Goal: Task Accomplishment & Management: Manage account settings

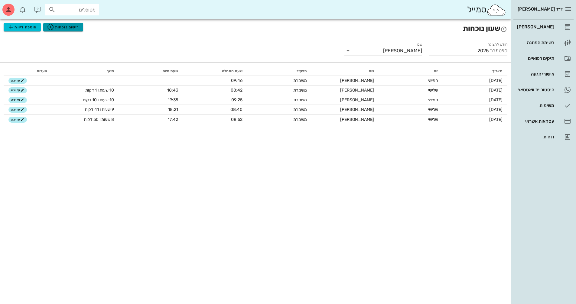
click at [56, 23] on button "רישום נוכחות" at bounding box center [63, 27] width 40 height 8
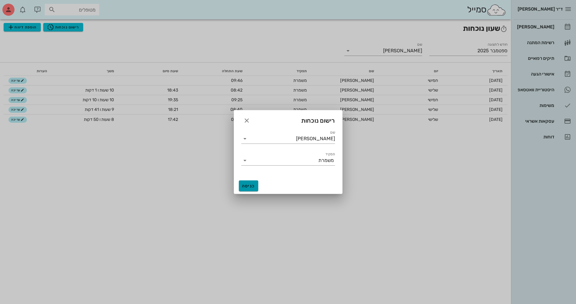
click at [245, 184] on span "כניסה" at bounding box center [248, 186] width 15 height 5
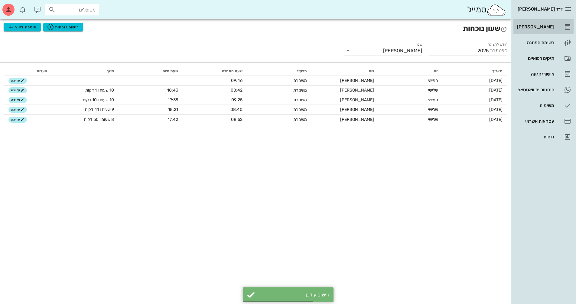
click at [543, 30] on div "[PERSON_NAME]" at bounding box center [535, 27] width 38 height 10
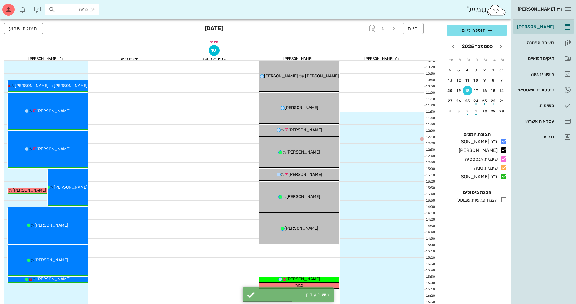
scroll to position [121, 0]
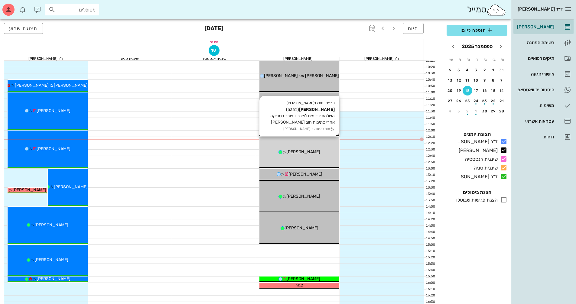
click at [318, 156] on div "12:10 - 13:00 [PERSON_NAME] (בת 53 ) השלמת צילומים לאינב + צורך בסריקה אחרי סתי…" at bounding box center [299, 152] width 80 height 31
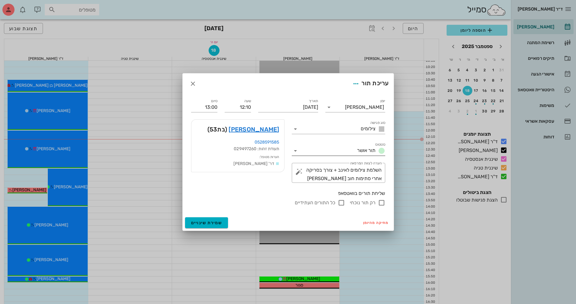
click at [294, 147] on div "סטטוס תור אושר" at bounding box center [338, 151] width 93 height 10
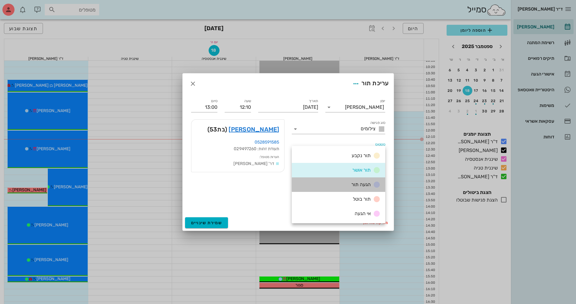
click at [317, 189] on div "הגעה תור" at bounding box center [338, 185] width 93 height 15
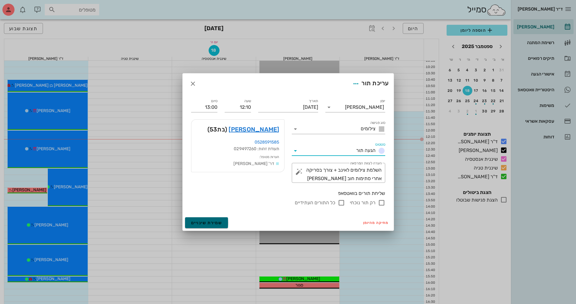
click at [206, 223] on span "שמירת שינויים" at bounding box center [206, 222] width 31 height 5
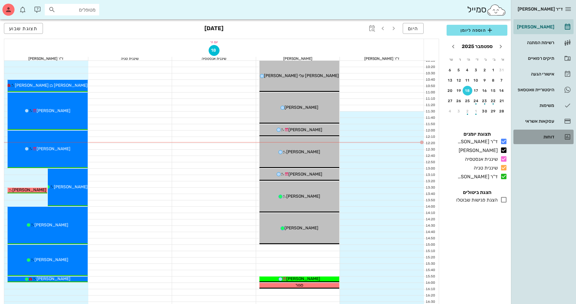
click at [547, 139] on div "דוחות" at bounding box center [535, 137] width 38 height 5
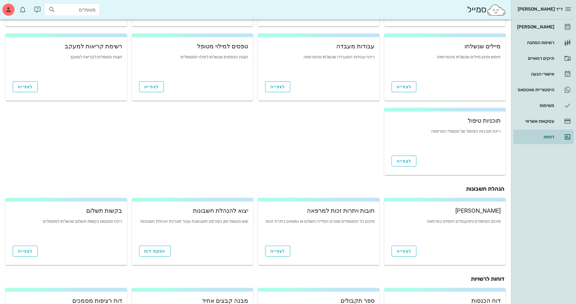
scroll to position [91, 0]
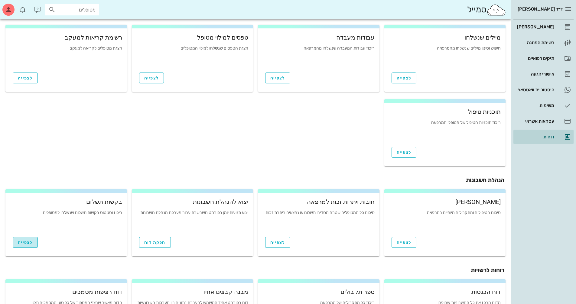
click at [31, 241] on span "לצפייה" at bounding box center [25, 242] width 15 height 5
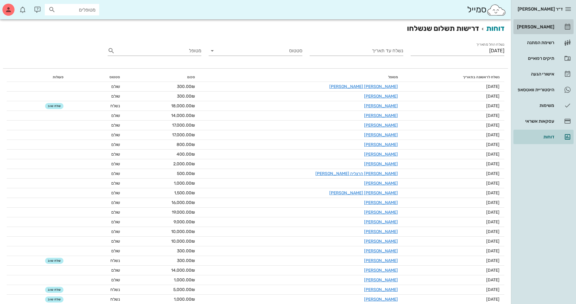
click at [538, 22] on div "[PERSON_NAME]" at bounding box center [535, 27] width 38 height 10
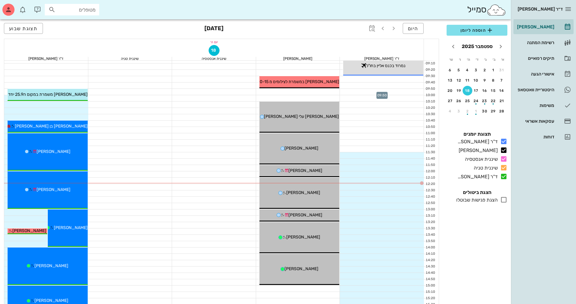
scroll to position [91, 0]
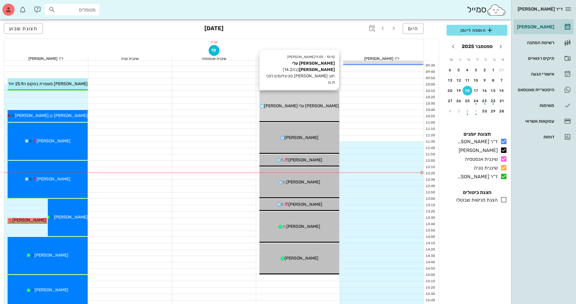
click at [311, 108] on span "[PERSON_NAME] עלי [PERSON_NAME]" at bounding box center [301, 105] width 75 height 5
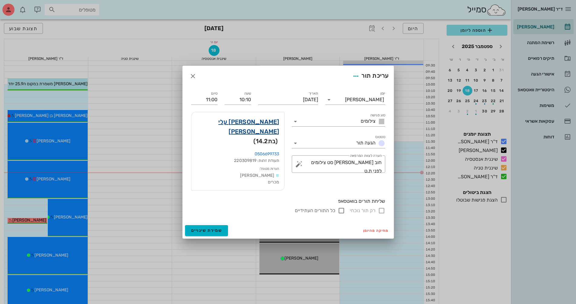
click at [274, 129] on link "[PERSON_NAME] עלי [PERSON_NAME]" at bounding box center [237, 126] width 83 height 19
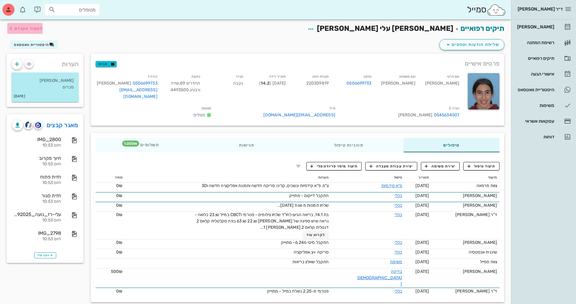
click at [41, 27] on span "לעמוד הקודם" at bounding box center [29, 28] width 28 height 5
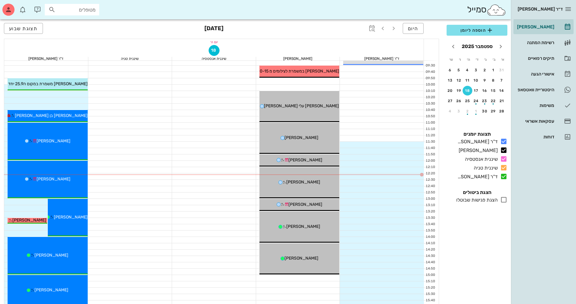
click at [303, 45] on div "18" at bounding box center [213, 51] width 419 height 12
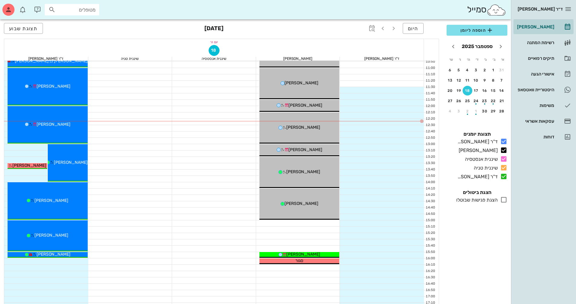
scroll to position [151, 0]
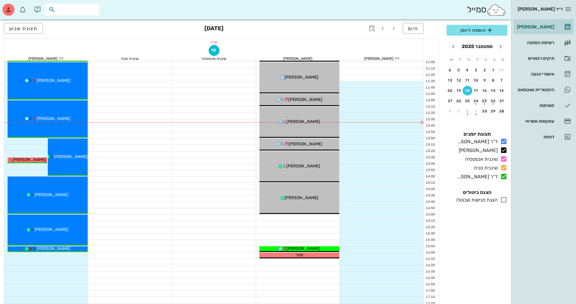
click at [79, 6] on input "text" at bounding box center [76, 10] width 39 height 8
type input "ק"
type input "[PERSON_NAME] ר"
click at [88, 27] on div "0549888898" at bounding box center [61, 28] width 67 height 5
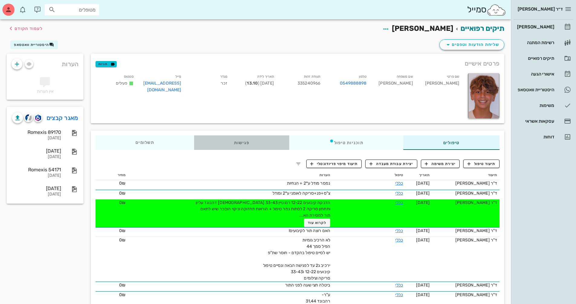
click at [236, 147] on div "פגישות" at bounding box center [241, 142] width 95 height 15
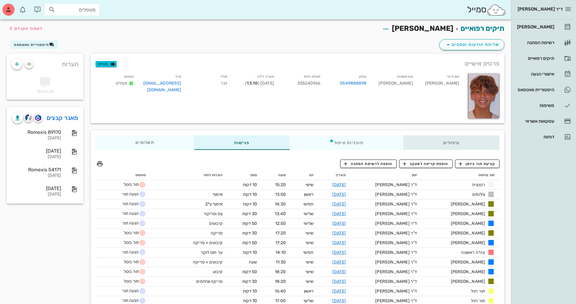
click at [461, 145] on div "טיפולים" at bounding box center [451, 142] width 96 height 15
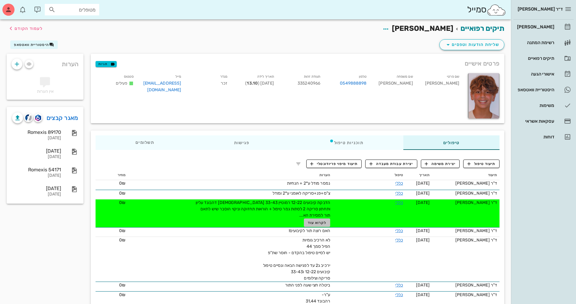
click at [308, 222] on span "לקרוא עוד" at bounding box center [317, 223] width 19 height 4
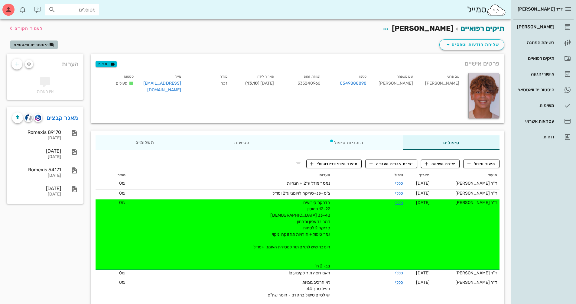
click at [37, 43] on span "היסטוריית וואטסאפ" at bounding box center [31, 45] width 35 height 4
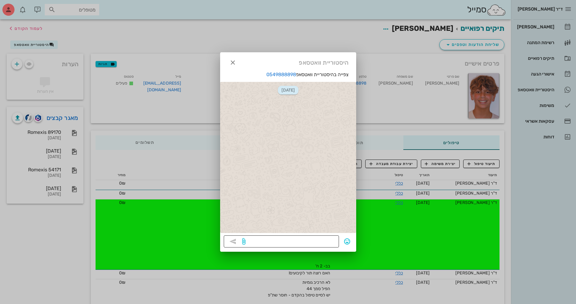
click at [295, 239] on textarea at bounding box center [291, 242] width 89 height 10
type textarea "הי, עבור מה התור שביקשת לרפאל?"
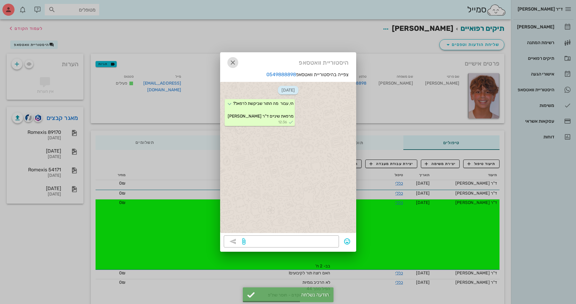
click at [233, 64] on icon "button" at bounding box center [232, 62] width 7 height 7
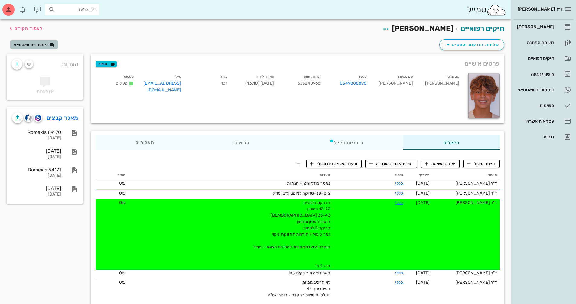
click at [34, 46] on span "היסטוריית וואטסאפ" at bounding box center [31, 45] width 35 height 4
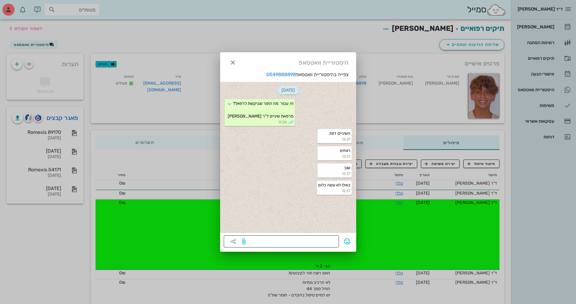
click at [319, 240] on textarea at bounding box center [291, 242] width 89 height 10
type textarea "הוא שם את הפלטות שניתנו לו?"
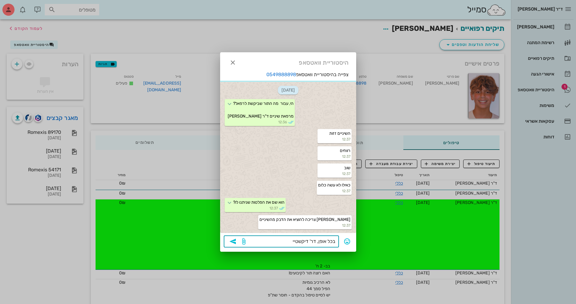
scroll to position [16, 0]
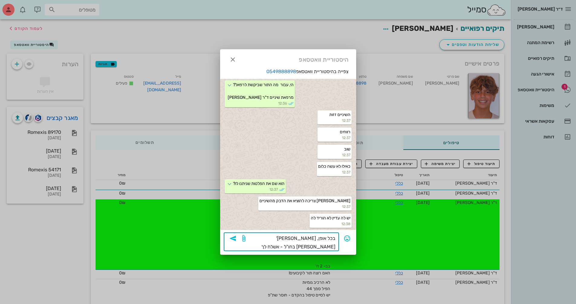
type textarea "בכל אופן, [PERSON_NAME]' [PERSON_NAME] בחו"ל - אשלח לך תורים אפשריים"
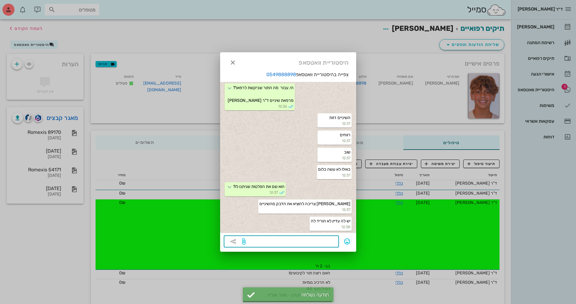
scroll to position [39, 0]
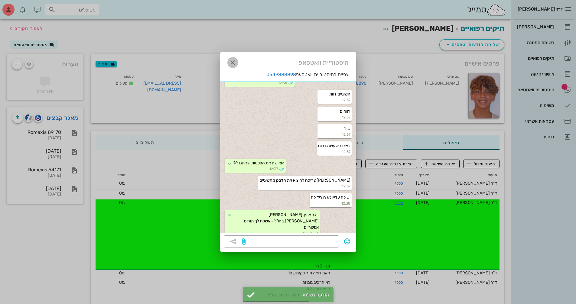
click at [236, 64] on icon "button" at bounding box center [232, 62] width 7 height 7
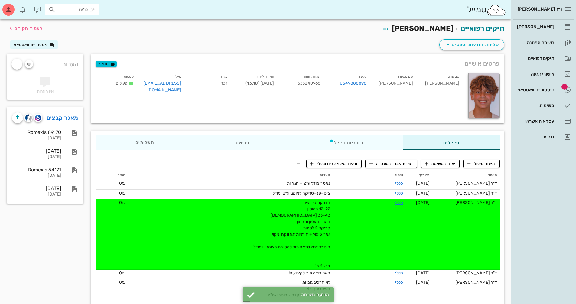
click at [69, 12] on input "מטופלים" at bounding box center [76, 10] width 39 height 8
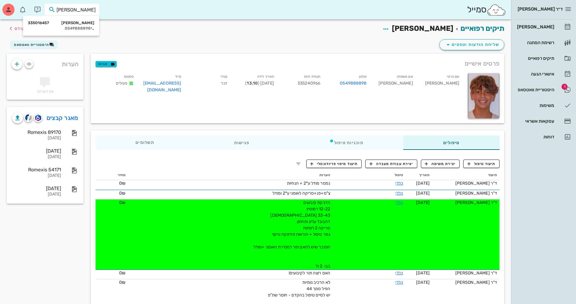
type input "[PERSON_NAME] אס"
click at [87, 25] on div "[PERSON_NAME] 335016457 0549888898" at bounding box center [61, 25] width 67 height 15
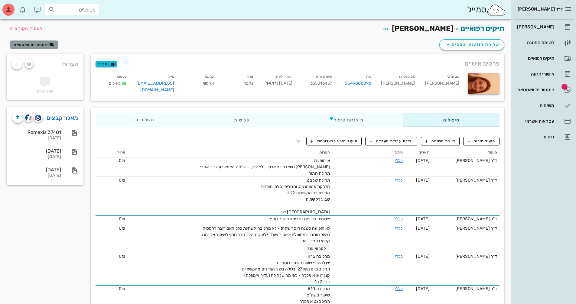
click at [43, 44] on span "היסטוריית וואטסאפ" at bounding box center [31, 45] width 35 height 4
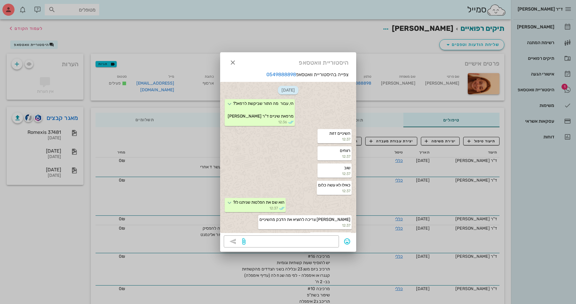
scroll to position [74, 0]
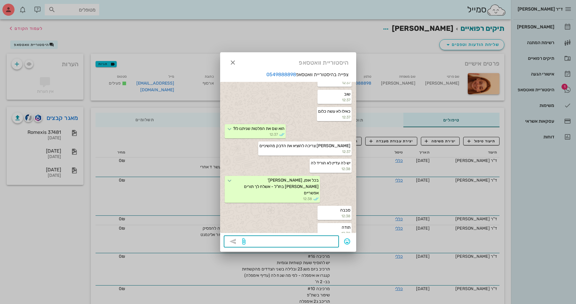
click at [321, 241] on textarea at bounding box center [291, 242] width 89 height 10
type textarea "ל"
click at [239, 66] on div "היסטוריית וואטסאפ" at bounding box center [288, 61] width 136 height 19
click at [234, 62] on icon "button" at bounding box center [232, 62] width 7 height 7
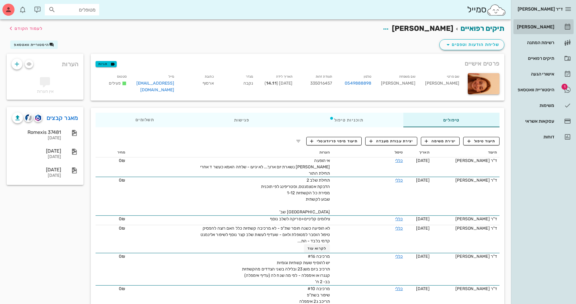
click at [542, 27] on div "[PERSON_NAME]" at bounding box center [535, 26] width 38 height 5
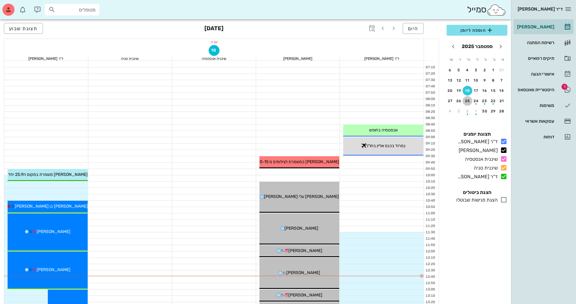
click at [465, 102] on div "25" at bounding box center [468, 101] width 10 height 4
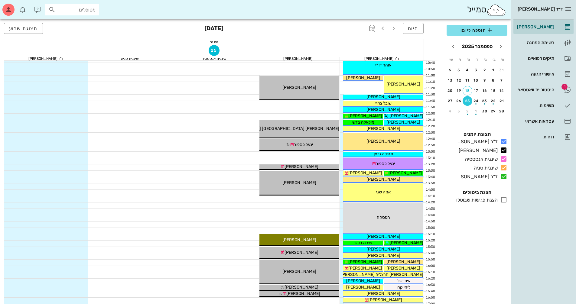
scroll to position [212, 0]
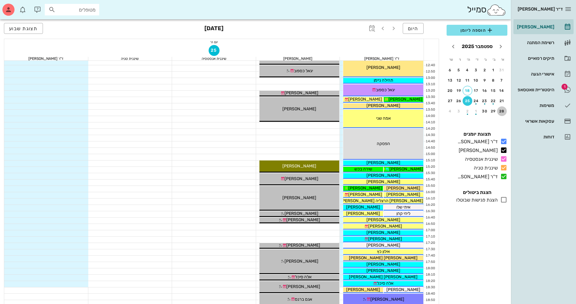
click at [504, 112] on div "28" at bounding box center [502, 111] width 10 height 4
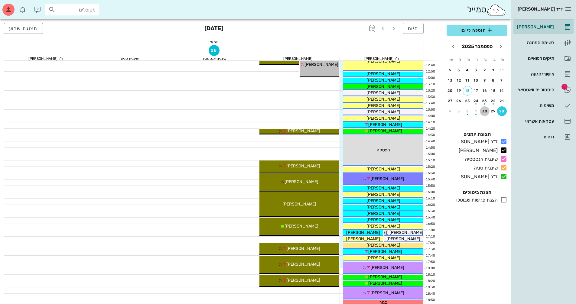
click at [482, 109] on div "30" at bounding box center [485, 111] width 10 height 4
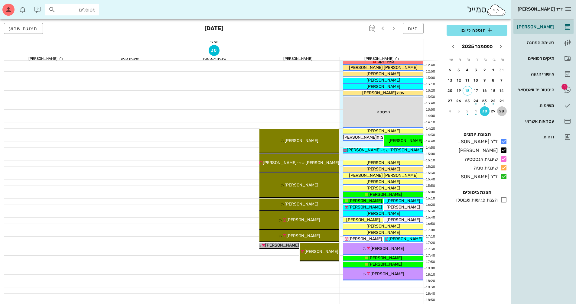
click at [505, 113] on div "28" at bounding box center [502, 111] width 10 height 4
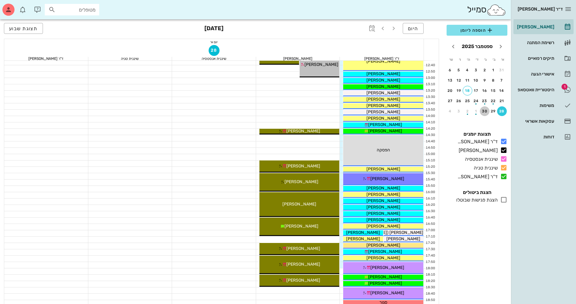
click at [483, 113] on button "30" at bounding box center [485, 111] width 10 height 10
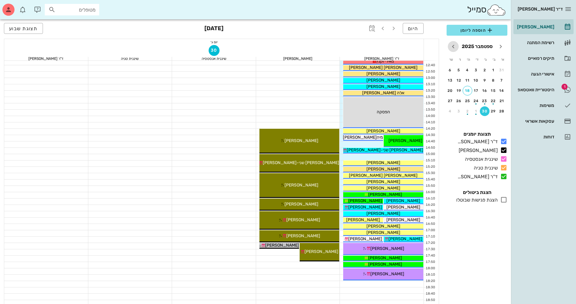
click at [453, 46] on icon "חודש הבא" at bounding box center [453, 46] width 7 height 7
click at [505, 79] on div "5" at bounding box center [502, 80] width 10 height 4
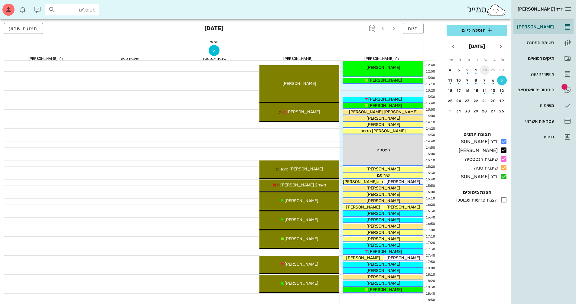
click at [486, 70] on div "30" at bounding box center [485, 70] width 10 height 4
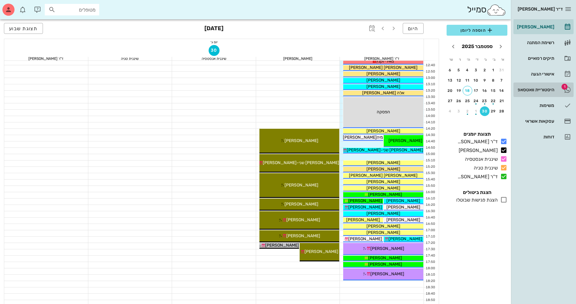
click at [538, 90] on div "היסטוריית וואטסאפ" at bounding box center [535, 89] width 38 height 5
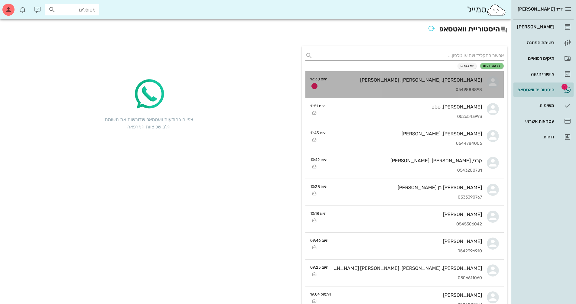
click at [455, 90] on div "0549888898" at bounding box center [407, 89] width 150 height 5
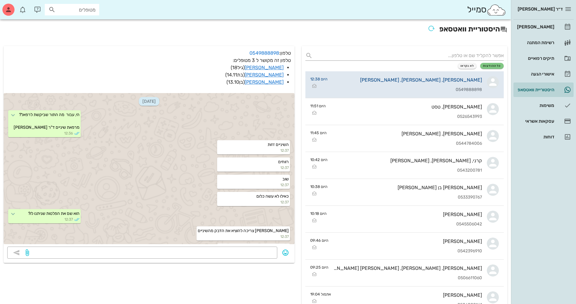
scroll to position [67, 0]
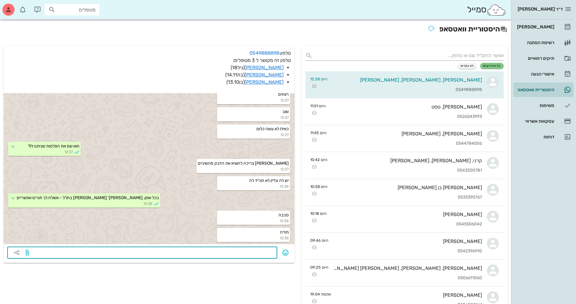
click at [244, 254] on textarea at bounding box center [151, 254] width 243 height 10
type textarea "אגב, זה מספר הווטסאפ החדש שלנו. שמרי אותו ."
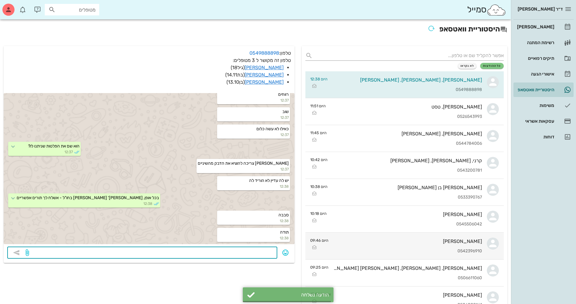
scroll to position [85, 0]
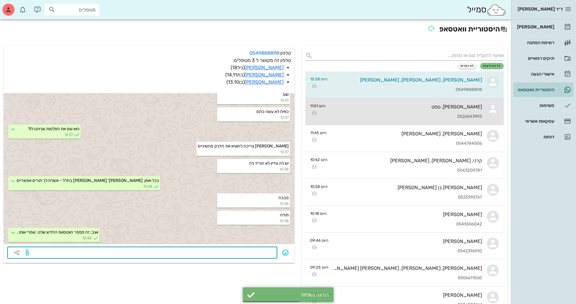
click at [464, 111] on div "[PERSON_NAME], טסט 0526543993" at bounding box center [407, 111] width 152 height 27
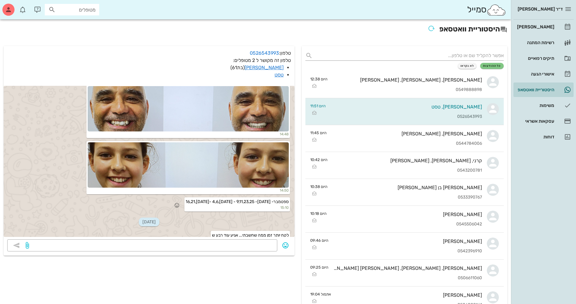
scroll to position [2573, 0]
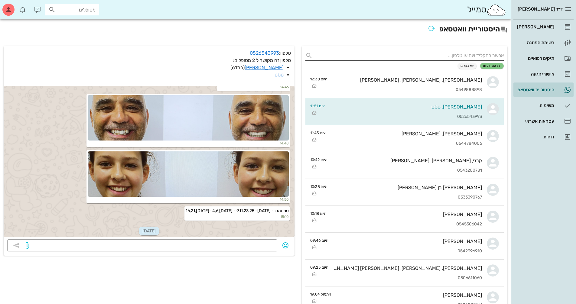
click at [476, 52] on input "text" at bounding box center [409, 56] width 189 height 10
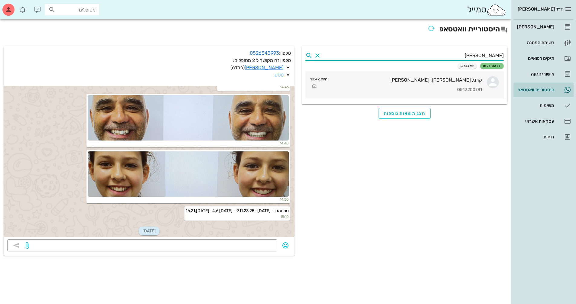
type input "[PERSON_NAME]"
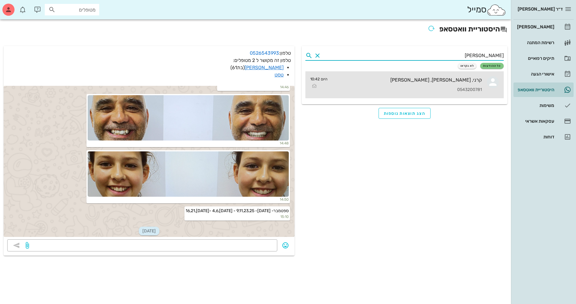
click at [446, 88] on div "0543200781" at bounding box center [407, 89] width 150 height 5
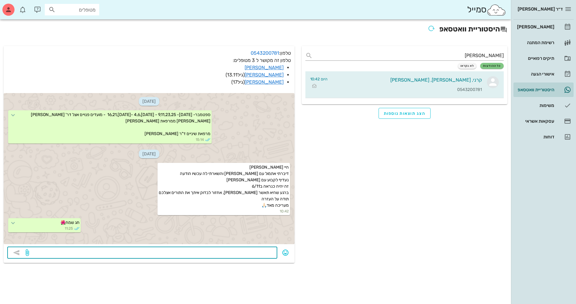
click at [254, 255] on textarea at bounding box center [151, 254] width 243 height 10
click at [546, 27] on div "[PERSON_NAME]" at bounding box center [535, 26] width 38 height 5
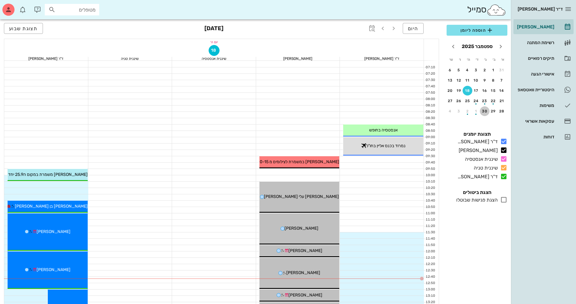
click at [487, 111] on div "30" at bounding box center [485, 111] width 10 height 4
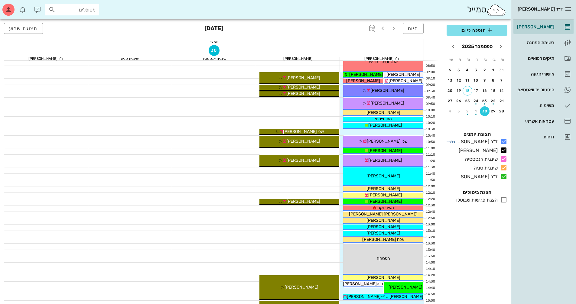
scroll to position [60, 0]
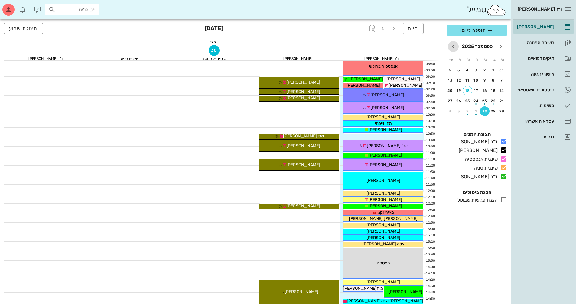
click at [452, 48] on icon "חודש הבא" at bounding box center [453, 46] width 7 height 7
click at [503, 82] on div "5" at bounding box center [502, 80] width 10 height 4
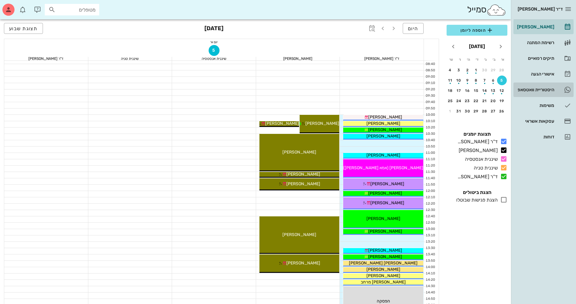
click at [544, 84] on link "היסטוריית וואטסאפ" at bounding box center [543, 90] width 60 height 15
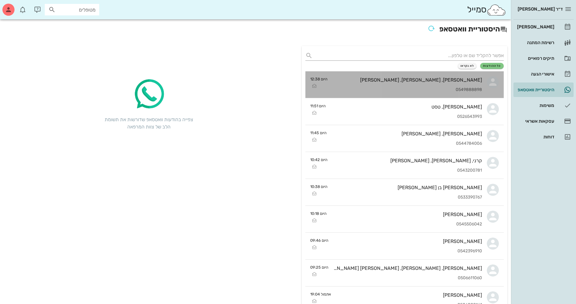
click at [354, 83] on div "[PERSON_NAME], [PERSON_NAME], [PERSON_NAME] 0549888898" at bounding box center [407, 84] width 150 height 27
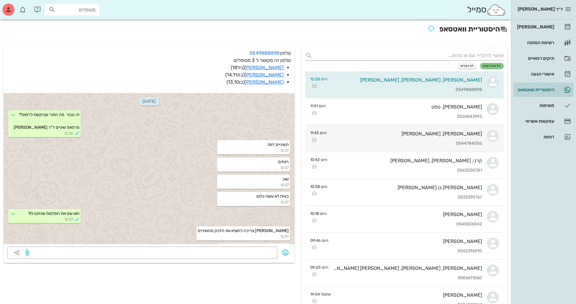
scroll to position [85, 0]
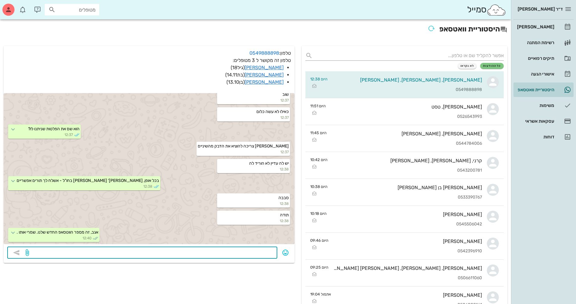
click at [266, 254] on textarea at bounding box center [151, 254] width 243 height 10
type textarea "5.10 שעה 13:10 לשניהם. אנא אשרי."
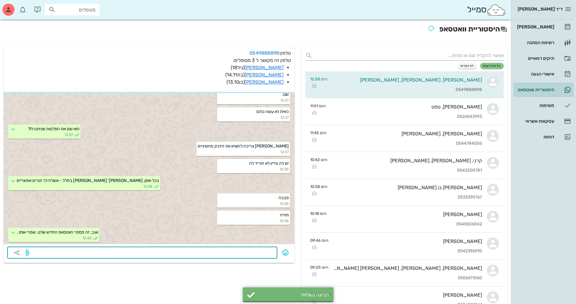
scroll to position [102, 0]
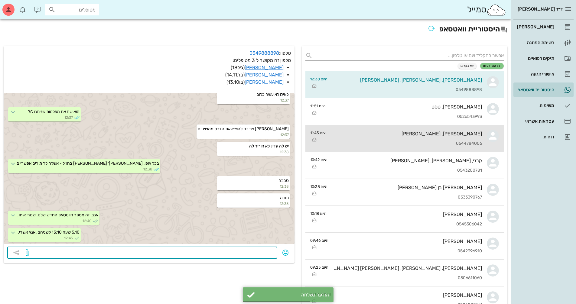
click at [453, 139] on div "[PERSON_NAME], [PERSON_NAME] 0544784006" at bounding box center [406, 138] width 151 height 27
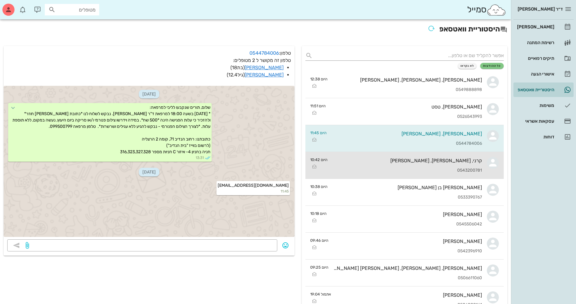
click at [411, 164] on div "קרני, [PERSON_NAME], [PERSON_NAME]'יבלי 0543200781" at bounding box center [407, 165] width 150 height 27
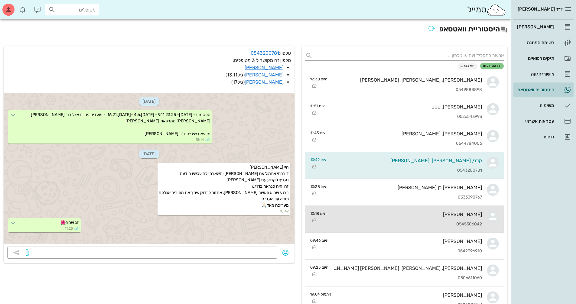
click at [404, 214] on div "[PERSON_NAME]" at bounding box center [406, 215] width 151 height 6
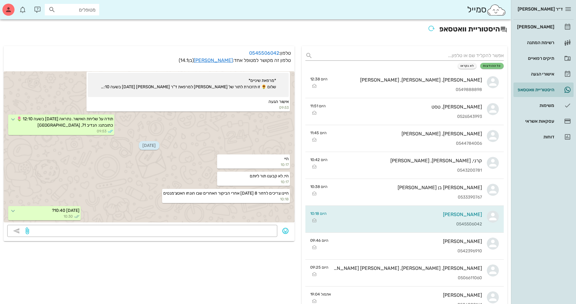
scroll to position [30, 0]
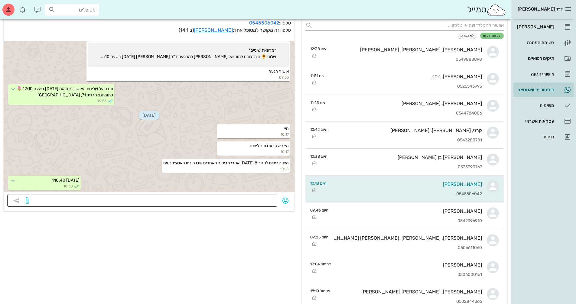
click at [271, 199] on textarea at bounding box center [151, 202] width 243 height 10
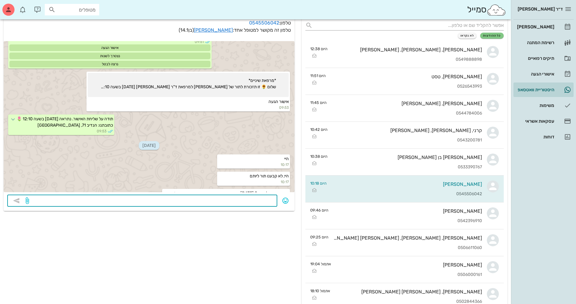
scroll to position [83, 0]
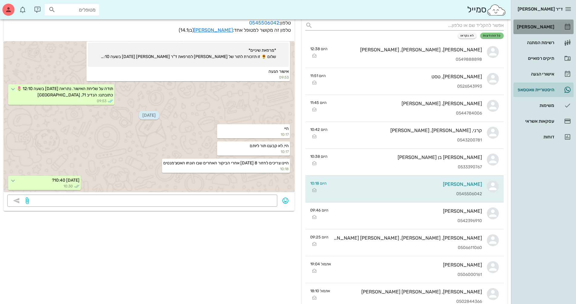
click at [552, 25] on div "[PERSON_NAME]" at bounding box center [535, 26] width 38 height 5
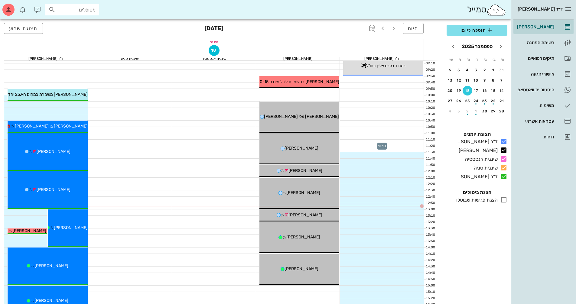
scroll to position [91, 0]
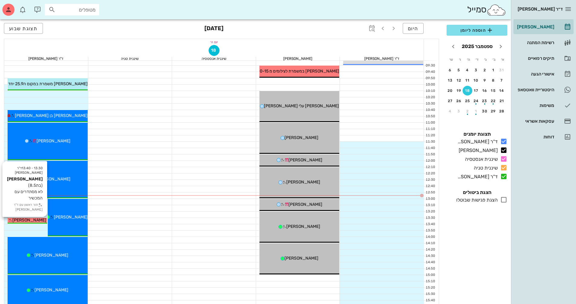
click at [37, 219] on span "[PERSON_NAME]" at bounding box center [29, 220] width 34 height 5
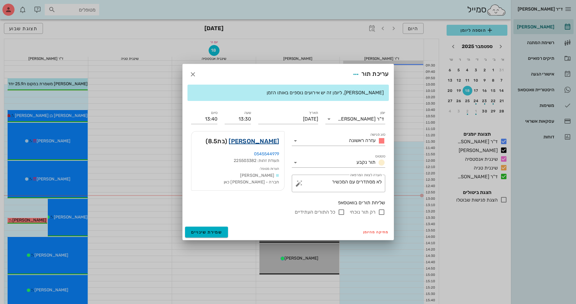
click at [273, 142] on link "[PERSON_NAME]" at bounding box center [254, 141] width 51 height 10
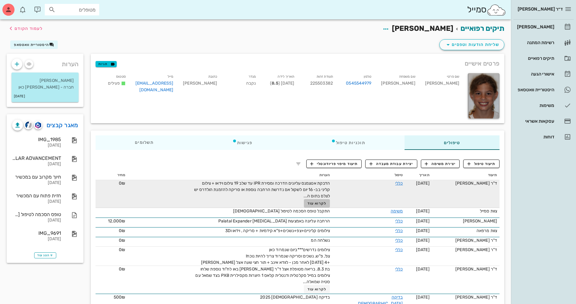
click at [328, 206] on button "לקרוא עוד" at bounding box center [317, 203] width 26 height 8
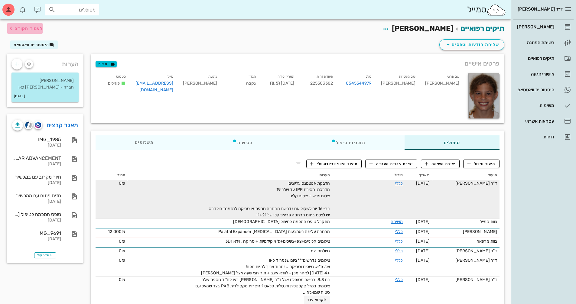
click at [10, 27] on icon "button" at bounding box center [10, 28] width 7 height 7
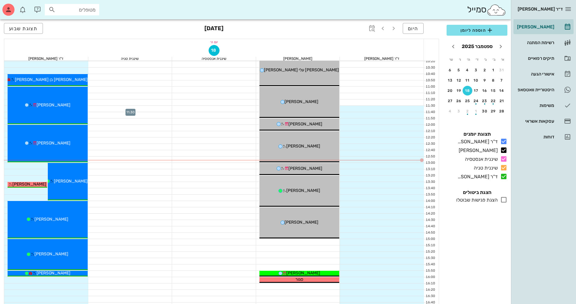
scroll to position [151, 0]
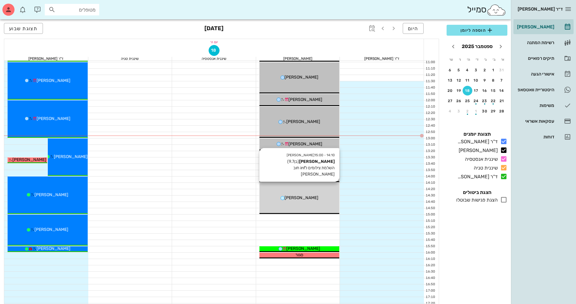
click at [315, 195] on div "[PERSON_NAME]" at bounding box center [299, 198] width 80 height 6
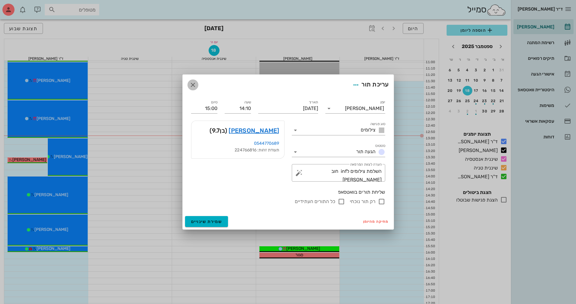
click at [194, 86] on icon "button" at bounding box center [192, 84] width 7 height 7
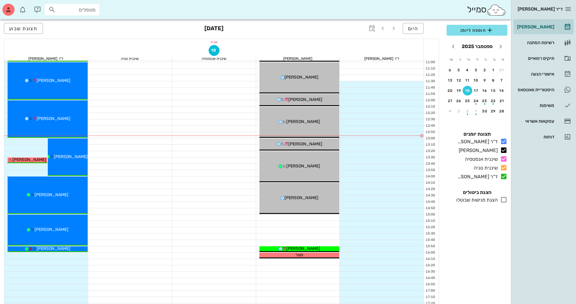
click at [185, 186] on div at bounding box center [214, 186] width 84 height 6
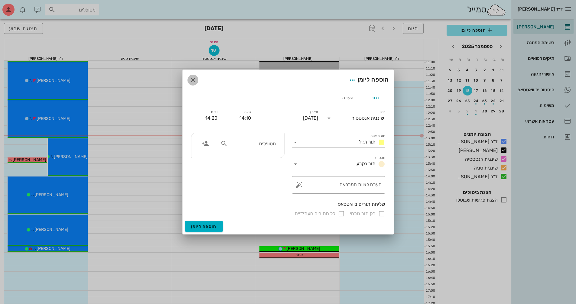
click at [191, 80] on icon "button" at bounding box center [192, 80] width 7 height 7
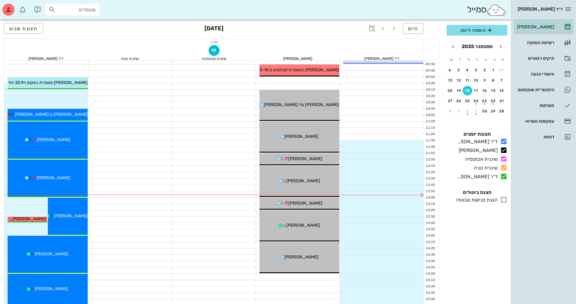
scroll to position [91, 0]
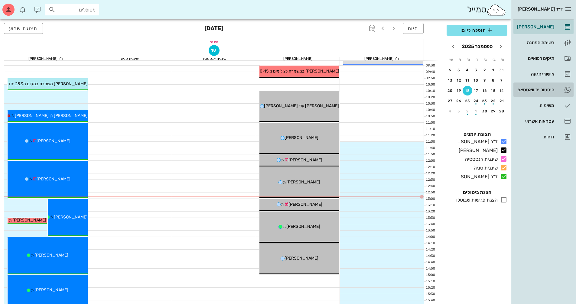
click at [534, 90] on div "היסטוריית וואטסאפ" at bounding box center [535, 89] width 38 height 5
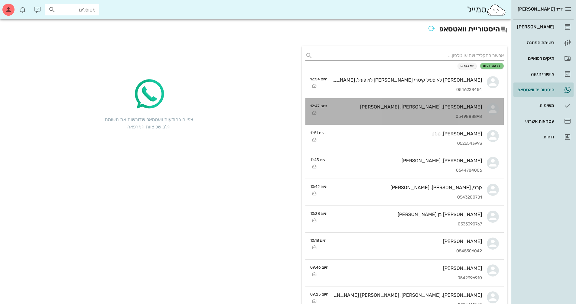
click at [452, 109] on div "[PERSON_NAME], [PERSON_NAME], [PERSON_NAME]" at bounding box center [407, 107] width 150 height 6
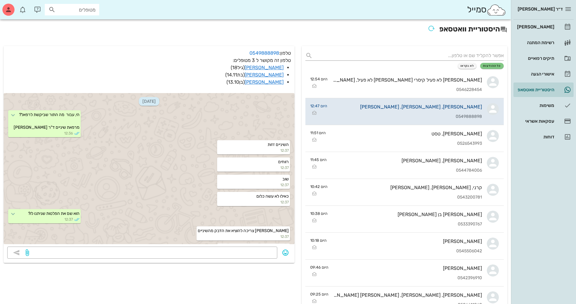
scroll to position [136, 0]
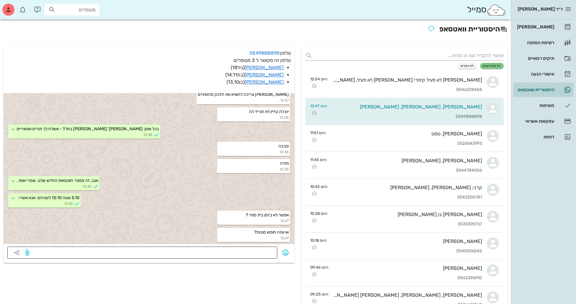
click at [265, 249] on textarea at bounding box center [151, 254] width 243 height 10
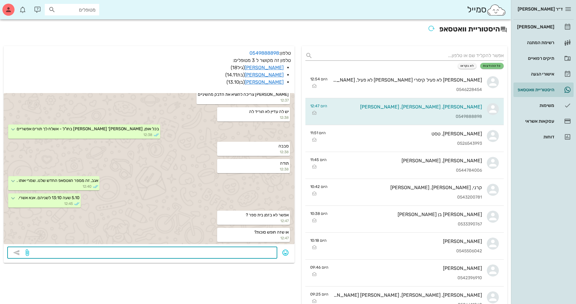
click at [259, 257] on textarea at bounding box center [151, 254] width 243 height 10
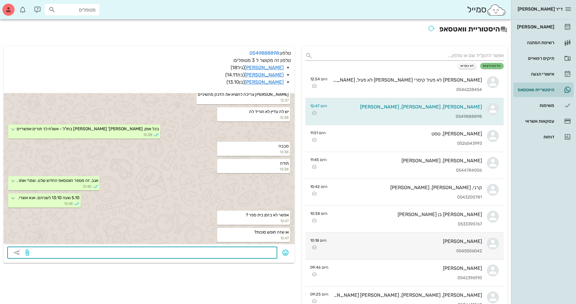
type textarea "ה"
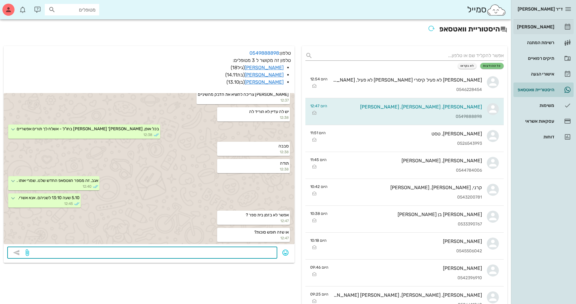
type textarea "ה"
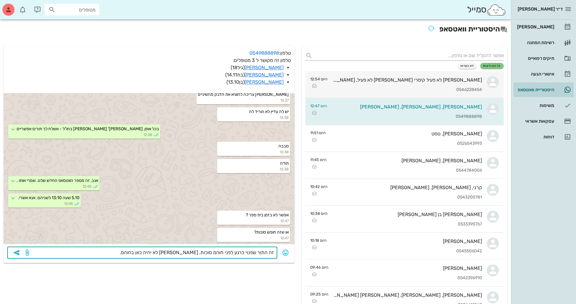
type textarea "זה התור שפנוי כרגע לפני חוהמ סוכות, [PERSON_NAME] לא יהיה כאן בחוהמ.."
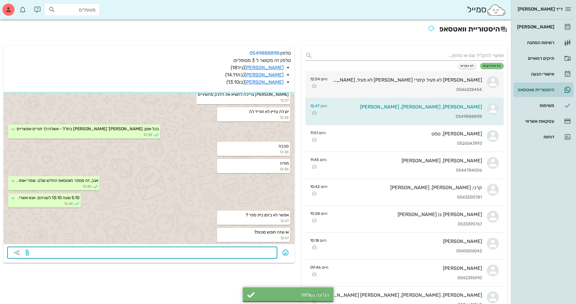
scroll to position [154, 0]
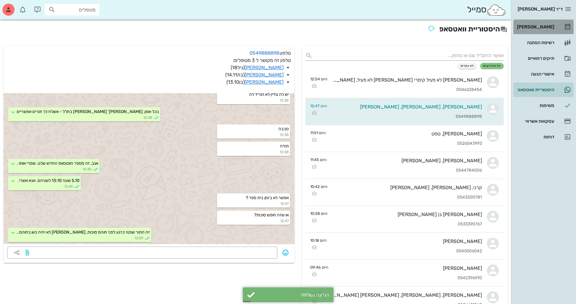
click at [541, 24] on div "[PERSON_NAME]" at bounding box center [535, 27] width 38 height 10
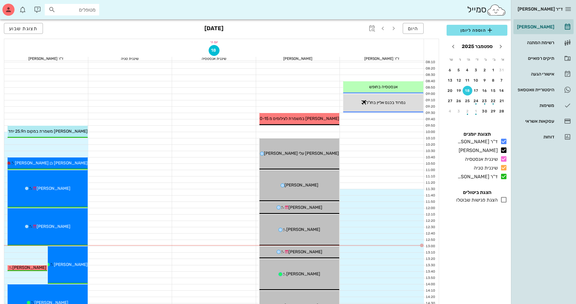
scroll to position [60, 0]
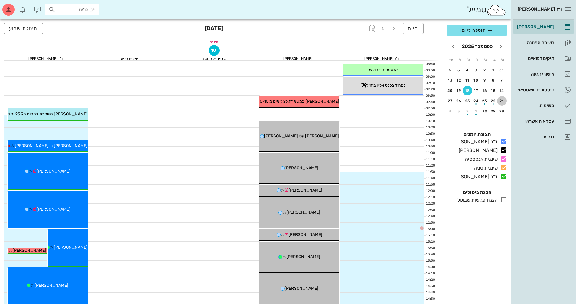
click at [504, 104] on button "21" at bounding box center [502, 101] width 10 height 10
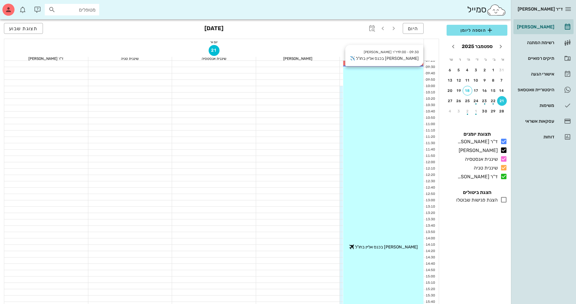
scroll to position [151, 0]
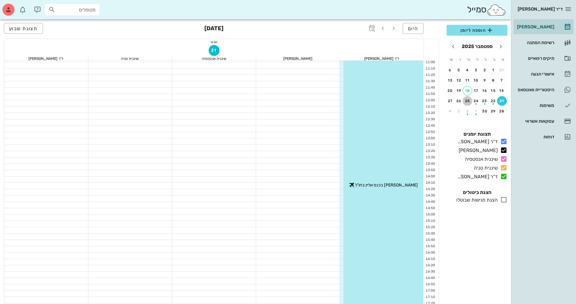
click at [469, 103] on button "25" at bounding box center [468, 101] width 10 height 10
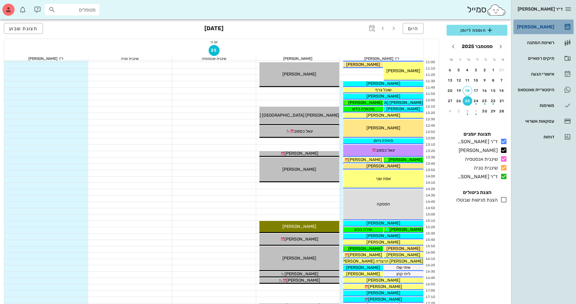
click at [543, 27] on div "[PERSON_NAME]" at bounding box center [535, 26] width 38 height 5
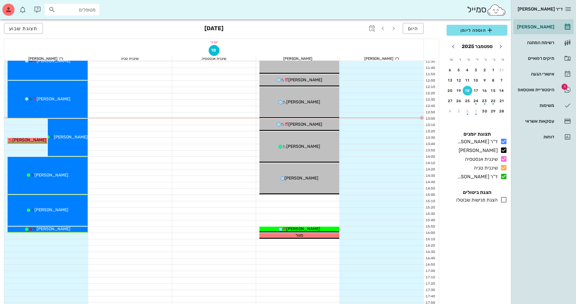
scroll to position [181, 0]
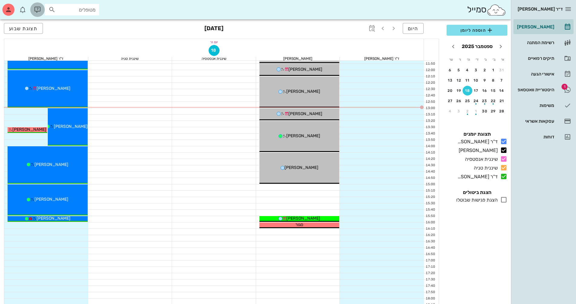
click at [37, 10] on icon "button" at bounding box center [37, 9] width 7 height 7
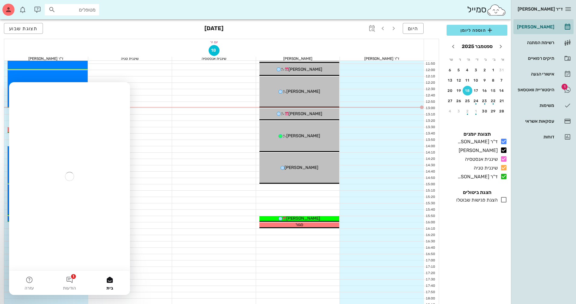
scroll to position [0, 0]
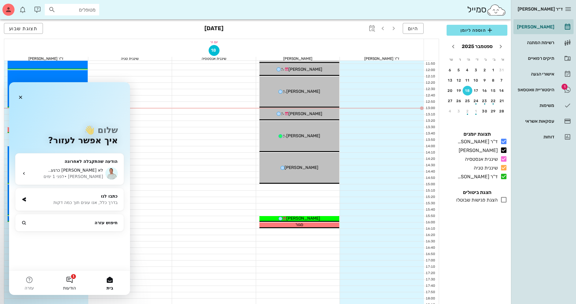
click at [74, 278] on button "1 הודעות" at bounding box center [69, 283] width 40 height 24
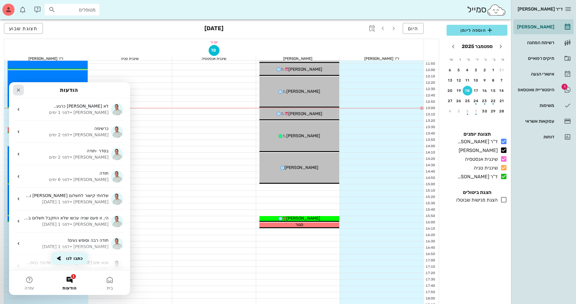
click at [18, 90] on icon "סגור" at bounding box center [18, 90] width 5 height 5
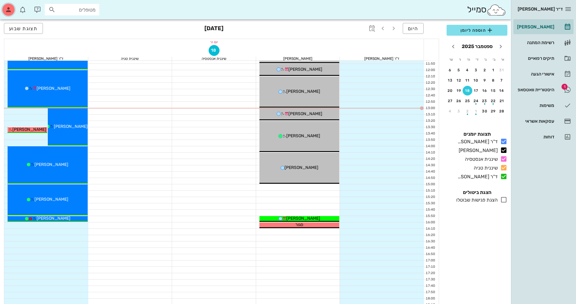
click at [9, 11] on icon "button" at bounding box center [8, 9] width 7 height 7
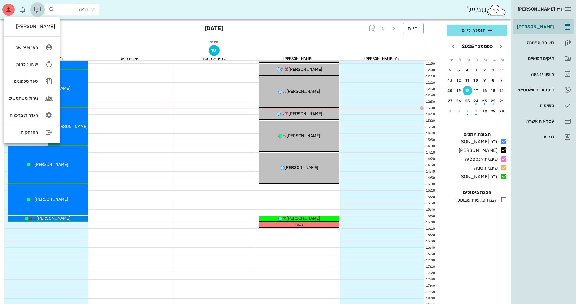
click at [37, 11] on icon "button" at bounding box center [37, 9] width 7 height 7
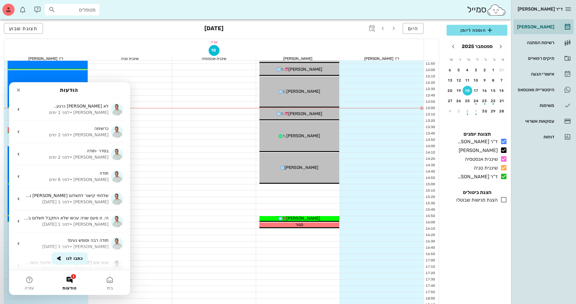
click at [71, 258] on button "כתבו לנו" at bounding box center [69, 259] width 36 height 12
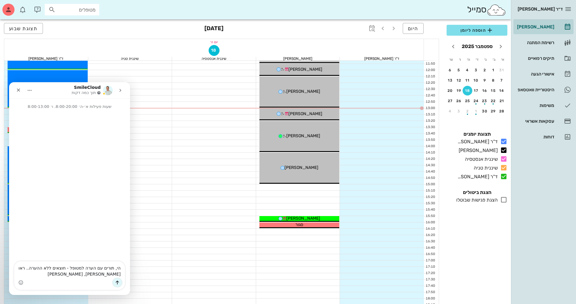
type textarea "הי, תורים עם הערה למטופל - חוצאים ללא ההערה.. ראו [PERSON_NAME], [PERSON_NAME]"
drag, startPoint x: 78, startPoint y: 275, endPoint x: 135, endPoint y: 265, distance: 57.7
click at [130, 265] on html "SmileCloud תוך כמה דקות שעות פעילות א׳-ה׳ 8:00-20:00. ו׳ 8:00-13:00 הי, תורים ע…" at bounding box center [69, 188] width 121 height 213
drag, startPoint x: 18, startPoint y: 90, endPoint x: 141, endPoint y: 154, distance: 139.0
click at [18, 90] on icon "סגור" at bounding box center [18, 90] width 3 height 3
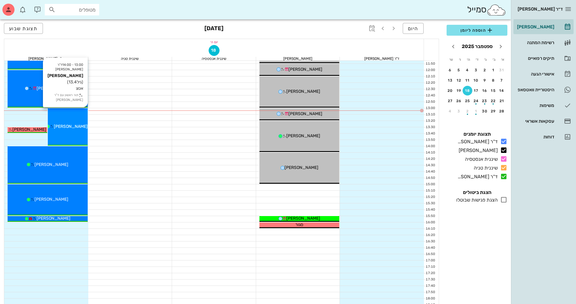
click at [76, 124] on div "[PERSON_NAME]" at bounding box center [68, 126] width 40 height 6
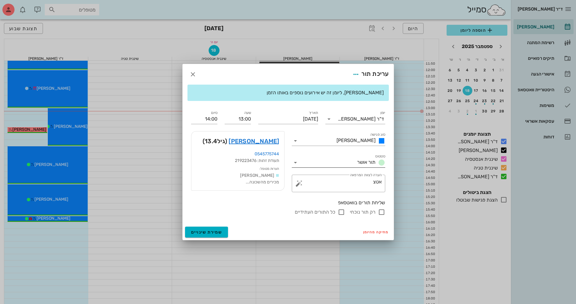
click at [296, 163] on icon at bounding box center [295, 162] width 7 height 7
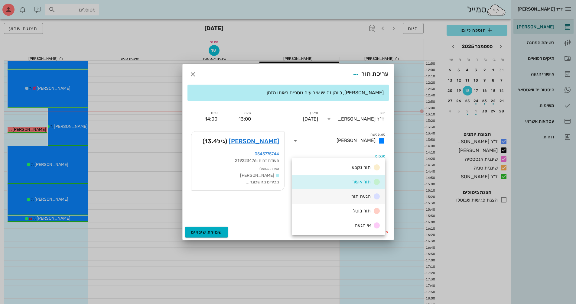
click at [351, 198] on div "הגעה תור" at bounding box center [364, 197] width 31 height 8
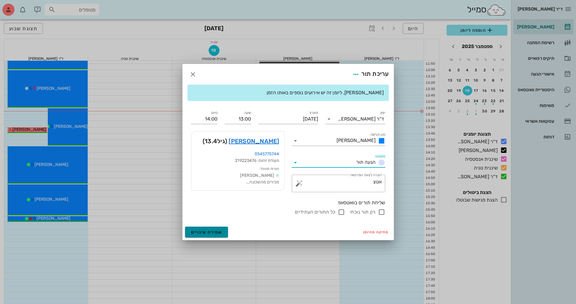
click at [215, 230] on span "שמירת שינויים" at bounding box center [206, 232] width 31 height 5
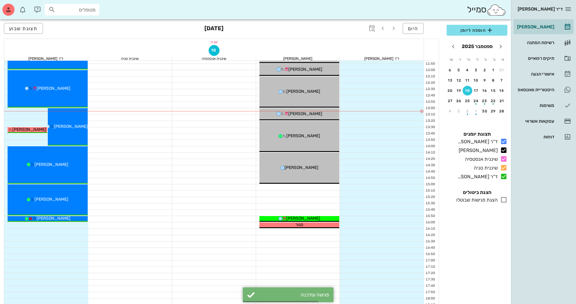
click at [81, 14] on div "מטופלים" at bounding box center [72, 9] width 54 height 11
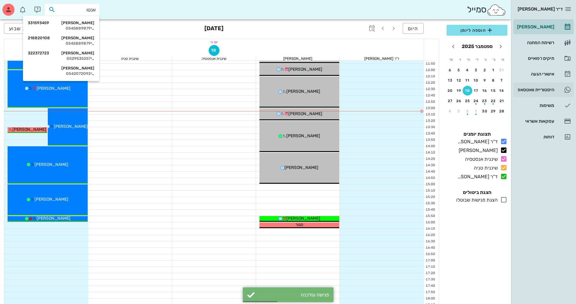
type input "[PERSON_NAME]"
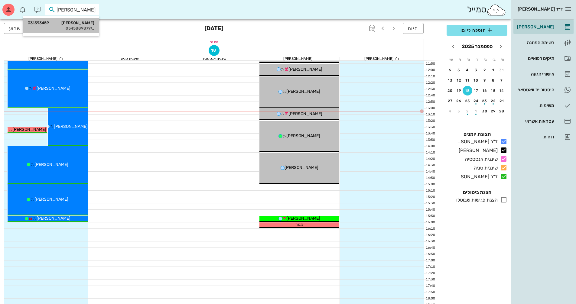
click at [70, 27] on div "0545889879" at bounding box center [61, 28] width 67 height 5
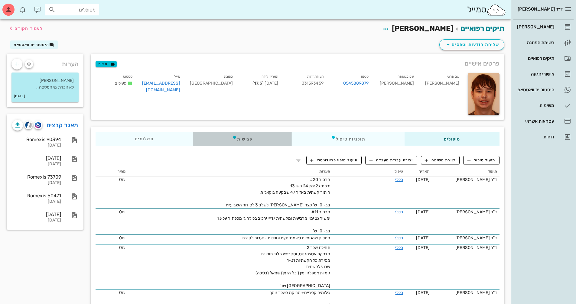
click at [243, 139] on div "פגישות" at bounding box center [242, 139] width 99 height 15
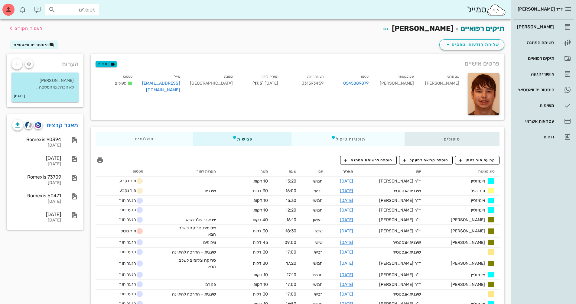
click at [452, 142] on div "טיפולים" at bounding box center [452, 139] width 95 height 15
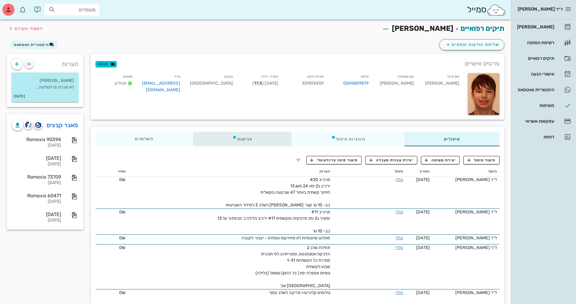
click at [244, 140] on div "פגישות" at bounding box center [242, 139] width 99 height 15
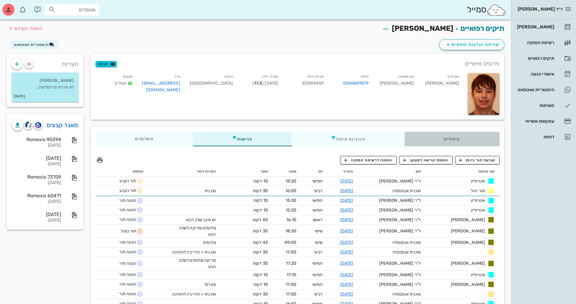
click at [453, 135] on div "טיפולים" at bounding box center [452, 139] width 95 height 15
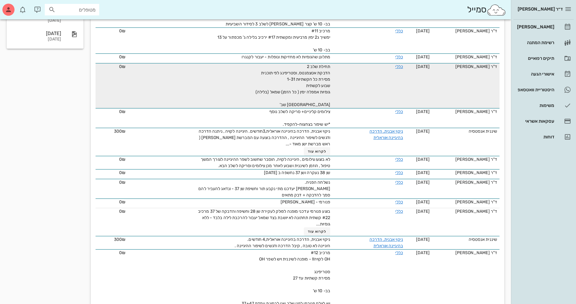
scroll to position [181, 0]
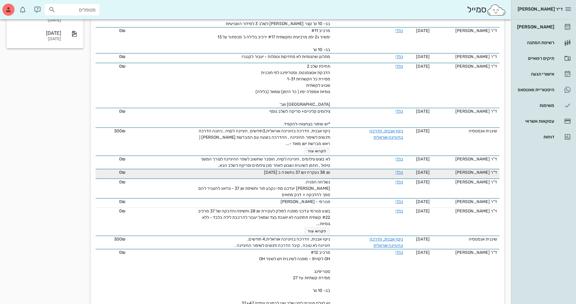
click at [351, 174] on td "כללי" at bounding box center [369, 174] width 73 height 10
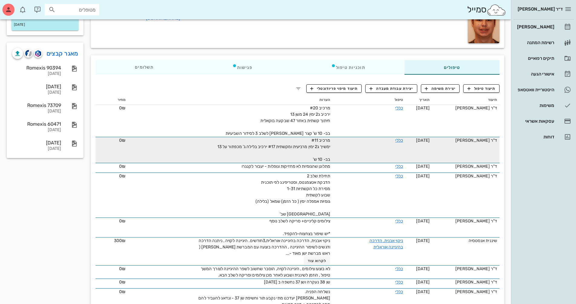
scroll to position [30, 0]
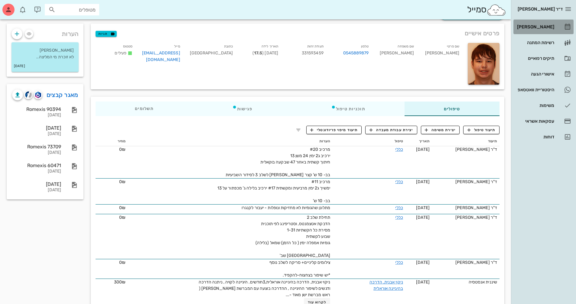
click at [547, 28] on div "[PERSON_NAME]" at bounding box center [535, 26] width 38 height 5
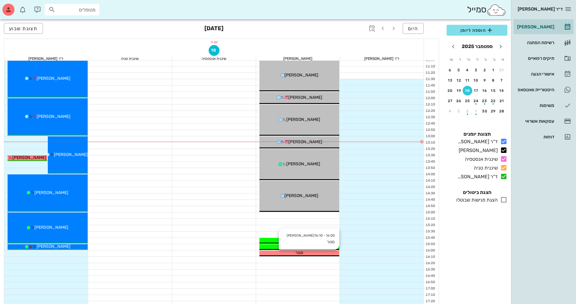
scroll to position [151, 0]
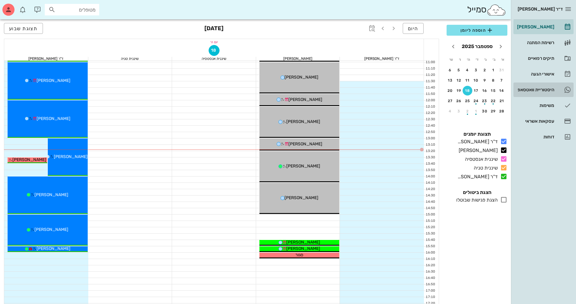
click at [532, 88] on div "היסטוריית וואטסאפ" at bounding box center [535, 89] width 38 height 5
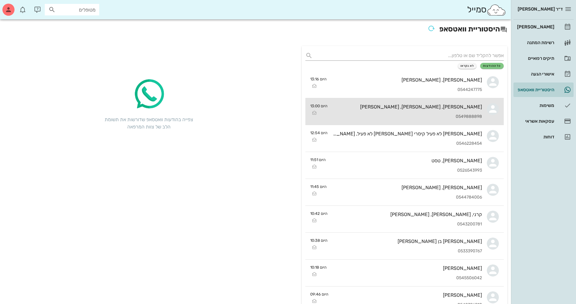
click at [464, 115] on div "0549888898" at bounding box center [407, 116] width 150 height 5
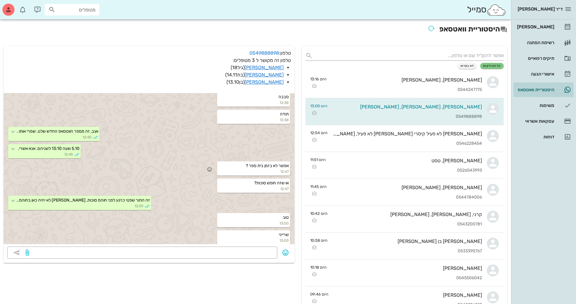
scroll to position [175, 0]
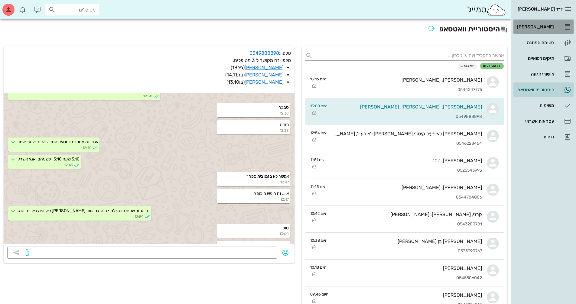
click at [540, 29] on div "[PERSON_NAME]" at bounding box center [535, 26] width 38 height 5
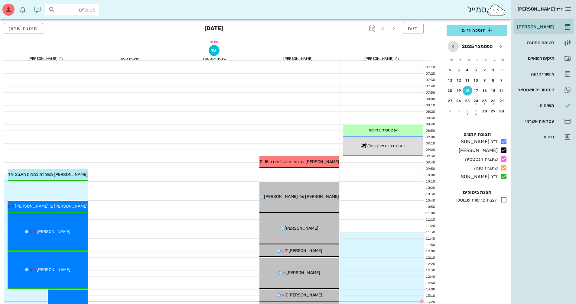
click at [451, 46] on icon "חודש הבא" at bounding box center [453, 46] width 7 height 7
click at [502, 81] on div "5" at bounding box center [502, 80] width 10 height 4
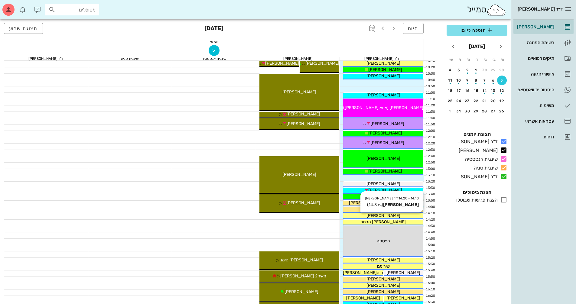
scroll to position [121, 0]
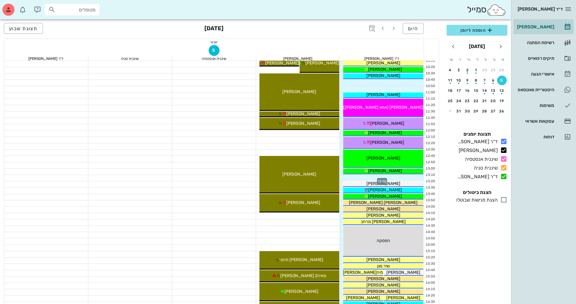
click at [362, 178] on div at bounding box center [382, 178] width 84 height 6
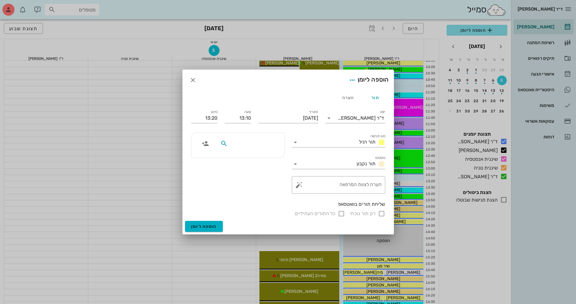
click at [261, 145] on input "text" at bounding box center [252, 144] width 47 height 8
type input "e"
type input "[PERSON_NAME]"
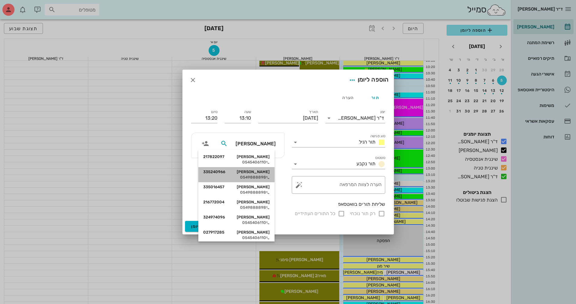
click at [252, 173] on div "[PERSON_NAME] 335240966" at bounding box center [236, 172] width 67 height 5
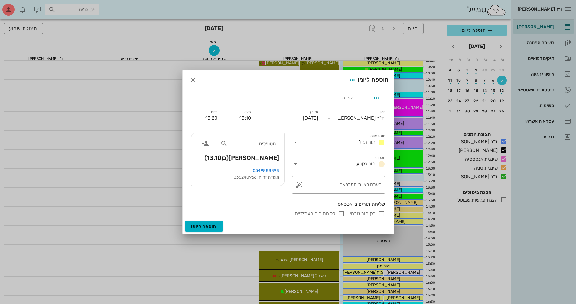
click at [293, 164] on icon at bounding box center [295, 164] width 7 height 7
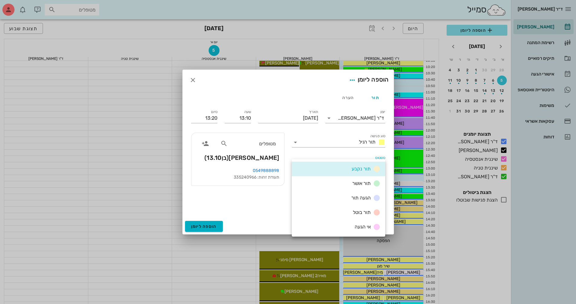
click at [339, 151] on div "סטטוס תור נקבע" at bounding box center [338, 162] width 101 height 22
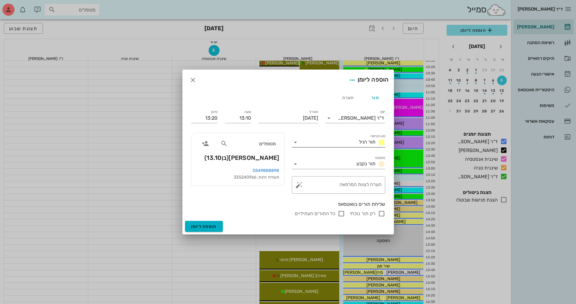
click at [294, 144] on icon at bounding box center [295, 142] width 7 height 7
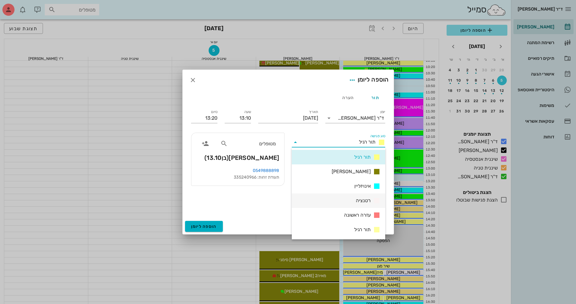
click at [346, 197] on div "רטנציה" at bounding box center [338, 201] width 93 height 15
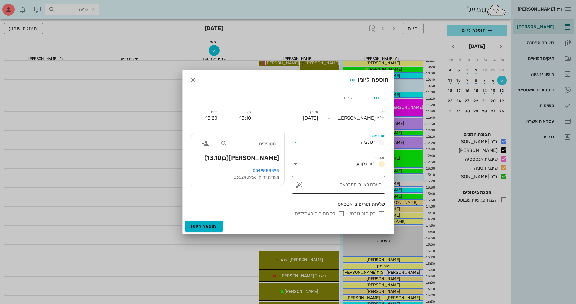
click at [352, 190] on textarea "הערה לצוות המרפאה" at bounding box center [340, 186] width 81 height 15
click at [301, 183] on button "button" at bounding box center [298, 184] width 7 height 7
click at [322, 171] on div "הערות לפגישה" at bounding box center [310, 173] width 31 height 12
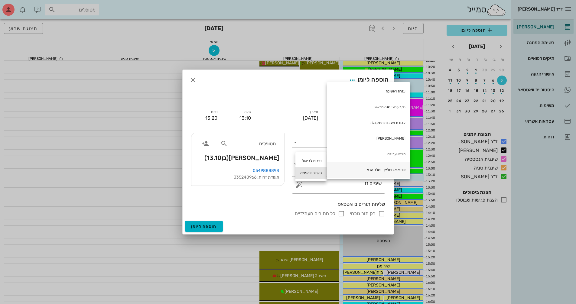
scroll to position [0, 0]
click at [389, 96] on div "עזרה ראשונה" at bounding box center [368, 93] width 83 height 16
type textarea "שיניים זזו עזרה ראשונה"
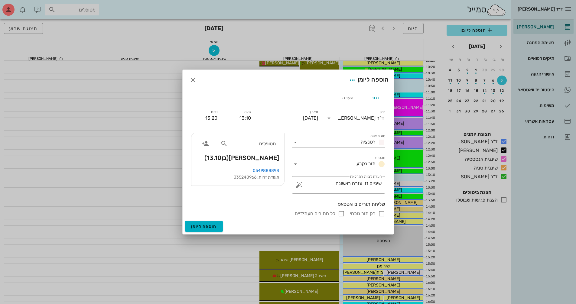
click at [382, 212] on input "רק תור נוכחי" at bounding box center [381, 213] width 7 height 7
checkbox input "false"
click at [348, 96] on div "הערה" at bounding box center [347, 97] width 27 height 15
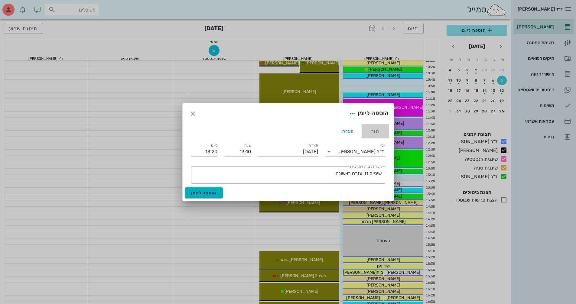
click at [372, 132] on div "תור" at bounding box center [375, 131] width 27 height 15
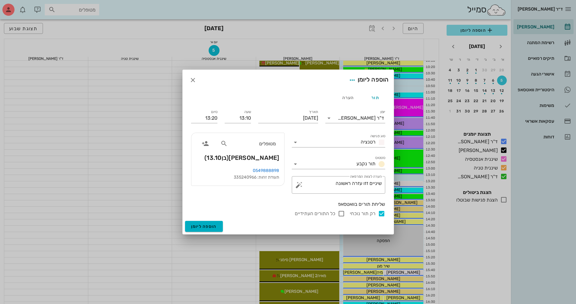
click at [384, 212] on input "רק תור נוכחי" at bounding box center [381, 213] width 7 height 7
click at [219, 226] on button "הוספה ליומן" at bounding box center [204, 226] width 38 height 11
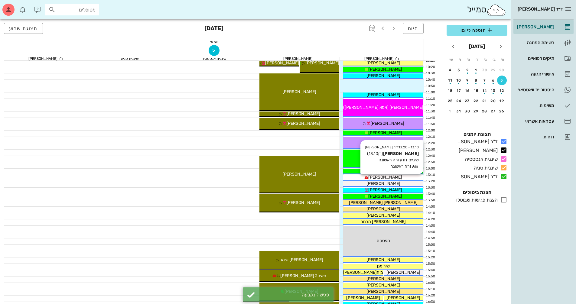
click at [351, 177] on div "[PERSON_NAME]" at bounding box center [383, 177] width 80 height 6
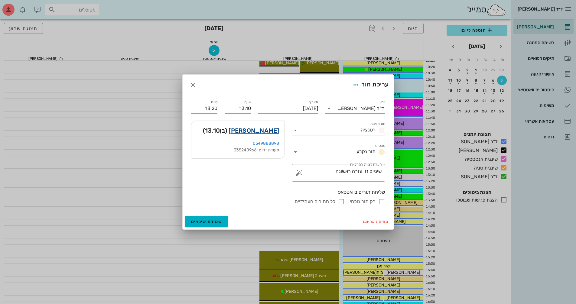
click at [274, 129] on link "[PERSON_NAME]" at bounding box center [254, 131] width 51 height 10
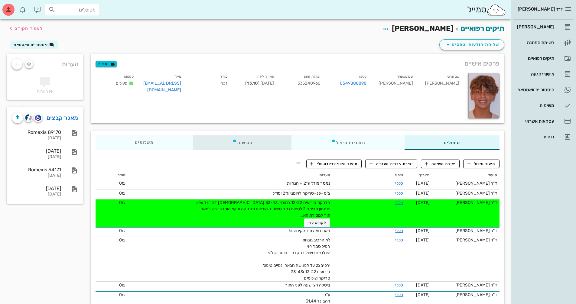
click at [248, 144] on div "פגישות" at bounding box center [242, 142] width 99 height 15
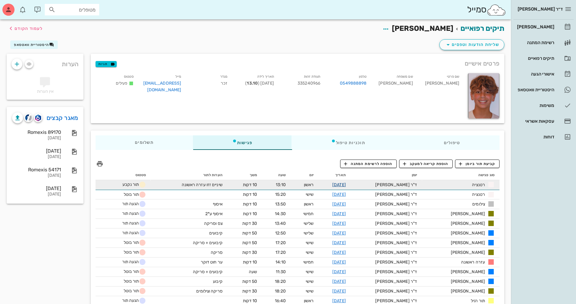
click at [346, 186] on link "[DATE]" at bounding box center [339, 184] width 14 height 5
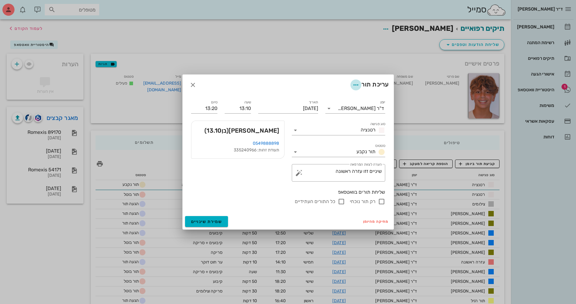
click at [353, 87] on icon "button" at bounding box center [355, 84] width 7 height 7
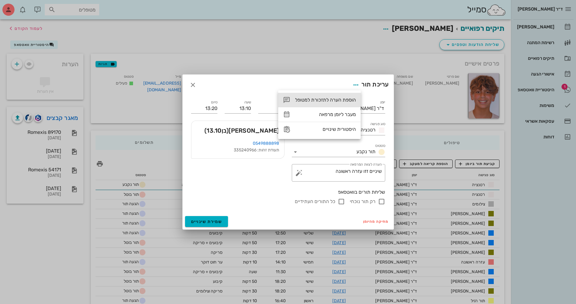
click at [350, 98] on div "הוספת הערה לתזכורת למטופל" at bounding box center [325, 100] width 61 height 6
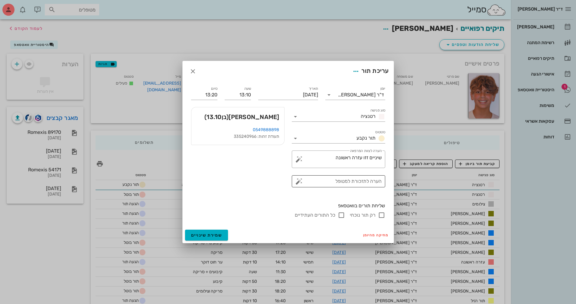
click at [299, 184] on button "button" at bounding box center [298, 181] width 7 height 7
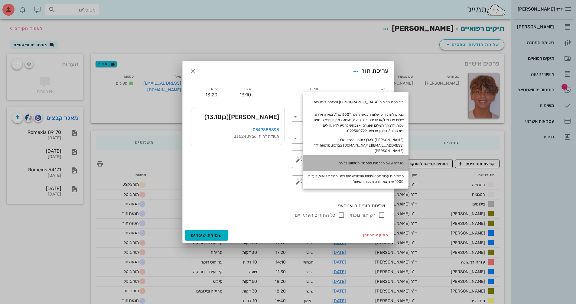
click at [382, 161] on div "נא להגיע עם הפלטות שנמסרו לשימוש בלילה!" at bounding box center [356, 163] width 106 height 16
type textarea "נא להגיע עם הפלטות שנמסרו לשימוש בלילה!"
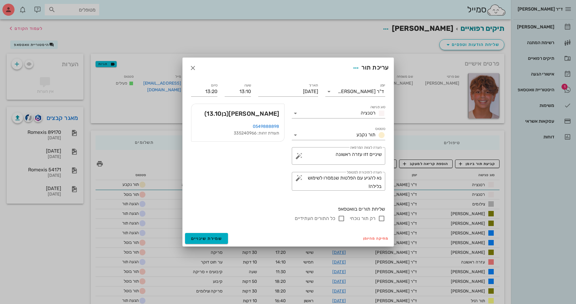
click at [384, 219] on input "רק תור נוכחי" at bounding box center [381, 218] width 7 height 7
checkbox input "false"
click at [206, 239] on span "שמירת שינויים" at bounding box center [206, 238] width 31 height 5
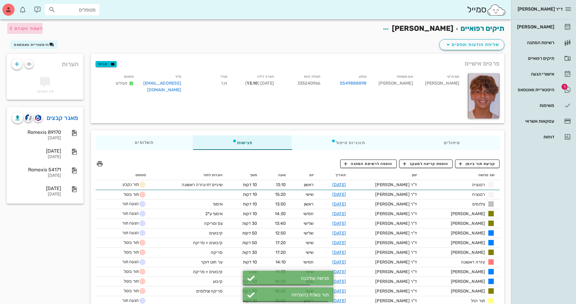
click at [36, 27] on span "לעמוד הקודם" at bounding box center [29, 28] width 28 height 5
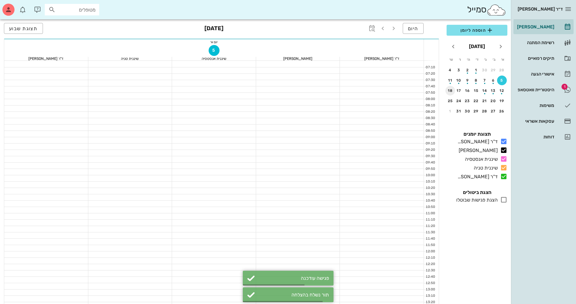
scroll to position [121, 0]
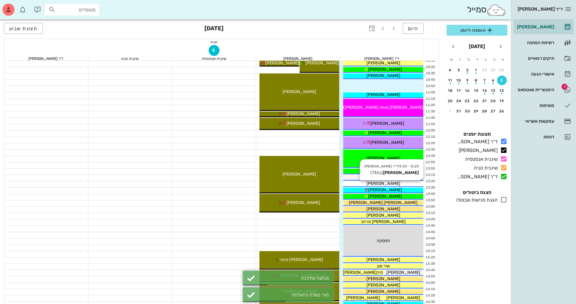
click at [351, 182] on div "[PERSON_NAME]" at bounding box center [383, 184] width 80 height 6
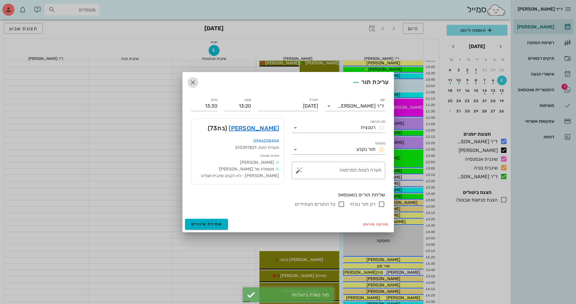
click at [188, 82] on span "button" at bounding box center [192, 82] width 11 height 7
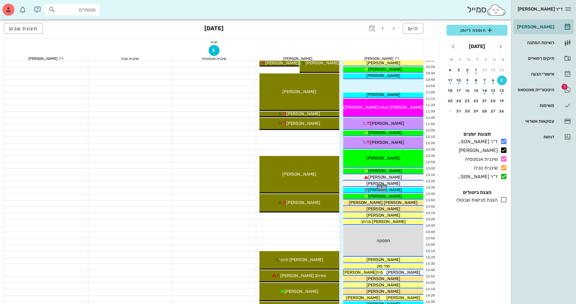
click at [341, 183] on div at bounding box center [382, 184] width 84 height 6
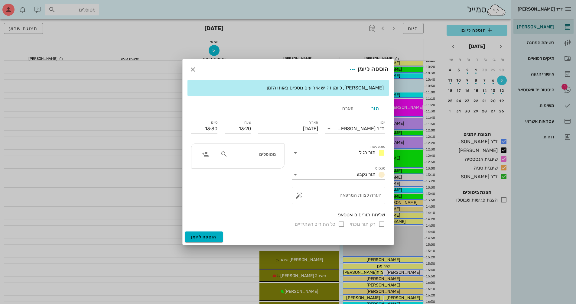
click at [276, 153] on div "מטופלים" at bounding box center [248, 153] width 62 height 11
type input "[PERSON_NAME] אס"
click at [262, 170] on div "[PERSON_NAME] 335016457 0549888898" at bounding box center [241, 170] width 67 height 15
click at [293, 153] on icon at bounding box center [295, 152] width 7 height 7
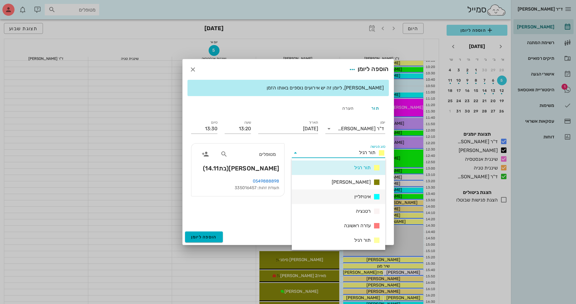
click at [346, 194] on div "אינויזליין" at bounding box center [338, 197] width 93 height 15
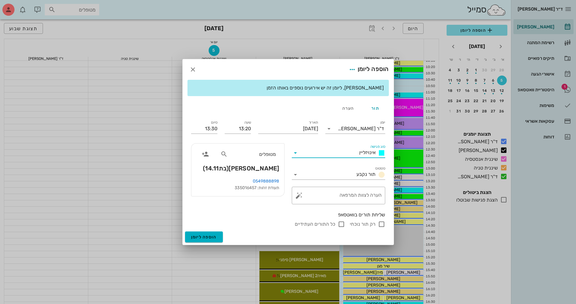
click at [383, 224] on input "רק תור נוכחי" at bounding box center [381, 224] width 7 height 7
checkbox input "false"
click at [213, 235] on span "הוספה ליומן" at bounding box center [204, 237] width 26 height 5
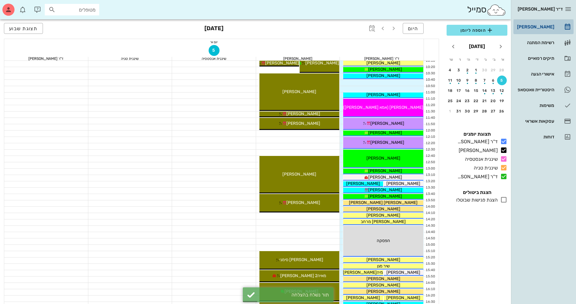
click at [544, 29] on div "[PERSON_NAME]" at bounding box center [535, 26] width 38 height 5
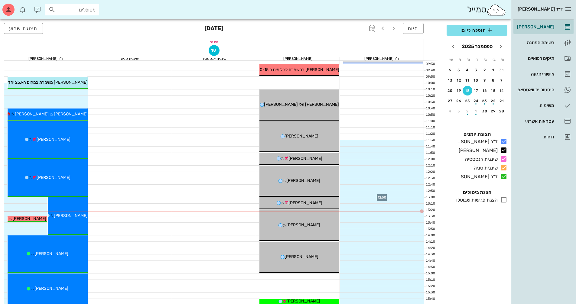
scroll to position [60, 0]
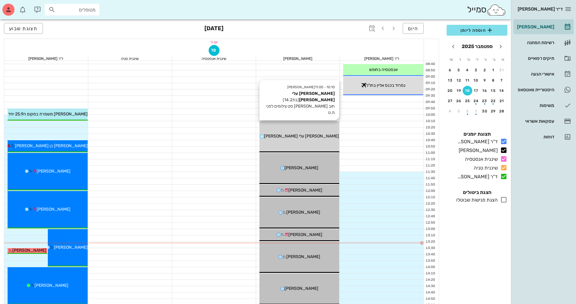
click at [297, 128] on div "10:10 - 11:00 יומן מרפאה [PERSON_NAME] עלי [PERSON_NAME] (בת 14.2 ) חוב [PERSON…" at bounding box center [299, 136] width 80 height 31
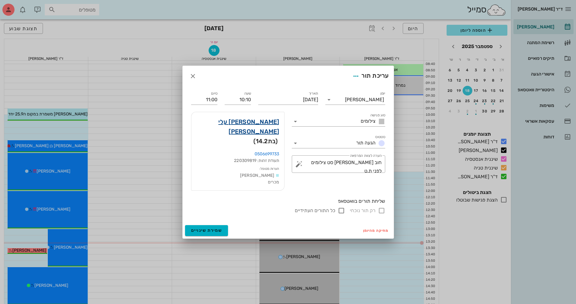
click at [274, 131] on link "[PERSON_NAME] עלי [PERSON_NAME]" at bounding box center [237, 126] width 83 height 19
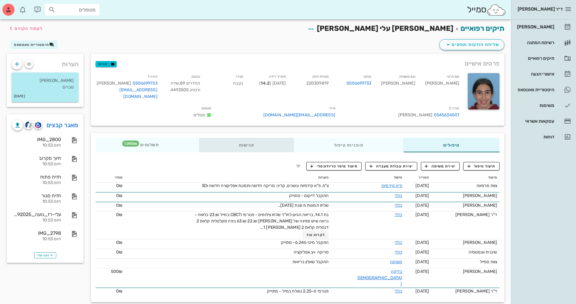
click at [256, 138] on div "פגישות" at bounding box center [246, 145] width 95 height 15
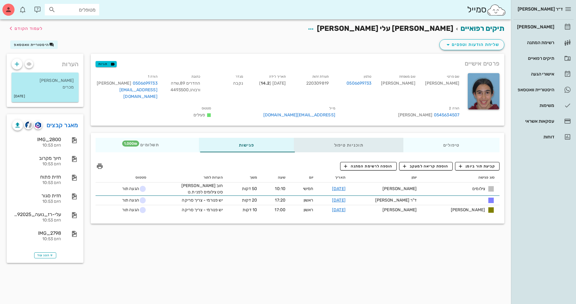
click at [335, 139] on div "תוכניות טיפול" at bounding box center [348, 145] width 109 height 15
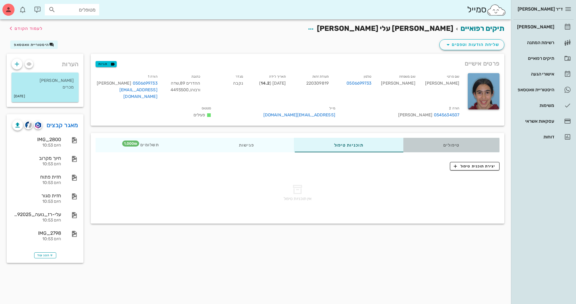
click at [446, 138] on div "טיפולים" at bounding box center [451, 145] width 96 height 15
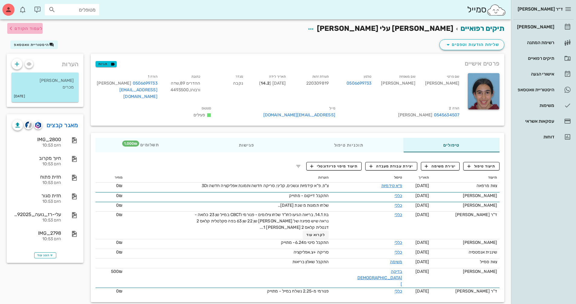
click at [27, 26] on span "לעמוד הקודם" at bounding box center [29, 28] width 28 height 5
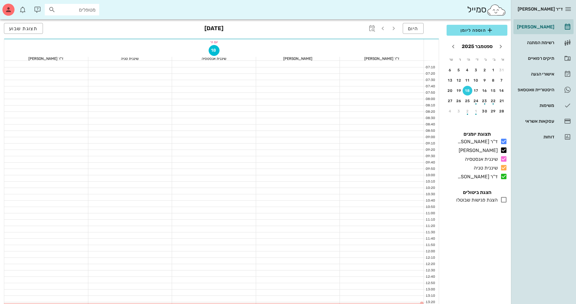
scroll to position [60, 0]
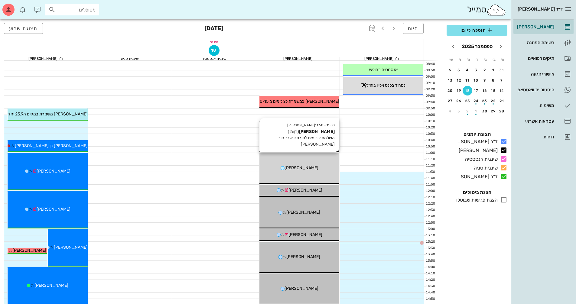
click at [319, 166] on div "[PERSON_NAME]" at bounding box center [299, 168] width 80 height 6
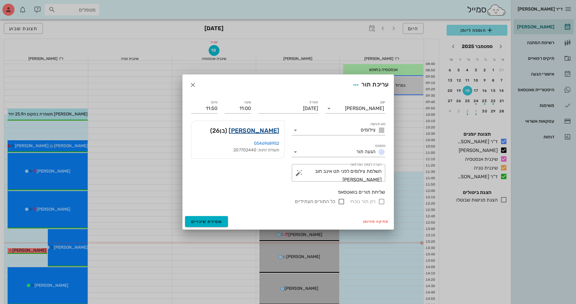
click at [264, 129] on link "[PERSON_NAME]" at bounding box center [254, 131] width 51 height 10
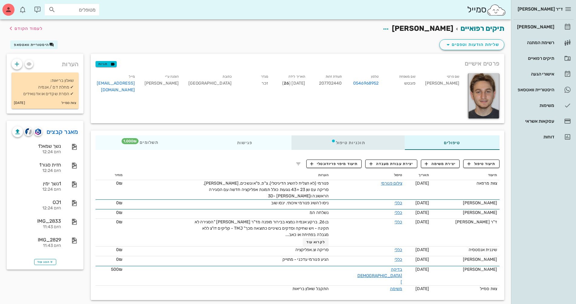
click at [362, 141] on div "תוכניות טיפול" at bounding box center [348, 142] width 113 height 15
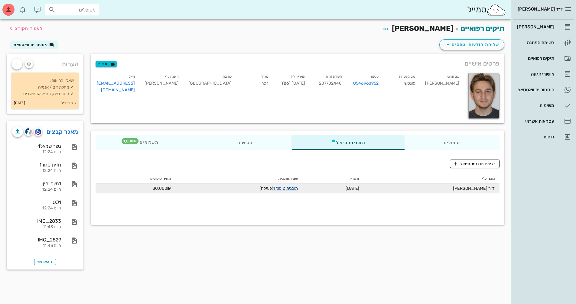
click at [292, 188] on link "תוכנית טיפול 1" at bounding box center [285, 188] width 24 height 5
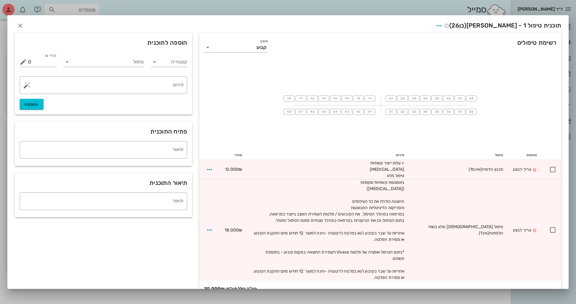
click at [30, 31] on div "הוספה לתוכנית קטגוריה טיפול מחיר ₪ 0 % הנחה 0 מחיר לאחר הנחה 0 ​ פירוט הוספה" at bounding box center [103, 73] width 184 height 89
click at [26, 28] on span "button" at bounding box center [20, 25] width 11 height 7
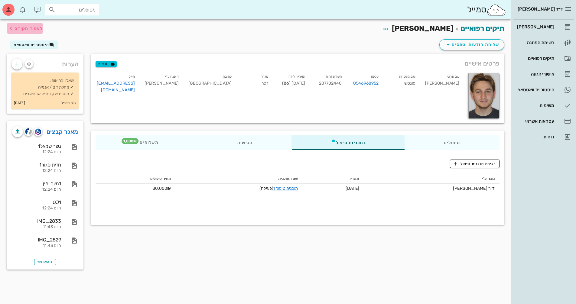
click at [31, 30] on span "לעמוד הקודם" at bounding box center [29, 28] width 28 height 5
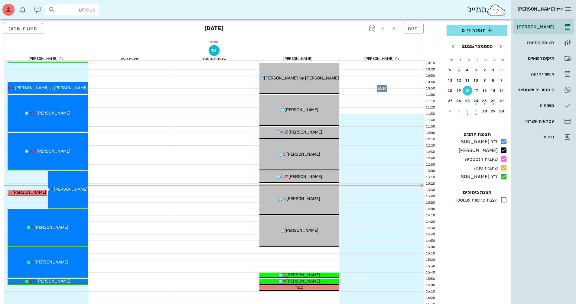
scroll to position [121, 0]
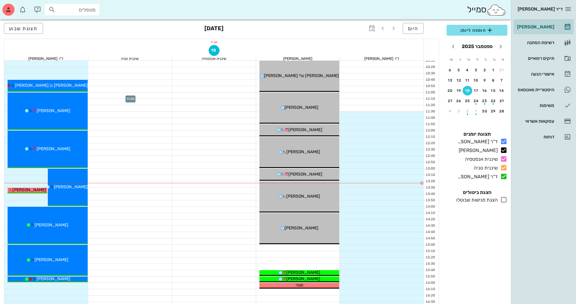
click at [144, 96] on div at bounding box center [130, 96] width 84 height 6
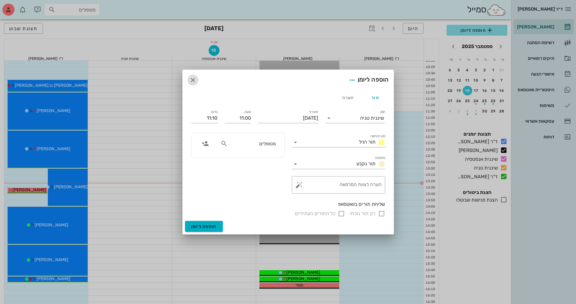
click at [196, 83] on icon "button" at bounding box center [192, 80] width 7 height 7
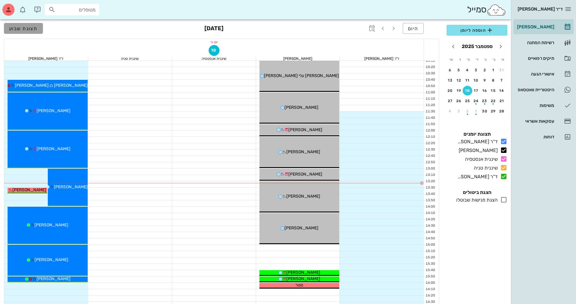
click at [31, 29] on span "תצוגת שבוע" at bounding box center [23, 29] width 29 height 6
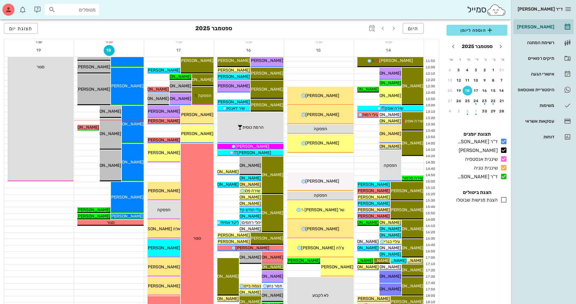
scroll to position [181, 0]
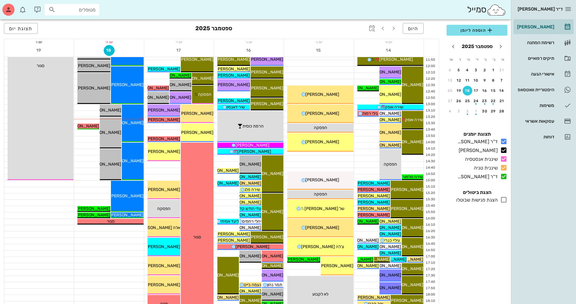
click at [413, 34] on div "היום" at bounding box center [394, 29] width 58 height 12
click at [413, 29] on span "היום" at bounding box center [413, 29] width 11 height 6
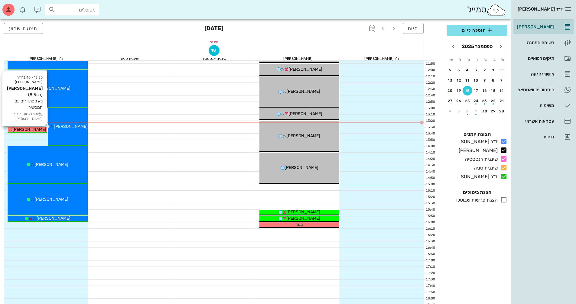
click at [15, 127] on div "[PERSON_NAME]" at bounding box center [28, 129] width 40 height 6
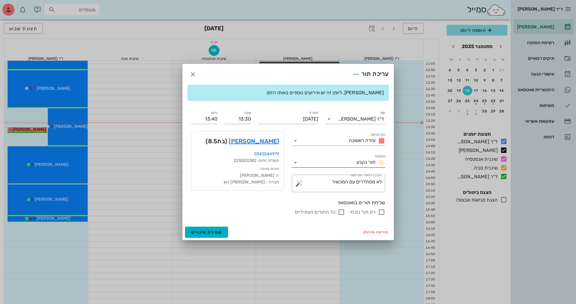
click at [299, 162] on icon at bounding box center [295, 162] width 7 height 7
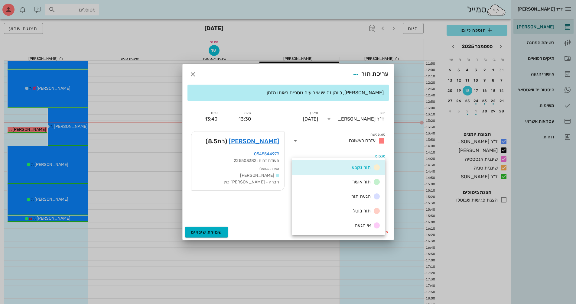
click at [334, 197] on div "הגעה תור" at bounding box center [338, 196] width 93 height 15
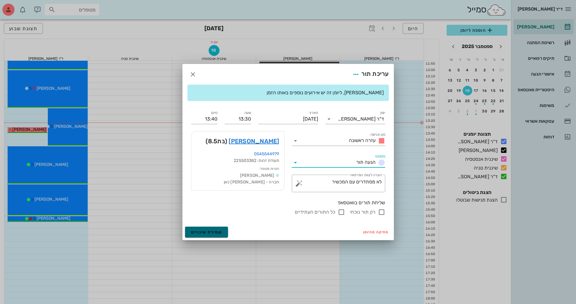
click at [222, 232] on button "שמירת שינויים" at bounding box center [206, 232] width 43 height 11
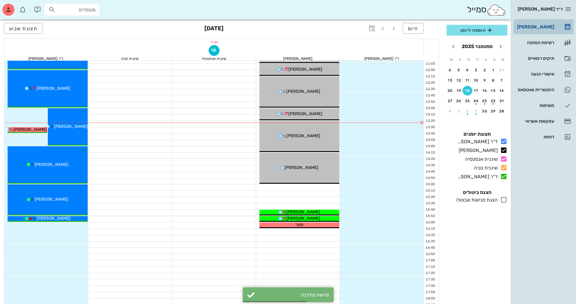
click at [545, 26] on div "[PERSON_NAME]" at bounding box center [535, 26] width 38 height 5
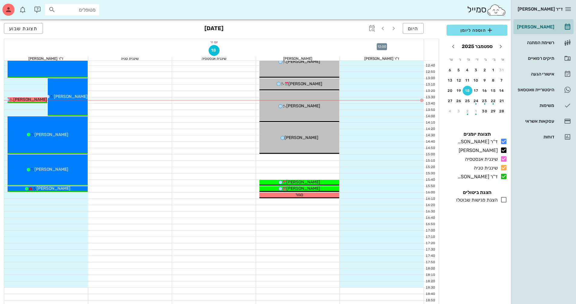
scroll to position [212, 0]
drag, startPoint x: 530, startPoint y: 90, endPoint x: 556, endPoint y: 77, distance: 28.3
click at [530, 90] on div "היסטוריית וואטסאפ" at bounding box center [535, 89] width 38 height 5
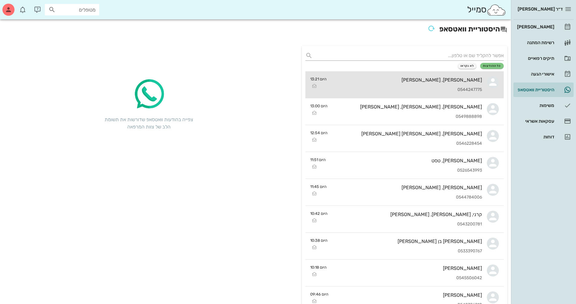
click at [444, 89] on div "0544247775" at bounding box center [406, 89] width 151 height 5
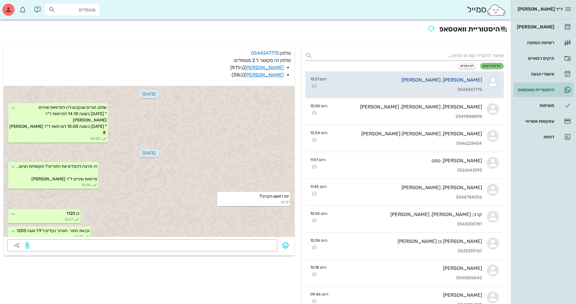
scroll to position [1116, 0]
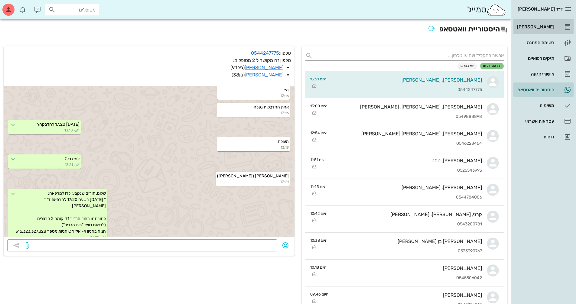
click at [550, 28] on div "[PERSON_NAME]" at bounding box center [535, 26] width 38 height 5
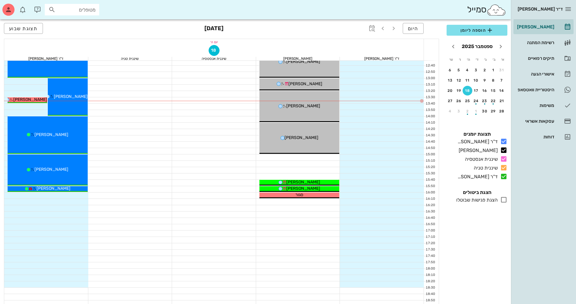
scroll to position [212, 0]
click at [506, 200] on icon at bounding box center [503, 199] width 7 height 7
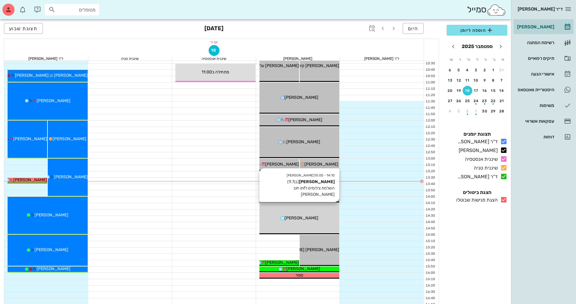
scroll to position [121, 0]
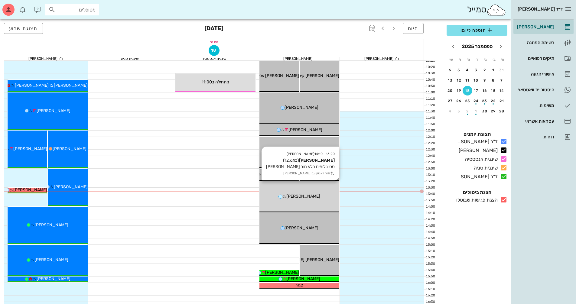
click at [320, 187] on div "13:20 - 14:10 [PERSON_NAME] (בת 12.6 ) סט צילומים מלא חוב [PERSON_NAME] תור ראש…" at bounding box center [299, 196] width 80 height 31
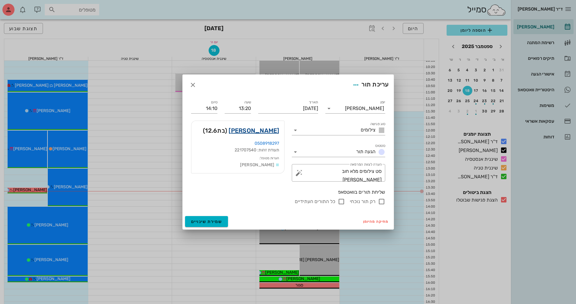
click at [259, 133] on link "[PERSON_NAME]" at bounding box center [254, 131] width 51 height 10
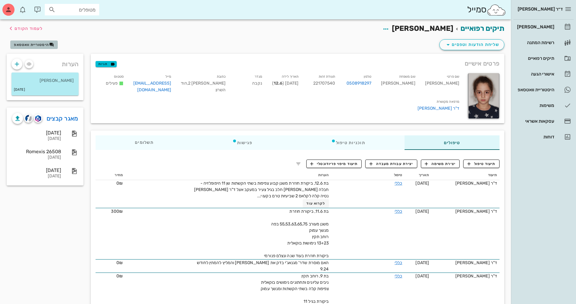
click at [34, 46] on span "היסטוריית וואטסאפ" at bounding box center [31, 45] width 35 height 4
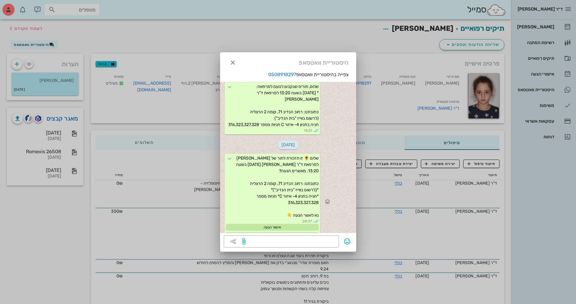
scroll to position [179, 0]
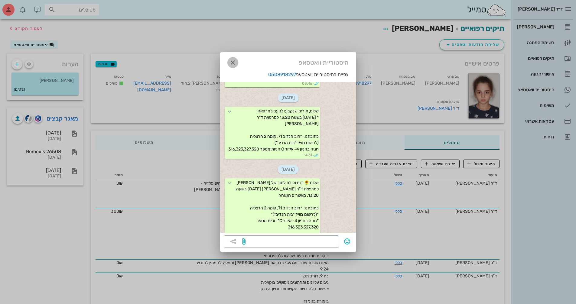
click at [233, 59] on icon "button" at bounding box center [232, 62] width 7 height 7
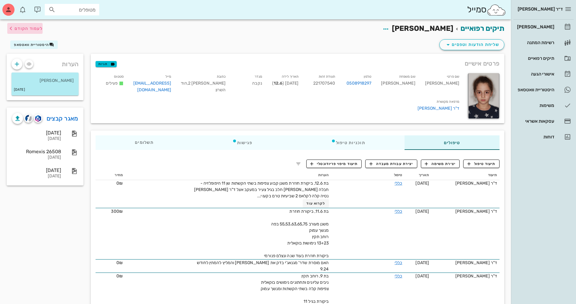
click at [34, 30] on span "לעמוד הקודם" at bounding box center [29, 28] width 28 height 5
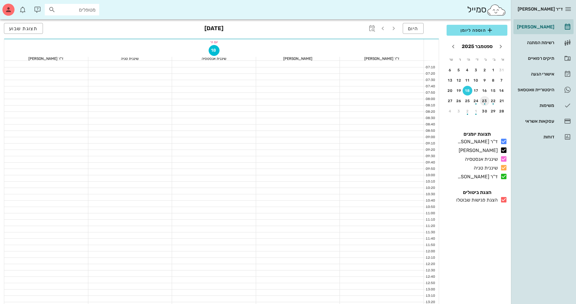
scroll to position [121, 0]
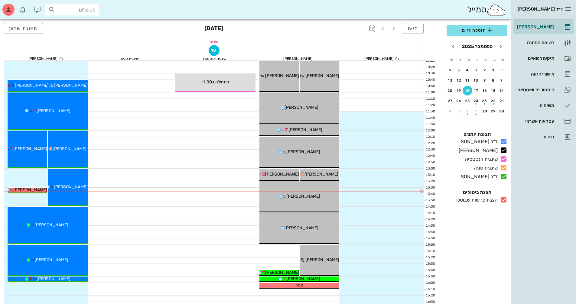
click at [505, 200] on icon at bounding box center [503, 199] width 7 height 7
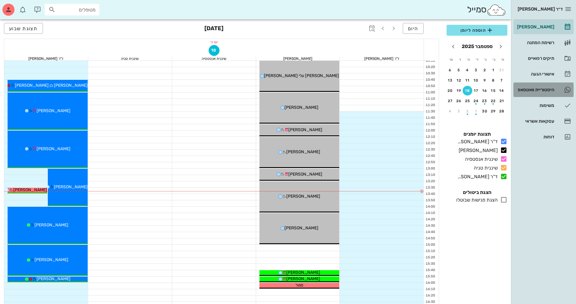
click at [548, 90] on div "היסטוריית וואטסאפ" at bounding box center [535, 89] width 38 height 5
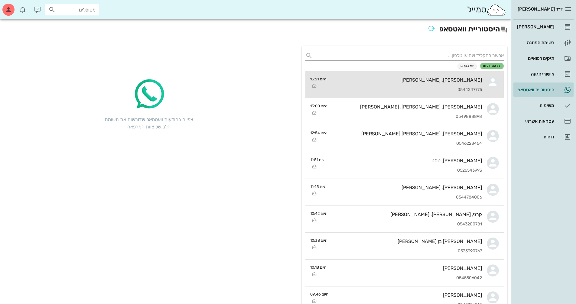
click at [440, 84] on div "[PERSON_NAME], [PERSON_NAME] 0544247775" at bounding box center [406, 84] width 151 height 27
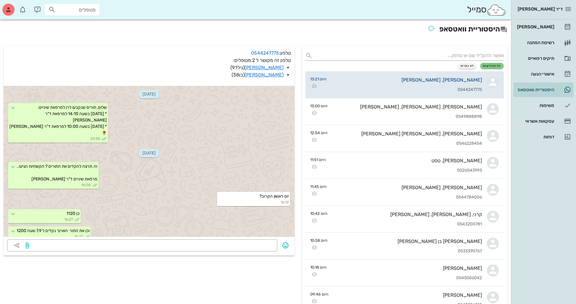
scroll to position [1116, 0]
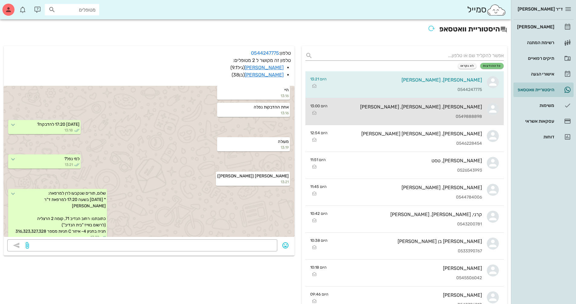
click at [441, 109] on div "[PERSON_NAME], [PERSON_NAME], [PERSON_NAME]" at bounding box center [407, 107] width 150 height 6
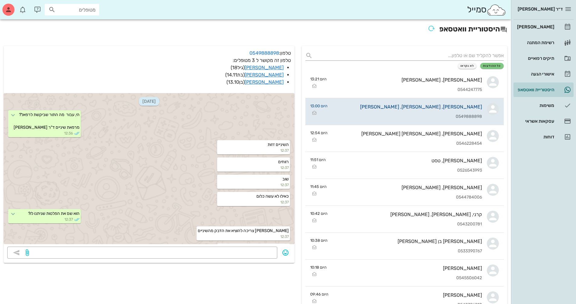
scroll to position [316, 0]
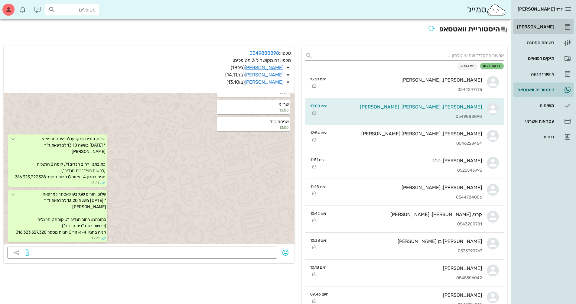
click at [536, 32] on link "[PERSON_NAME]" at bounding box center [543, 27] width 60 height 15
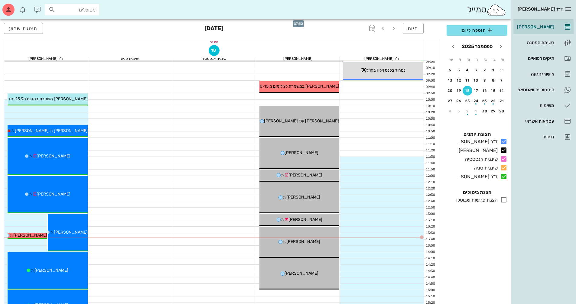
scroll to position [91, 0]
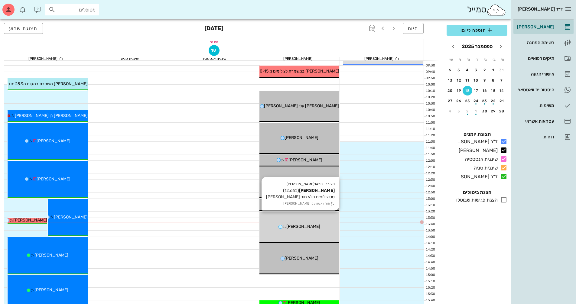
click at [307, 233] on div "13:20 - 14:10 [PERSON_NAME] (בת 12.6 ) סט צילומים מלא חוב [PERSON_NAME] תור ראש…" at bounding box center [299, 227] width 80 height 31
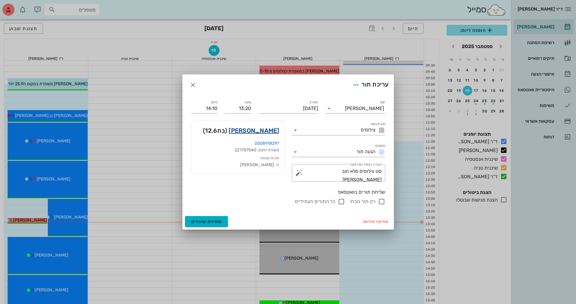
click at [265, 130] on link "[PERSON_NAME]" at bounding box center [254, 131] width 51 height 10
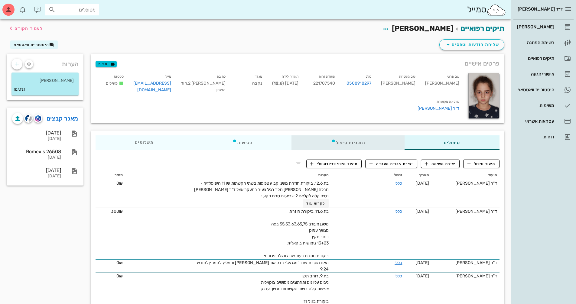
click at [355, 144] on div "תוכניות טיפול" at bounding box center [348, 142] width 113 height 15
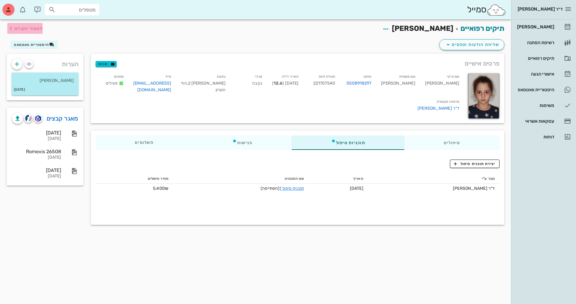
click at [31, 29] on span "לעמוד הקודם" at bounding box center [29, 28] width 28 height 5
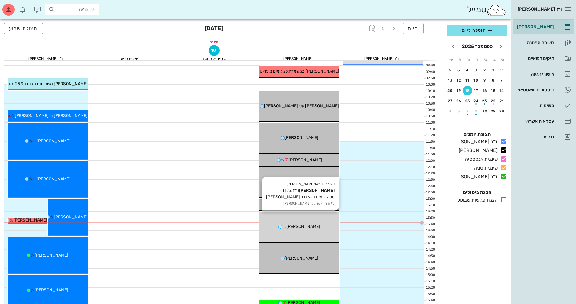
click at [296, 216] on div "13:20 - 14:10 [PERSON_NAME] (בת 12.6 ) סט צילומים מלא חוב [PERSON_NAME] תור ראש…" at bounding box center [299, 227] width 80 height 31
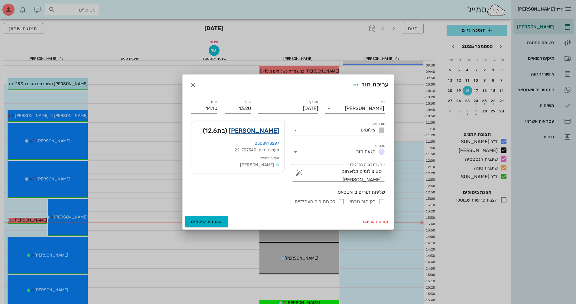
click at [275, 133] on link "[PERSON_NAME]" at bounding box center [254, 131] width 51 height 10
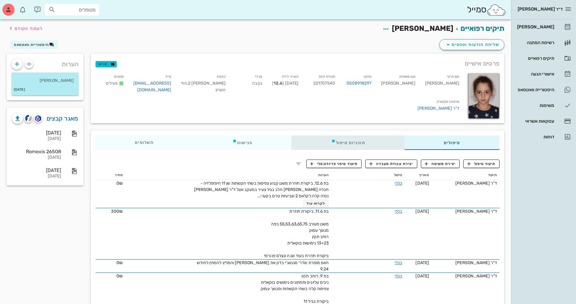
click at [343, 144] on div "תוכניות טיפול" at bounding box center [348, 142] width 113 height 15
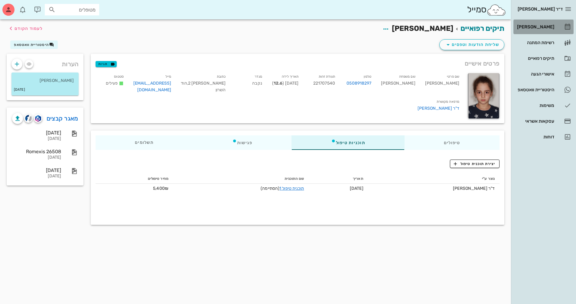
click at [546, 22] on div "[PERSON_NAME]" at bounding box center [535, 27] width 38 height 10
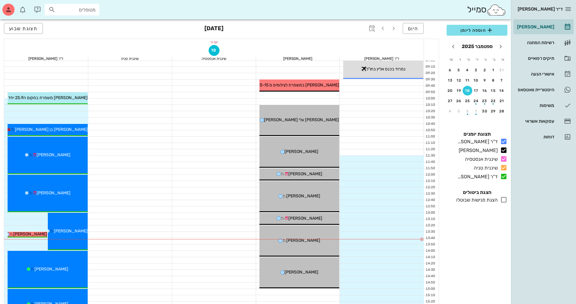
scroll to position [151, 0]
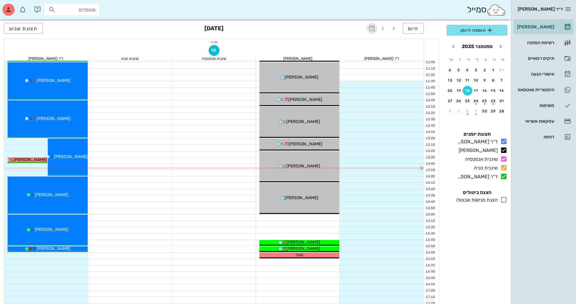
click at [373, 28] on icon "button" at bounding box center [371, 28] width 7 height 7
type input "8"
click at [362, 64] on span "קפיצה לתאריך" at bounding box center [343, 62] width 49 height 4
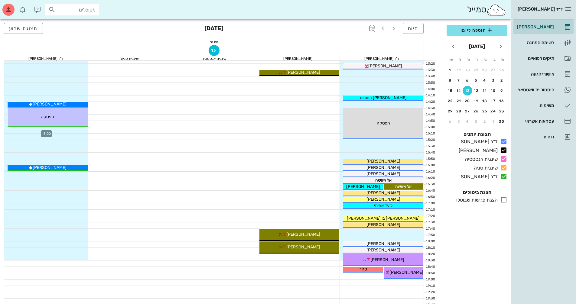
scroll to position [242, 0]
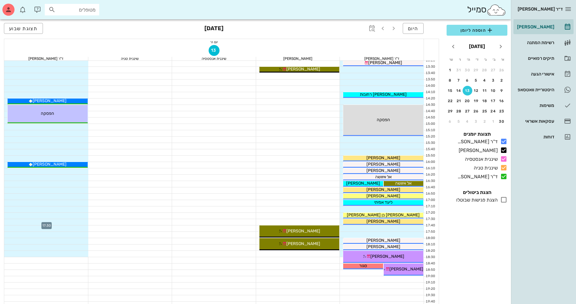
click at [77, 220] on div at bounding box center [46, 222] width 84 height 6
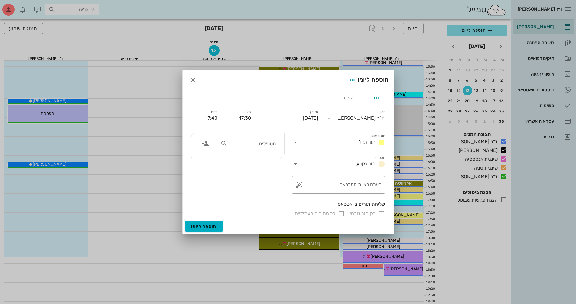
click at [274, 145] on input "מטופלים" at bounding box center [252, 144] width 47 height 8
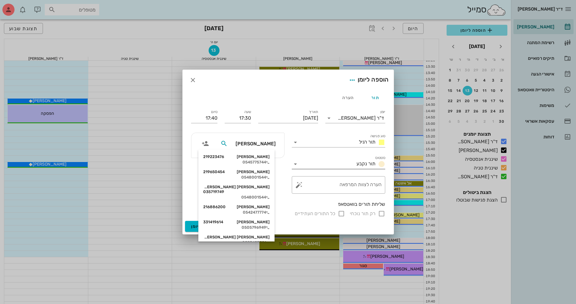
type input "[PERSON_NAME]"
click at [254, 157] on div "[PERSON_NAME] 219223476" at bounding box center [236, 157] width 67 height 5
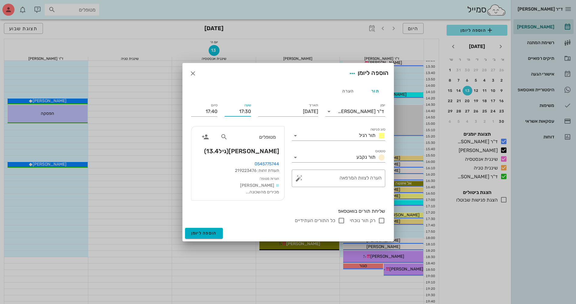
click at [245, 111] on input "17:30" at bounding box center [238, 112] width 26 height 10
click at [246, 110] on input "17:30" at bounding box center [238, 112] width 26 height 10
drag, startPoint x: 247, startPoint y: 111, endPoint x: 265, endPoint y: 108, distance: 18.1
click at [254, 110] on div "שעה 17:30" at bounding box center [238, 110] width 34 height 24
click at [192, 71] on icon "button" at bounding box center [192, 73] width 7 height 7
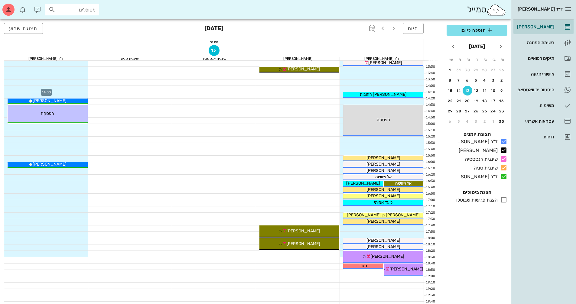
click at [70, 89] on div at bounding box center [46, 89] width 84 height 6
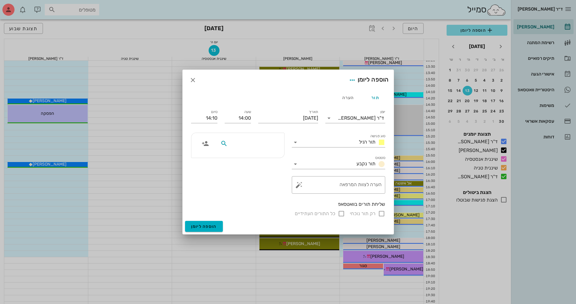
click at [271, 143] on input "text" at bounding box center [252, 144] width 47 height 8
type input "ו"
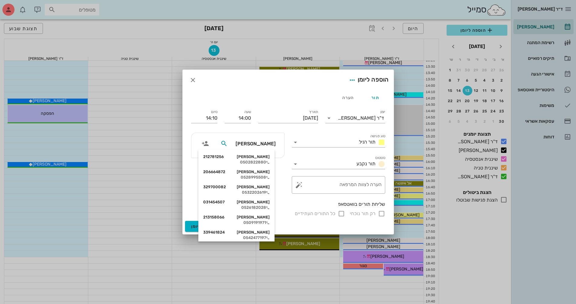
type input "[PERSON_NAME]"
click at [251, 159] on div "[PERSON_NAME] 219223476" at bounding box center [236, 157] width 67 height 5
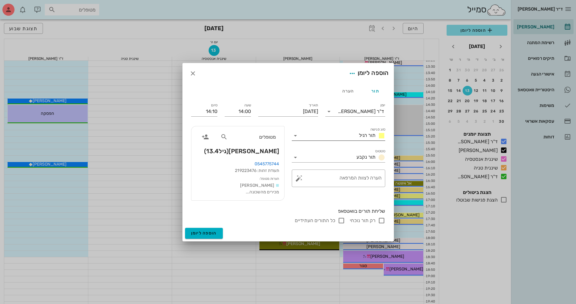
click at [295, 139] on icon at bounding box center [295, 135] width 7 height 7
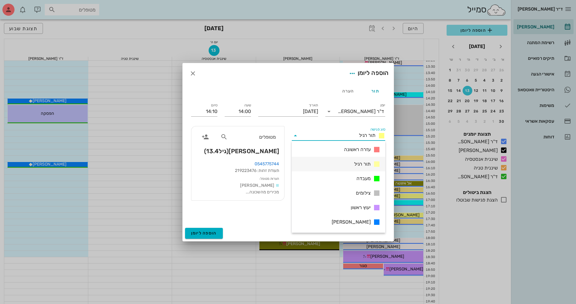
scroll to position [60, 0]
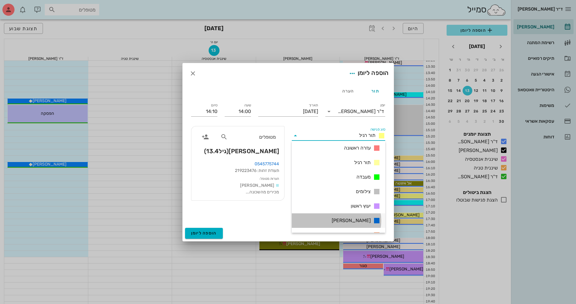
click at [352, 219] on div "[PERSON_NAME]" at bounding box center [338, 220] width 93 height 15
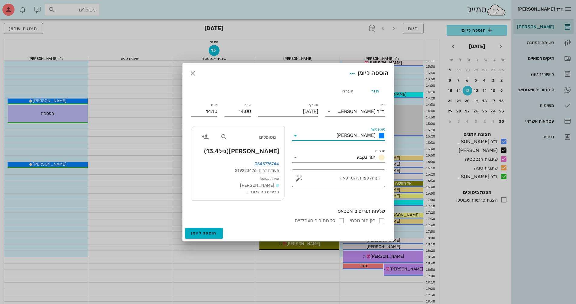
click at [300, 176] on button "button" at bounding box center [298, 178] width 7 height 7
click at [306, 168] on div "הערות לפגישה" at bounding box center [310, 166] width 31 height 12
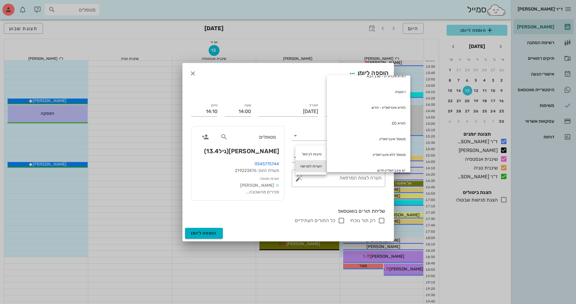
scroll to position [91, 0]
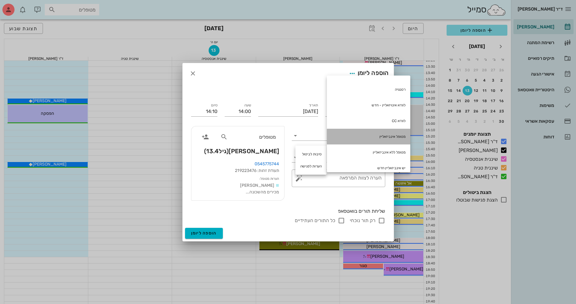
click at [375, 134] on div "מטופל אינביזאליין" at bounding box center [368, 137] width 83 height 16
type textarea "מטופל אינביזאליין"
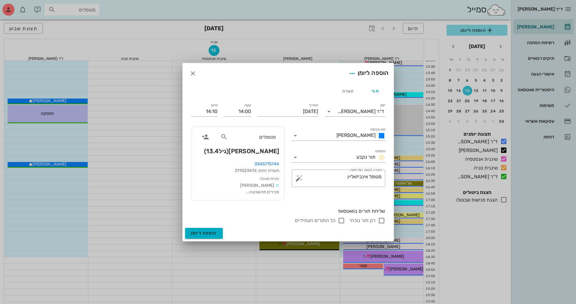
click at [383, 223] on input "רק תור נוכחי" at bounding box center [381, 220] width 7 height 7
checkbox input "false"
click at [217, 232] on button "הוספה ליומן" at bounding box center [204, 233] width 38 height 11
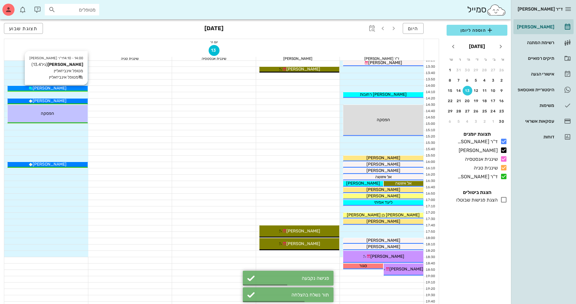
click at [80, 88] on div "[PERSON_NAME]" at bounding box center [48, 88] width 80 height 6
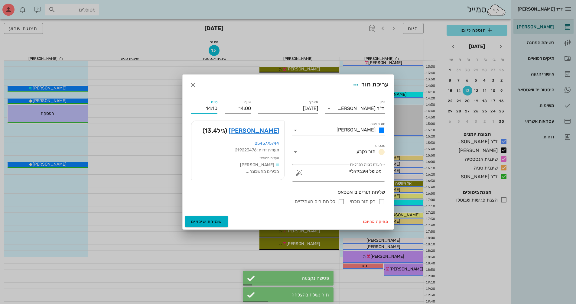
click at [206, 107] on input "14:10" at bounding box center [204, 109] width 26 height 10
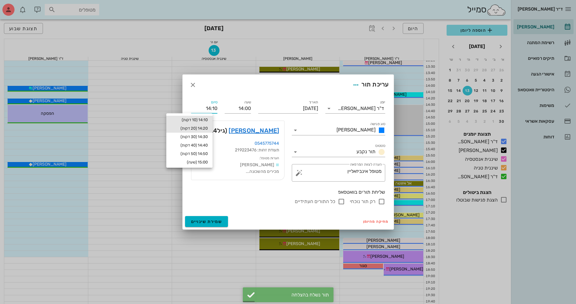
click at [202, 130] on div "14:20 (20 דקות)" at bounding box center [189, 128] width 37 height 5
type input "14:20"
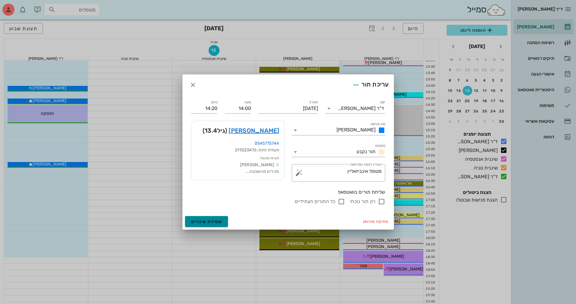
click at [201, 226] on button "שמירת שינויים" at bounding box center [206, 221] width 43 height 11
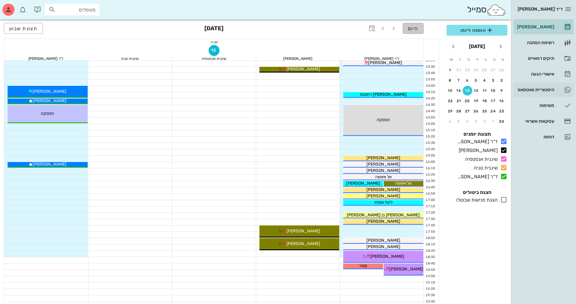
drag, startPoint x: 414, startPoint y: 24, endPoint x: 546, endPoint y: 84, distance: 144.8
click at [413, 25] on button "היום" at bounding box center [413, 28] width 21 height 11
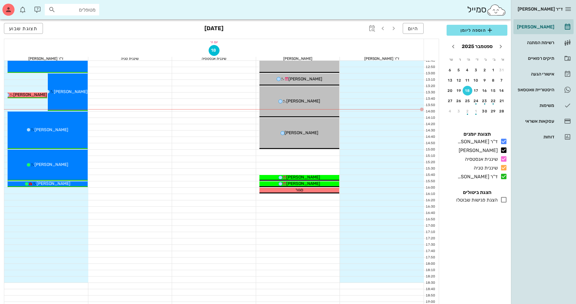
scroll to position [181, 0]
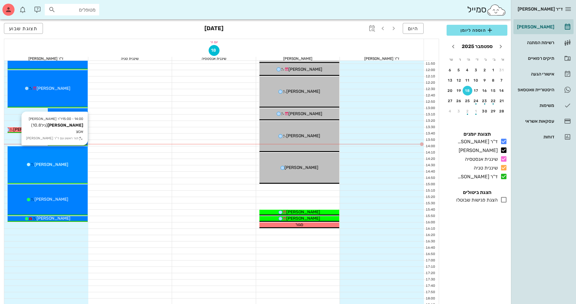
click at [62, 158] on div "14:00 - 15:00 ד"ר [PERSON_NAME] [PERSON_NAME] (גיל 10.8 ) אטצ תור ראשון עם ד"ר …" at bounding box center [48, 164] width 80 height 37
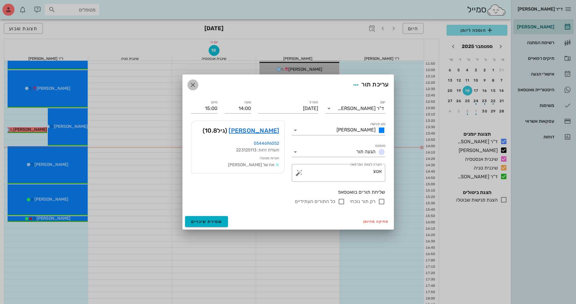
click at [191, 84] on icon "button" at bounding box center [192, 84] width 7 height 7
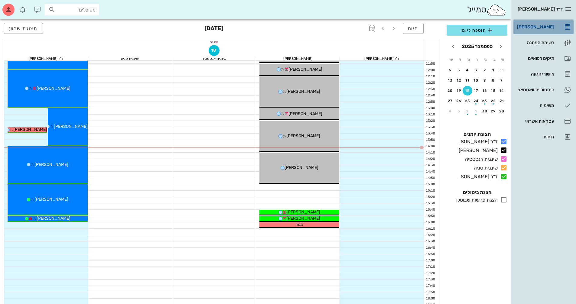
click at [544, 27] on div "[PERSON_NAME]" at bounding box center [535, 26] width 38 height 5
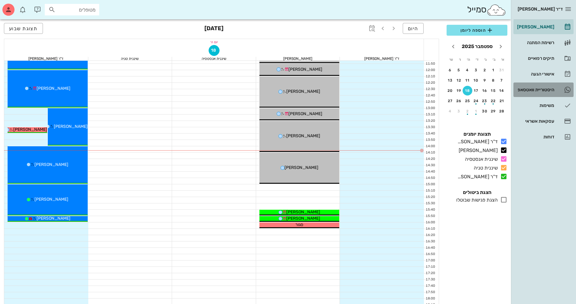
click at [544, 92] on div "היסטוריית וואטסאפ" at bounding box center [535, 90] width 38 height 10
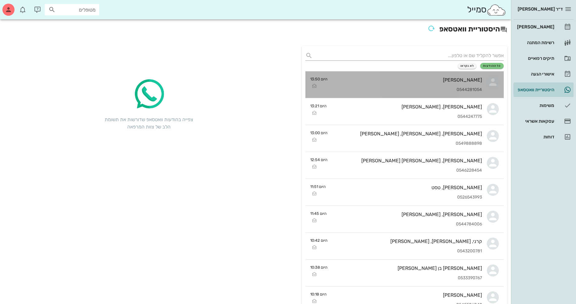
click at [458, 84] on div "[PERSON_NAME] בצ'ינסקי 0544281054" at bounding box center [407, 84] width 150 height 27
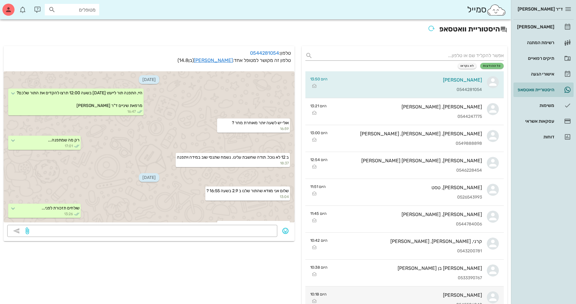
scroll to position [612, 0]
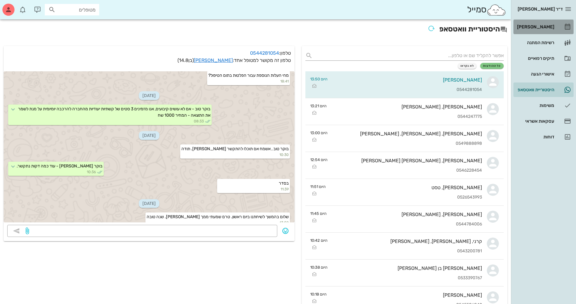
click at [543, 25] on div "[PERSON_NAME]" at bounding box center [535, 26] width 38 height 5
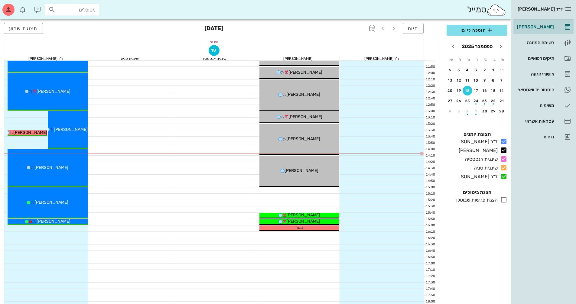
scroll to position [181, 0]
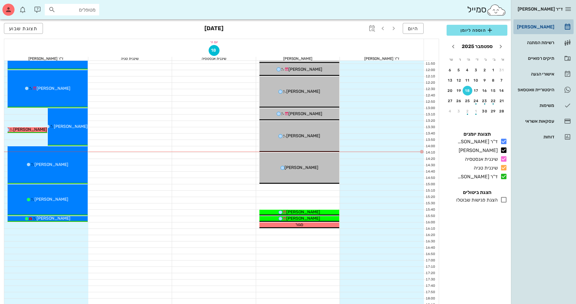
click at [545, 26] on div "[PERSON_NAME]" at bounding box center [535, 26] width 38 height 5
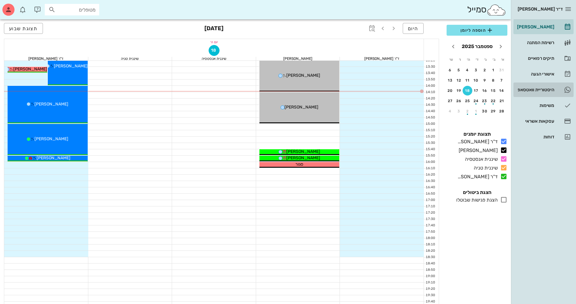
click at [532, 91] on div "היסטוריית וואטסאפ" at bounding box center [535, 89] width 38 height 5
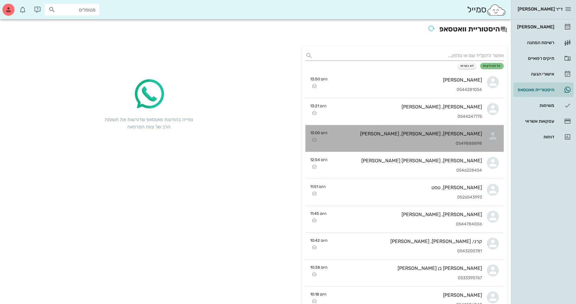
click at [448, 135] on div "[PERSON_NAME], [PERSON_NAME], [PERSON_NAME]" at bounding box center [407, 134] width 150 height 6
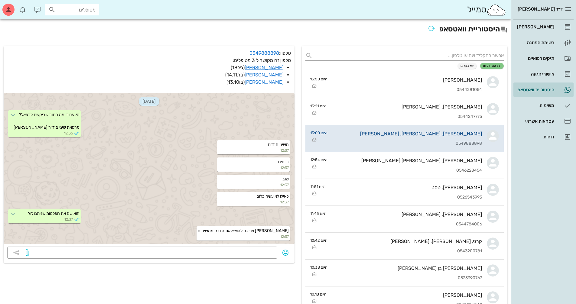
scroll to position [316, 0]
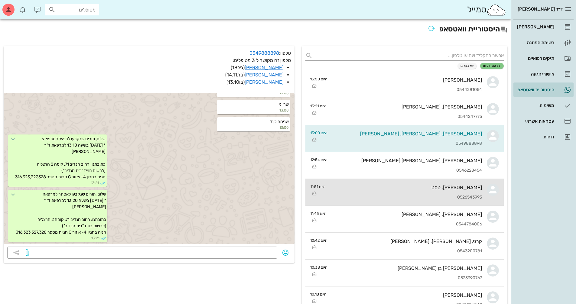
click at [456, 194] on div "[PERSON_NAME], טסט 0526543993" at bounding box center [407, 192] width 152 height 27
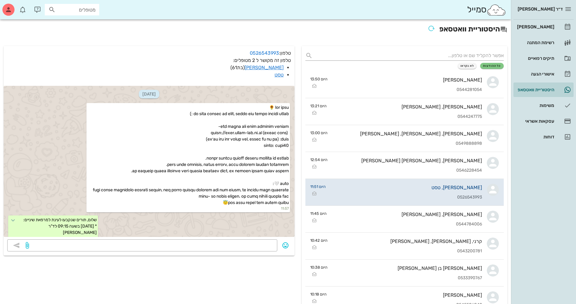
scroll to position [2749, 0]
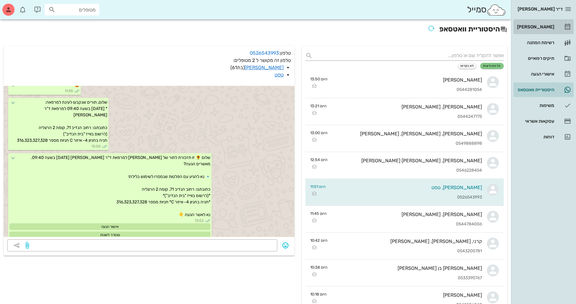
click at [549, 23] on div "[PERSON_NAME]" at bounding box center [535, 27] width 38 height 10
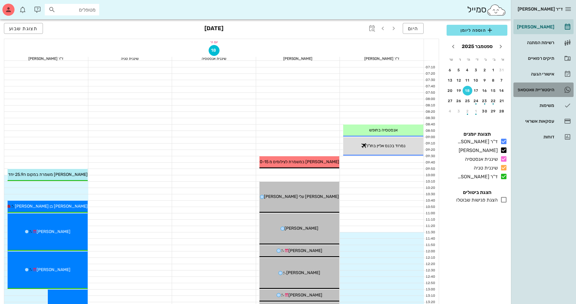
click at [536, 93] on div "היסטוריית וואטסאפ" at bounding box center [535, 90] width 38 height 10
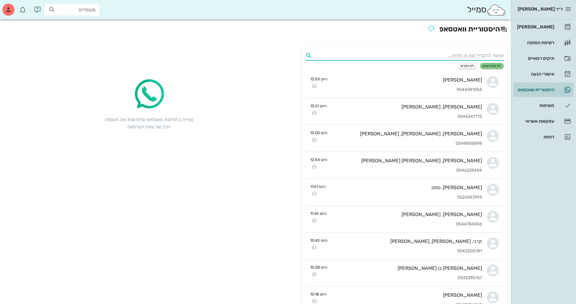
click at [486, 56] on input "text" at bounding box center [409, 56] width 189 height 10
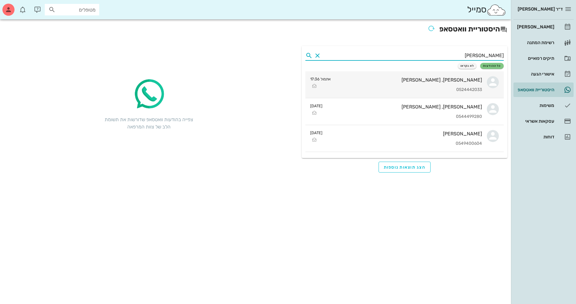
type input "[PERSON_NAME]"
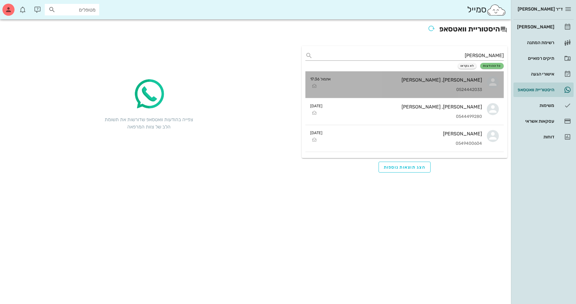
click at [468, 76] on div "[PERSON_NAME], [PERSON_NAME] 0524442033" at bounding box center [409, 84] width 146 height 27
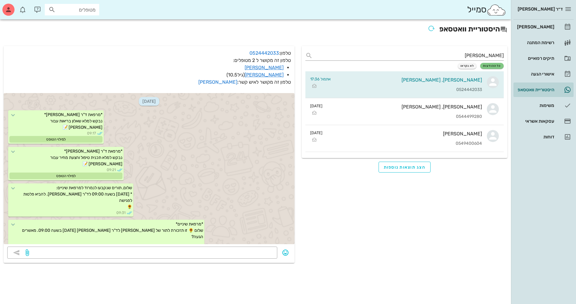
scroll to position [7441, 0]
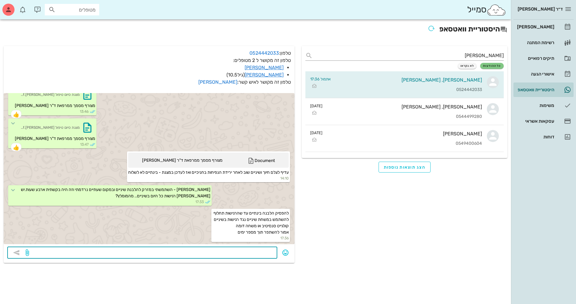
click at [260, 249] on textarea at bounding box center [151, 254] width 243 height 10
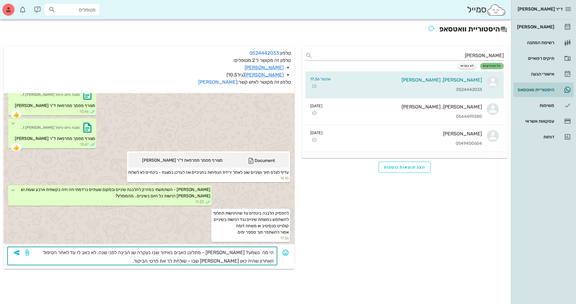
drag, startPoint x: 248, startPoint y: 261, endPoint x: 253, endPoint y: 261, distance: 4.8
click at [253, 261] on textarea "הי מה נשמע? [PERSON_NAME] - מתלונן כאבים באיזור שבו נעקרה שן הבינה לפני שנה. לא…" at bounding box center [151, 257] width 243 height 17
click at [243, 263] on textarea "הי מה נשמע? [PERSON_NAME] - מתלונן כאבים באיזור שבו נעקרה שן הבינה לפני שנה. לא…" at bounding box center [151, 257] width 243 height 17
click at [90, 256] on textarea "הי מה נשמע? [PERSON_NAME] - מתלונן כאבים באיזור שבו נעקרה שן הבינה לפני שנה. לא…" at bounding box center [151, 257] width 243 height 17
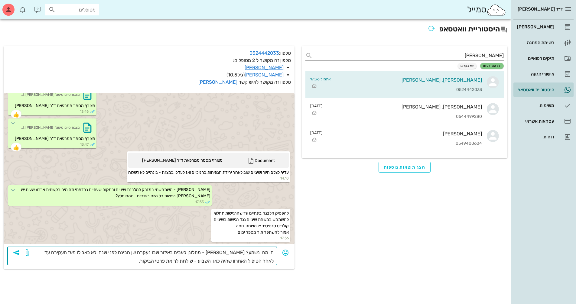
click at [142, 261] on textarea "הי מה נשמע? [PERSON_NAME] - מתלונן כאבים באיזור שבו נעקרה שן הבינה לפני שנה. לא…" at bounding box center [151, 257] width 243 height 17
click at [220, 261] on textarea "הי מה נשמע? [PERSON_NAME] - מתלונן כאבים באיזור שבו נעקרה שן הבינה לפני שנה. לא…" at bounding box center [151, 257] width 243 height 17
click at [138, 260] on textarea "הי מה נשמע? [PERSON_NAME] - מתלונן כאבים באיזור שבו נעקרה שן הבינה לפני שנה. לא…" at bounding box center [151, 257] width 243 height 17
type textarea "הי מה נשמע? [PERSON_NAME] - מתלונן כאבים באיזור שבו נעקרה שן הבינה לפני שנה. לא…"
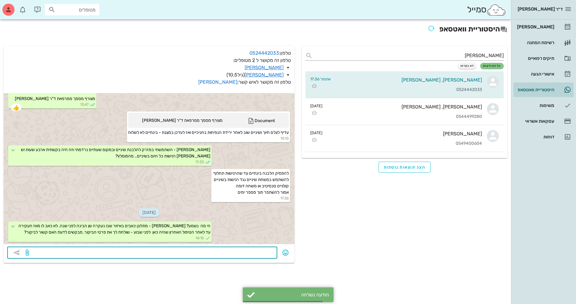
scroll to position [7481, 0]
click at [90, 13] on input "מטופלים" at bounding box center [76, 10] width 39 height 8
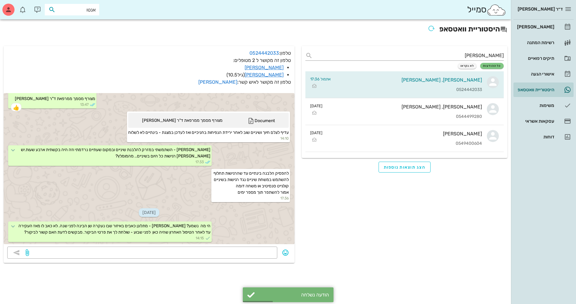
type input "[PERSON_NAME]"
click at [76, 28] on div "0545889879" at bounding box center [61, 28] width 67 height 5
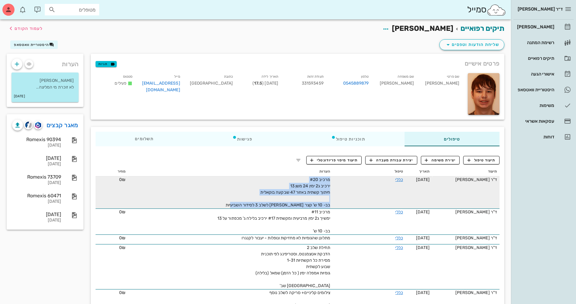
drag, startPoint x: 230, startPoint y: 202, endPoint x: 335, endPoint y: 185, distance: 106.6
click at [335, 185] on tr "ד"ר [PERSON_NAME] [DATE] כללי מרכיב #20 ירכיב ג2 ימין 24 משן 13 חיתוך קשתית באז…" at bounding box center [298, 193] width 404 height 32
copy tr "כללי מרכיב #20 ירכיב ג2 ימין 24 משן 13 חיתוך קשתית באזור 47 שבקעה בוקאלית בב- 1…"
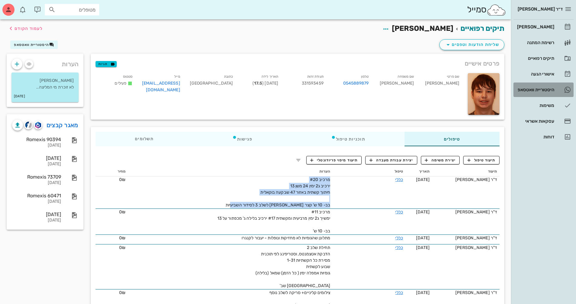
click at [538, 87] on div "היסטוריית וואטסאפ" at bounding box center [535, 90] width 38 height 10
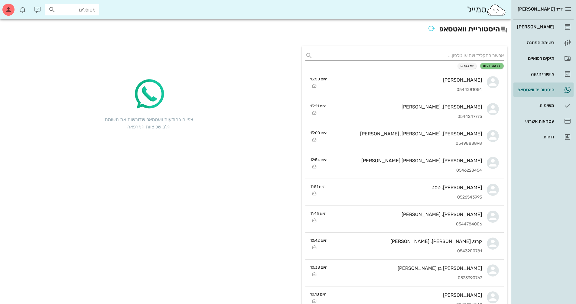
click at [407, 54] on input "text" at bounding box center [409, 56] width 189 height 10
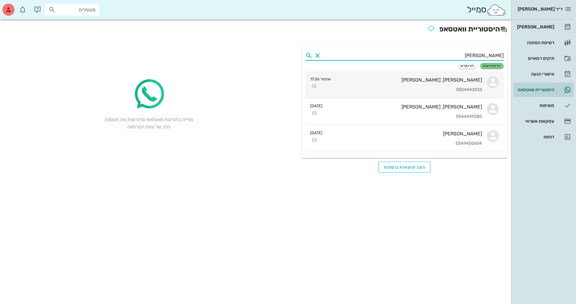
type input "[PERSON_NAME]"
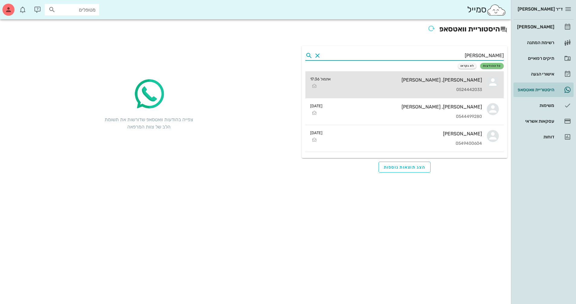
click at [399, 81] on div "[PERSON_NAME], [PERSON_NAME]" at bounding box center [409, 80] width 146 height 6
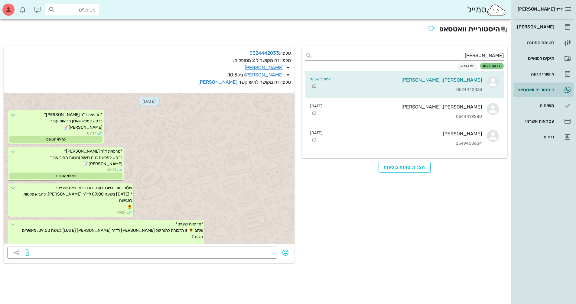
scroll to position [7481, 0]
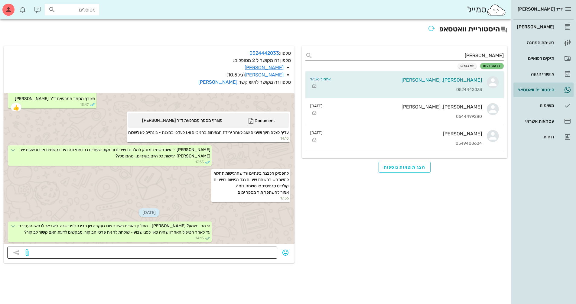
click at [260, 258] on div at bounding box center [151, 253] width 243 height 12
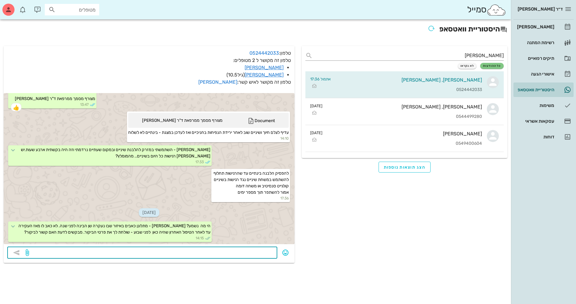
paste textarea "מרכיב #20 ירכיב ג2 ימין 24 משן 13 חיתוך קשתית באזור 47 שבקעה בוקאלית בב- 10 ש' …"
type textarea "מרכיב #20 ירכיב ג2 ימין 24 משן 13 חיתוך קשתית באזור 47 שבקעה בוקאלית בב- 10 ש' …"
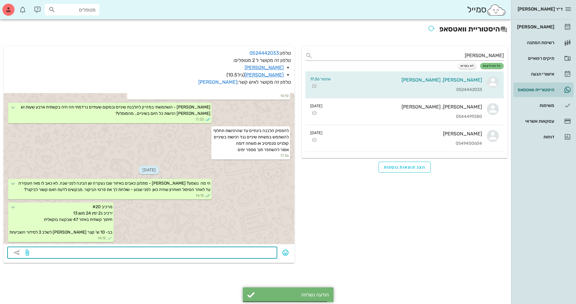
scroll to position [7524, 0]
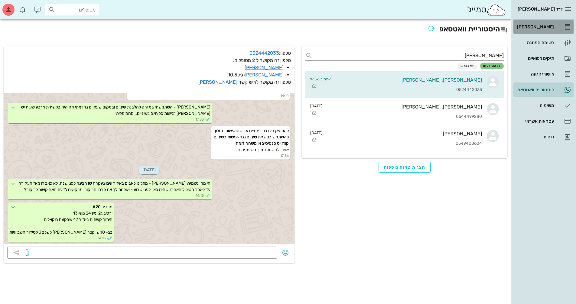
click at [538, 23] on div "[PERSON_NAME]" at bounding box center [535, 27] width 38 height 10
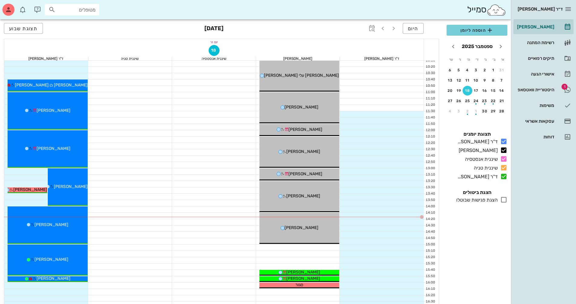
scroll to position [121, 0]
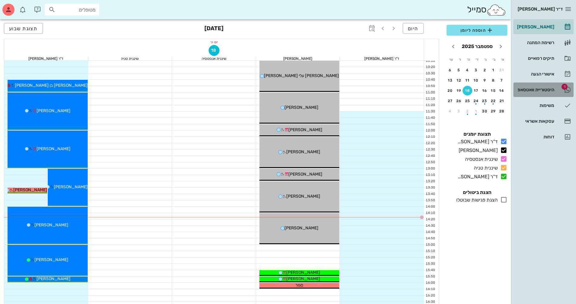
click at [550, 91] on div "היסטוריית וואטסאפ" at bounding box center [535, 89] width 38 height 5
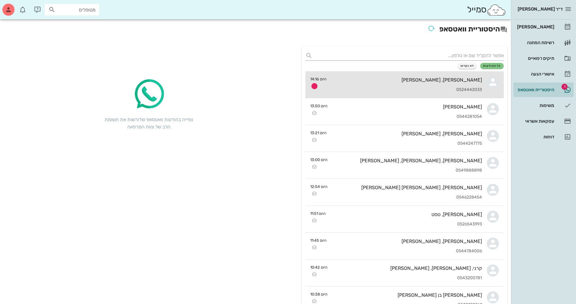
click at [456, 79] on div "[PERSON_NAME], [PERSON_NAME]" at bounding box center [406, 80] width 151 height 6
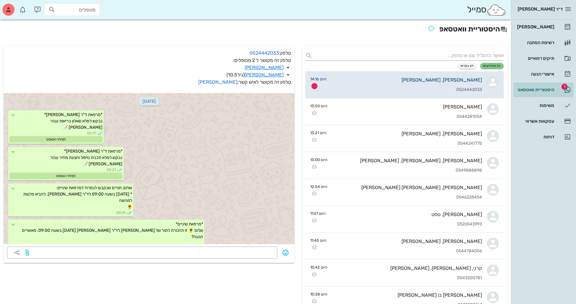
scroll to position [7603, 0]
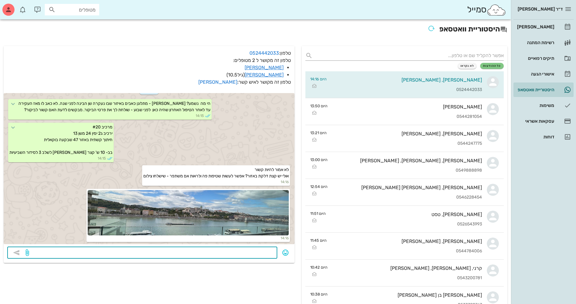
click at [259, 253] on textarea at bounding box center [151, 254] width 243 height 10
type textarea "ביקשתי צילום אומרים שמתקשים לתלם האיזור"
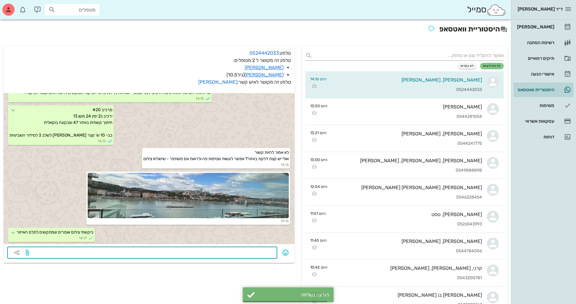
scroll to position [7621, 0]
type textarea "*לצלם"
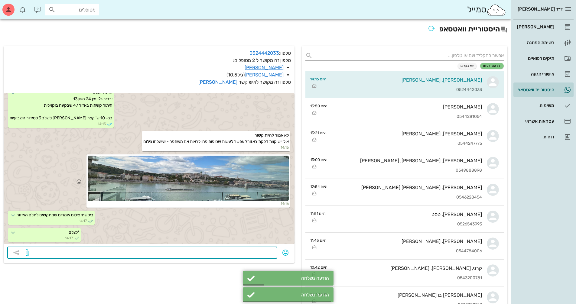
scroll to position [7638, 0]
click at [173, 189] on div at bounding box center [188, 178] width 201 height 45
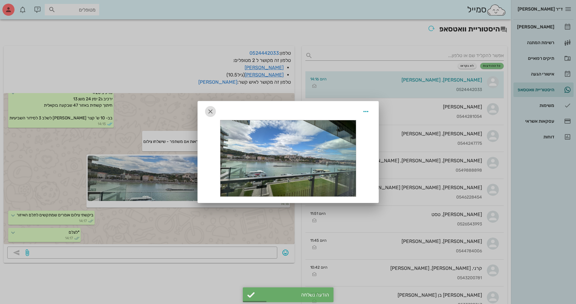
click at [212, 109] on icon "button" at bounding box center [210, 111] width 7 height 7
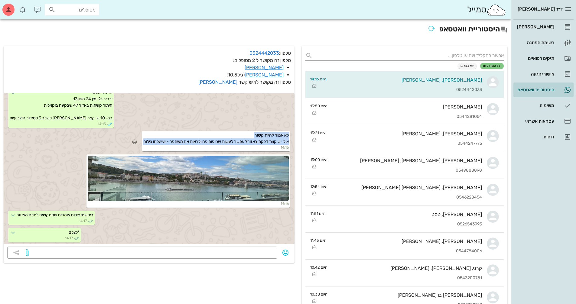
drag, startPoint x: 150, startPoint y: 143, endPoint x: 288, endPoint y: 133, distance: 138.6
click at [288, 133] on div "לא אמור להיות קשור אולי יש קצת דלקת באזור? אפשר לעשות שטיפות פה ולראות אם משתפר…" at bounding box center [216, 141] width 148 height 21
copy span "לא אמור להיות קשור אולי יש קצת דלקת באזור? אפשר לעשות שטיפות פה ולראות אם משתפר…"
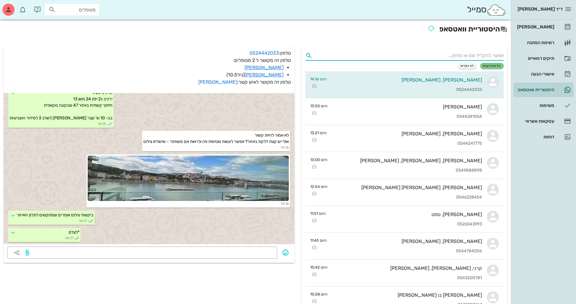
click at [466, 55] on input "text" at bounding box center [409, 56] width 189 height 10
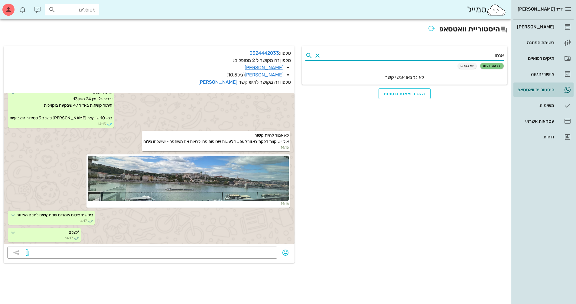
type input "[PERSON_NAME]"
drag, startPoint x: 462, startPoint y: 53, endPoint x: 511, endPoint y: 56, distance: 49.1
click at [511, 56] on div "ד״ר [PERSON_NAME] [PERSON_NAME] רשימת המתנה תיקים רפואיים אישורי הגעה היסטוריית…" at bounding box center [288, 152] width 576 height 304
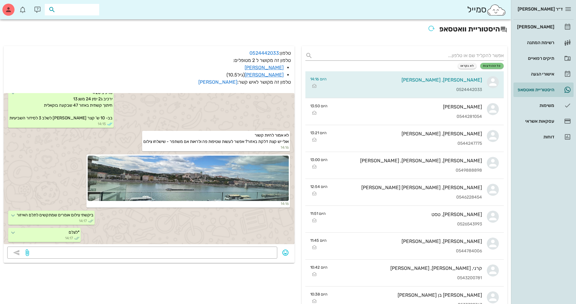
click at [77, 8] on input "text" at bounding box center [76, 10] width 39 height 8
type input "אנטו"
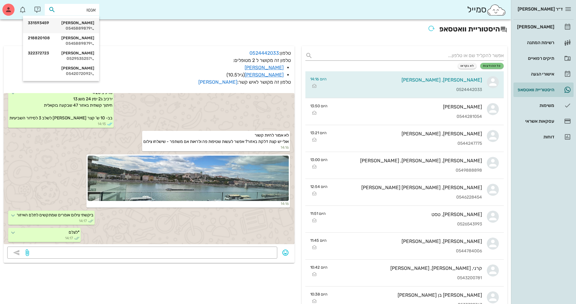
click at [72, 21] on div "[PERSON_NAME] 331593459" at bounding box center [61, 23] width 67 height 5
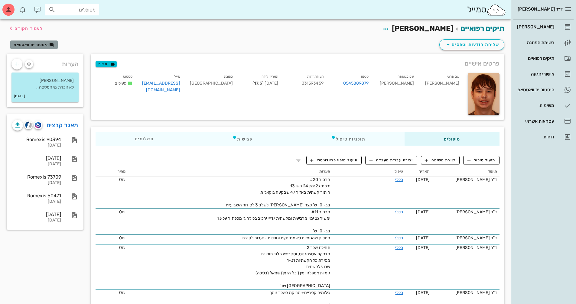
click at [44, 44] on span "היסטוריית וואטסאפ" at bounding box center [31, 45] width 35 height 4
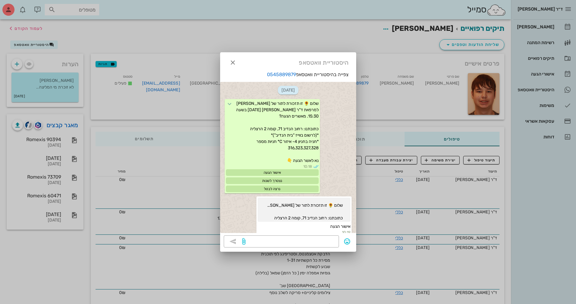
scroll to position [188, 0]
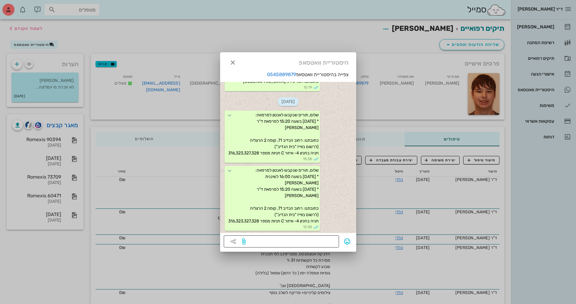
click at [271, 245] on textarea at bounding box center [291, 242] width 89 height 10
paste textarea "לא אמור להיות קשור אולי יש קצת דלקת באזור? אפשר לעשות שטיפות פה ולראות אם משתפר…"
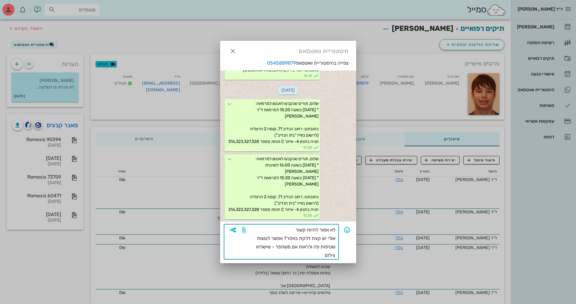
click at [290, 230] on textarea "לא אמור להיות קשור אולי יש קצת דלקת באזור? אפשר לעשות שטיפות פה ולראות אם משתפר…" at bounding box center [291, 243] width 89 height 34
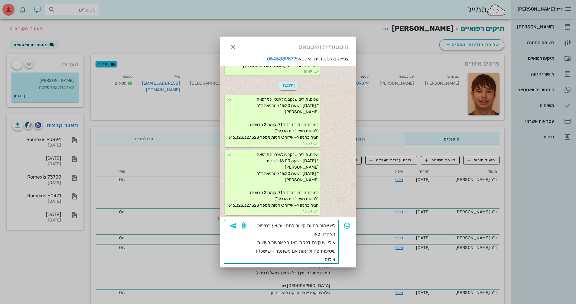
click at [270, 254] on textarea "לא אמור להיות קשור למה שבוצע בטיפול האחרון כאן. אולי יש קצת דלקת באזור? אפשר לע…" at bounding box center [291, 243] width 89 height 42
type textarea "לא אמור להיות קשור למה שבוצע בטיפול האחרון כאן. אולי יש קצת דלקת באזור? אפשר לע…"
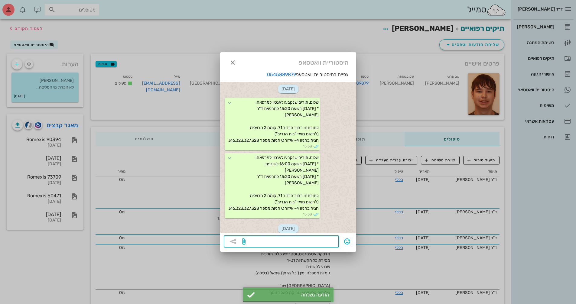
scroll to position [253, 0]
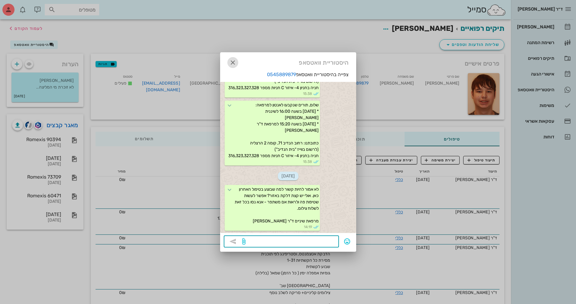
drag, startPoint x: 233, startPoint y: 62, endPoint x: 162, endPoint y: 9, distance: 89.3
click at [233, 62] on icon "button" at bounding box center [232, 62] width 7 height 7
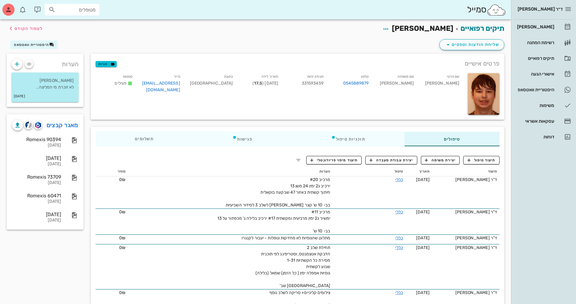
click at [84, 13] on input "מטופלים" at bounding box center [76, 10] width 39 height 8
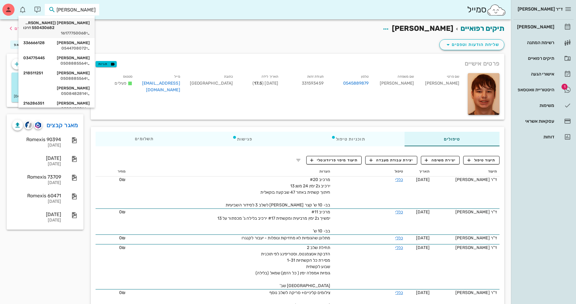
type input "[PERSON_NAME]"
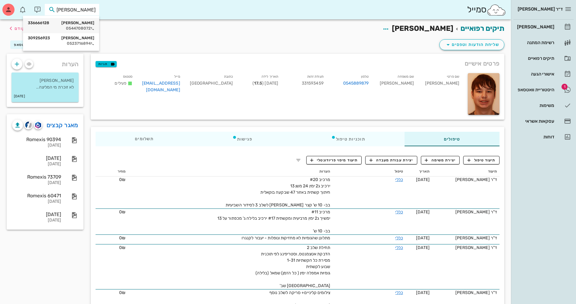
click at [75, 21] on div "[PERSON_NAME] 336666128" at bounding box center [61, 23] width 67 height 5
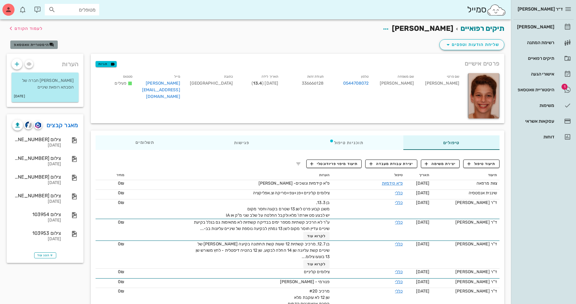
click at [30, 44] on span "היסטוריית וואטסאפ" at bounding box center [31, 45] width 35 height 4
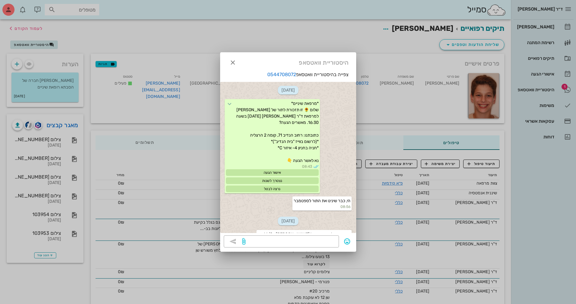
scroll to position [578, 0]
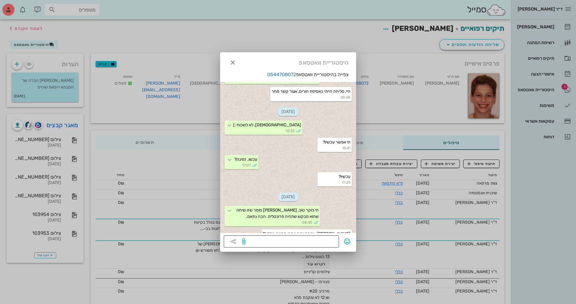
click at [328, 245] on textarea at bounding box center [291, 242] width 89 height 10
type textarea "הי, אוקי - נתאם?\"
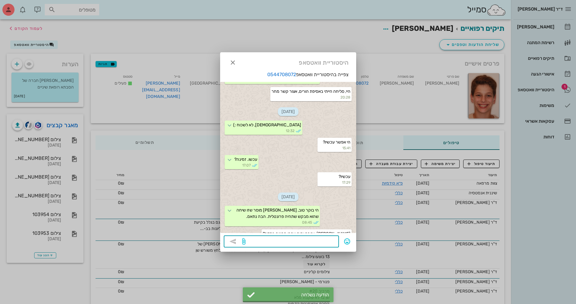
scroll to position [624, 0]
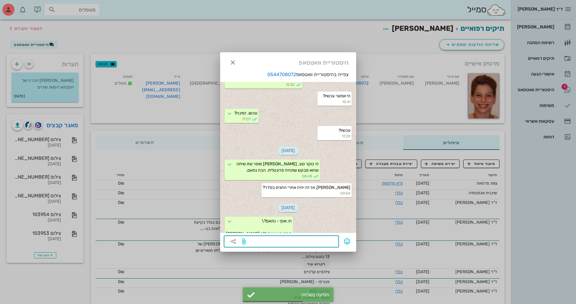
click at [543, 27] on div at bounding box center [288, 152] width 576 height 304
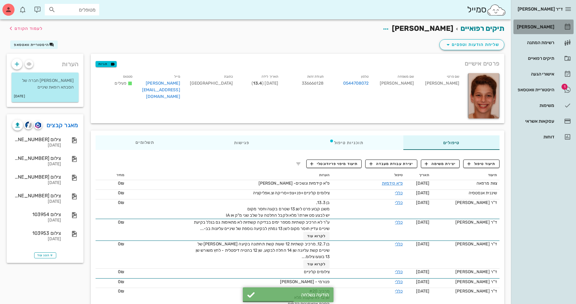
click at [543, 27] on div "[PERSON_NAME]" at bounding box center [535, 26] width 38 height 5
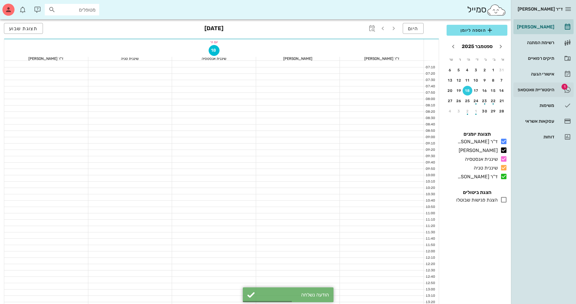
click at [533, 89] on div "היסטוריית וואטסאפ" at bounding box center [535, 89] width 38 height 5
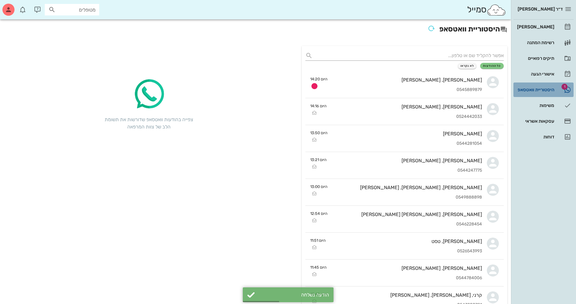
click at [533, 89] on div "היסטוריית וואטסאפ" at bounding box center [535, 89] width 38 height 5
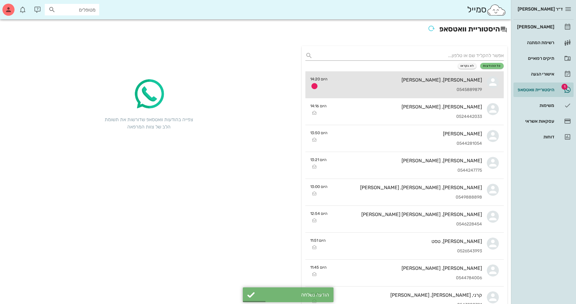
click at [485, 85] on link "[PERSON_NAME], [PERSON_NAME] 0545889879 היום 14:20" at bounding box center [404, 84] width 198 height 27
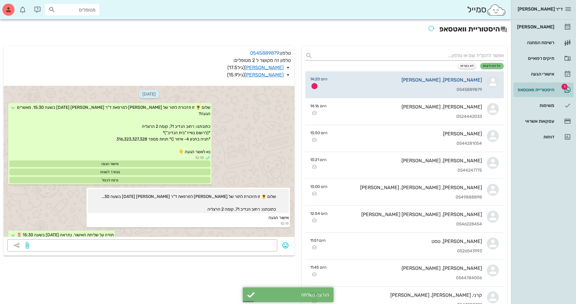
scroll to position [207, 0]
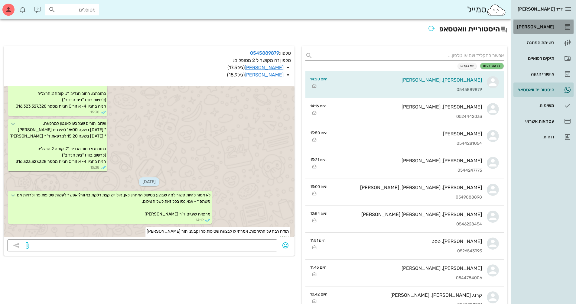
click at [543, 28] on div "[PERSON_NAME]" at bounding box center [535, 26] width 38 height 5
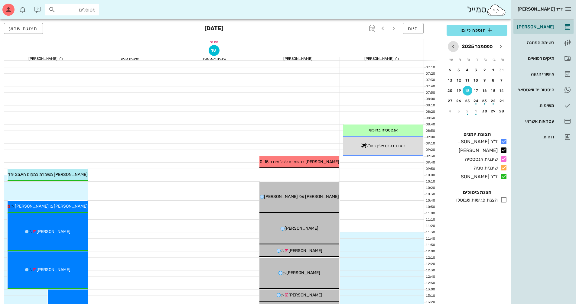
click at [454, 49] on icon "חודש הבא" at bounding box center [453, 46] width 7 height 7
click at [466, 102] on div "23" at bounding box center [468, 101] width 10 height 4
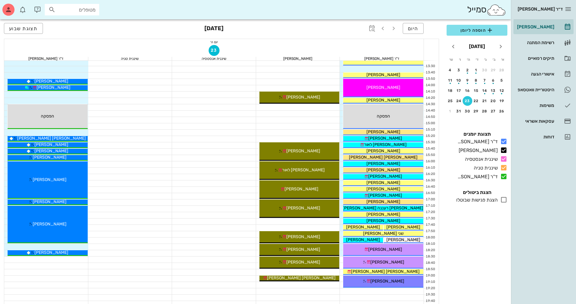
scroll to position [290, 0]
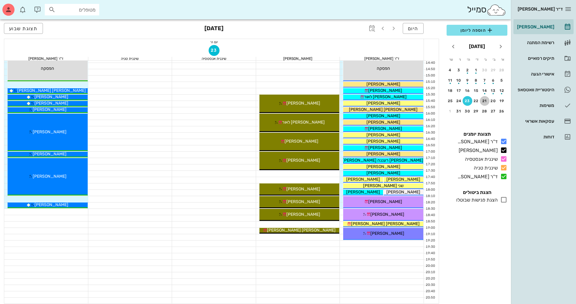
click at [481, 103] on div "21" at bounding box center [485, 101] width 10 height 4
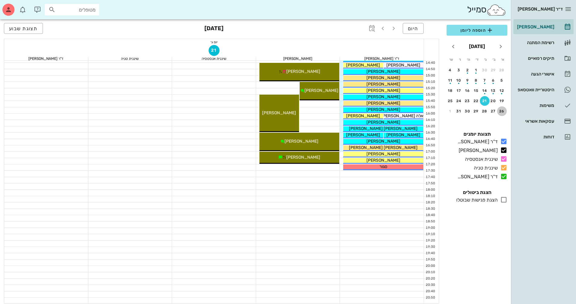
click at [503, 116] on button "26" at bounding box center [502, 111] width 10 height 10
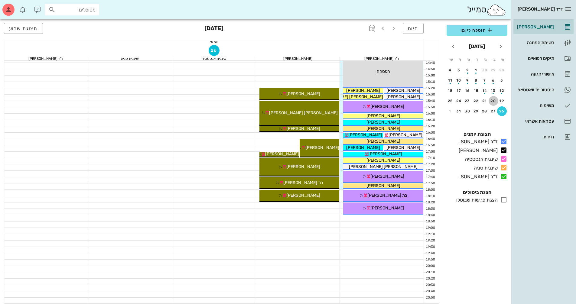
click at [498, 100] on div "20" at bounding box center [494, 101] width 10 height 4
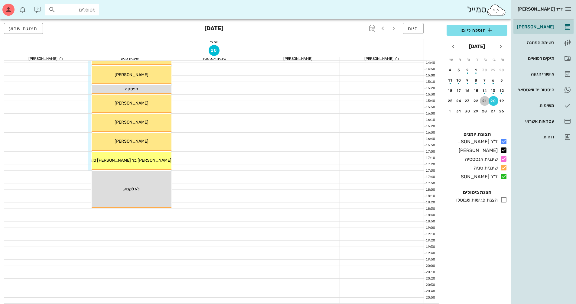
click at [484, 101] on div "21" at bounding box center [485, 101] width 10 height 4
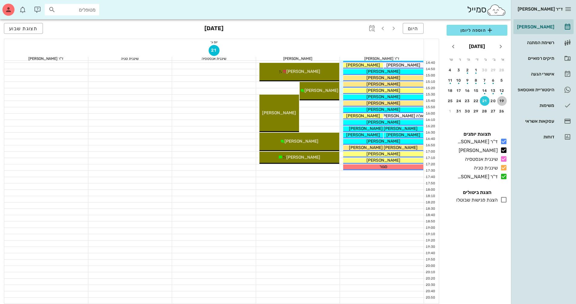
click at [503, 103] on div "19" at bounding box center [502, 101] width 10 height 4
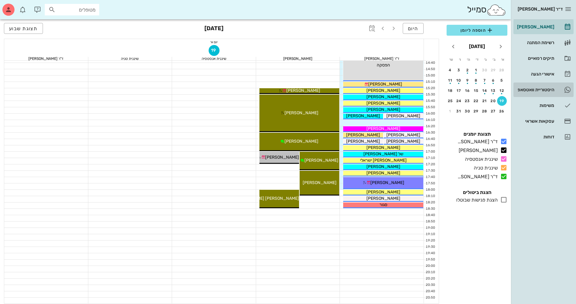
click at [540, 93] on div "היסטוריית וואטסאפ" at bounding box center [535, 90] width 38 height 10
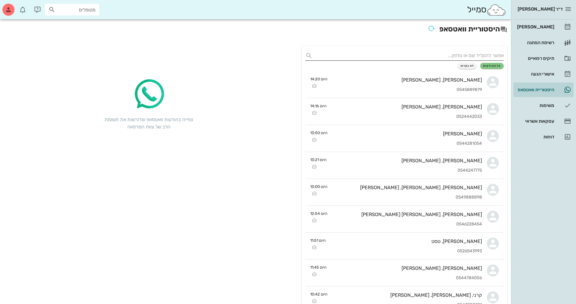
click at [465, 54] on input "text" at bounding box center [409, 56] width 189 height 10
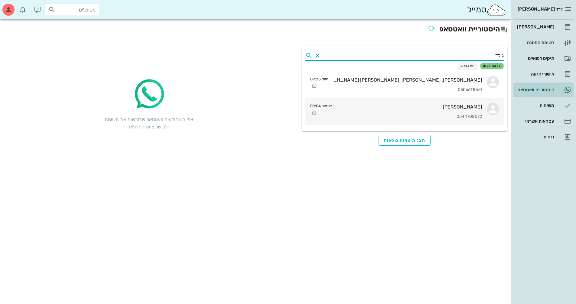
type input "גולד"
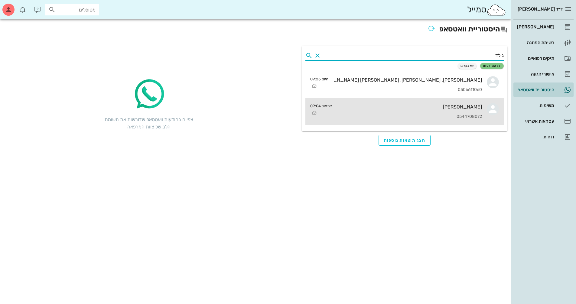
click at [469, 109] on div "[PERSON_NAME]" at bounding box center [409, 107] width 145 height 6
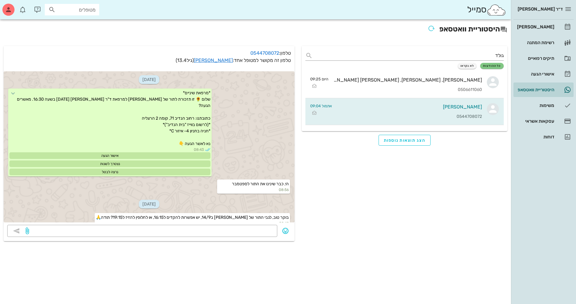
scroll to position [548, 0]
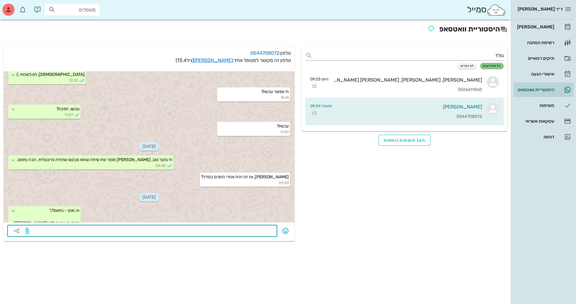
click at [264, 231] on textarea at bounding box center [151, 232] width 243 height 10
type textarea "18.10 שעה 18:20 עם אופציה להקדמה?"
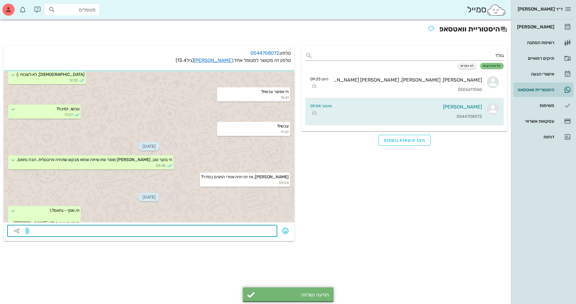
scroll to position [578, 0]
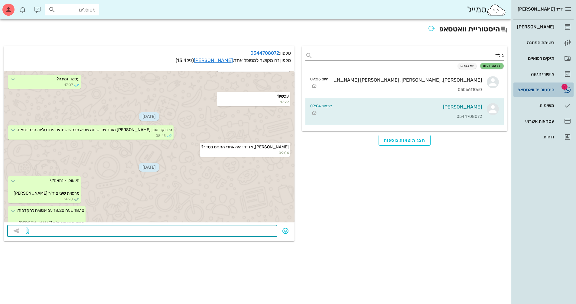
click at [544, 87] on div "היסטוריית וואטסאפ" at bounding box center [535, 90] width 38 height 10
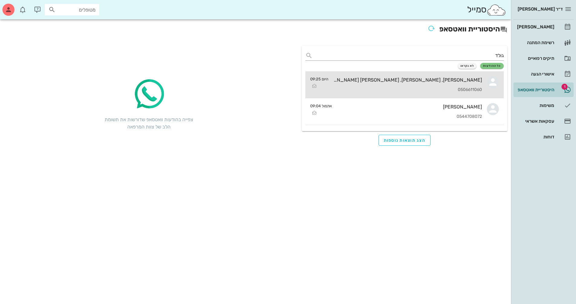
click at [472, 81] on div "[PERSON_NAME], [PERSON_NAME], [PERSON_NAME] [PERSON_NAME]" at bounding box center [407, 80] width 149 height 6
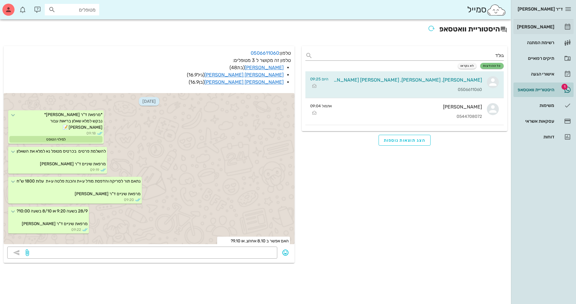
scroll to position [82, 0]
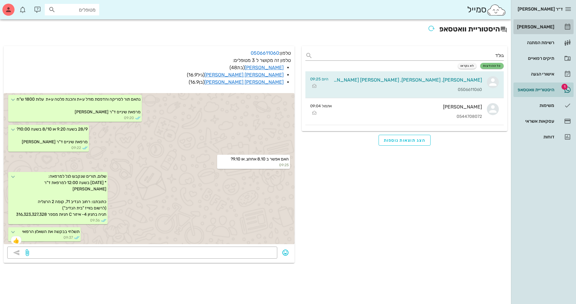
click at [548, 26] on div "[PERSON_NAME]" at bounding box center [535, 26] width 38 height 5
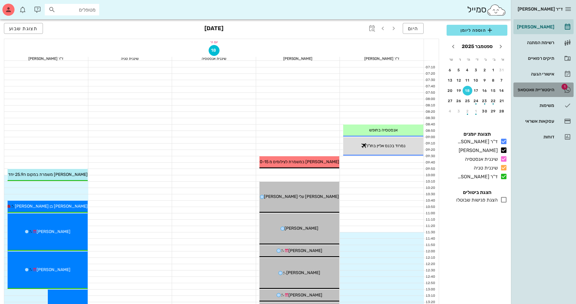
click at [549, 85] on link "1 היסטוריית וואטסאפ" at bounding box center [543, 90] width 60 height 15
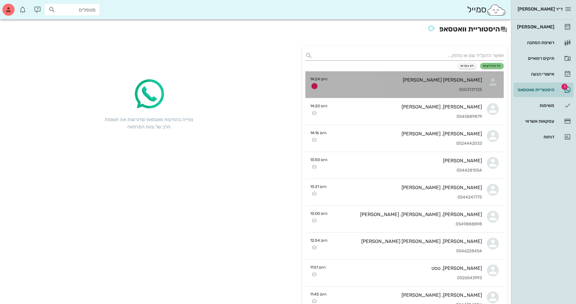
click at [468, 89] on div "0503131125" at bounding box center [407, 89] width 150 height 5
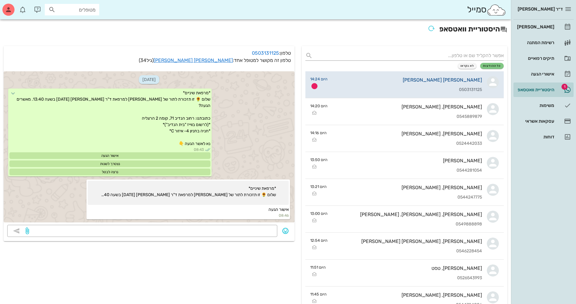
scroll to position [1246, 0]
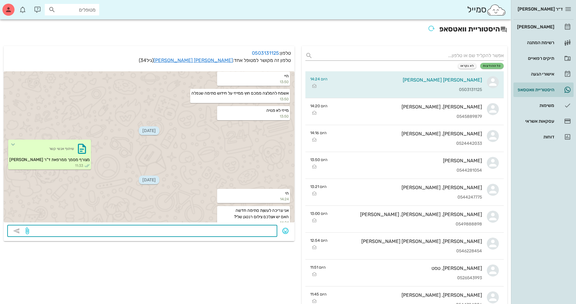
click at [241, 233] on textarea at bounding box center [151, 232] width 243 height 10
type textarea "בודקת ממתי"
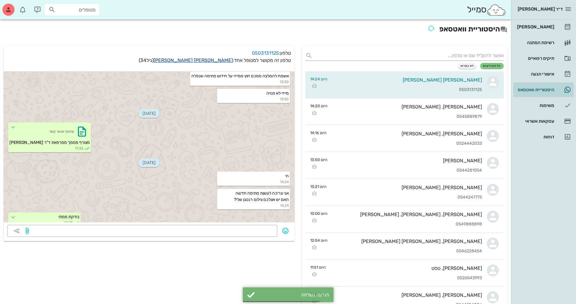
click at [218, 60] on link "[PERSON_NAME] [PERSON_NAME]" at bounding box center [193, 60] width 79 height 6
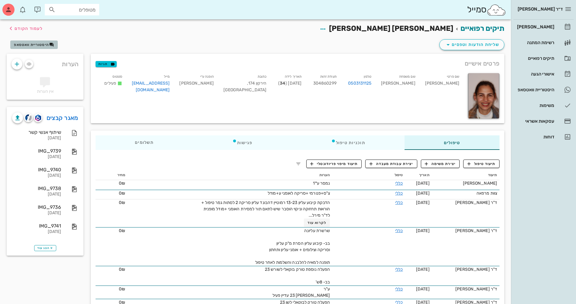
click at [37, 46] on span "היסטוריית וואטסאפ" at bounding box center [31, 45] width 35 height 4
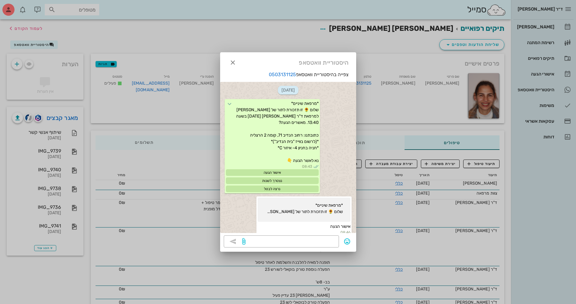
scroll to position [1320, 0]
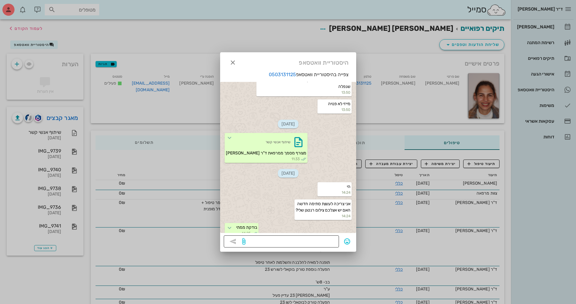
drag, startPoint x: 298, startPoint y: 242, endPoint x: 369, endPoint y: 256, distance: 72.7
click at [298, 242] on textarea at bounding box center [291, 242] width 89 height 10
type textarea "יש פנורמי מ8.25 - שולחת לך"
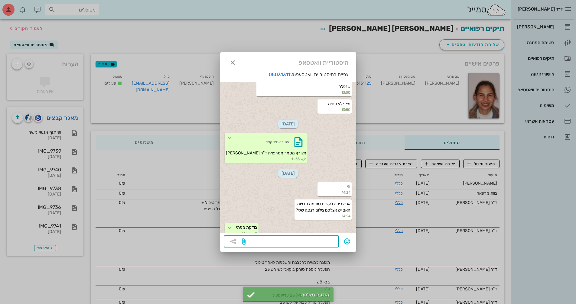
scroll to position [1338, 0]
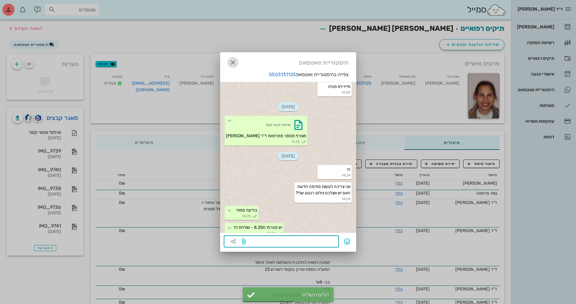
click at [233, 63] on icon "button" at bounding box center [232, 62] width 7 height 7
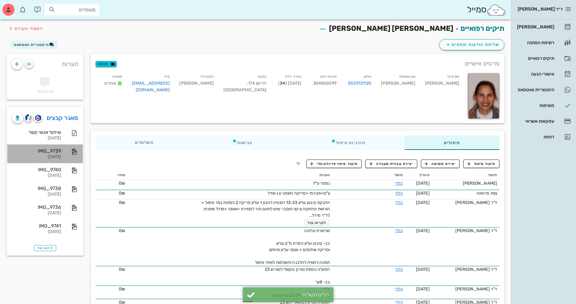
click at [64, 154] on div "IMG_9739 [DATE]" at bounding box center [45, 154] width 76 height 19
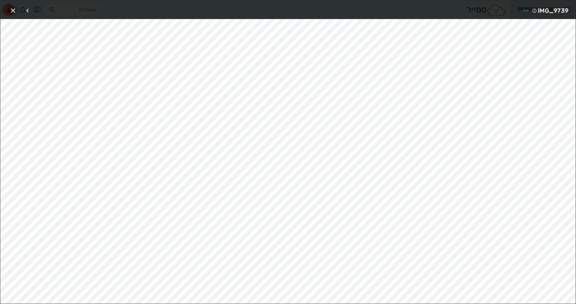
click at [10, 12] on icon "button" at bounding box center [12, 10] width 7 height 7
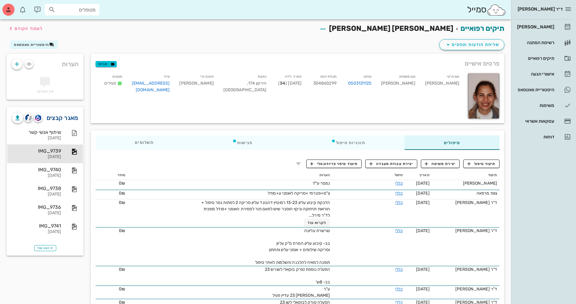
click at [59, 115] on link "מאגר קבצים" at bounding box center [63, 118] width 32 height 10
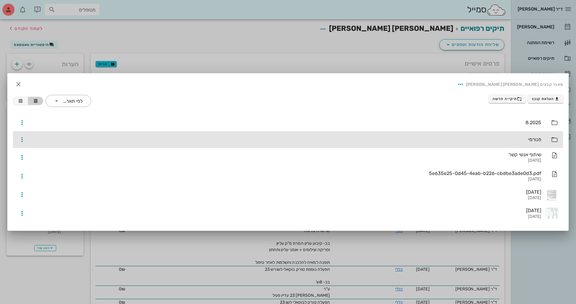
click at [538, 138] on div "פנורמי" at bounding box center [286, 140] width 510 height 6
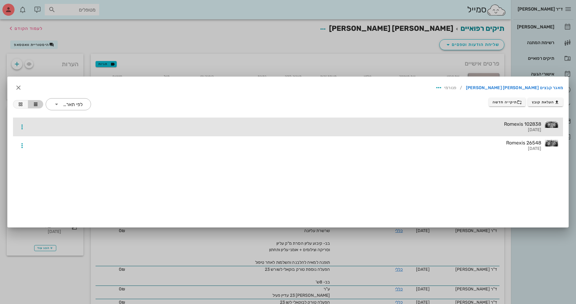
click at [550, 124] on div at bounding box center [551, 124] width 13 height 7
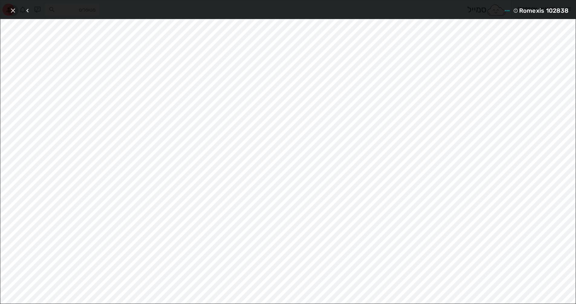
click at [14, 15] on button "button" at bounding box center [13, 10] width 11 height 11
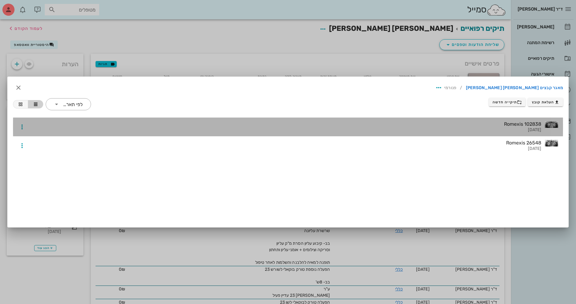
click at [549, 128] on div at bounding box center [551, 124] width 13 height 7
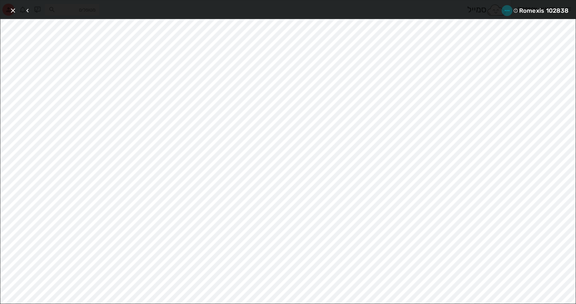
click at [507, 10] on icon "button" at bounding box center [507, 10] width 7 height 7
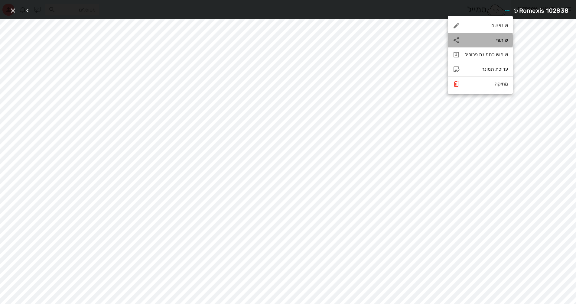
click at [503, 43] on div "שיתוף" at bounding box center [486, 40] width 43 height 6
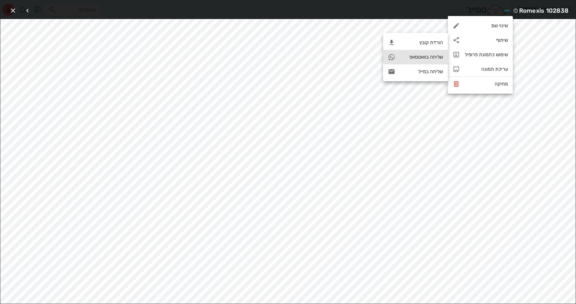
click at [430, 57] on div "שליחה בוואטסאפ" at bounding box center [421, 57] width 43 height 6
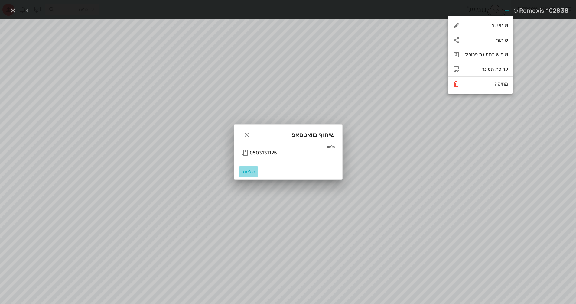
click at [244, 174] on span "שליחה" at bounding box center [248, 171] width 15 height 5
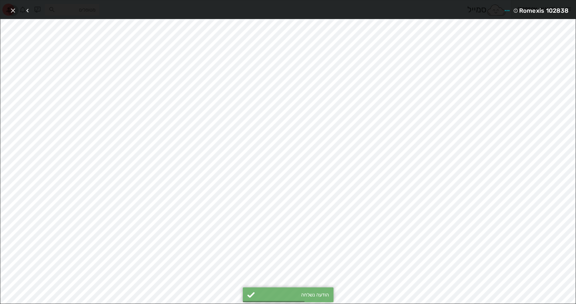
click at [11, 11] on icon "button" at bounding box center [12, 10] width 7 height 7
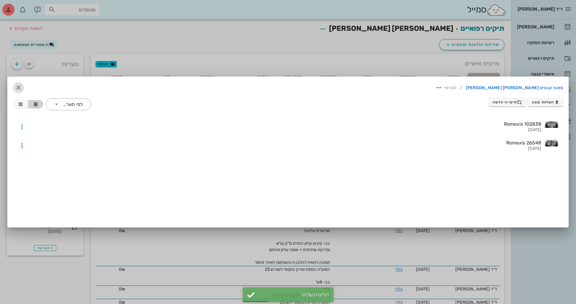
click at [19, 88] on icon "button" at bounding box center [18, 87] width 7 height 7
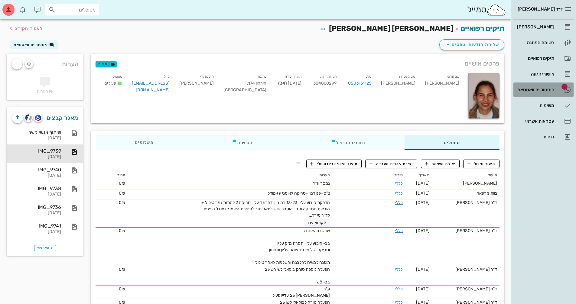
click at [555, 94] on link "1 היסטוריית וואטסאפ" at bounding box center [543, 90] width 60 height 15
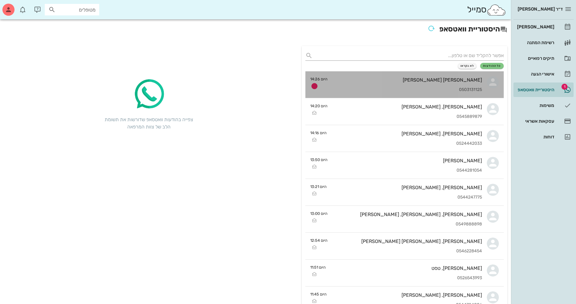
click at [475, 86] on div "[PERSON_NAME] [PERSON_NAME] 0503131125" at bounding box center [407, 84] width 150 height 27
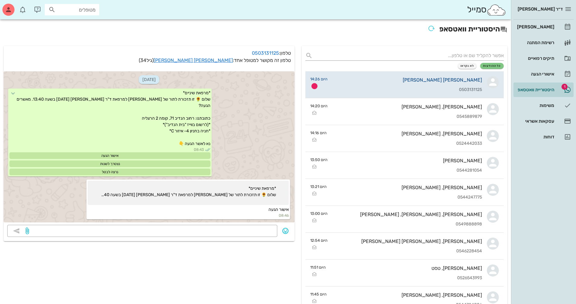
scroll to position [1367, 0]
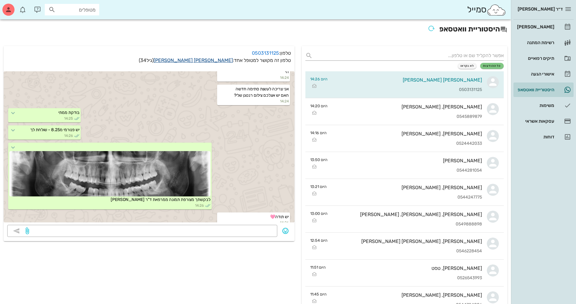
click at [226, 61] on link "[PERSON_NAME] [PERSON_NAME]" at bounding box center [193, 60] width 79 height 6
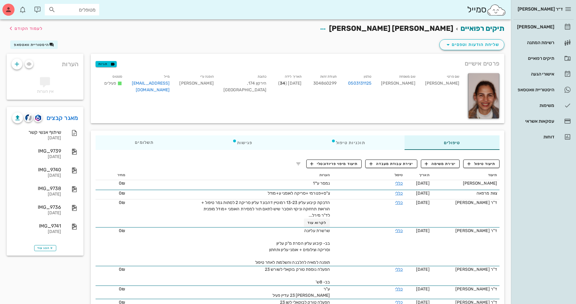
scroll to position [30, 0]
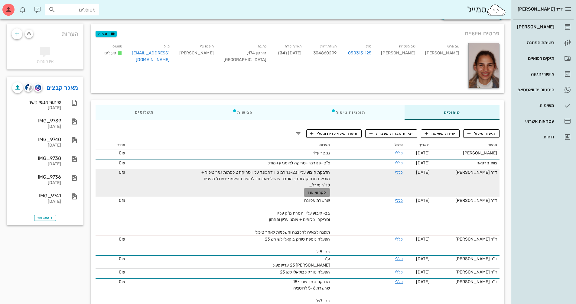
click at [315, 195] on button "לקרוא עוד" at bounding box center [317, 192] width 26 height 8
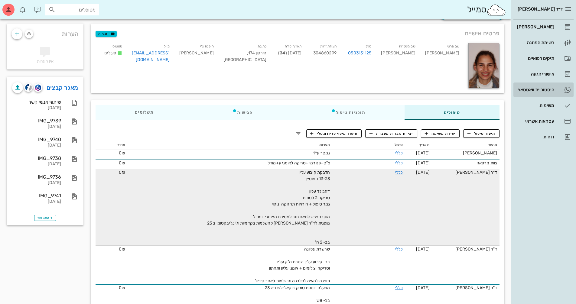
click at [543, 86] on div "היסטוריית וואטסאפ" at bounding box center [535, 90] width 38 height 10
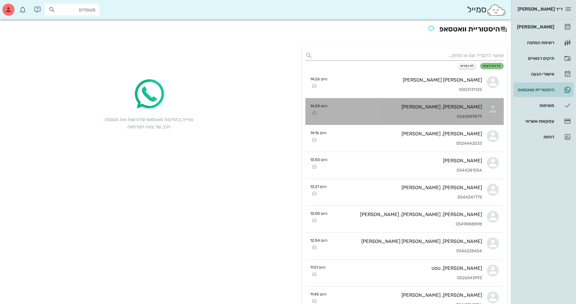
click at [399, 106] on div "[PERSON_NAME], [PERSON_NAME]" at bounding box center [407, 107] width 150 height 6
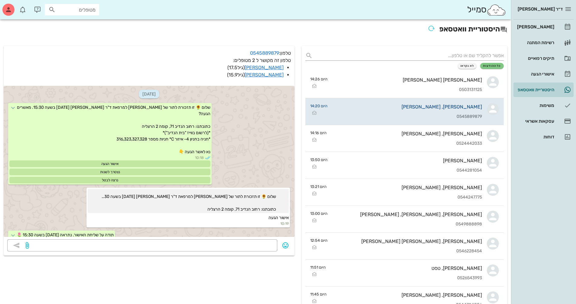
scroll to position [207, 0]
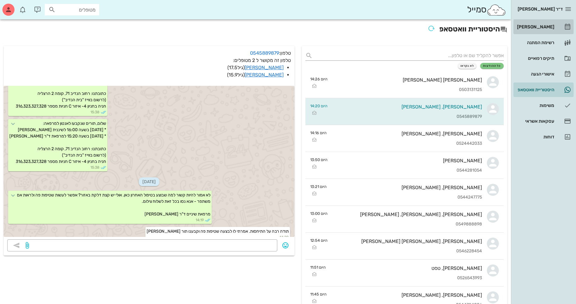
click at [543, 24] on div "[PERSON_NAME]" at bounding box center [535, 27] width 38 height 10
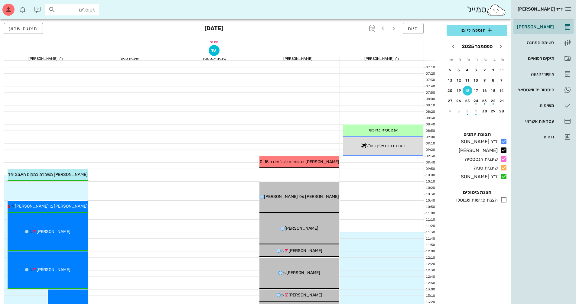
click at [88, 14] on div "מטופלים" at bounding box center [72, 9] width 54 height 11
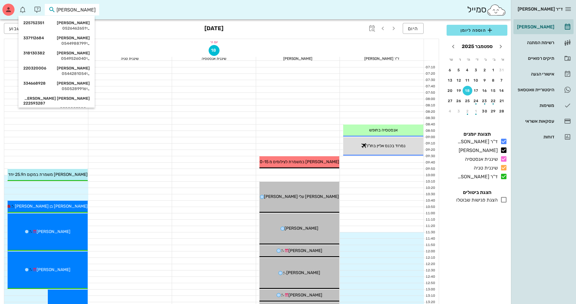
type input "[PERSON_NAME]"
click at [89, 73] on div "0544281054" at bounding box center [56, 73] width 67 height 5
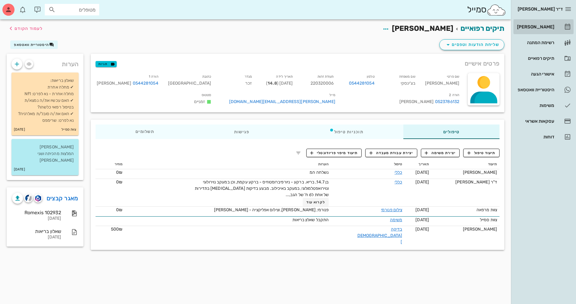
click at [549, 28] on div "[PERSON_NAME]" at bounding box center [535, 26] width 38 height 5
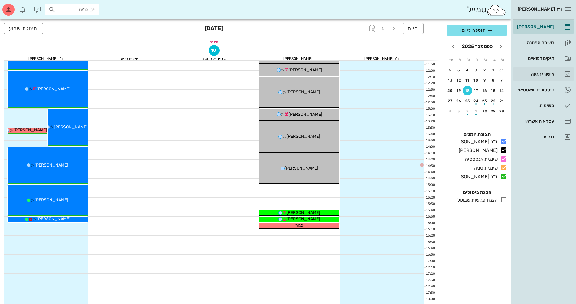
scroll to position [181, 0]
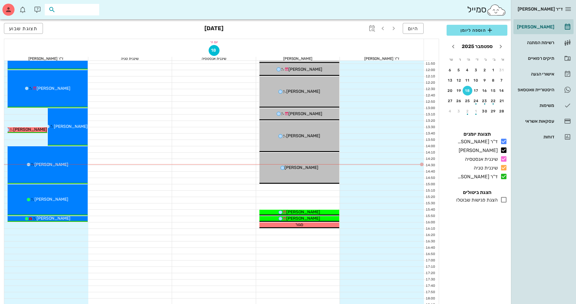
click at [82, 9] on input "text" at bounding box center [76, 10] width 39 height 8
type input "[PERSON_NAME]"
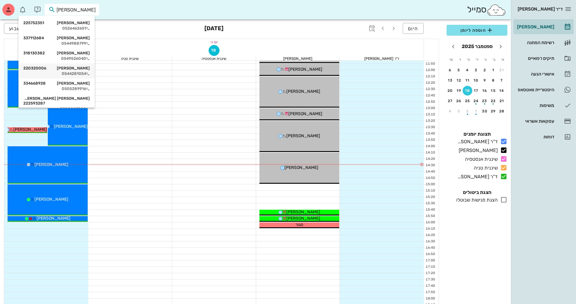
click at [87, 65] on div "[PERSON_NAME] בצ'ינסקי 220320006 0544281054" at bounding box center [56, 71] width 67 height 15
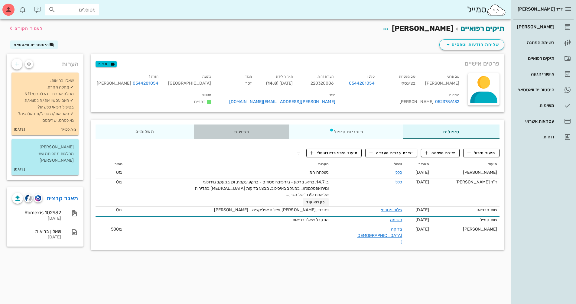
click at [239, 139] on div "פגישות" at bounding box center [241, 132] width 95 height 15
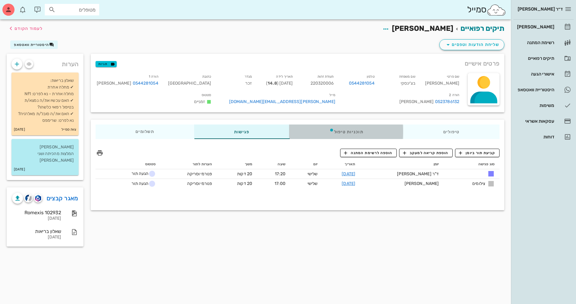
click at [341, 136] on div "תוכניות טיפול" at bounding box center [346, 132] width 114 height 15
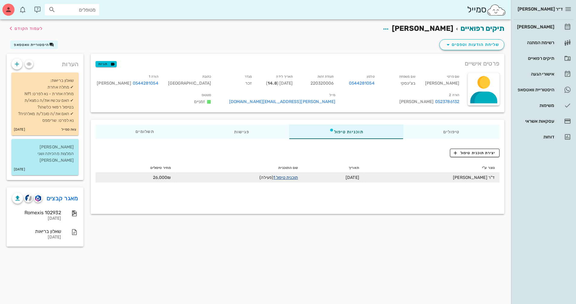
click at [290, 180] on link "תוכנית טיפול 1" at bounding box center [285, 177] width 24 height 5
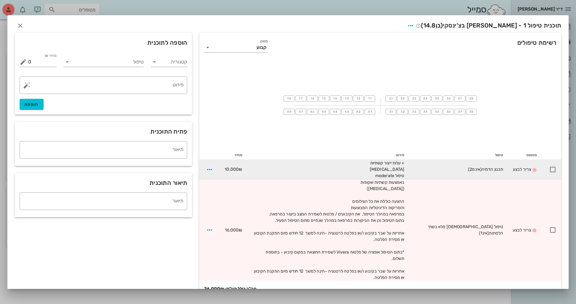
scroll to position [8, 0]
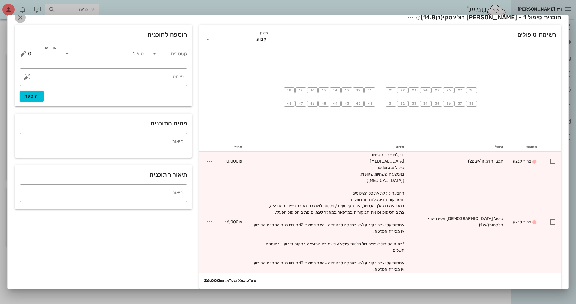
click at [24, 19] on icon "button" at bounding box center [20, 17] width 7 height 7
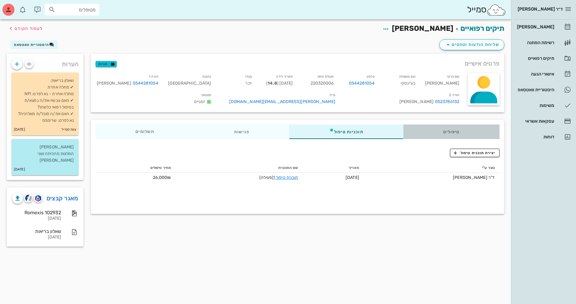
click at [451, 137] on div "טיפולים" at bounding box center [451, 132] width 96 height 15
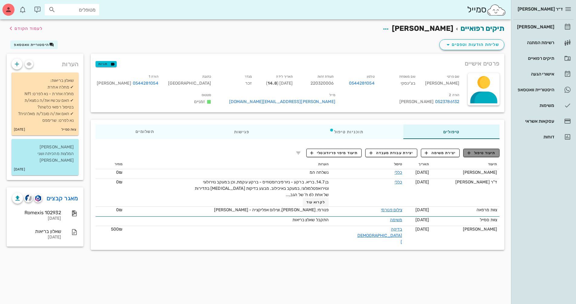
click at [488, 156] on span "תיעוד טיפול" at bounding box center [482, 152] width 28 height 5
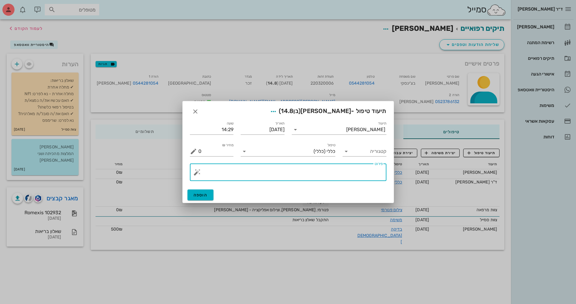
click at [351, 167] on textarea "פירוט" at bounding box center [290, 174] width 184 height 15
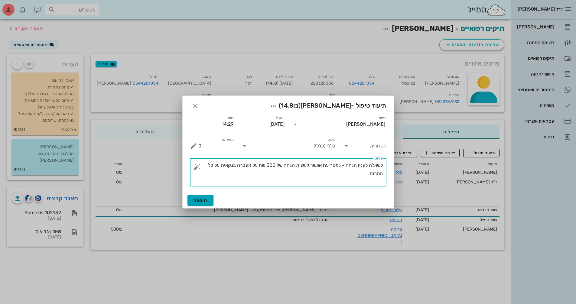
type textarea "לשאלה לענין הנחה - נמסר עח אפשר לעשות הנחה של 500 שח על העברה בנקאית על כל הסכו…"
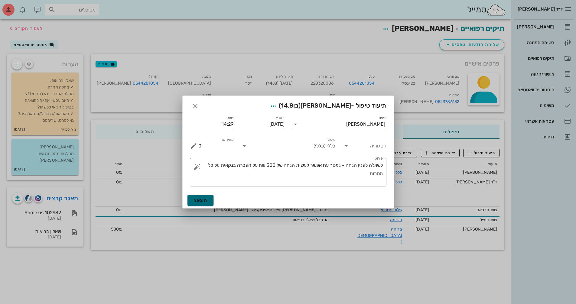
click at [203, 200] on span "הוספה" at bounding box center [201, 200] width 14 height 5
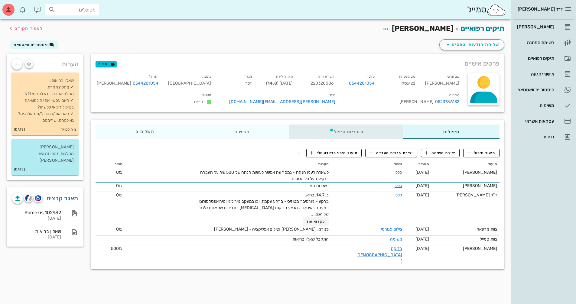
click at [348, 139] on div "תוכניות טיפול" at bounding box center [346, 132] width 114 height 15
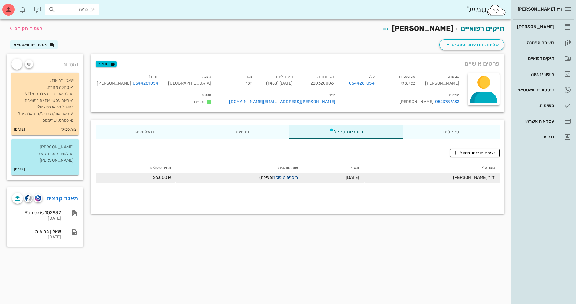
click at [291, 180] on link "תוכנית טיפול 1" at bounding box center [285, 177] width 24 height 5
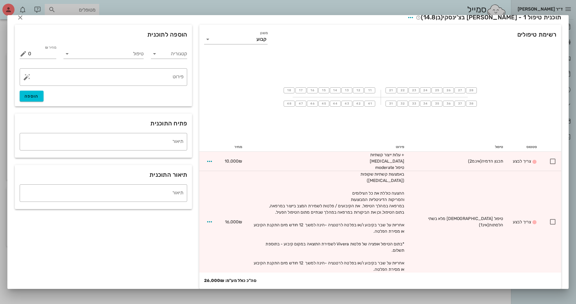
scroll to position [0, 0]
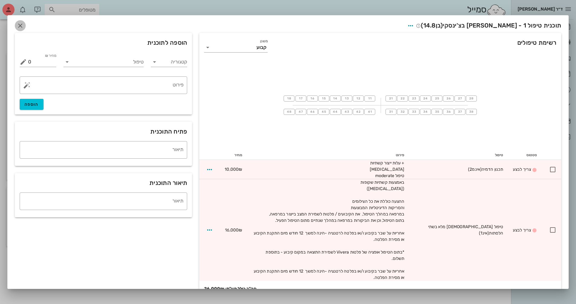
click at [24, 26] on icon "button" at bounding box center [20, 25] width 7 height 7
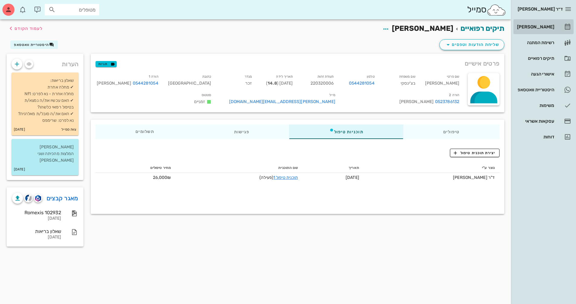
click at [532, 28] on div "[PERSON_NAME]" at bounding box center [535, 26] width 38 height 5
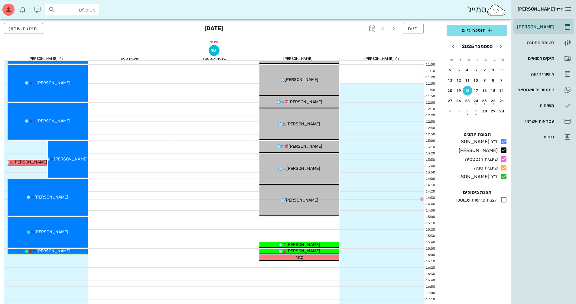
scroll to position [151, 0]
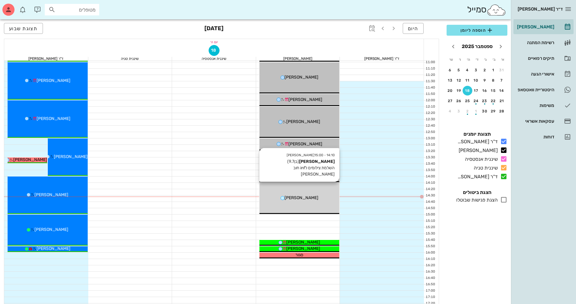
click at [306, 196] on span "[PERSON_NAME]" at bounding box center [302, 197] width 34 height 5
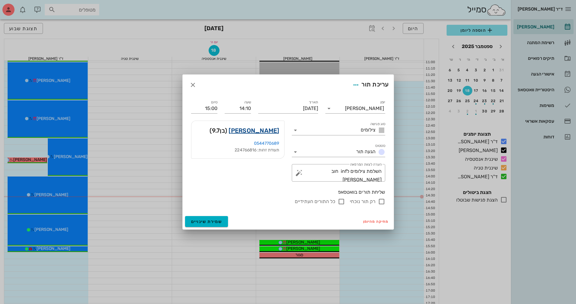
click at [262, 130] on link "[PERSON_NAME]" at bounding box center [254, 131] width 51 height 10
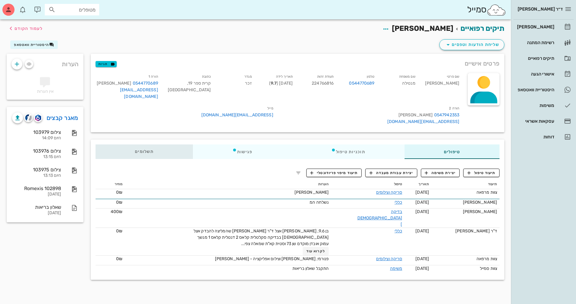
click at [143, 150] on span "תשלומים 0₪" at bounding box center [144, 152] width 19 height 4
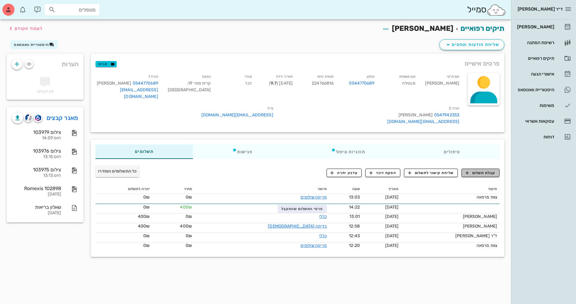
click at [478, 170] on span "קבלת תשלום" at bounding box center [481, 172] width 30 height 5
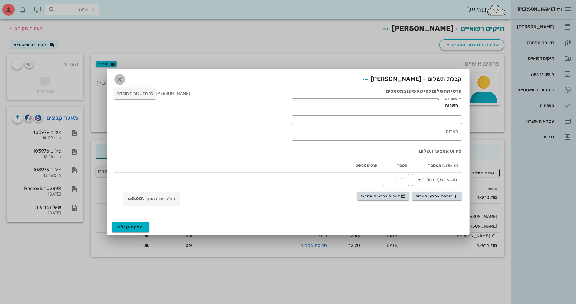
click at [122, 80] on icon "button" at bounding box center [119, 79] width 7 height 7
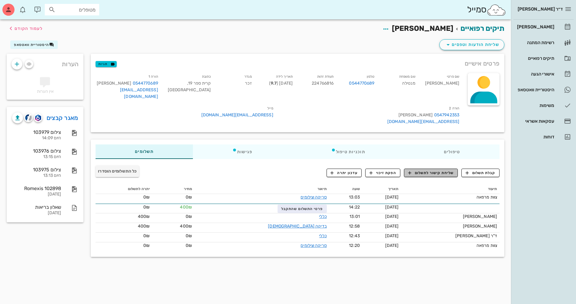
click at [436, 170] on span "שליחת קישור לתשלום" at bounding box center [431, 172] width 46 height 5
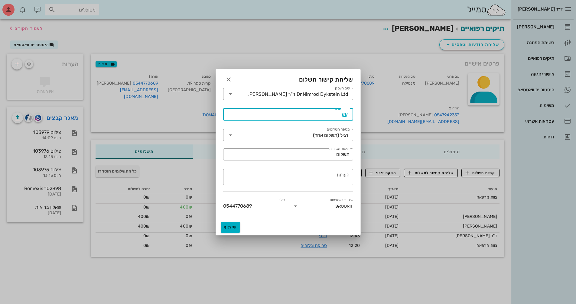
click at [295, 116] on input "סכום" at bounding box center [284, 115] width 114 height 10
type input "1000"
click at [322, 156] on input "תשלום" at bounding box center [288, 155] width 123 height 10
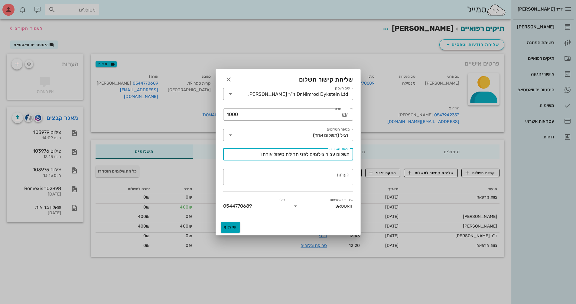
type input "תשלום עבור צילומים לפני תחילת טיפול אורתו'"
click at [236, 230] on button "שיתוף" at bounding box center [230, 227] width 19 height 11
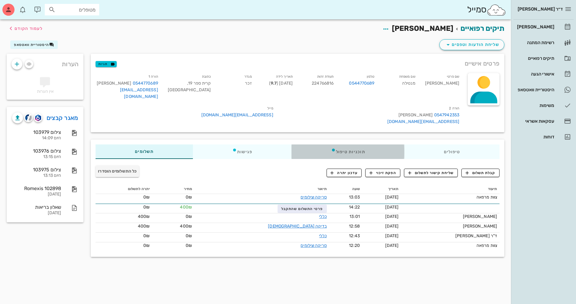
click at [344, 145] on div "תוכניות טיפול" at bounding box center [348, 152] width 113 height 15
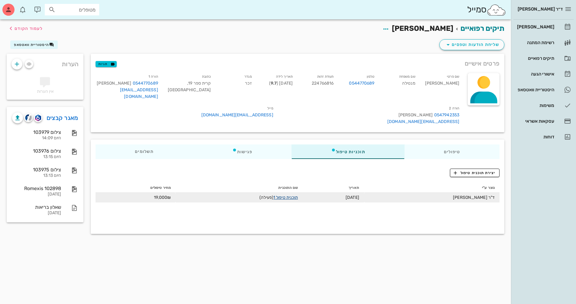
click at [295, 195] on link "תוכנית טיפול 1" at bounding box center [285, 197] width 24 height 5
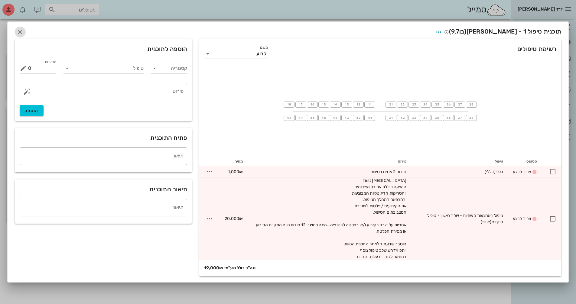
click at [22, 33] on icon "button" at bounding box center [20, 31] width 7 height 7
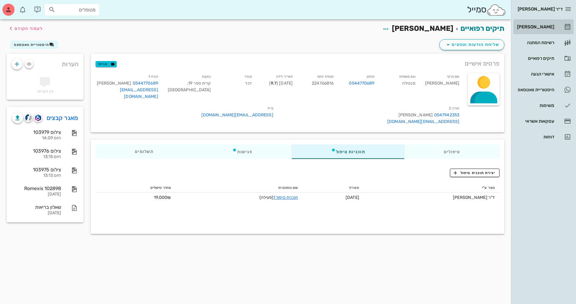
click at [542, 29] on div "[PERSON_NAME]" at bounding box center [535, 26] width 38 height 5
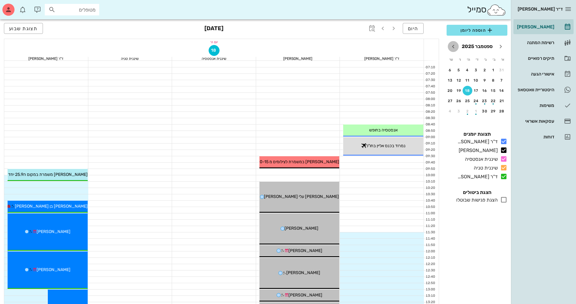
drag, startPoint x: 454, startPoint y: 49, endPoint x: 580, endPoint y: 54, distance: 126.5
click at [454, 49] on icon "חודש הבא" at bounding box center [453, 46] width 7 height 7
click at [469, 101] on div "23" at bounding box center [468, 101] width 10 height 4
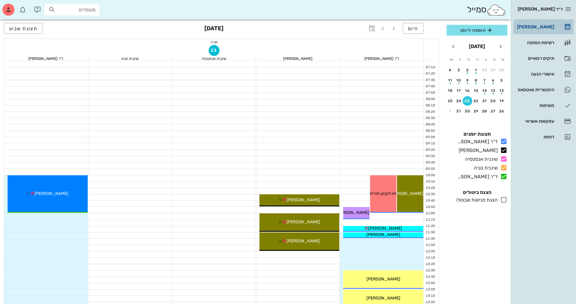
click at [543, 27] on div "[PERSON_NAME]" at bounding box center [535, 26] width 38 height 5
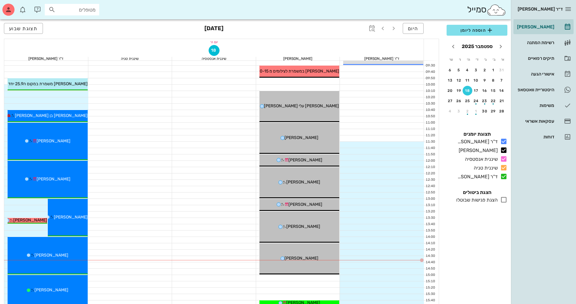
scroll to position [121, 0]
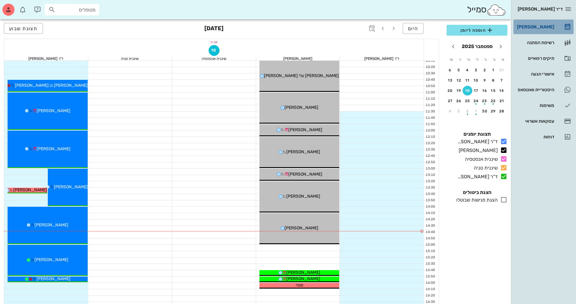
click at [545, 24] on div "[PERSON_NAME]" at bounding box center [535, 27] width 38 height 10
click at [538, 94] on div "היסטוריית וואטסאפ" at bounding box center [535, 90] width 38 height 10
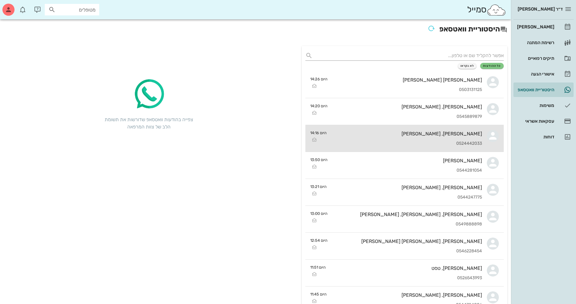
click at [462, 131] on div "[PERSON_NAME], [PERSON_NAME]" at bounding box center [406, 134] width 151 height 6
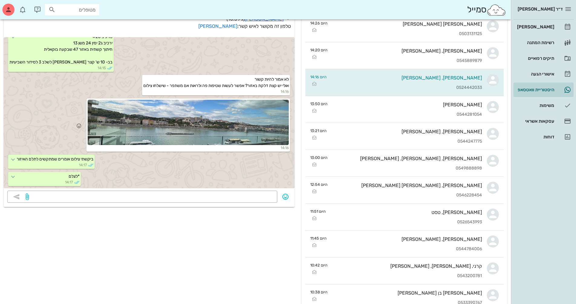
scroll to position [91, 0]
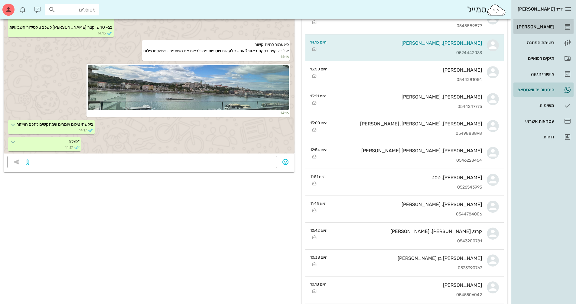
click at [539, 31] on div "[PERSON_NAME]" at bounding box center [535, 27] width 38 height 10
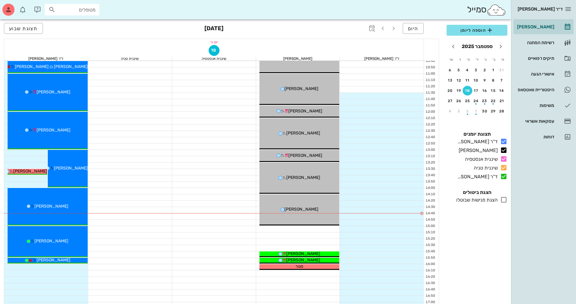
scroll to position [151, 0]
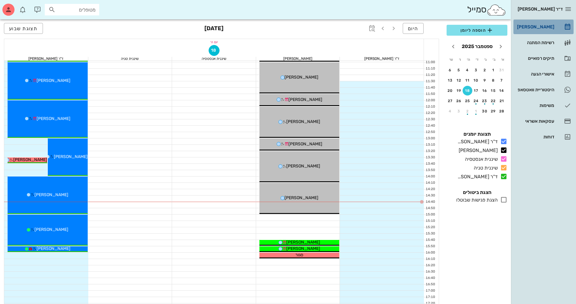
click at [537, 25] on div "[PERSON_NAME]" at bounding box center [535, 26] width 38 height 5
click at [500, 103] on div "21" at bounding box center [502, 101] width 10 height 4
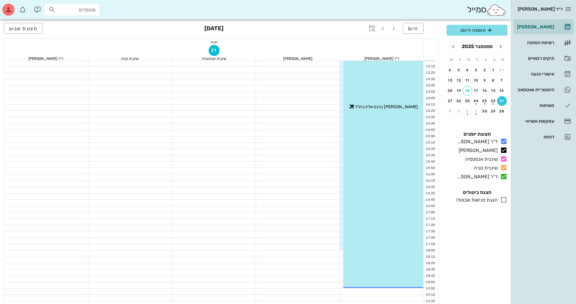
scroll to position [139, 0]
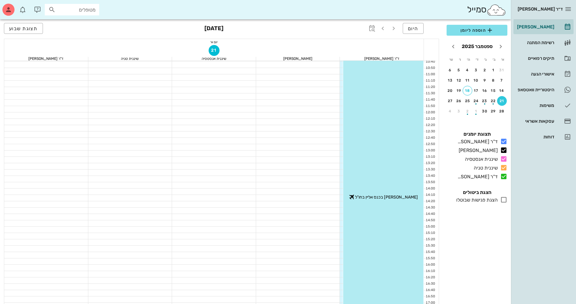
click at [81, 13] on input "מטופלים" at bounding box center [76, 10] width 39 height 8
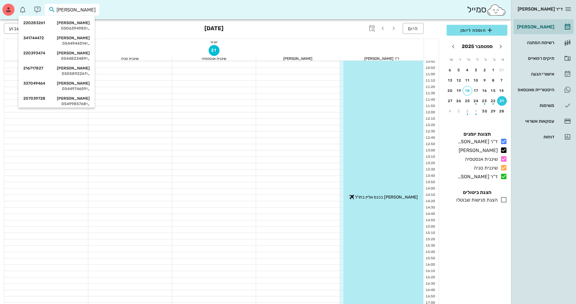
type input "[PERSON_NAME] וו"
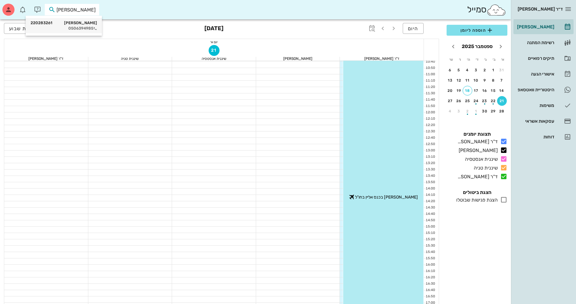
click at [76, 31] on div "[PERSON_NAME] 220283261 0506394985" at bounding box center [64, 25] width 67 height 15
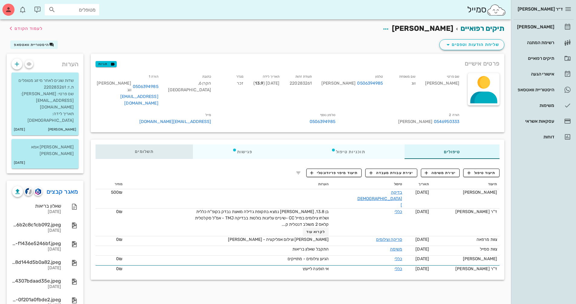
click at [143, 150] on span "תשלומים 0₪" at bounding box center [144, 152] width 19 height 4
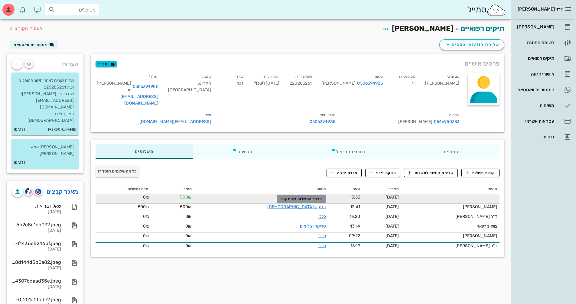
click at [296, 197] on span "פרטי התשלום שהתקבל" at bounding box center [302, 199] width 42 height 4
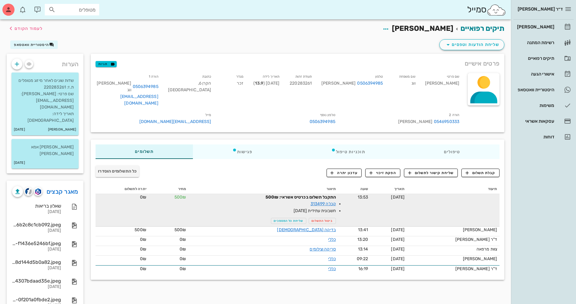
click at [251, 172] on div "קבלת תשלום שליחת קישור לתשלום הפקת זיכוי עדכון יתרה" at bounding box center [366, 173] width 274 height 16
click at [245, 145] on div "פגישות" at bounding box center [242, 152] width 99 height 15
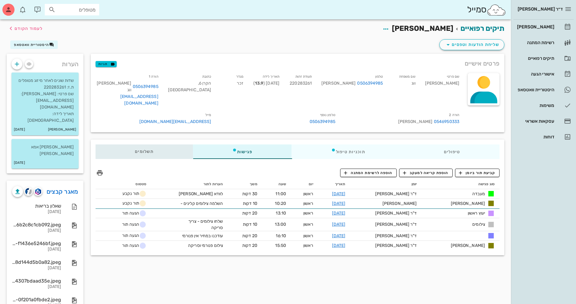
click at [153, 150] on span "תשלומים 0₪" at bounding box center [144, 152] width 19 height 4
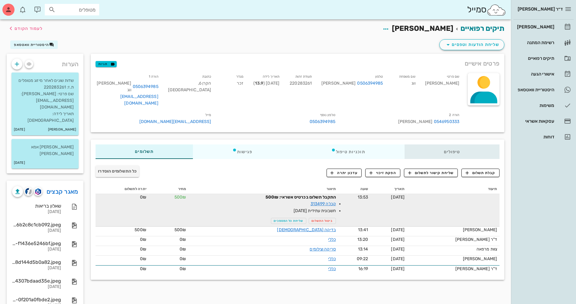
click at [461, 146] on div "טיפולים" at bounding box center [452, 152] width 95 height 15
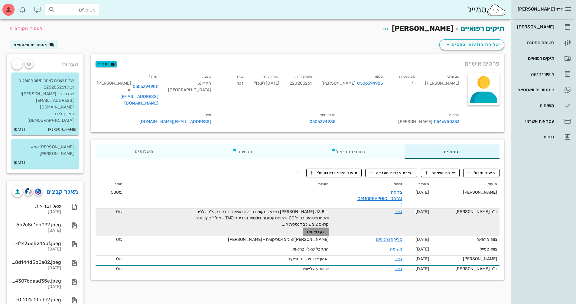
click at [325, 230] on span "לקרוא עוד" at bounding box center [315, 232] width 19 height 4
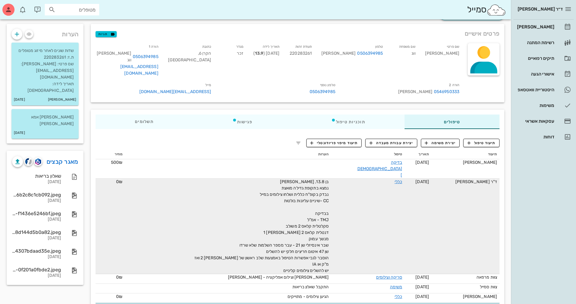
scroll to position [30, 0]
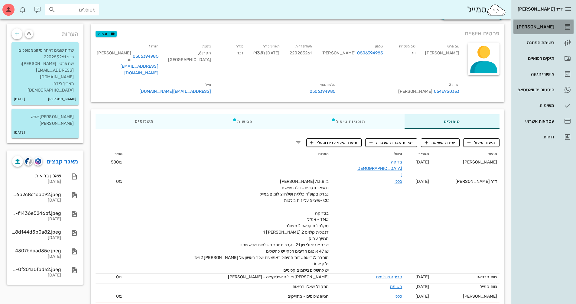
click at [544, 23] on div "[PERSON_NAME]" at bounding box center [535, 27] width 38 height 10
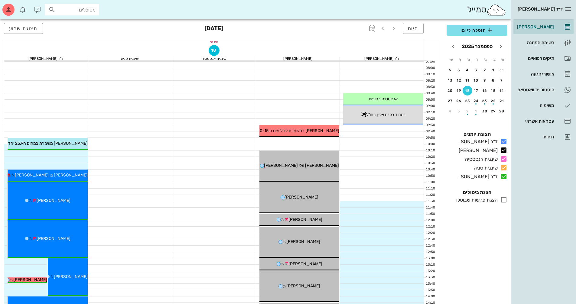
scroll to position [91, 0]
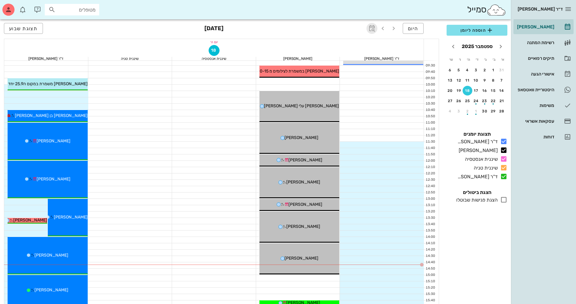
click at [373, 30] on icon "button" at bounding box center [371, 28] width 7 height 7
type input "8"
click at [357, 62] on span "קפיצה לתאריך" at bounding box center [343, 62] width 49 height 4
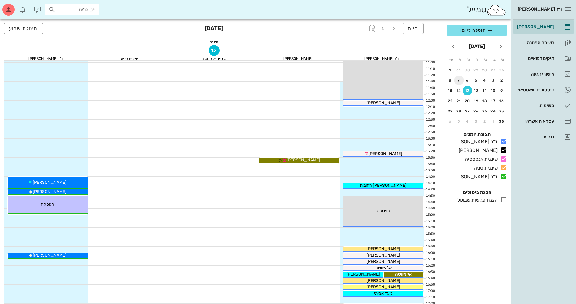
scroll to position [151, 0]
click at [484, 99] on div "18" at bounding box center [485, 101] width 10 height 4
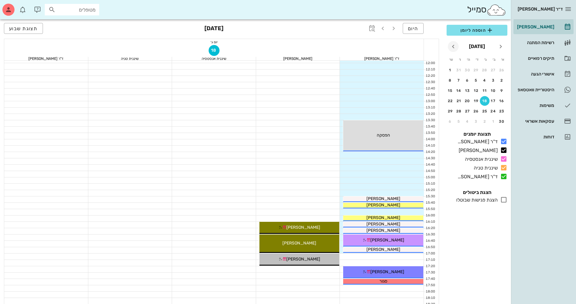
scroll to position [181, 0]
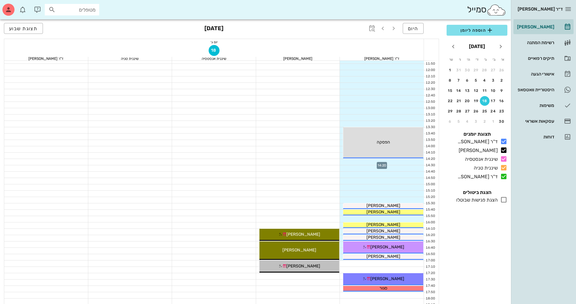
click at [375, 161] on div at bounding box center [382, 162] width 84 height 6
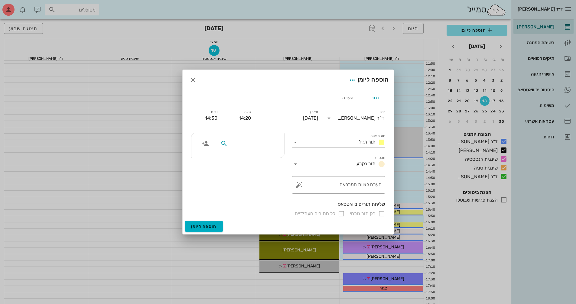
drag, startPoint x: 268, startPoint y: 147, endPoint x: 340, endPoint y: 155, distance: 72.4
click at [270, 147] on input "text" at bounding box center [252, 144] width 47 height 8
type input "[PERSON_NAME]"
click at [265, 160] on div "0544696052" at bounding box center [241, 162] width 67 height 5
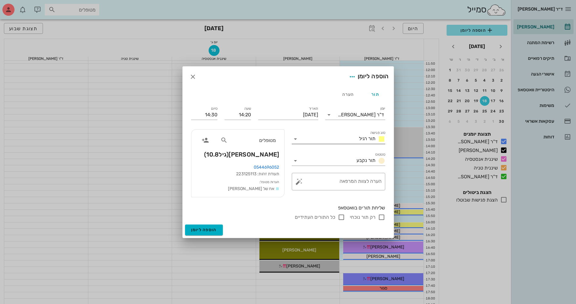
click at [294, 140] on icon at bounding box center [295, 138] width 7 height 7
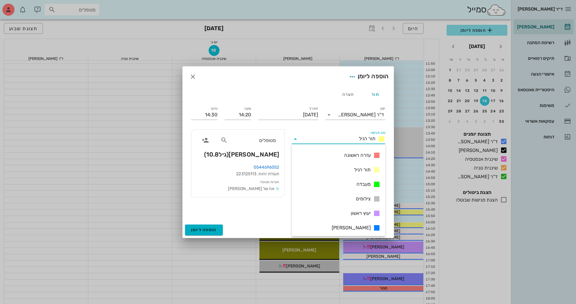
scroll to position [87, 0]
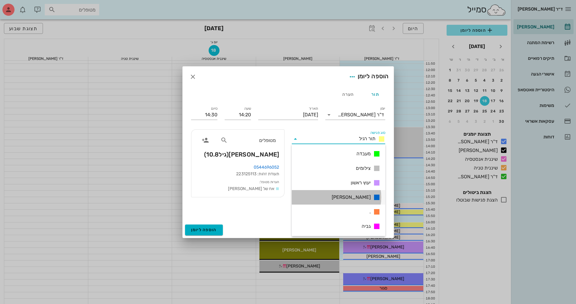
click at [364, 204] on div "[PERSON_NAME]" at bounding box center [338, 197] width 93 height 15
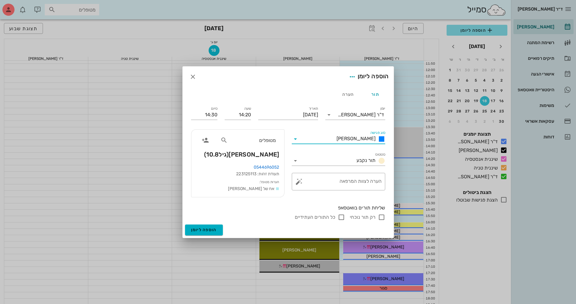
drag, startPoint x: 296, startPoint y: 139, endPoint x: 338, endPoint y: 145, distance: 42.1
click at [296, 139] on icon at bounding box center [295, 138] width 7 height 7
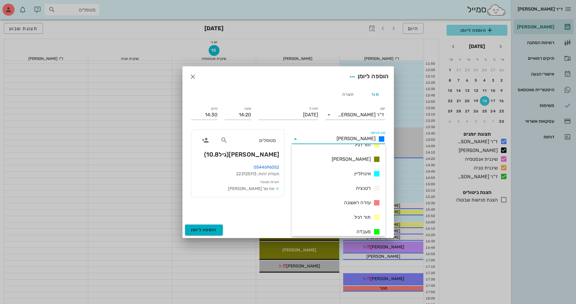
scroll to position [0, 0]
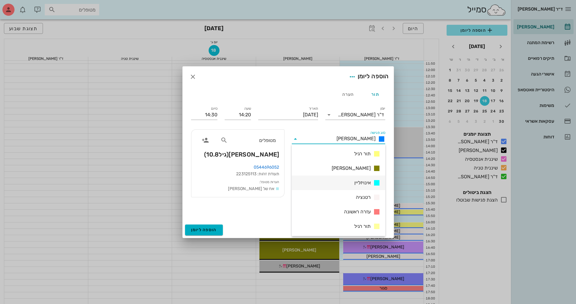
click at [357, 180] on span "אינויזליין" at bounding box center [362, 182] width 16 height 7
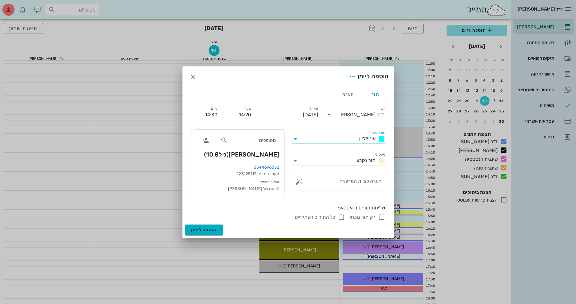
click at [382, 217] on input "רק תור נוכחי" at bounding box center [381, 217] width 7 height 7
checkbox input "false"
click at [217, 233] on button "הוספה ליומן" at bounding box center [204, 230] width 38 height 11
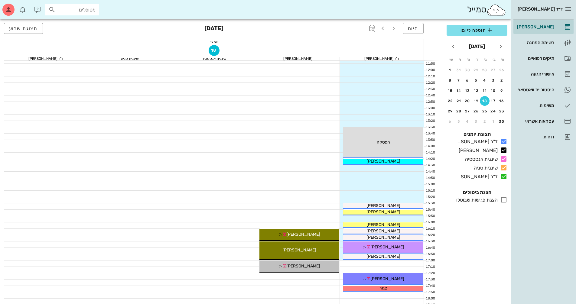
click at [88, 15] on div "מטופלים" at bounding box center [72, 9] width 54 height 11
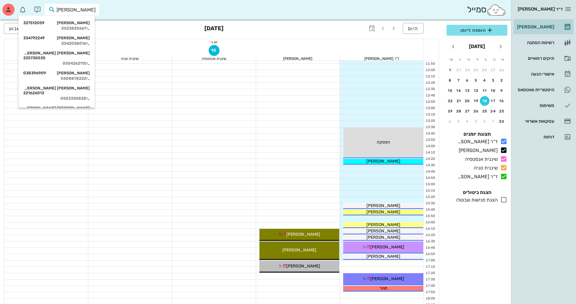
type input "[PERSON_NAME]"
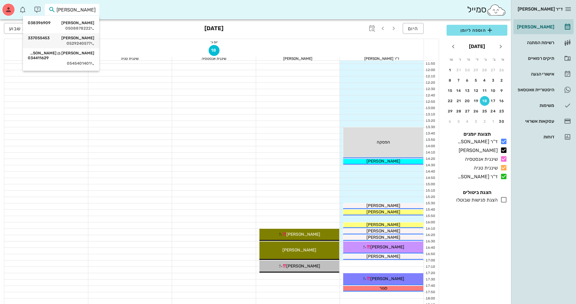
click at [68, 41] on div "0529240577" at bounding box center [61, 43] width 67 height 5
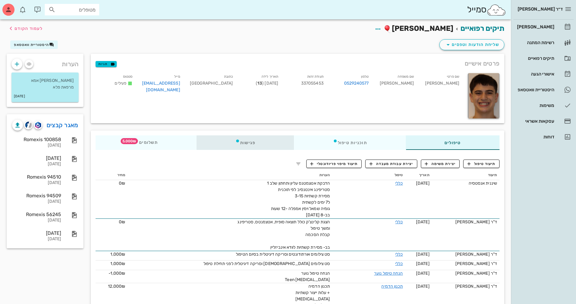
click at [251, 144] on div "פגישות" at bounding box center [246, 142] width 98 height 15
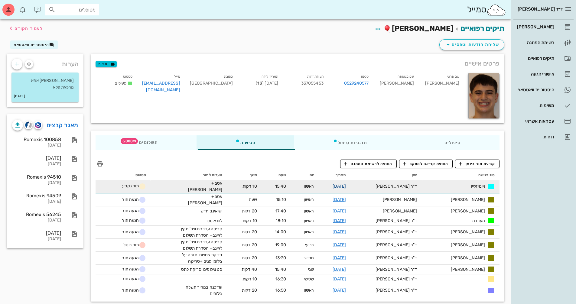
click at [346, 186] on link "[DATE]" at bounding box center [340, 186] width 14 height 5
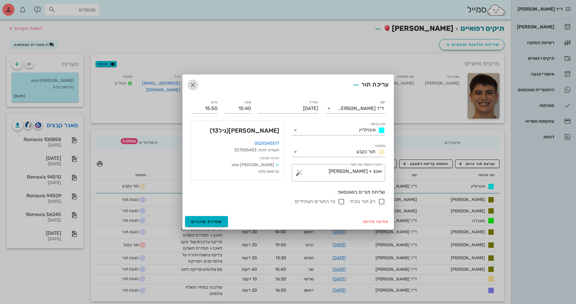
click at [194, 86] on icon "button" at bounding box center [192, 84] width 7 height 7
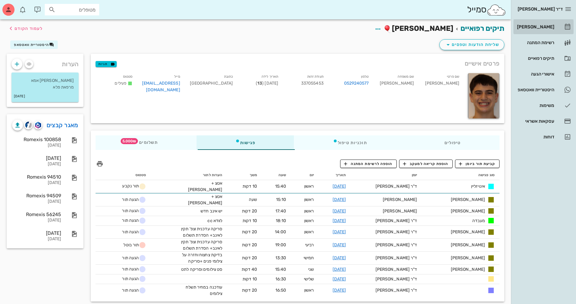
click at [545, 26] on div "[PERSON_NAME]" at bounding box center [535, 26] width 38 height 5
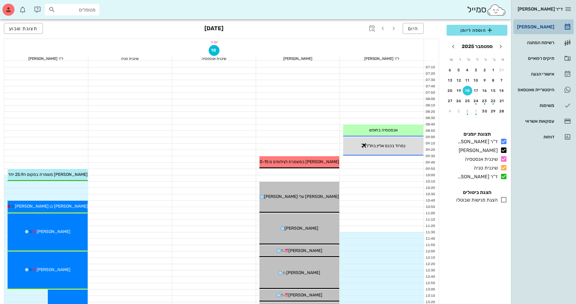
click at [526, 26] on div "[PERSON_NAME]" at bounding box center [535, 26] width 38 height 5
click at [491, 112] on div "29" at bounding box center [494, 111] width 10 height 4
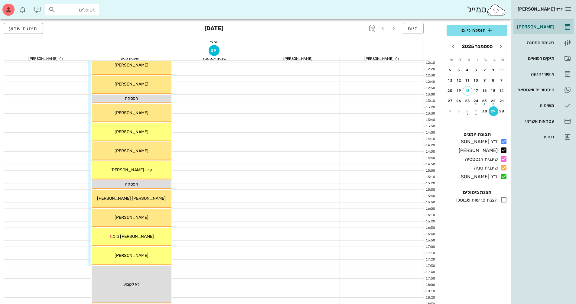
scroll to position [200, 0]
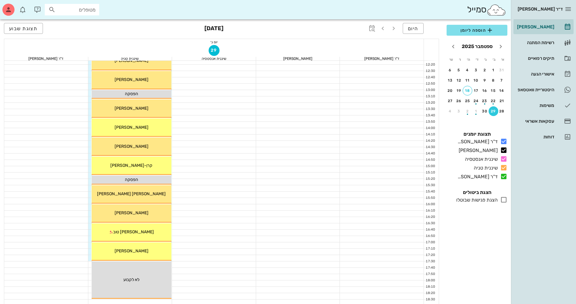
click at [85, 13] on input "מטופלים" at bounding box center [76, 10] width 39 height 8
type input "[PERSON_NAME] [PERSON_NAME]"
click at [87, 31] on div "0546282822" at bounding box center [61, 33] width 67 height 5
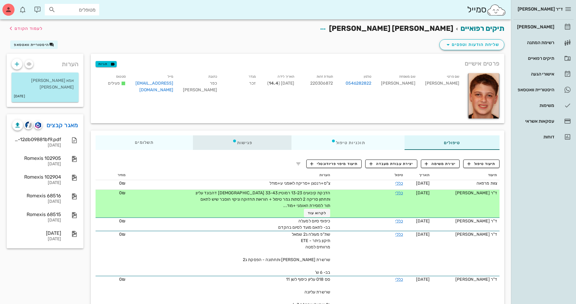
click at [245, 140] on div "פגישות" at bounding box center [242, 142] width 99 height 15
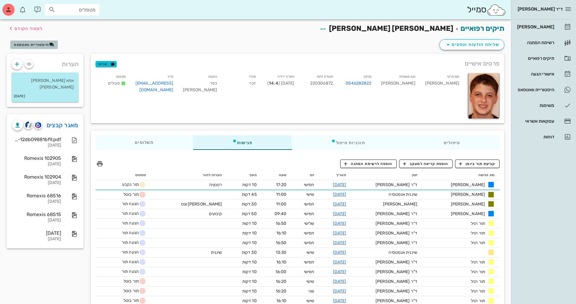
click at [41, 46] on span "היסטוריית וואטסאפ" at bounding box center [31, 45] width 35 height 4
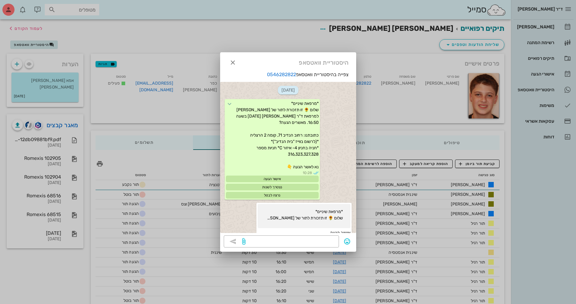
scroll to position [1476, 0]
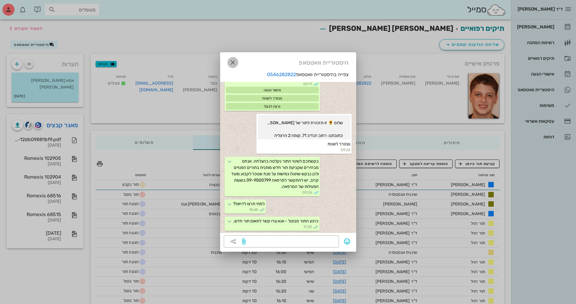
click at [235, 59] on icon "button" at bounding box center [232, 62] width 7 height 7
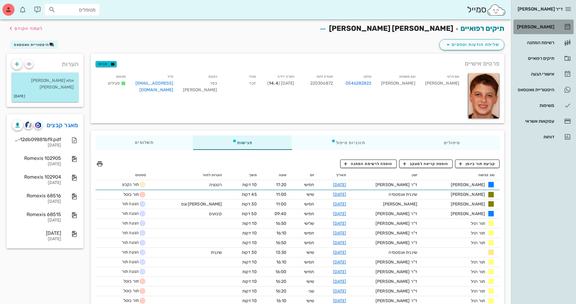
click at [548, 28] on div "[PERSON_NAME]" at bounding box center [535, 26] width 38 height 5
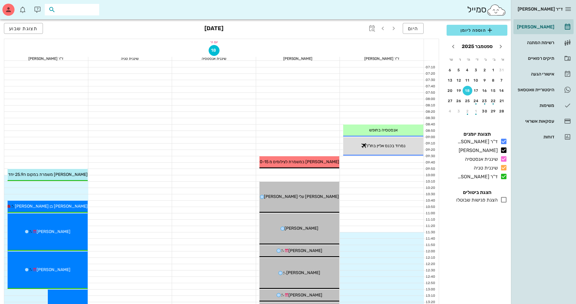
click at [95, 8] on input "text" at bounding box center [76, 10] width 39 height 8
type input "[PERSON_NAME]"
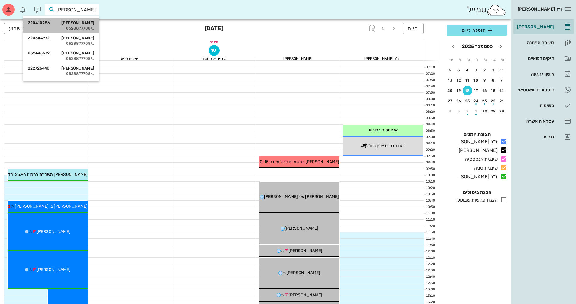
click at [89, 26] on div "[PERSON_NAME] 220410286 0528877708" at bounding box center [61, 25] width 67 height 15
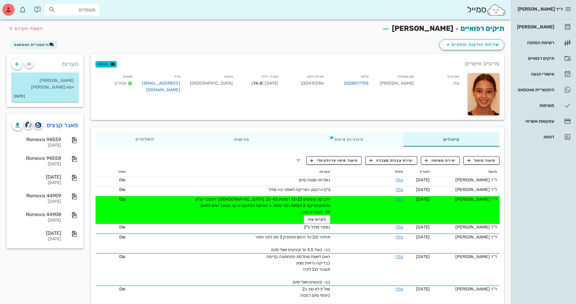
click at [32, 53] on div "הערות [PERSON_NAME] אמא [PERSON_NAME] [DATE]" at bounding box center [45, 80] width 84 height 60
click at [36, 47] on span "היסטוריית וואטסאפ" at bounding box center [34, 44] width 40 height 5
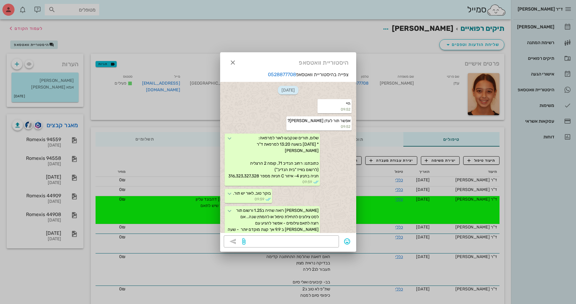
scroll to position [588, 0]
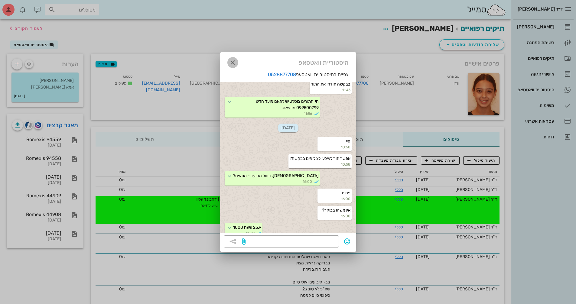
click at [232, 62] on icon "button" at bounding box center [232, 62] width 7 height 7
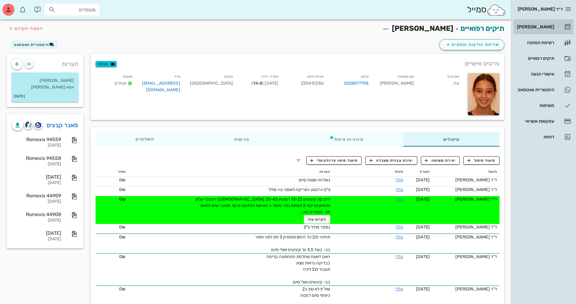
click at [532, 28] on div "[PERSON_NAME]" at bounding box center [535, 26] width 38 height 5
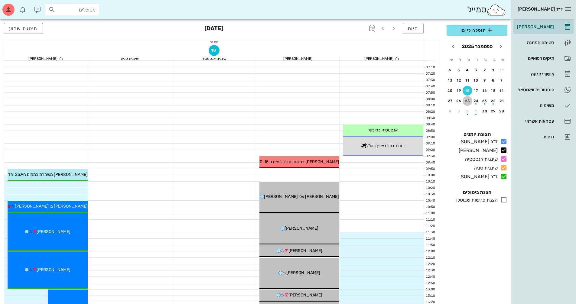
click at [467, 104] on button "25" at bounding box center [468, 101] width 10 height 10
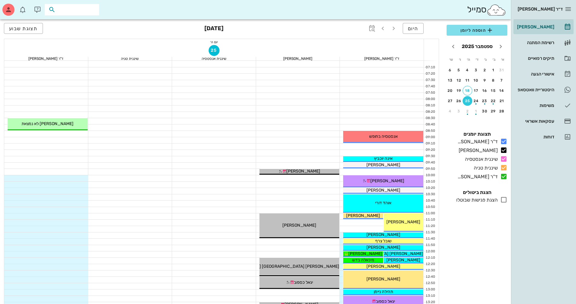
click at [85, 11] on input "text" at bounding box center [76, 10] width 39 height 8
type input "ברגי"
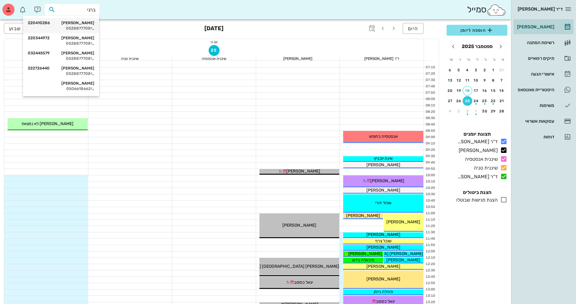
click at [84, 28] on div "0528877708" at bounding box center [61, 28] width 67 height 5
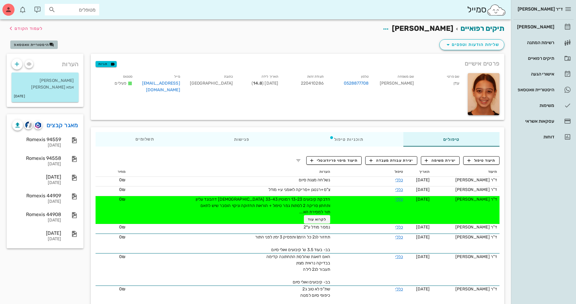
click at [26, 47] on span "היסטוריית וואטסאפ" at bounding box center [34, 44] width 40 height 5
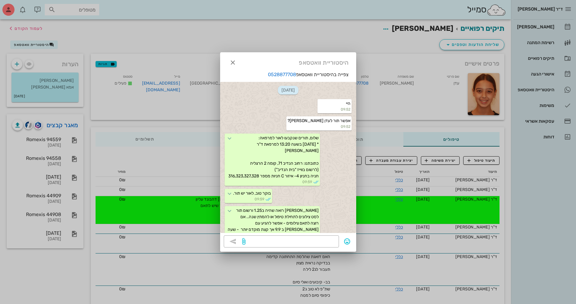
scroll to position [588, 0]
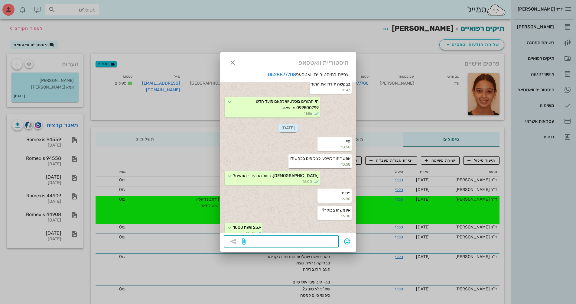
click at [312, 244] on textarea at bounding box center [291, 242] width 89 height 10
type textarea "הי - אנא אשרי התור.."
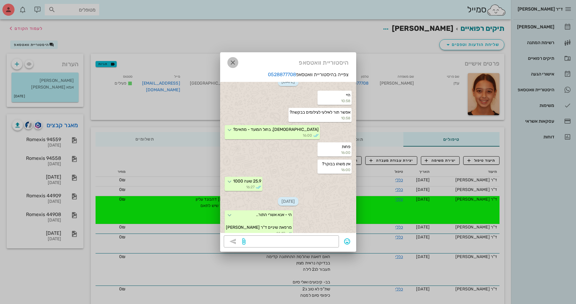
click at [232, 60] on icon "button" at bounding box center [232, 62] width 7 height 7
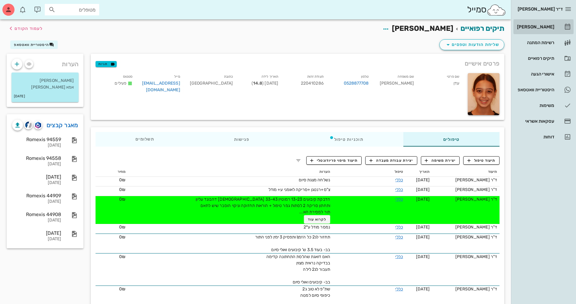
click at [541, 28] on div "[PERSON_NAME]" at bounding box center [535, 26] width 38 height 5
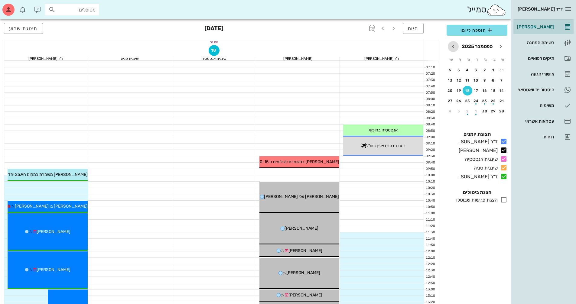
click at [455, 46] on icon "חודש הבא" at bounding box center [453, 46] width 7 height 7
click at [478, 80] on div "7" at bounding box center [476, 80] width 10 height 4
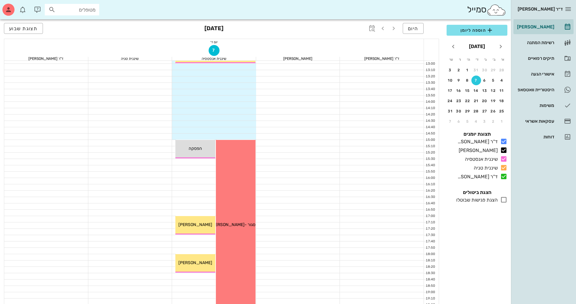
scroll to position [272, 0]
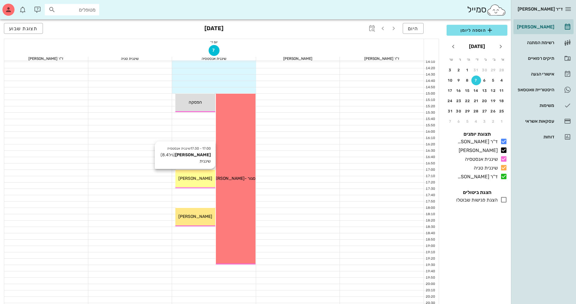
click at [202, 178] on span "[PERSON_NAME]" at bounding box center [195, 178] width 34 height 5
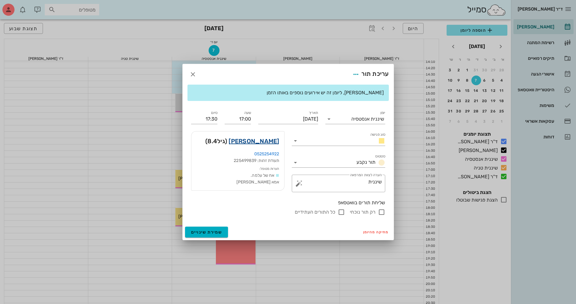
click at [256, 142] on link "[PERSON_NAME]" at bounding box center [254, 141] width 51 height 10
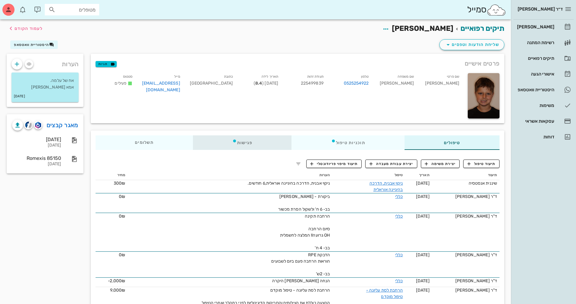
click at [252, 142] on div "פגישות" at bounding box center [242, 142] width 99 height 15
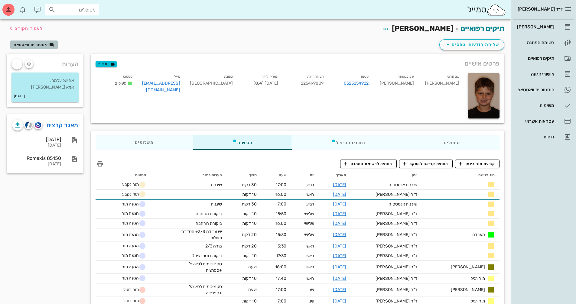
click at [42, 46] on span "היסטוריית וואטסאפ" at bounding box center [31, 45] width 35 height 4
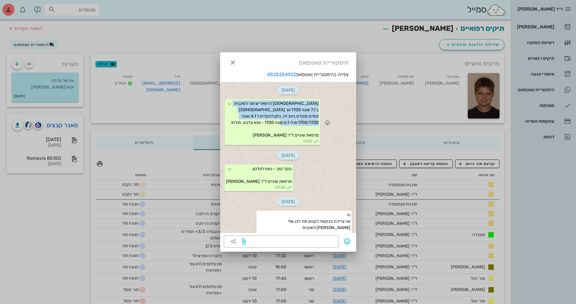
drag, startPoint x: 295, startPoint y: 124, endPoint x: 329, endPoint y: 101, distance: 40.9
click at [329, 101] on div "[DEMOGRAPHIC_DATA] לרפאל יש תור לשיננית ב 7.1 שעה 1700 אך [DEMOGRAPHIC_DATA] תס…" at bounding box center [288, 122] width 136 height 49
copy span "[DEMOGRAPHIC_DATA] לרפאל יש תור לשיננית ב 7.1 שעה 1700 אך [DEMOGRAPHIC_DATA] תס…"
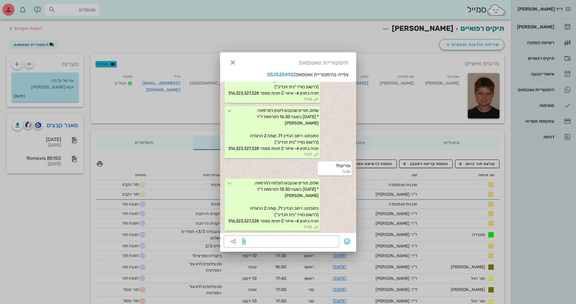
scroll to position [556, 0]
click at [319, 243] on textarea at bounding box center [291, 242] width 89 height 10
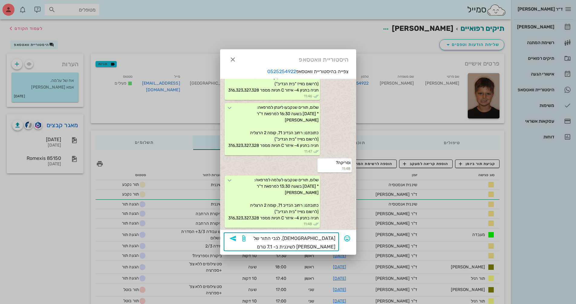
paste textarea "[DEMOGRAPHIC_DATA] לרפאל יש תור לשיננית ב 7.1 שעה 1700 אך [DEMOGRAPHIC_DATA] תס…"
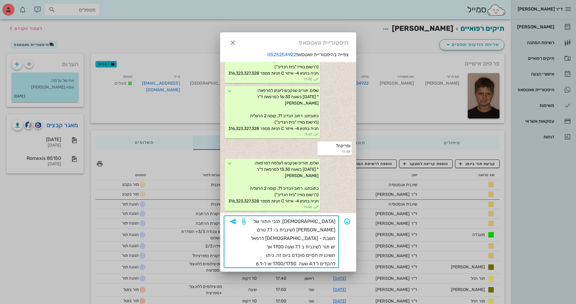
click at [269, 230] on textarea "[DEMOGRAPHIC_DATA], לגבי התור של [PERSON_NAME] לשיננית ב- 7.1 טרם השבת - [DEMOG…" at bounding box center [291, 242] width 89 height 51
click at [312, 230] on textarea "[DEMOGRAPHIC_DATA], לגבי התור של [PERSON_NAME] לשיננית ב- 7.1 טרם השבת - [DEMOG…" at bounding box center [291, 242] width 89 height 51
drag, startPoint x: 313, startPoint y: 230, endPoint x: 319, endPoint y: 231, distance: 6.2
click at [319, 231] on textarea "[DEMOGRAPHIC_DATA], לגבי התור של [PERSON_NAME] לשיננית ב- 7.1 טרם השבת - [DEMOG…" at bounding box center [291, 242] width 89 height 51
type textarea "[DEMOGRAPHIC_DATA], לגבי התור של [PERSON_NAME] לשיננית ב- 7.1 טרם השבת - לרפאל …"
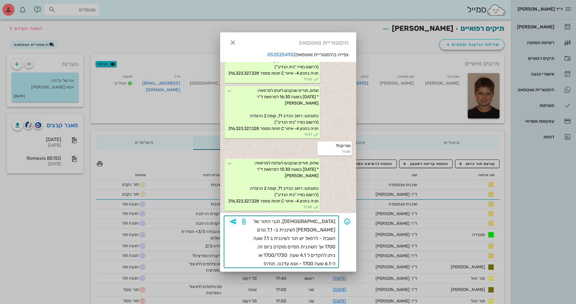
click at [235, 221] on icon "button" at bounding box center [232, 221] width 7 height 7
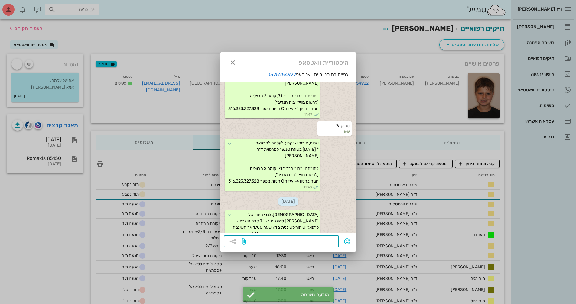
scroll to position [628, 0]
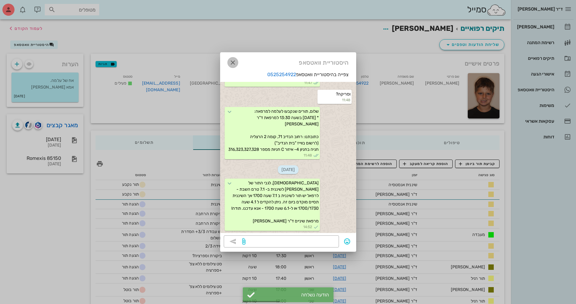
drag, startPoint x: 235, startPoint y: 61, endPoint x: 227, endPoint y: 44, distance: 19.6
click at [234, 60] on icon "button" at bounding box center [232, 62] width 7 height 7
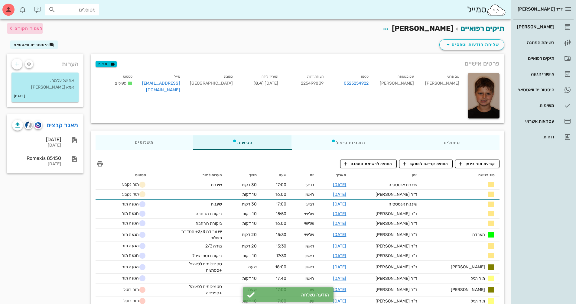
click at [35, 29] on span "לעמוד הקודם" at bounding box center [29, 28] width 28 height 5
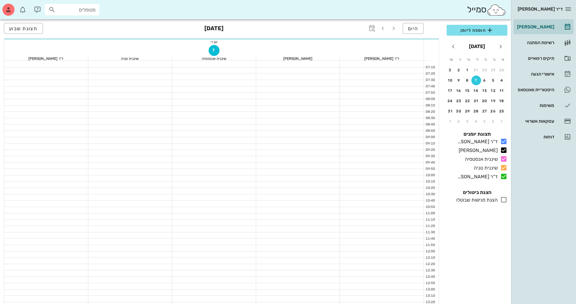
scroll to position [272, 0]
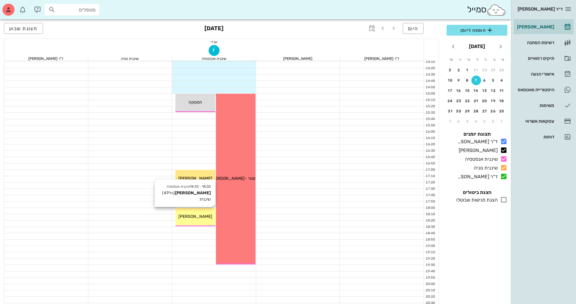
click at [209, 217] on div "[PERSON_NAME]" at bounding box center [195, 216] width 40 height 6
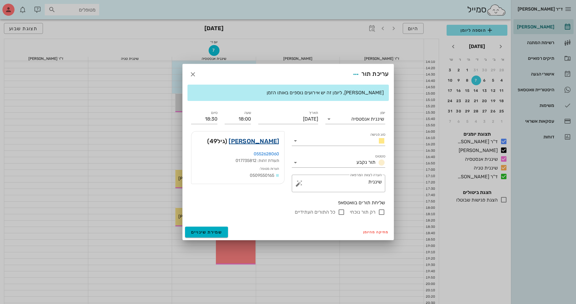
click at [268, 141] on link "[PERSON_NAME]" at bounding box center [254, 141] width 51 height 10
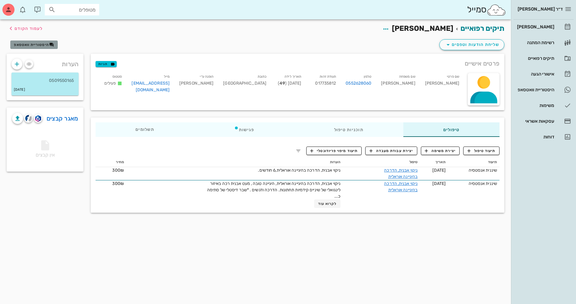
click at [22, 43] on span "היסטוריית וואטסאפ" at bounding box center [31, 45] width 35 height 4
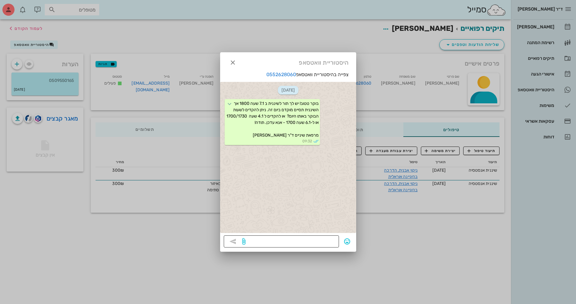
click at [296, 240] on textarea at bounding box center [291, 242] width 89 height 10
type textarea "הי, נשמחח לעדכון"
click at [21, 29] on div at bounding box center [288, 152] width 576 height 304
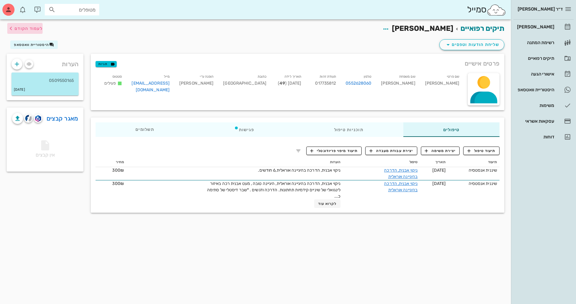
click at [21, 29] on span "לעמוד הקודם" at bounding box center [29, 28] width 28 height 5
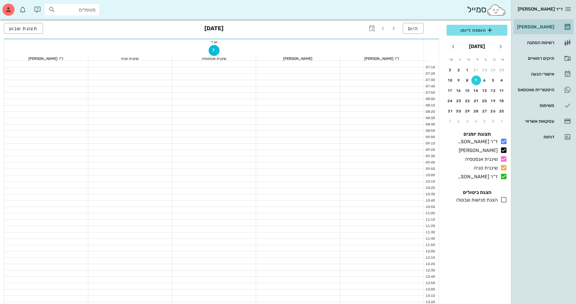
scroll to position [272, 0]
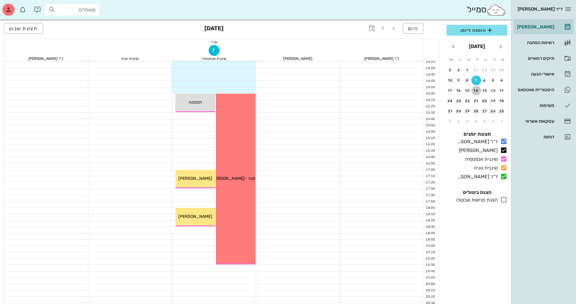
click at [473, 91] on div "14" at bounding box center [476, 91] width 10 height 4
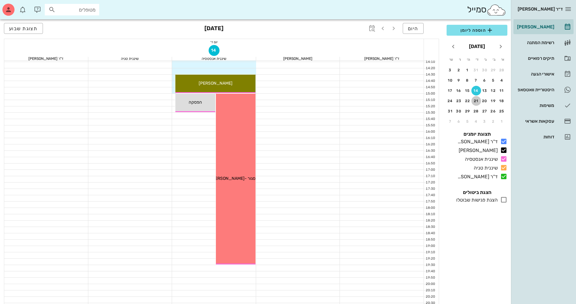
click at [480, 101] on div "21" at bounding box center [476, 101] width 10 height 4
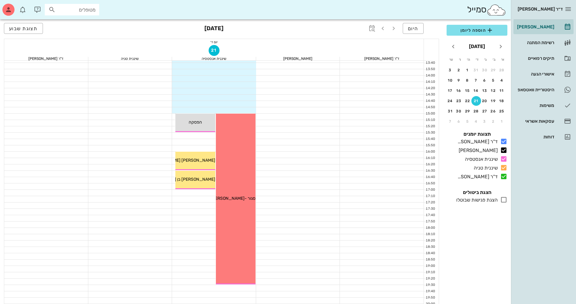
scroll to position [242, 0]
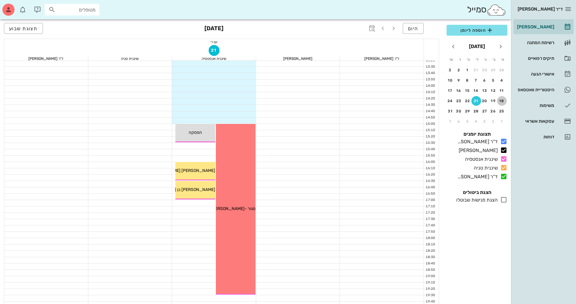
click at [504, 99] on div "18" at bounding box center [502, 101] width 10 height 4
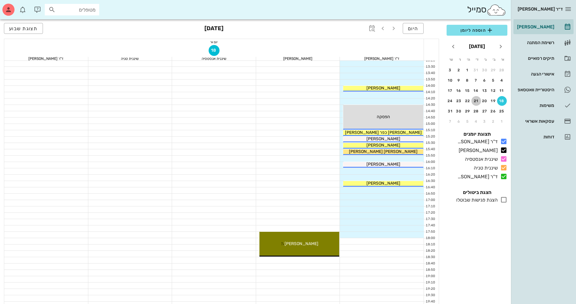
click at [477, 105] on button "21" at bounding box center [476, 101] width 10 height 10
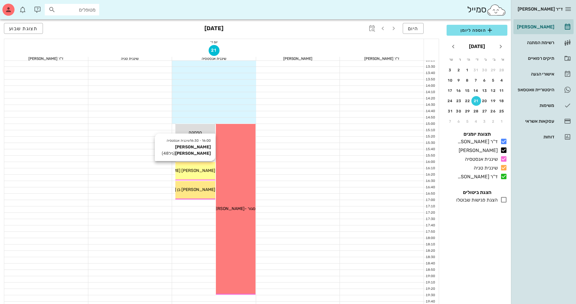
click at [213, 165] on div "16:00 - 16:30 שיננית [PERSON_NAME] בן [PERSON_NAME] (גיל 48 ) [PERSON_NAME] בן …" at bounding box center [195, 171] width 40 height 18
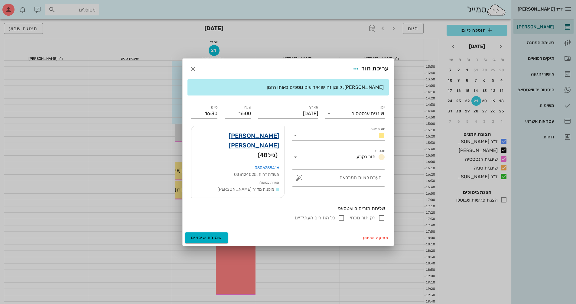
click at [257, 139] on link "[PERSON_NAME] [PERSON_NAME]" at bounding box center [237, 140] width 83 height 19
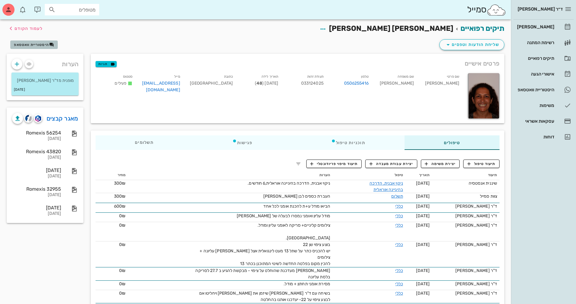
click at [28, 45] on span "היסטוריית וואטסאפ" at bounding box center [31, 45] width 35 height 4
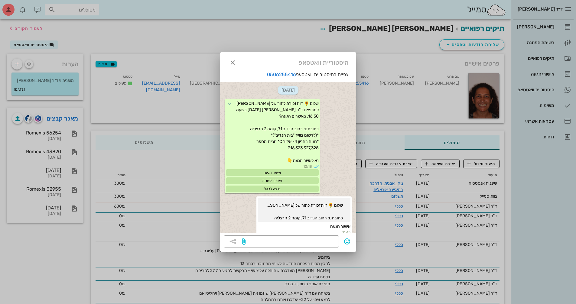
scroll to position [120, 0]
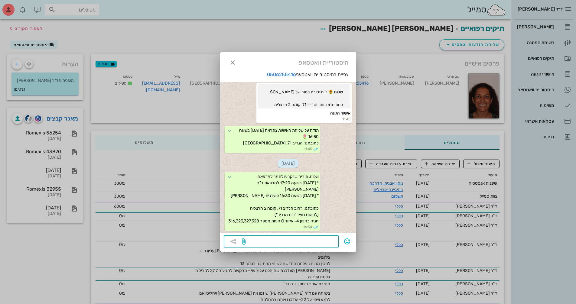
click at [314, 243] on textarea at bounding box center [291, 242] width 89 height 10
paste textarea "[DEMOGRAPHIC_DATA] לרפאל יש תור לשיננית ב 7.1 שעה 1700 אך [DEMOGRAPHIC_DATA] תס…"
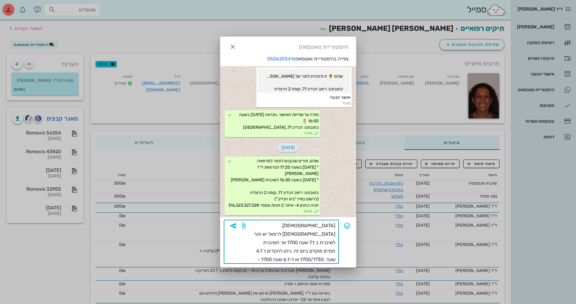
drag, startPoint x: 311, startPoint y: 225, endPoint x: 328, endPoint y: 226, distance: 16.9
click at [328, 226] on textarea "[DEMOGRAPHIC_DATA], [DEMOGRAPHIC_DATA] לרפאל יש תור לשיננית ב 7.1 שעה 1700 אך ה…" at bounding box center [291, 243] width 89 height 42
click at [321, 227] on textarea "[DEMOGRAPHIC_DATA], יש תור לשיננית ב 7.1 שעה 1700 אך [DEMOGRAPHIC_DATA] תסיים מ…" at bounding box center [291, 243] width 89 height 42
click at [270, 225] on textarea "[DEMOGRAPHIC_DATA], יש לך [PERSON_NAME] תור לשיננית ב 7.1 שעה 1700 אך השיננית ת…" at bounding box center [291, 243] width 89 height 42
drag, startPoint x: 263, startPoint y: 226, endPoint x: 324, endPoint y: 237, distance: 62.0
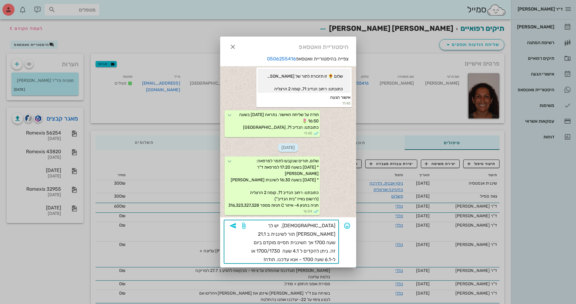
click at [324, 237] on textarea "[DEMOGRAPHIC_DATA], יש לך [PERSON_NAME] תור לשיננית ב 21.1 שעה 1700 אך השיננית …" at bounding box center [291, 243] width 89 height 42
click at [328, 243] on textarea "[DEMOGRAPHIC_DATA], יש לך [PERSON_NAME] תור לשיננית ב 21.1 אך [DEMOGRAPHIC_DATA…" at bounding box center [291, 243] width 89 height 42
drag, startPoint x: 298, startPoint y: 254, endPoint x: 344, endPoint y: 227, distance: 52.9
click at [344, 227] on div "​ הי, יש לך [PERSON_NAME] תור לשיננית ב 21.1 אך [DEMOGRAPHIC_DATA] תסיים מוקדם …" at bounding box center [288, 242] width 129 height 44
type textarea "[DEMOGRAPHIC_DATA], יש לך [PERSON_NAME] תור לשיננית ב 21.1 אך [DEMOGRAPHIC_DATA…"
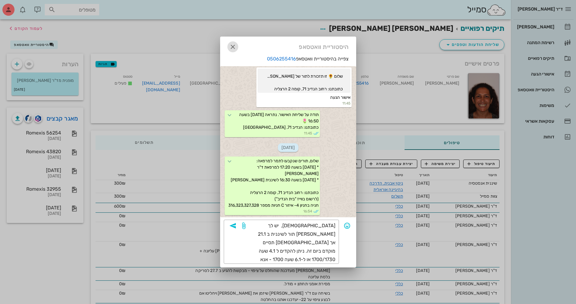
click at [236, 45] on icon "button" at bounding box center [232, 46] width 7 height 7
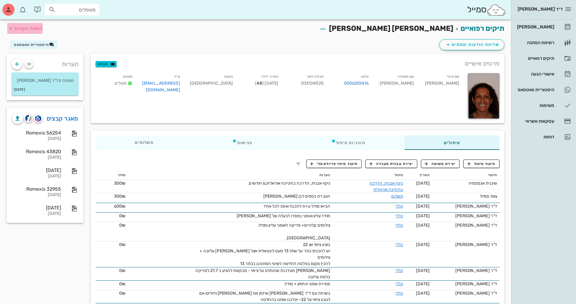
click at [34, 31] on span "לעמוד הקודם" at bounding box center [29, 28] width 28 height 5
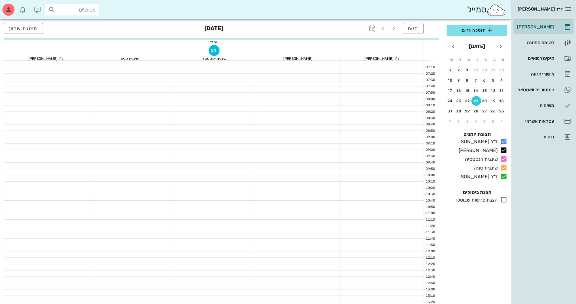
scroll to position [242, 0]
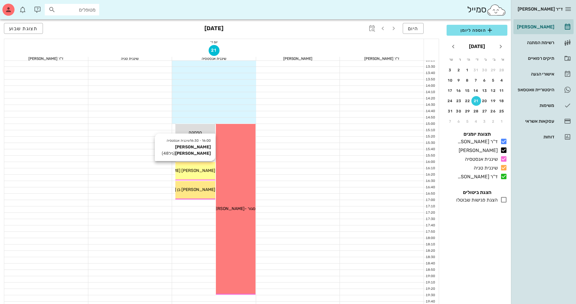
click at [185, 172] on span "[PERSON_NAME] [PERSON_NAME]" at bounding box center [181, 170] width 69 height 5
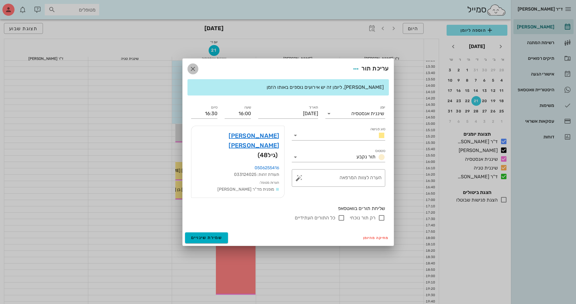
click at [194, 70] on button "button" at bounding box center [192, 69] width 11 height 11
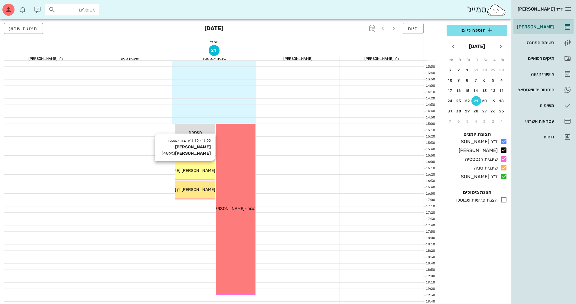
click at [206, 168] on span "[PERSON_NAME] [PERSON_NAME]" at bounding box center [181, 170] width 69 height 5
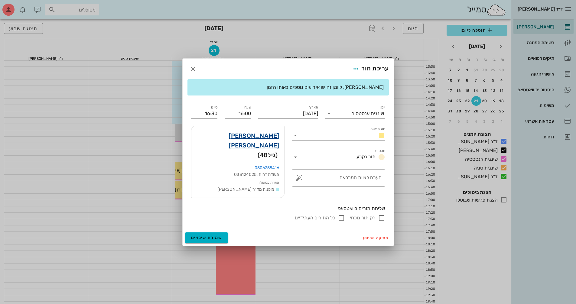
click at [253, 144] on link "[PERSON_NAME] [PERSON_NAME]" at bounding box center [237, 140] width 83 height 19
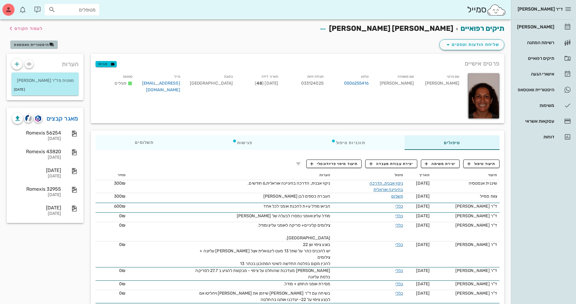
click at [36, 47] on button "היסטוריית וואטסאפ" at bounding box center [33, 45] width 47 height 8
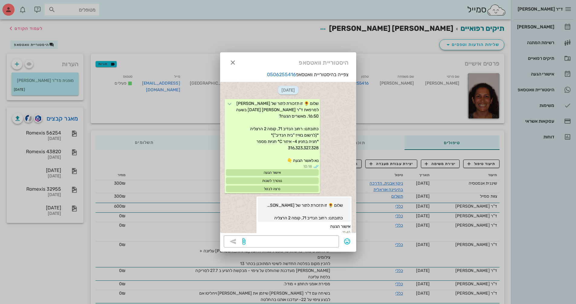
scroll to position [120, 0]
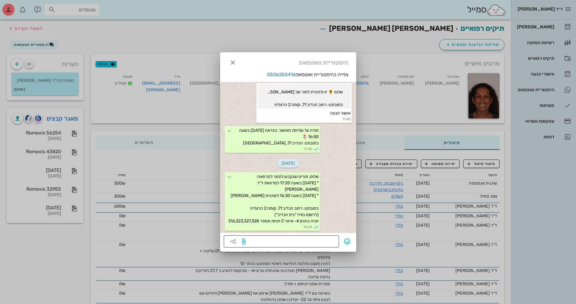
click at [303, 242] on textarea at bounding box center [291, 242] width 89 height 10
paste textarea "[DEMOGRAPHIC_DATA], יש לך [PERSON_NAME] תור לשיננית ב 21.1 אך [DEMOGRAPHIC_DATA…"
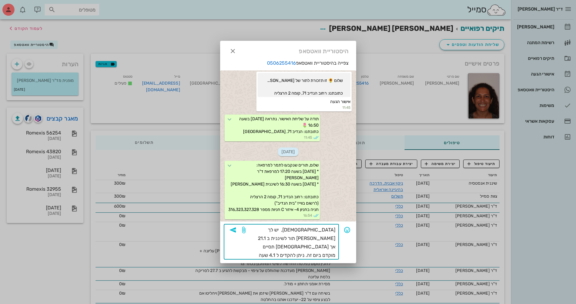
drag, startPoint x: 266, startPoint y: 231, endPoint x: 269, endPoint y: 231, distance: 3.3
click at [269, 231] on textarea "[DEMOGRAPHIC_DATA], יש לך [PERSON_NAME] תור לשיננית ב 21.1 אך [DEMOGRAPHIC_DATA…" at bounding box center [291, 243] width 89 height 34
click at [311, 240] on textarea "[DEMOGRAPHIC_DATA], יש לך [PERSON_NAME] תור לשיננית ב 21.1 אך [DEMOGRAPHIC_DATA…" at bounding box center [291, 243] width 89 height 34
click at [277, 239] on textarea "[DEMOGRAPHIC_DATA], יש לך [PERSON_NAME] תור לשיננית ב 21.1 אך [DEMOGRAPHIC_DATA…" at bounding box center [291, 243] width 89 height 34
click at [312, 249] on textarea "[DEMOGRAPHIC_DATA], יש לך [PERSON_NAME] תור לשיננית ב 21.1 אך [DEMOGRAPHIC_DATA…" at bounding box center [291, 243] width 89 height 34
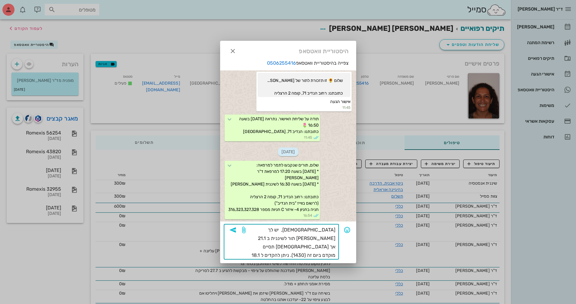
drag, startPoint x: 268, startPoint y: 246, endPoint x: 312, endPoint y: 256, distance: 45.1
click at [312, 256] on textarea "[DEMOGRAPHIC_DATA], יש לך [PERSON_NAME] תור לשיננית ב 21.1 אך [DEMOGRAPHIC_DATA…" at bounding box center [291, 243] width 89 height 34
click at [323, 258] on textarea "[DEMOGRAPHIC_DATA], יש לך [PERSON_NAME] תור לשיננית ב 21.1 אך [DEMOGRAPHIC_DATA…" at bounding box center [291, 243] width 89 height 34
type textarea "[DEMOGRAPHIC_DATA], יש לך [PERSON_NAME] תור לשיננית ב 21.1 אך [DEMOGRAPHIC_DATA…"
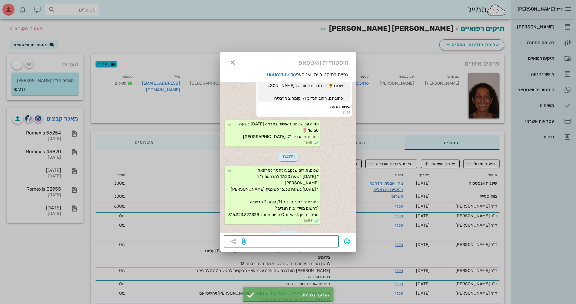
scroll to position [185, 0]
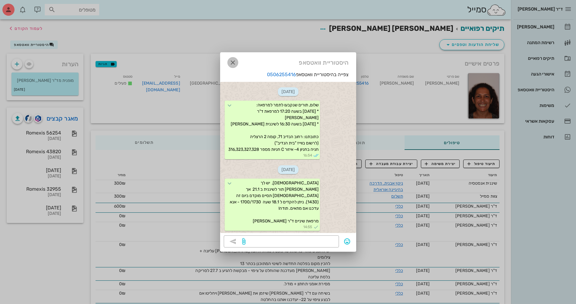
click at [235, 64] on icon "button" at bounding box center [232, 62] width 7 height 7
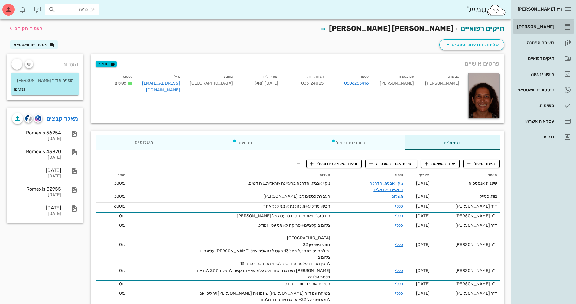
click at [552, 28] on div "[PERSON_NAME]" at bounding box center [535, 26] width 38 height 5
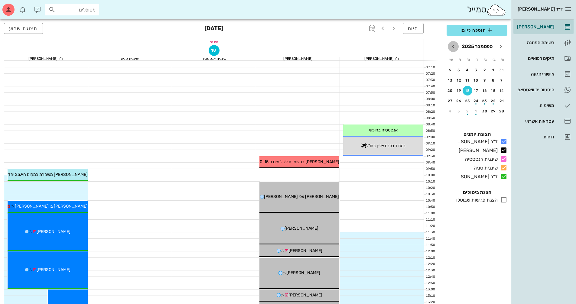
click at [454, 46] on icon "חודש הבא" at bounding box center [453, 46] width 7 height 7
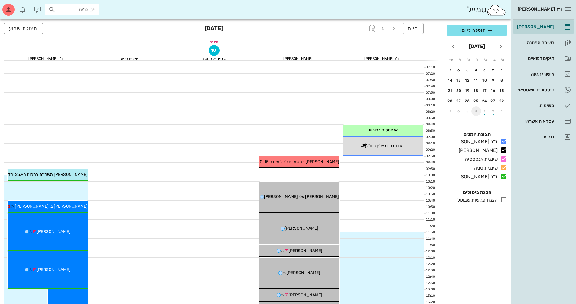
click at [473, 112] on div "4" at bounding box center [476, 111] width 10 height 4
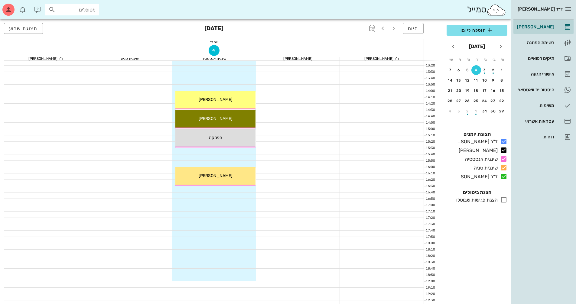
scroll to position [230, 0]
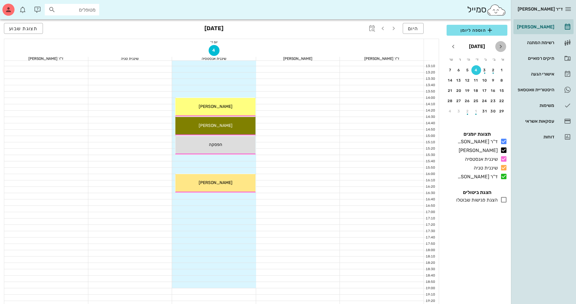
click at [500, 47] on icon "חודש שעבר" at bounding box center [500, 46] width 7 height 7
click at [476, 69] on div "4" at bounding box center [476, 70] width 10 height 4
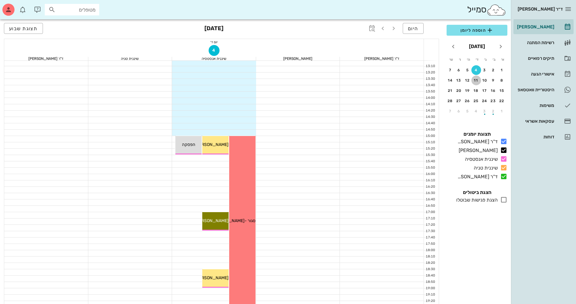
click at [477, 81] on div "11" at bounding box center [476, 80] width 10 height 4
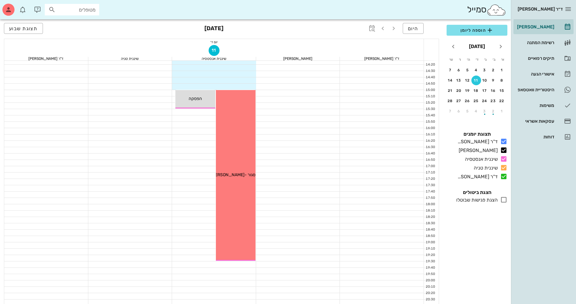
scroll to position [290, 0]
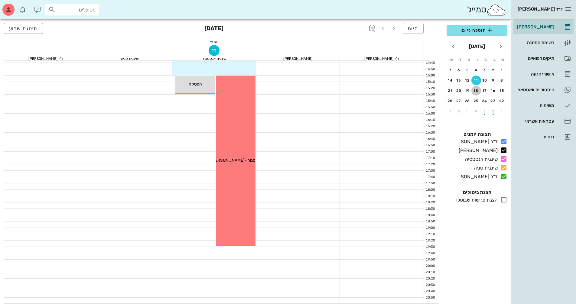
click at [473, 92] on div "18" at bounding box center [476, 91] width 10 height 4
click at [475, 103] on div "25" at bounding box center [476, 101] width 10 height 4
click at [487, 111] on div "3" at bounding box center [485, 111] width 10 height 4
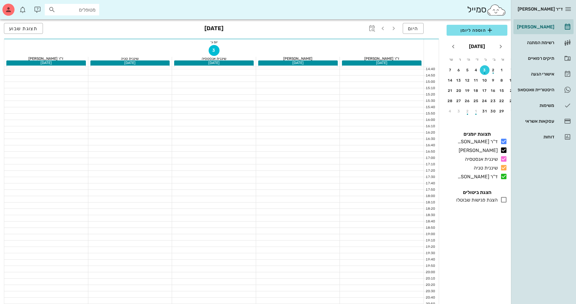
scroll to position [297, 0]
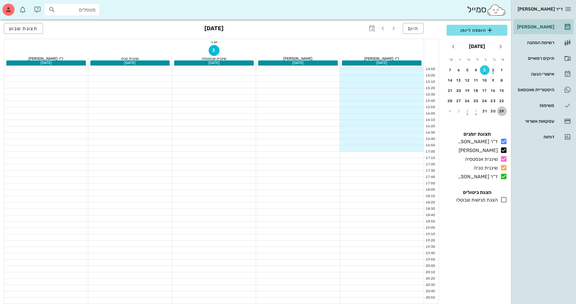
click at [500, 112] on div "29" at bounding box center [502, 111] width 10 height 4
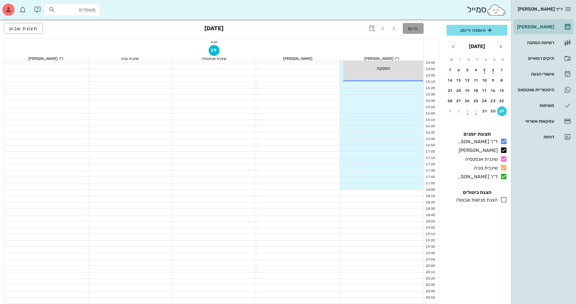
click at [418, 27] on span "היום" at bounding box center [413, 29] width 11 height 6
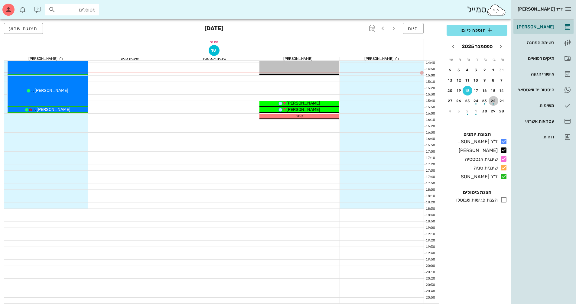
click at [494, 100] on div "22" at bounding box center [494, 101] width 10 height 4
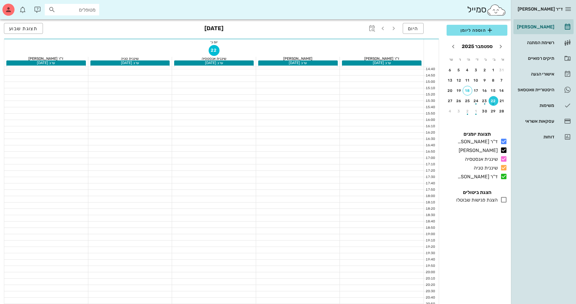
scroll to position [297, 0]
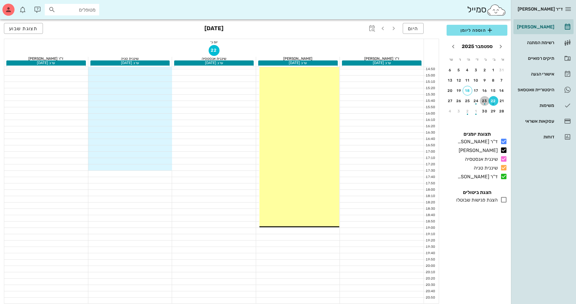
click at [486, 100] on div "23" at bounding box center [485, 101] width 10 height 4
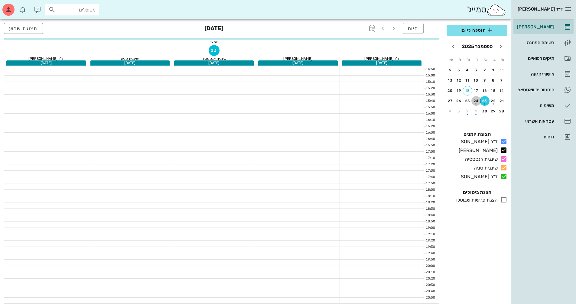
click at [476, 101] on div "button" at bounding box center [476, 102] width 10 height 3
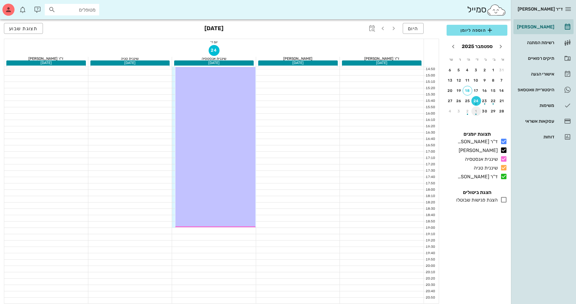
click at [476, 112] on div "button" at bounding box center [476, 112] width 10 height 3
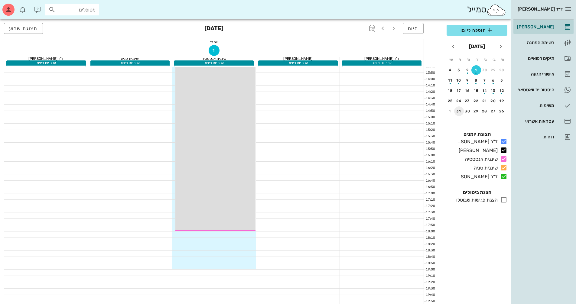
scroll to position [176, 0]
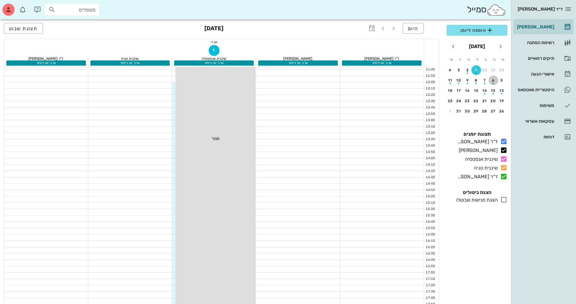
click at [493, 82] on div "button" at bounding box center [494, 81] width 10 height 3
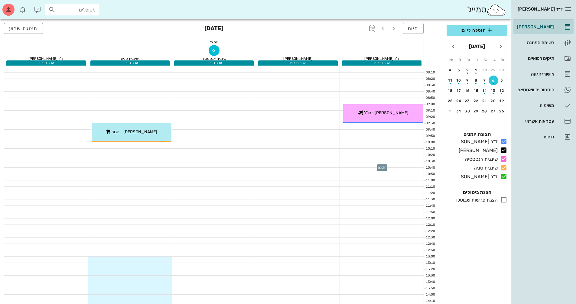
scroll to position [24, 0]
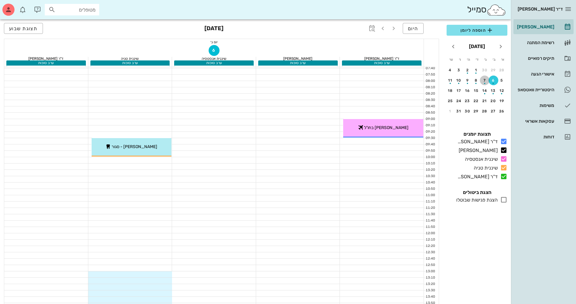
click at [483, 83] on div "button" at bounding box center [485, 81] width 10 height 3
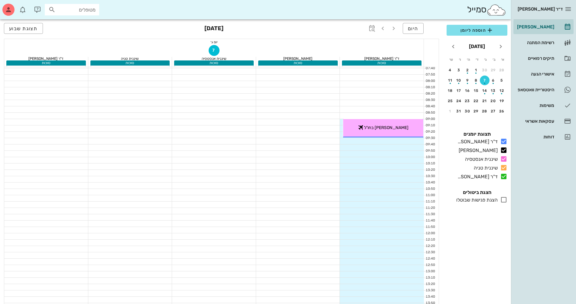
click at [503, 202] on icon at bounding box center [503, 199] width 7 height 7
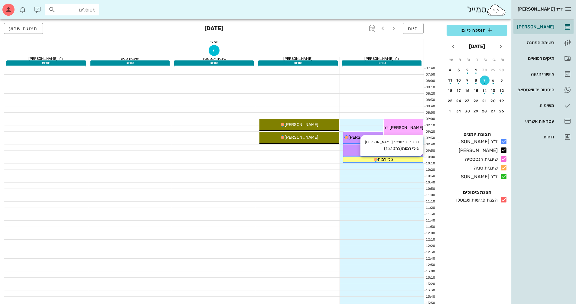
click at [397, 161] on div "גילי רמות" at bounding box center [383, 159] width 80 height 6
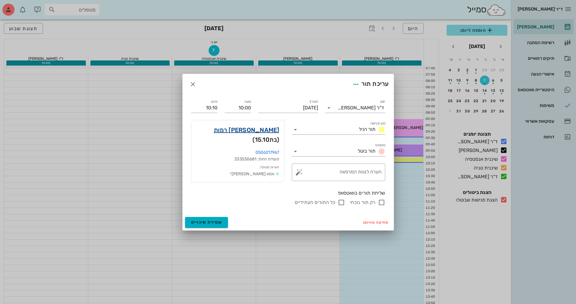
click at [274, 131] on link "[PERSON_NAME] רמות" at bounding box center [247, 130] width 66 height 10
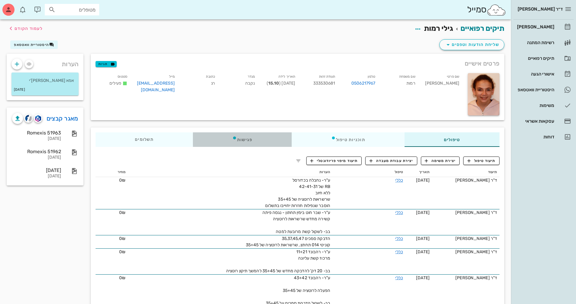
click at [247, 142] on div "פגישות" at bounding box center [242, 139] width 99 height 15
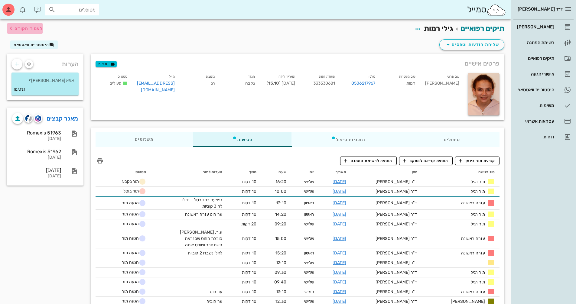
click at [16, 32] on span "לעמוד הקודם" at bounding box center [24, 28] width 35 height 7
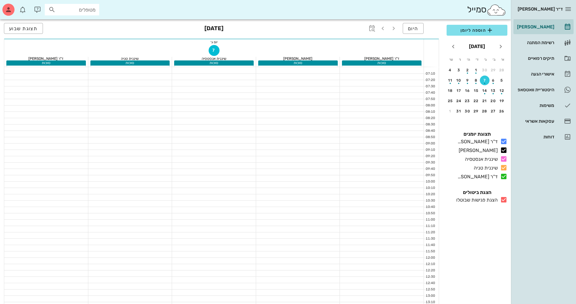
scroll to position [24, 0]
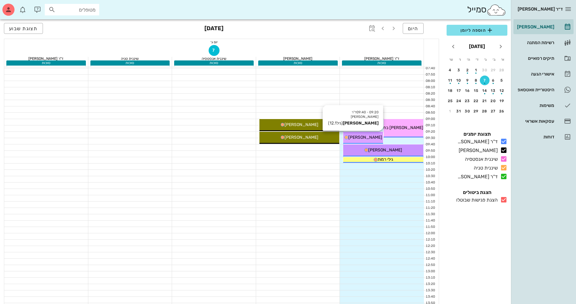
click at [348, 134] on div "[PERSON_NAME]" at bounding box center [363, 137] width 40 height 6
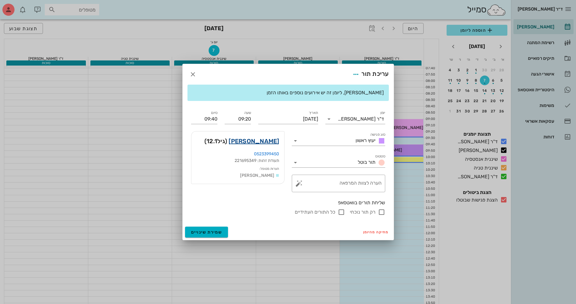
click at [271, 139] on link "[PERSON_NAME]" at bounding box center [254, 141] width 51 height 10
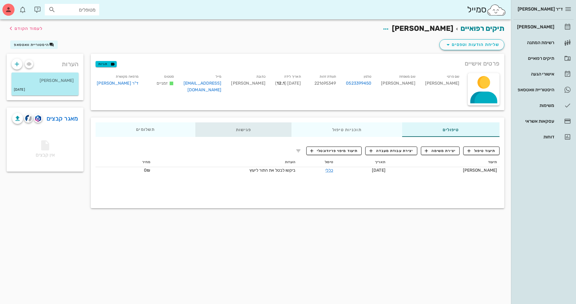
click at [242, 131] on div "פגישות" at bounding box center [243, 129] width 96 height 15
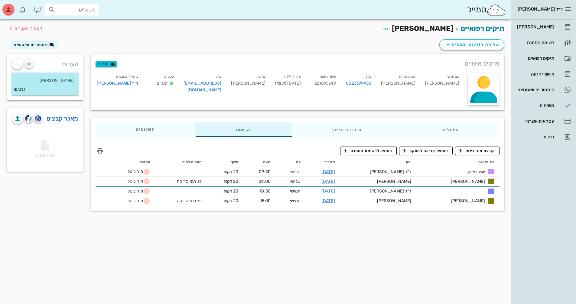
click at [38, 49] on div "שליחת הודעות וטפסים היסטוריית וואטסאפ" at bounding box center [255, 46] width 505 height 16
click at [38, 46] on span "היסטוריית וואטסאפ" at bounding box center [31, 45] width 35 height 4
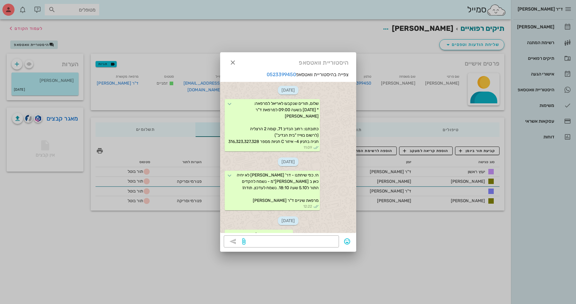
scroll to position [101, 0]
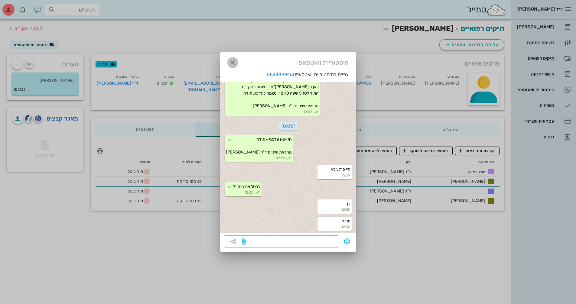
click at [236, 65] on icon "button" at bounding box center [232, 62] width 7 height 7
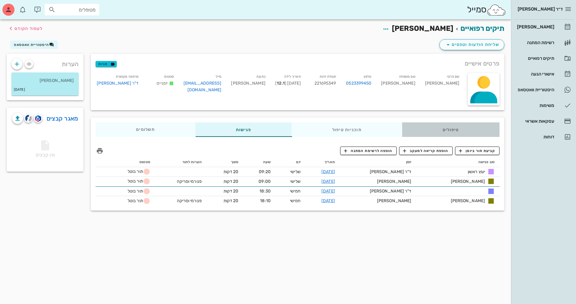
drag, startPoint x: 460, startPoint y: 135, endPoint x: 458, endPoint y: 133, distance: 3.4
click at [460, 135] on div "טיפולים" at bounding box center [450, 129] width 97 height 15
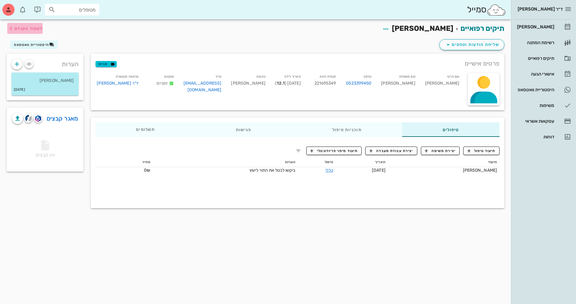
click at [28, 27] on span "לעמוד הקודם" at bounding box center [29, 28] width 28 height 5
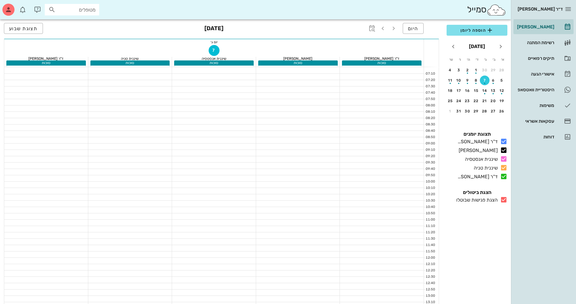
scroll to position [24, 0]
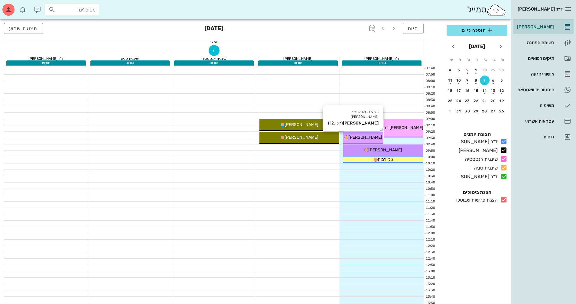
click at [366, 134] on div "[PERSON_NAME]" at bounding box center [363, 137] width 40 height 6
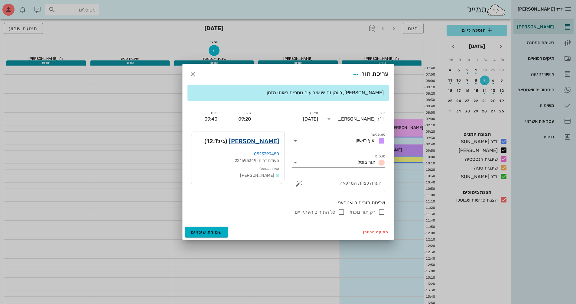
click at [271, 140] on link "[PERSON_NAME]" at bounding box center [254, 141] width 51 height 10
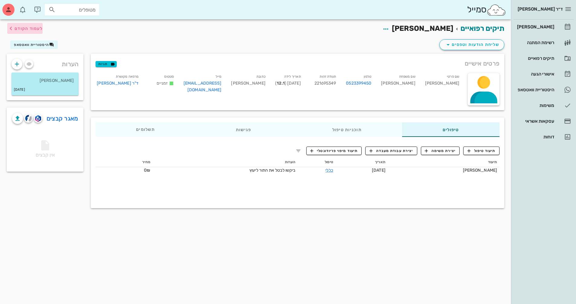
click at [14, 30] on icon "button" at bounding box center [10, 28] width 7 height 7
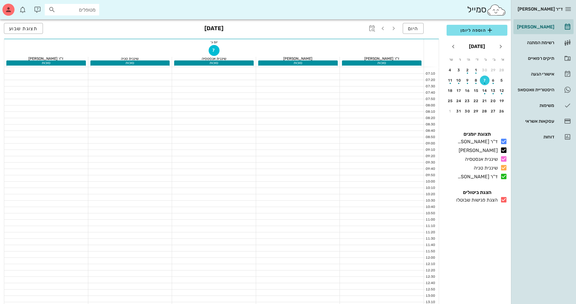
scroll to position [24, 0]
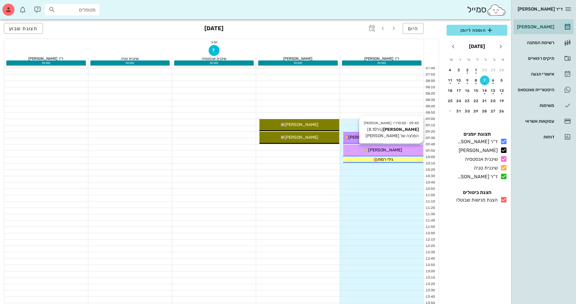
click at [360, 148] on div "[PERSON_NAME]" at bounding box center [383, 150] width 80 height 6
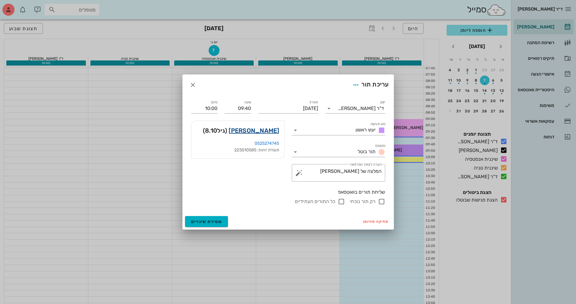
click at [264, 132] on link "[PERSON_NAME]" at bounding box center [254, 131] width 51 height 10
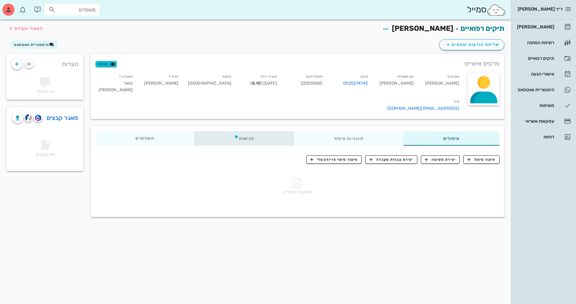
click at [259, 131] on div "פגישות" at bounding box center [244, 138] width 100 height 15
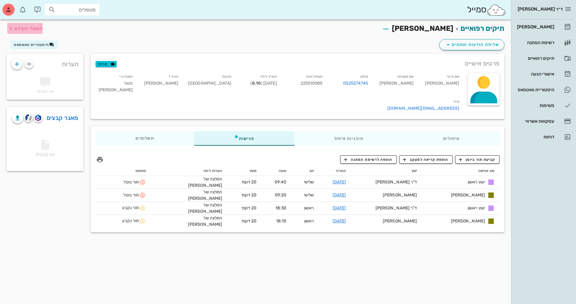
click at [25, 30] on span "לעמוד הקודם" at bounding box center [29, 28] width 28 height 5
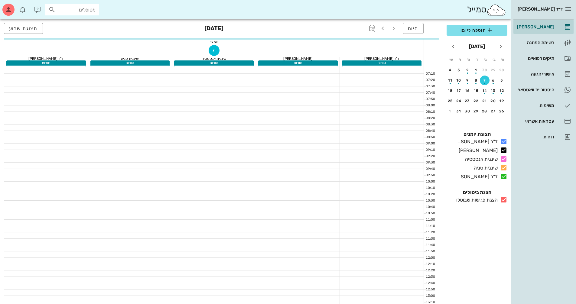
scroll to position [24, 0]
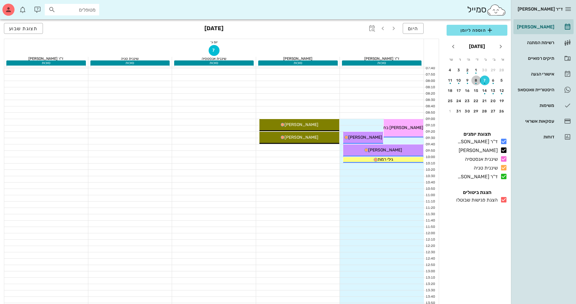
click at [477, 81] on div "button" at bounding box center [476, 81] width 10 height 3
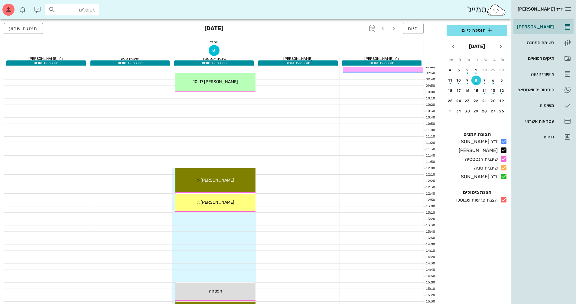
scroll to position [24, 0]
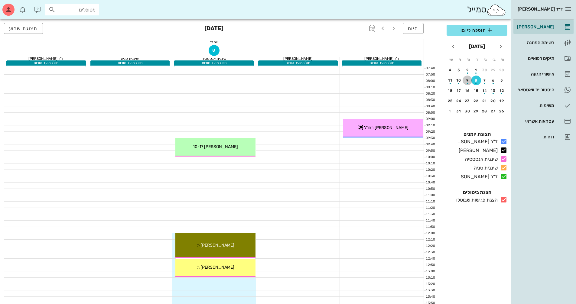
click at [468, 79] on div "9" at bounding box center [468, 80] width 10 height 4
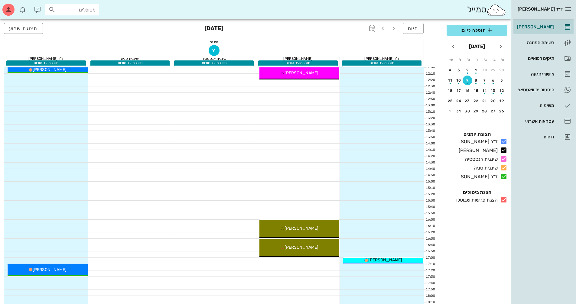
scroll to position [212, 0]
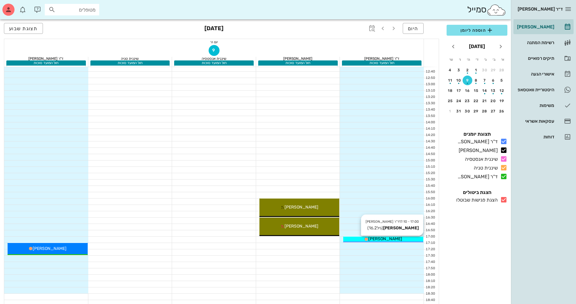
click at [383, 239] on span "[PERSON_NAME]" at bounding box center [385, 238] width 34 height 5
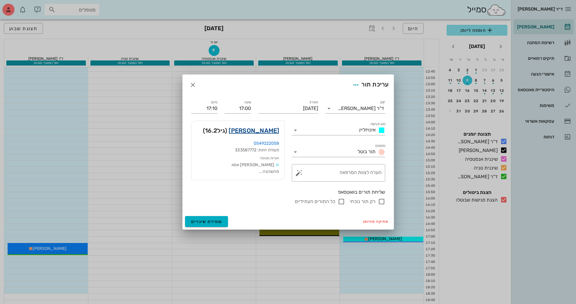
click at [270, 130] on link "[PERSON_NAME]" at bounding box center [254, 131] width 51 height 10
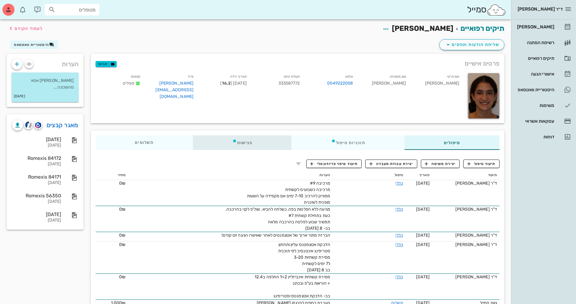
click at [251, 139] on div "פגישות" at bounding box center [242, 142] width 99 height 15
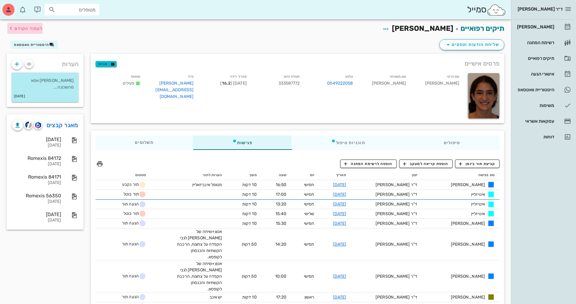
click at [28, 31] on span "לעמוד הקודם" at bounding box center [24, 28] width 35 height 7
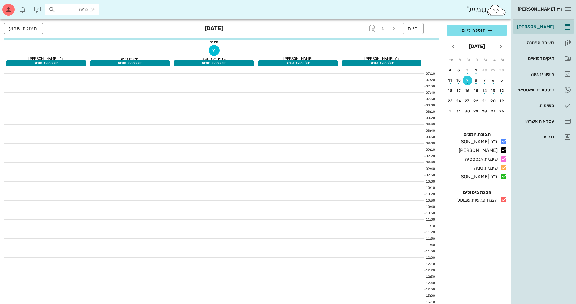
scroll to position [212, 0]
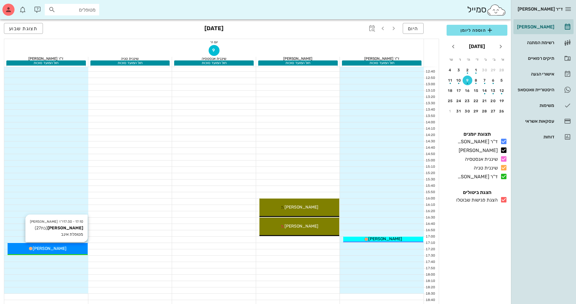
click at [56, 247] on span "[PERSON_NAME]" at bounding box center [50, 248] width 34 height 5
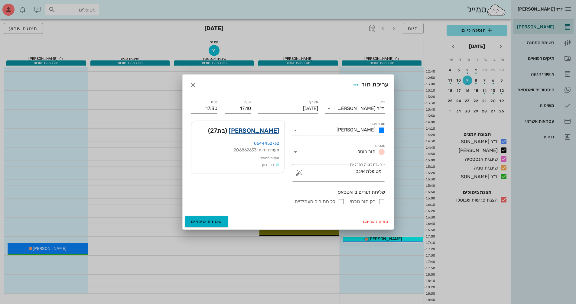
click at [257, 132] on link "[PERSON_NAME]" at bounding box center [254, 131] width 51 height 10
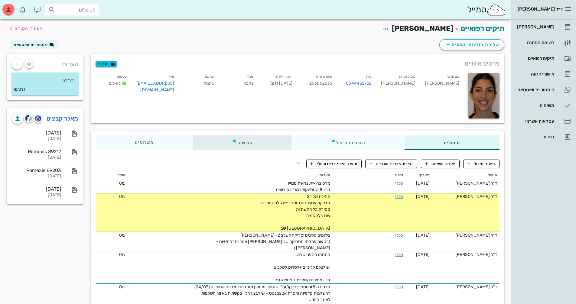
click at [247, 139] on div "פגישות" at bounding box center [242, 142] width 99 height 15
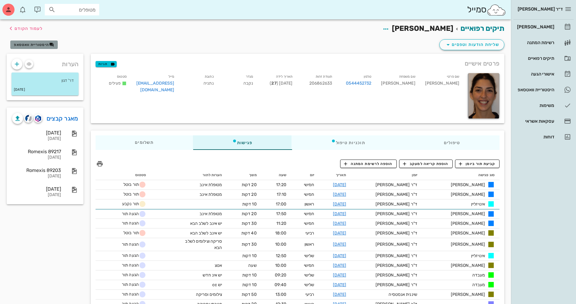
click at [28, 45] on span "היסטוריית וואטסאפ" at bounding box center [31, 45] width 35 height 4
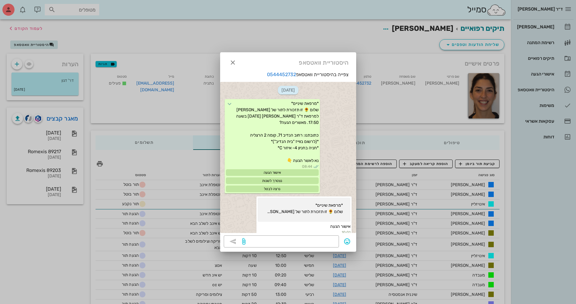
scroll to position [404, 0]
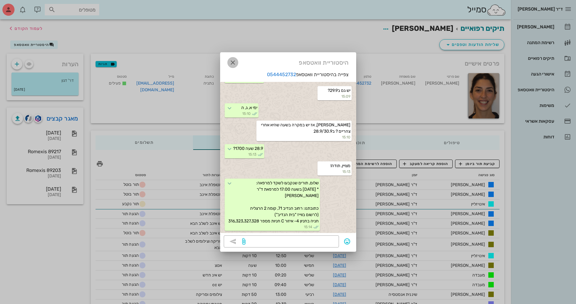
click at [234, 67] on button "button" at bounding box center [232, 62] width 11 height 11
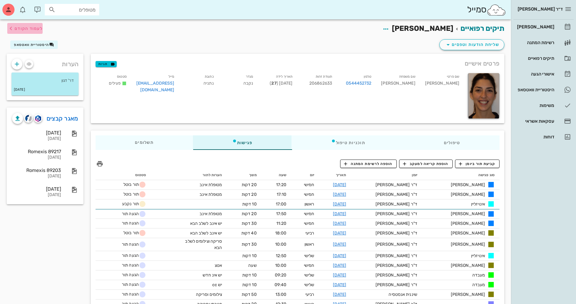
click at [37, 30] on span "לעמוד הקודם" at bounding box center [29, 28] width 28 height 5
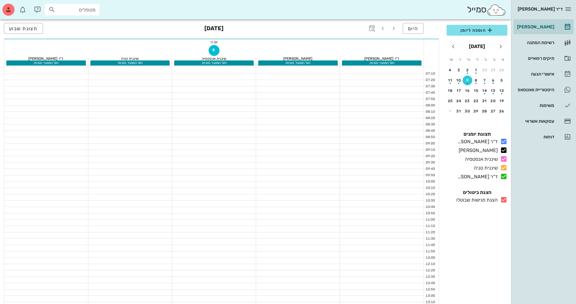
scroll to position [212, 0]
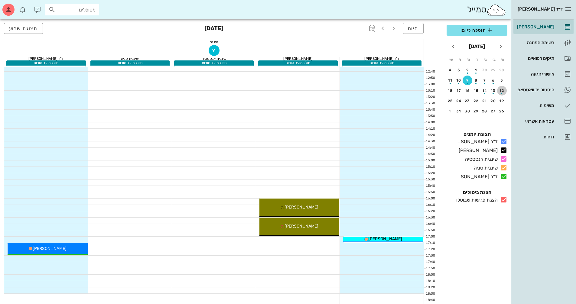
click at [501, 92] on div "button" at bounding box center [502, 91] width 10 height 3
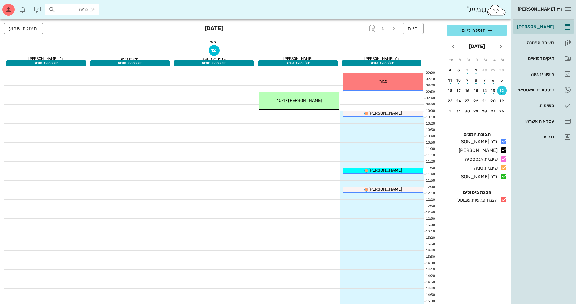
scroll to position [60, 0]
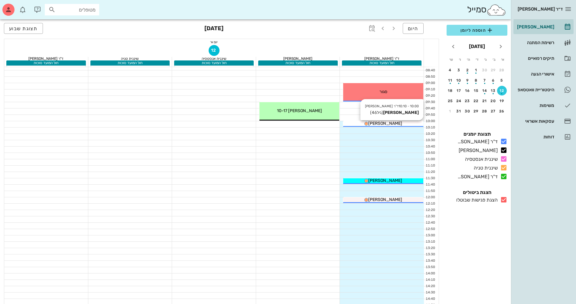
click at [406, 123] on div "[PERSON_NAME]" at bounding box center [383, 123] width 80 height 6
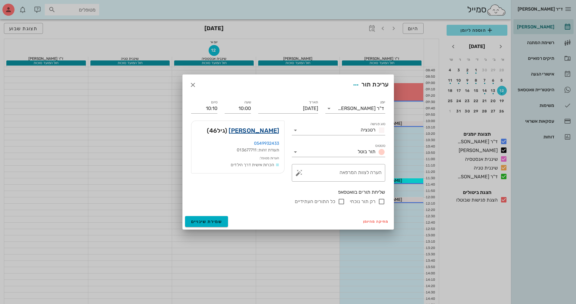
click at [272, 130] on link "[PERSON_NAME]" at bounding box center [254, 131] width 51 height 10
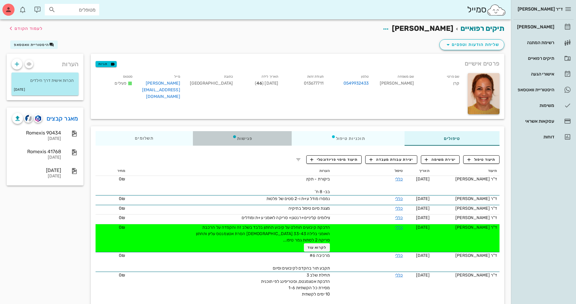
click at [245, 137] on div "פגישות" at bounding box center [242, 138] width 99 height 15
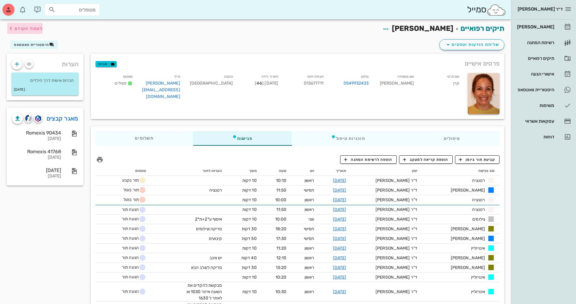
click at [25, 31] on span "לעמוד הקודם" at bounding box center [24, 28] width 35 height 7
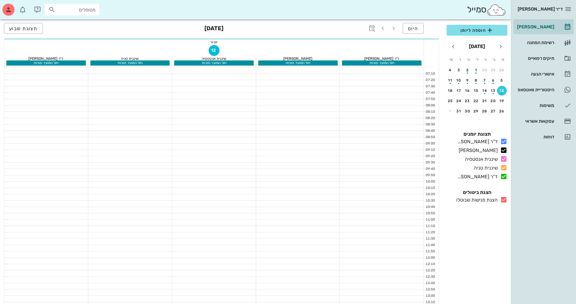
scroll to position [60, 0]
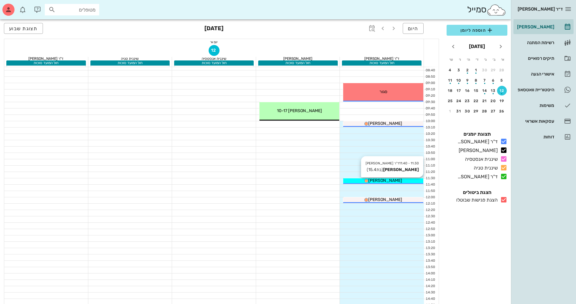
click at [380, 180] on span "[PERSON_NAME]" at bounding box center [385, 180] width 34 height 5
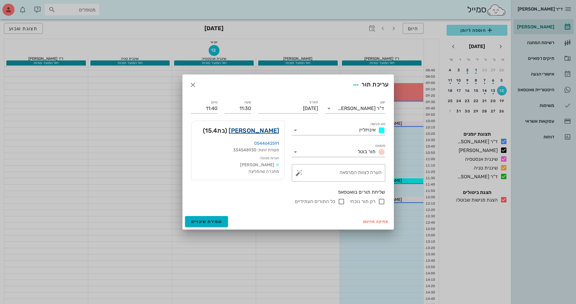
click at [262, 129] on link "[PERSON_NAME]" at bounding box center [254, 131] width 51 height 10
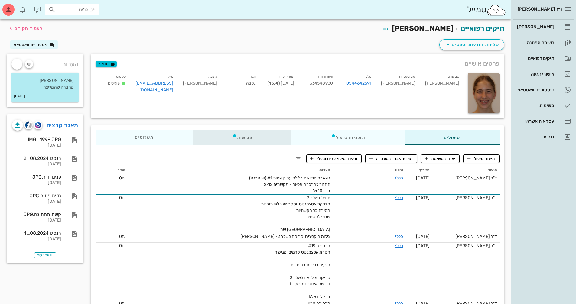
click at [247, 137] on div "פגישות" at bounding box center [242, 137] width 99 height 15
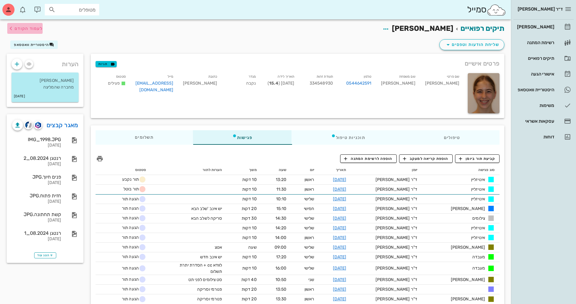
click at [18, 31] on span "לעמוד הקודם" at bounding box center [24, 28] width 35 height 7
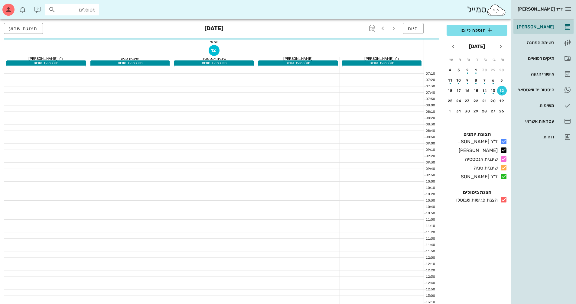
scroll to position [60, 0]
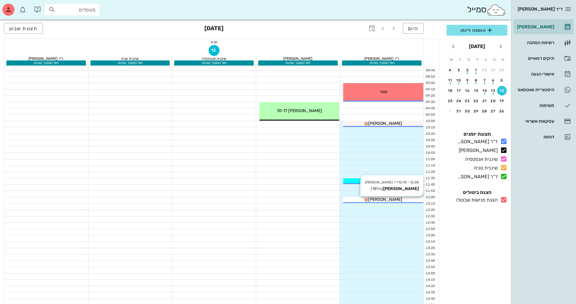
click at [385, 202] on span "[PERSON_NAME]" at bounding box center [385, 199] width 34 height 5
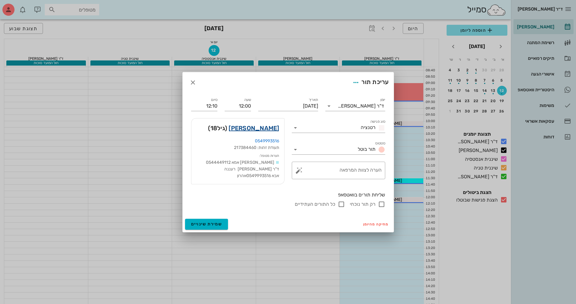
click at [268, 130] on link "[PERSON_NAME]" at bounding box center [254, 128] width 51 height 10
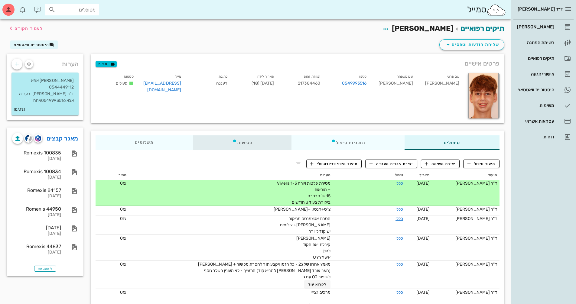
click at [237, 144] on div "פגישות" at bounding box center [242, 142] width 99 height 15
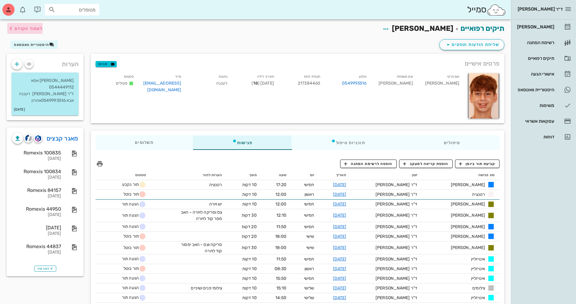
click at [18, 29] on span "לעמוד הקודם" at bounding box center [29, 28] width 28 height 5
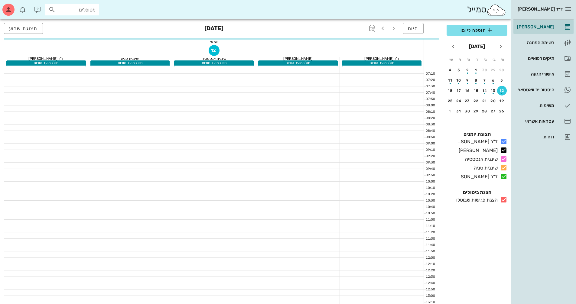
scroll to position [60, 0]
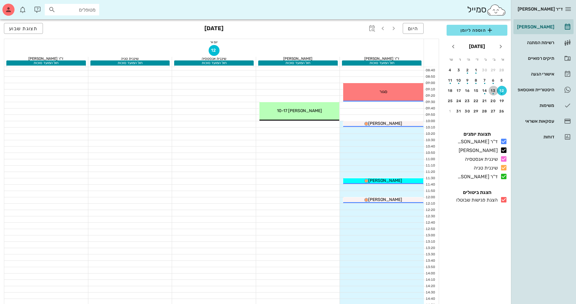
click at [492, 94] on div "button" at bounding box center [494, 91] width 10 height 3
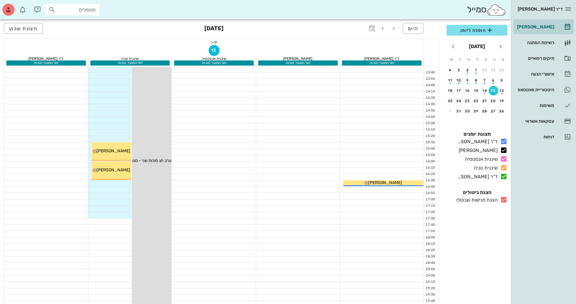
scroll to position [297, 0]
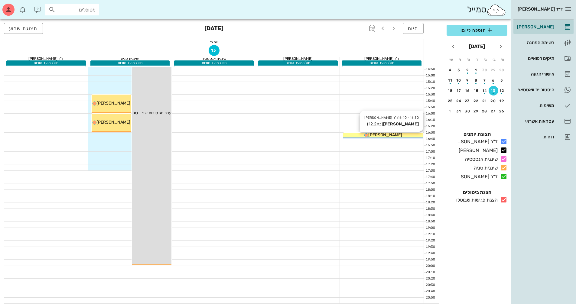
click at [403, 135] on div "[PERSON_NAME]" at bounding box center [383, 135] width 80 height 6
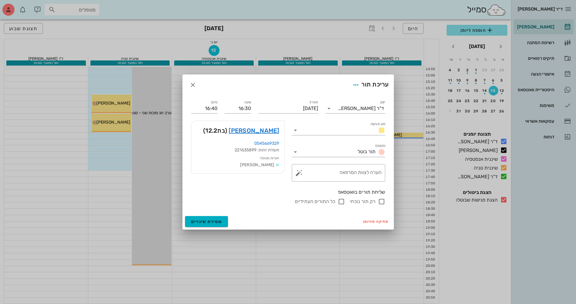
click at [403, 135] on div at bounding box center [288, 152] width 576 height 304
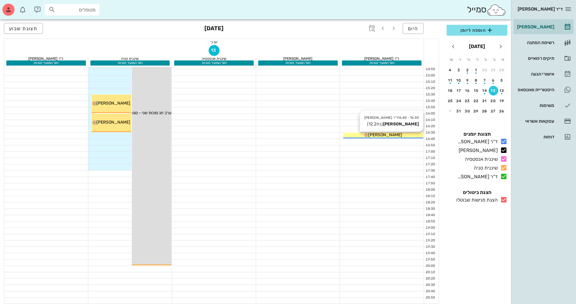
click at [394, 137] on span "[PERSON_NAME]" at bounding box center [385, 134] width 34 height 5
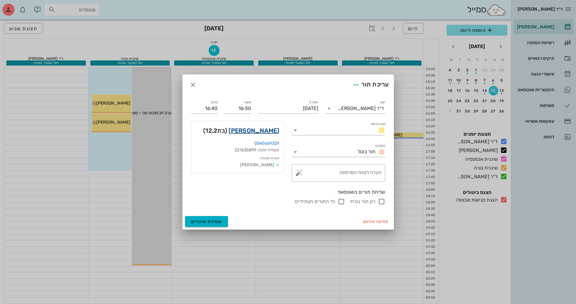
click at [269, 133] on link "[PERSON_NAME]" at bounding box center [254, 131] width 51 height 10
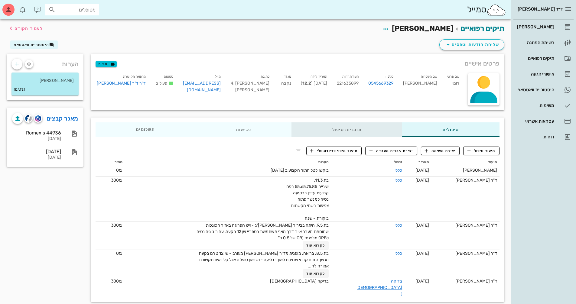
click at [343, 130] on div "תוכניות טיפול" at bounding box center [347, 129] width 110 height 15
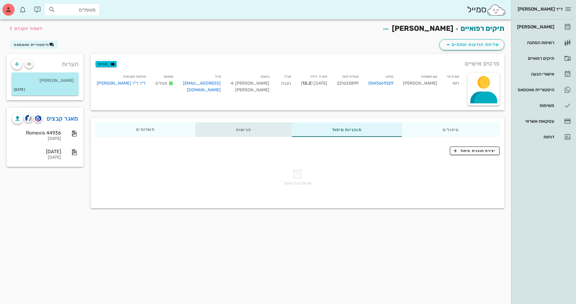
click at [240, 132] on div "פגישות" at bounding box center [243, 129] width 96 height 15
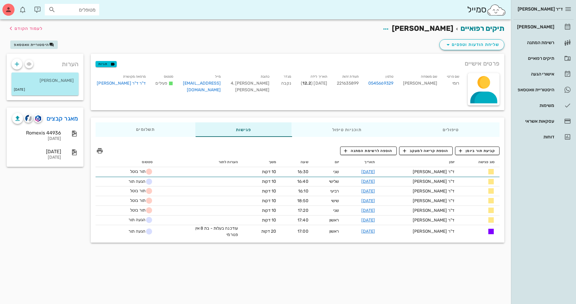
click at [43, 43] on span "היסטוריית וואטסאפ" at bounding box center [31, 45] width 35 height 4
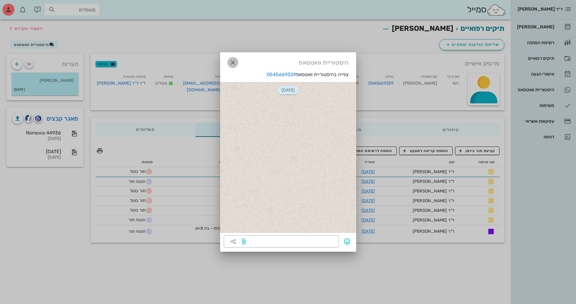
click at [231, 64] on icon "button" at bounding box center [232, 62] width 7 height 7
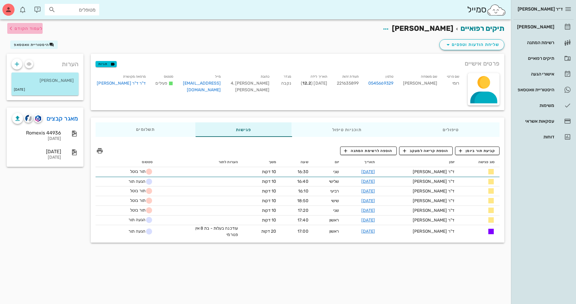
click at [27, 28] on span "לעמוד הקודם" at bounding box center [29, 28] width 28 height 5
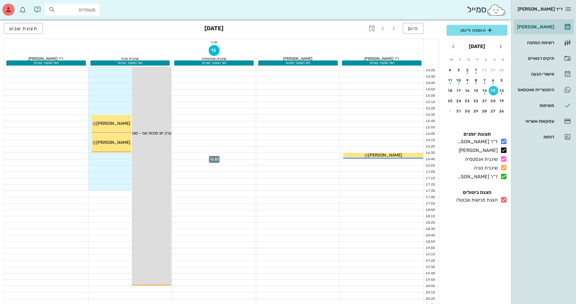
scroll to position [266, 0]
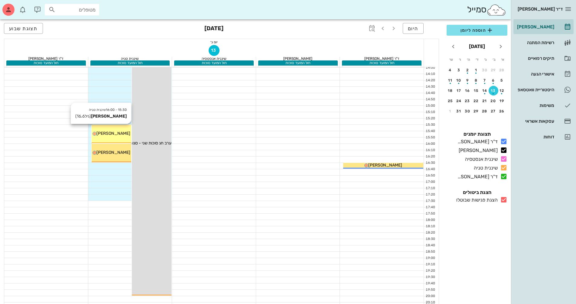
click at [122, 135] on span "[PERSON_NAME]" at bounding box center [113, 133] width 34 height 5
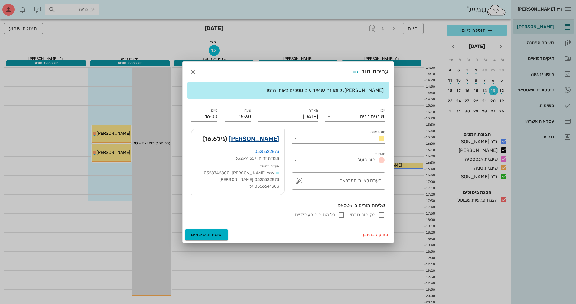
click at [256, 139] on link "[PERSON_NAME]" at bounding box center [254, 139] width 51 height 10
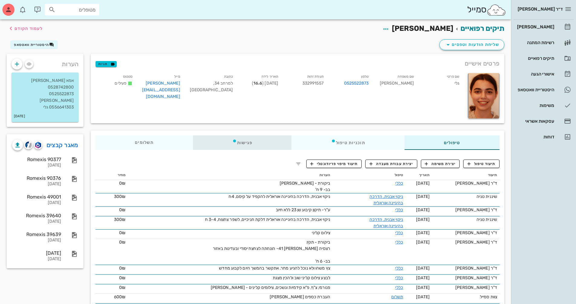
click at [246, 140] on div "פגישות" at bounding box center [242, 142] width 99 height 15
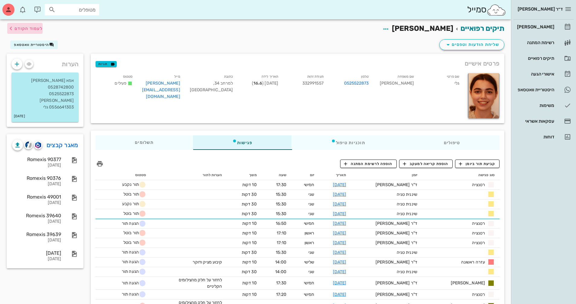
click at [32, 29] on span "לעמוד הקודם" at bounding box center [29, 28] width 28 height 5
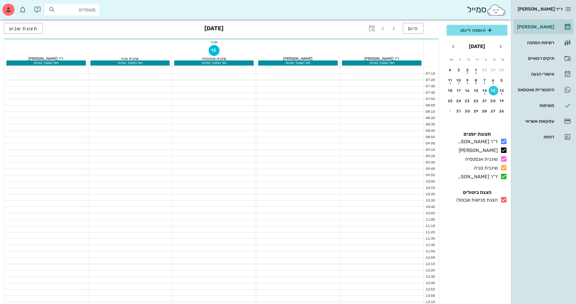
scroll to position [266, 0]
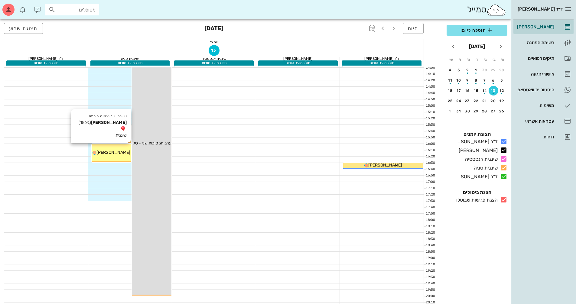
click at [124, 152] on div "[PERSON_NAME]" at bounding box center [112, 152] width 40 height 6
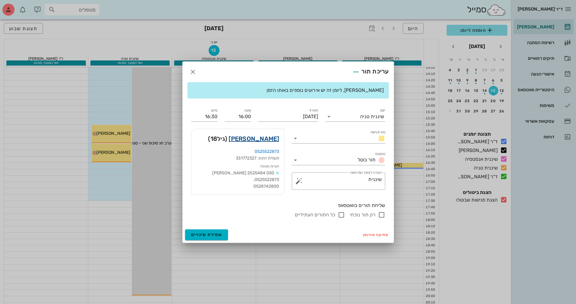
click at [263, 140] on link "[PERSON_NAME]" at bounding box center [254, 139] width 51 height 10
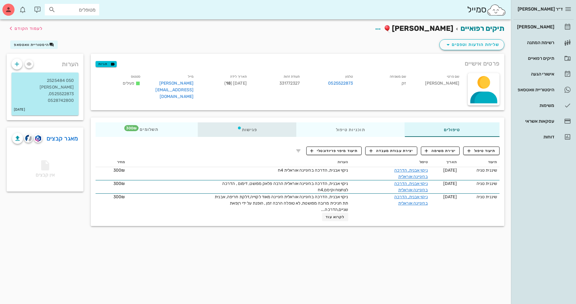
click at [254, 130] on div "פגישות" at bounding box center [247, 129] width 99 height 15
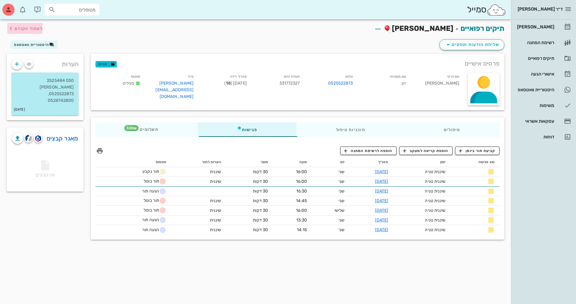
click at [24, 31] on span "לעמוד הקודם" at bounding box center [24, 28] width 35 height 7
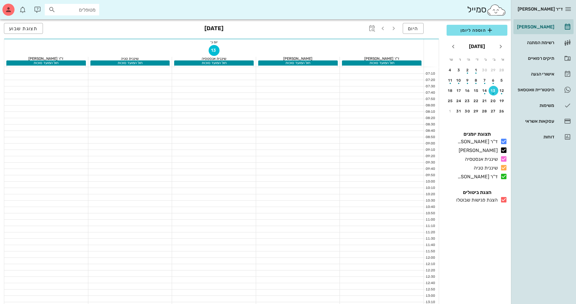
scroll to position [266, 0]
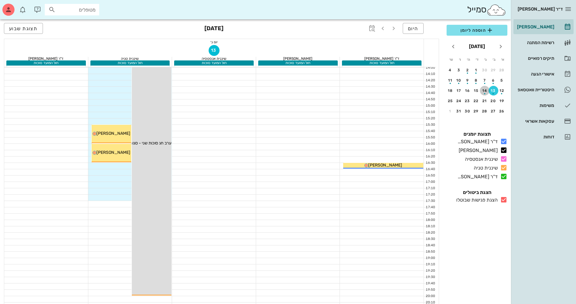
click at [484, 92] on div "button" at bounding box center [485, 91] width 10 height 3
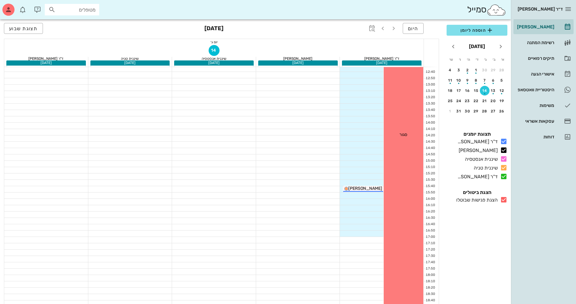
scroll to position [266, 0]
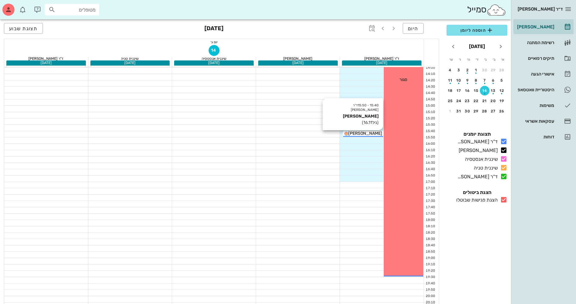
click at [362, 132] on span "[PERSON_NAME]" at bounding box center [365, 133] width 34 height 5
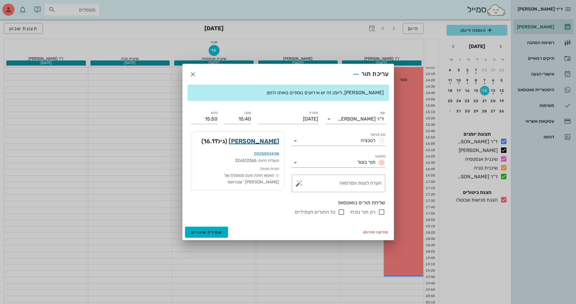
click at [274, 141] on link "[PERSON_NAME]" at bounding box center [254, 141] width 51 height 10
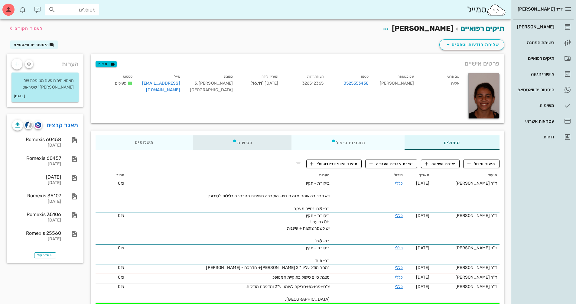
click at [244, 139] on div "פגישות" at bounding box center [242, 142] width 99 height 15
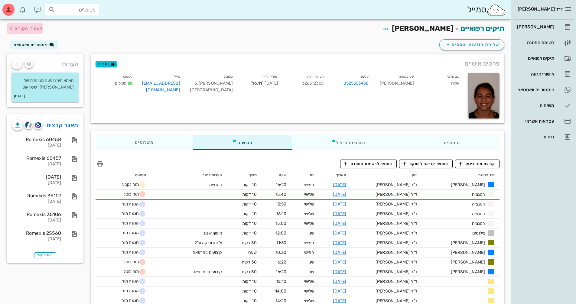
click at [24, 31] on span "לעמוד הקודם" at bounding box center [29, 28] width 28 height 5
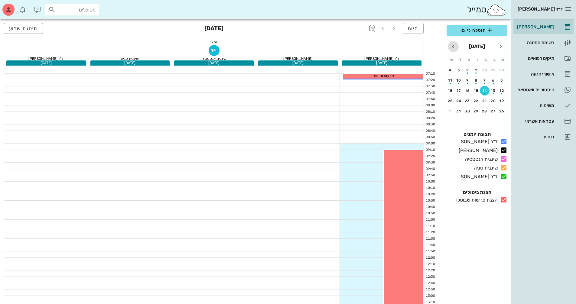
click at [454, 50] on icon "חודש הבא" at bounding box center [453, 46] width 7 height 7
click at [503, 73] on button "30" at bounding box center [502, 70] width 10 height 10
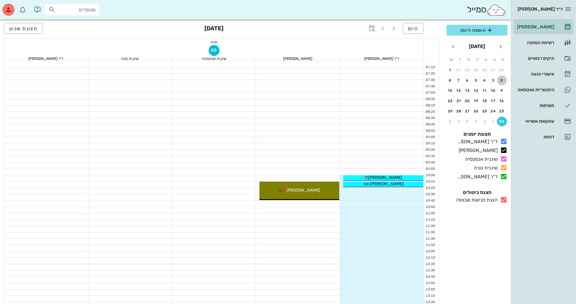
click at [501, 83] on button "2" at bounding box center [502, 81] width 10 height 10
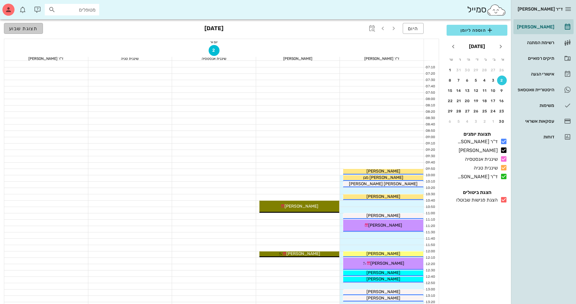
click at [36, 28] on span "תצוגת שבוע" at bounding box center [23, 29] width 29 height 6
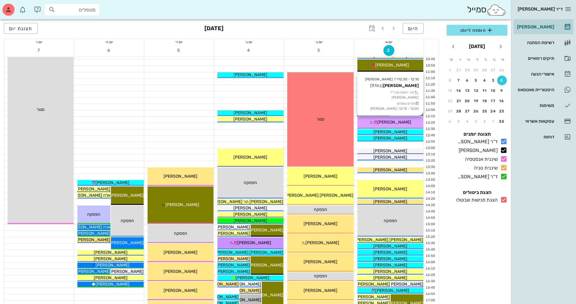
scroll to position [121, 0]
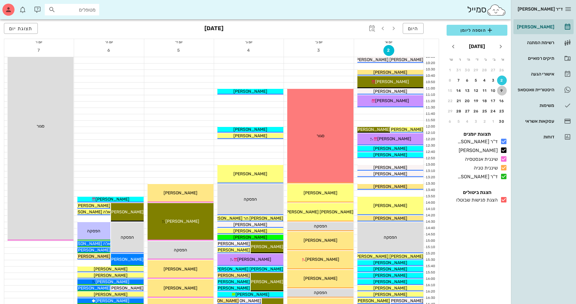
click at [500, 91] on div "9" at bounding box center [502, 91] width 10 height 4
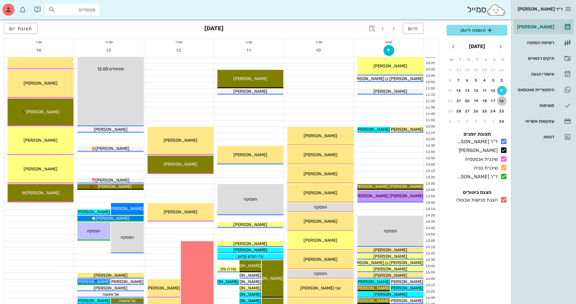
click at [500, 101] on div "16" at bounding box center [502, 101] width 10 height 4
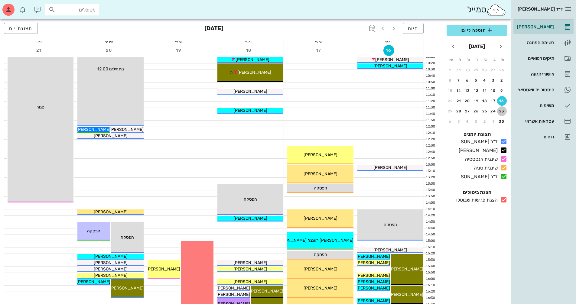
click at [501, 112] on div "23" at bounding box center [502, 111] width 10 height 4
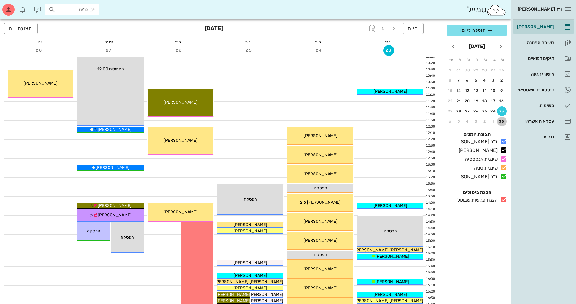
click at [503, 122] on div "30" at bounding box center [502, 121] width 10 height 4
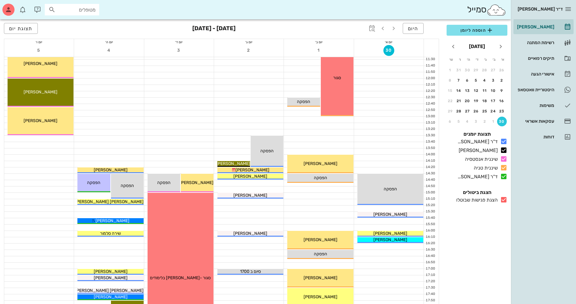
scroll to position [181, 0]
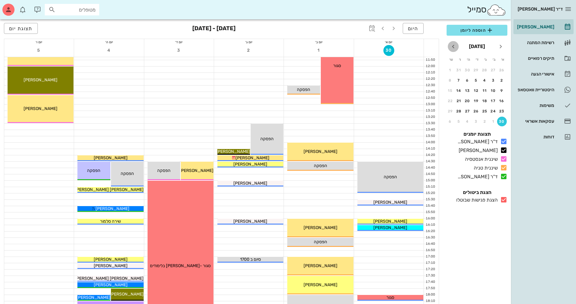
click at [453, 49] on icon "חודש הבא" at bounding box center [453, 46] width 7 height 7
click at [502, 70] on div "30" at bounding box center [502, 70] width 10 height 4
click at [501, 78] on div "7" at bounding box center [502, 80] width 10 height 4
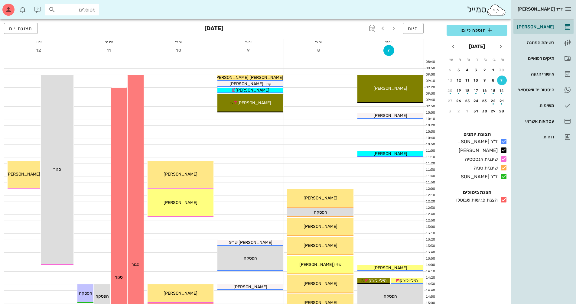
scroll to position [30, 0]
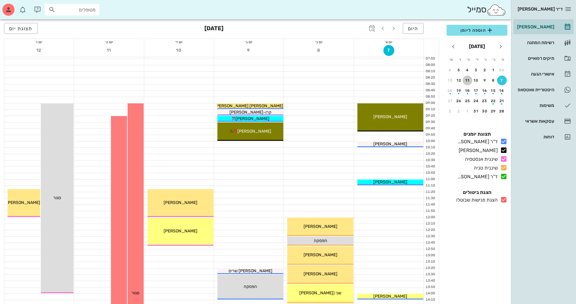
click at [467, 83] on button "11" at bounding box center [468, 81] width 10 height 10
click at [468, 82] on div "11" at bounding box center [468, 80] width 10 height 4
click at [30, 29] on span "תצוגת יום" at bounding box center [21, 29] width 24 height 6
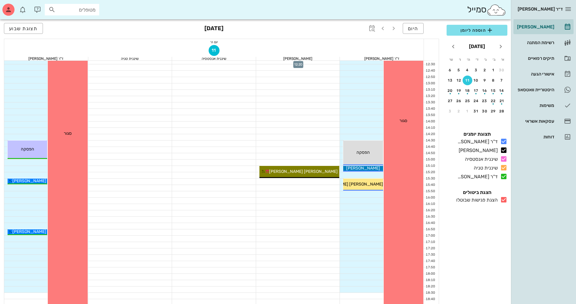
scroll to position [212, 0]
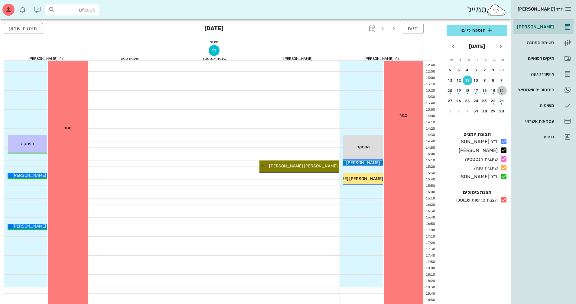
click at [500, 93] on div "button" at bounding box center [502, 91] width 10 height 3
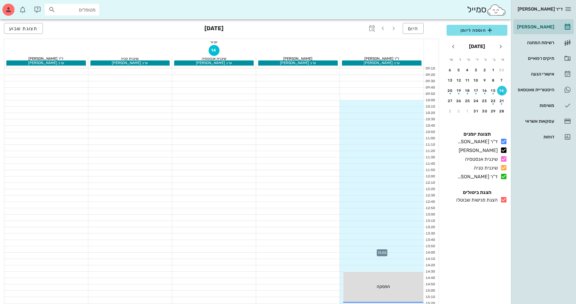
scroll to position [67, 0]
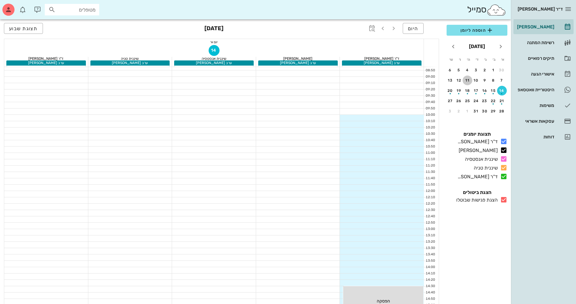
click at [465, 80] on div "11" at bounding box center [468, 80] width 10 height 4
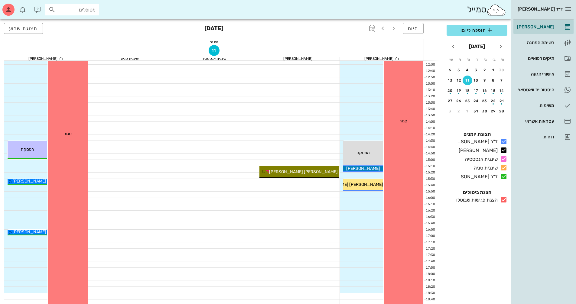
scroll to position [212, 0]
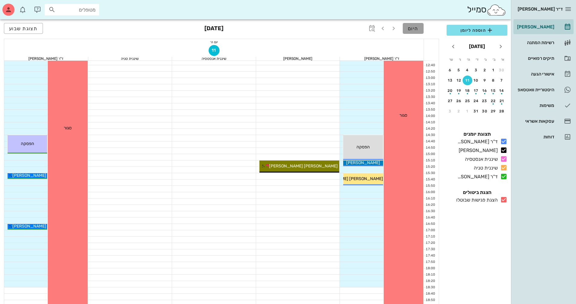
click at [414, 29] on span "היום" at bounding box center [413, 29] width 11 height 6
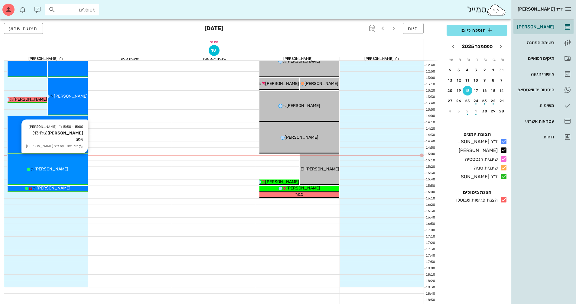
click at [78, 166] on div "[PERSON_NAME]" at bounding box center [48, 169] width 80 height 6
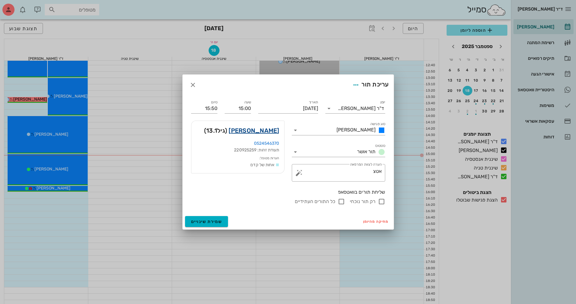
click at [270, 133] on link "[PERSON_NAME]" at bounding box center [254, 131] width 51 height 10
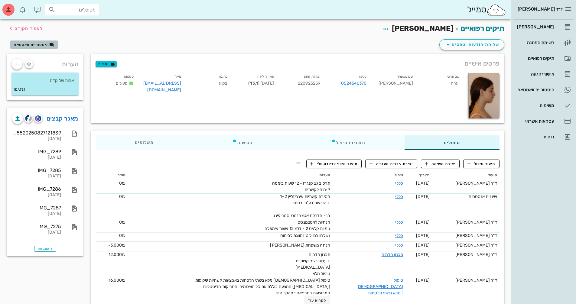
click at [37, 47] on button "היסטוריית וואטסאפ" at bounding box center [33, 45] width 47 height 8
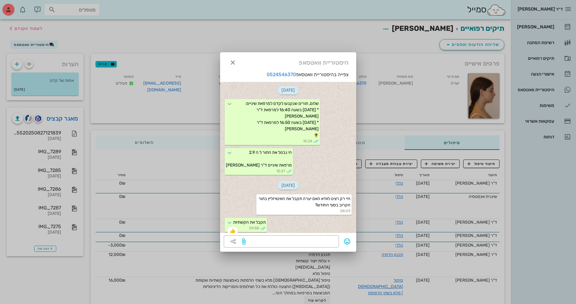
scroll to position [991, 0]
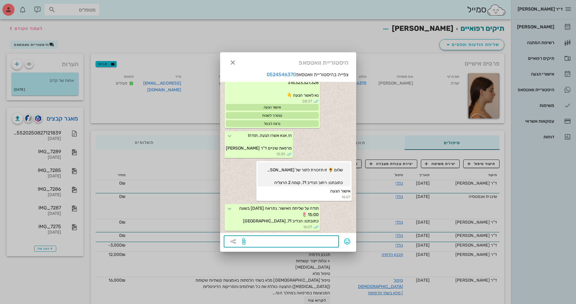
drag, startPoint x: 315, startPoint y: 239, endPoint x: 572, endPoint y: 259, distance: 257.3
click at [315, 239] on textarea at bounding box center [291, 242] width 89 height 10
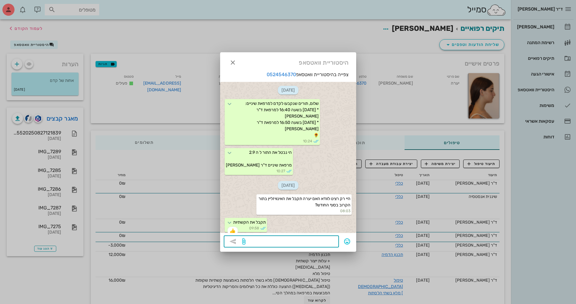
scroll to position [991, 0]
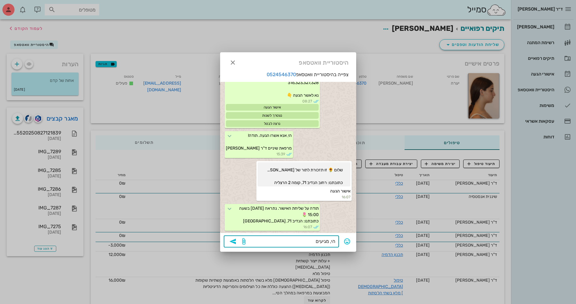
type textarea "הי, מגיעים?"
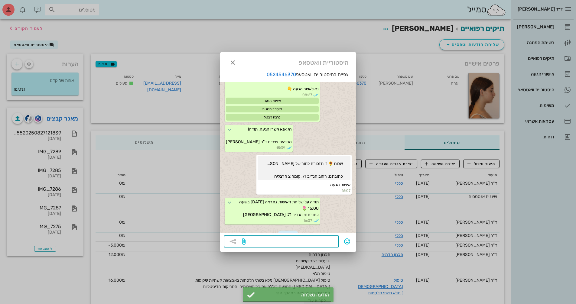
scroll to position [1037, 0]
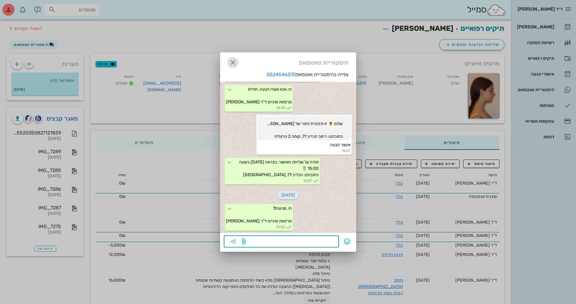
click at [230, 60] on icon "button" at bounding box center [232, 62] width 7 height 7
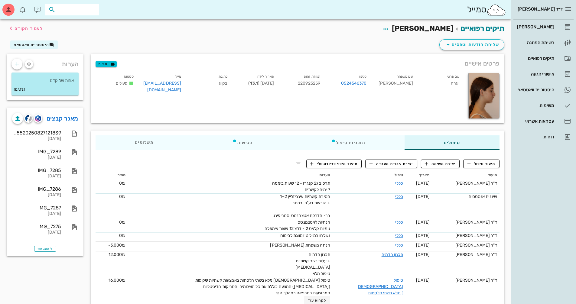
click at [84, 9] on input "text" at bounding box center [76, 10] width 39 height 8
type input "ווג ע"
click at [84, 27] on div "0506394985" at bounding box center [64, 28] width 67 height 5
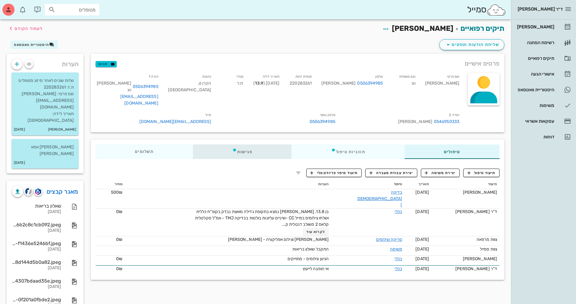
click at [255, 146] on div "פגישות" at bounding box center [242, 152] width 99 height 15
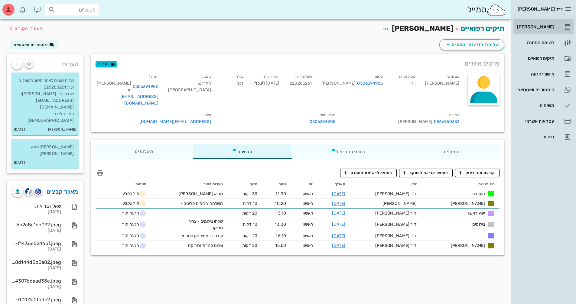
click at [552, 25] on div "[PERSON_NAME]" at bounding box center [535, 26] width 38 height 5
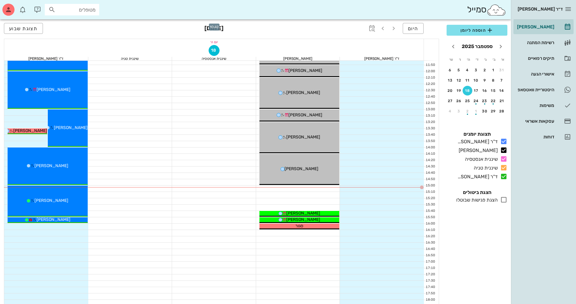
scroll to position [181, 0]
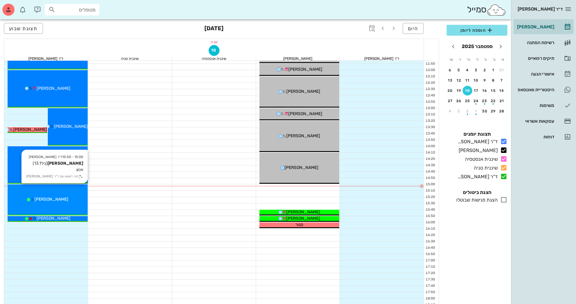
click at [76, 204] on div "15:00 - 15:50 ד"ר ולד שרון יערה בן אהרון (גיל 13.1 ) אטצ תור ראשון עם ד"ר ולד ש…" at bounding box center [48, 199] width 80 height 31
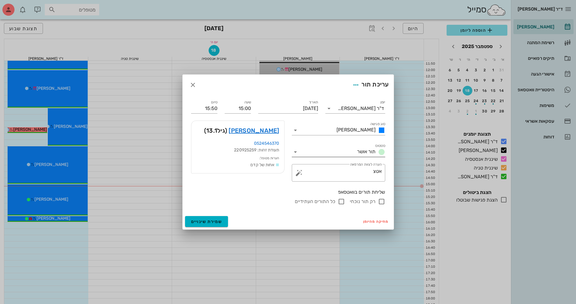
click at [295, 149] on icon at bounding box center [295, 151] width 7 height 7
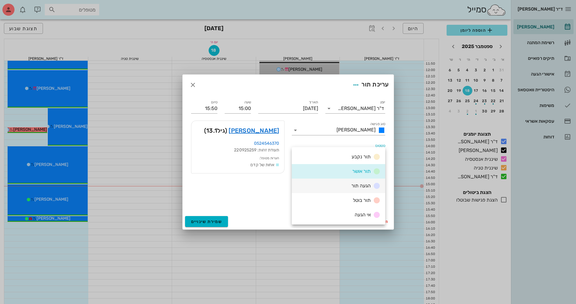
click at [315, 184] on div "הגעה תור" at bounding box center [338, 186] width 93 height 15
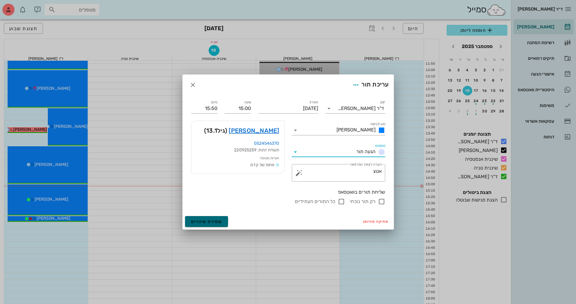
click at [217, 220] on span "שמירת שינויים" at bounding box center [206, 221] width 31 height 5
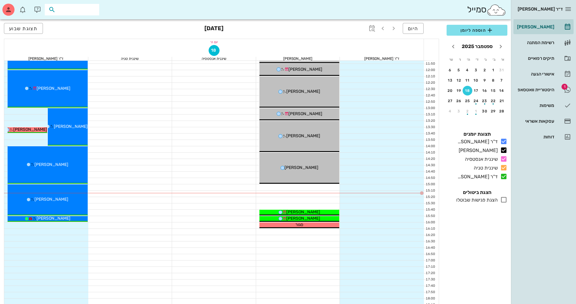
click at [70, 11] on input "text" at bounding box center [76, 10] width 39 height 8
type input "ווג ע"
click at [74, 27] on div "0506394985" at bounding box center [64, 28] width 67 height 5
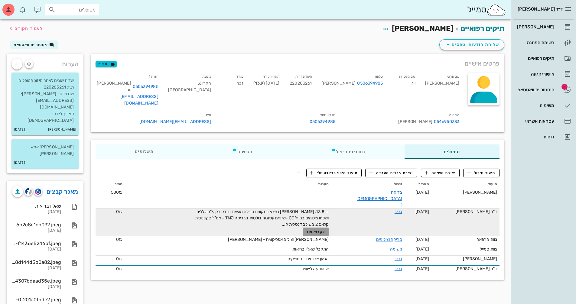
click at [325, 230] on span "לקרוא עוד" at bounding box center [315, 232] width 19 height 4
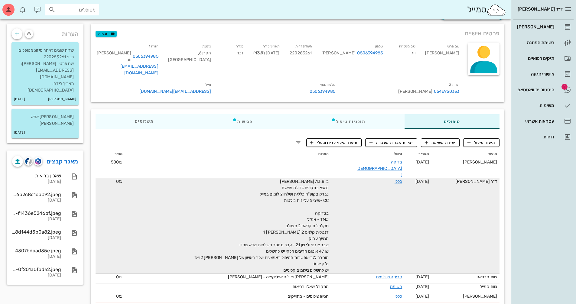
scroll to position [31, 0]
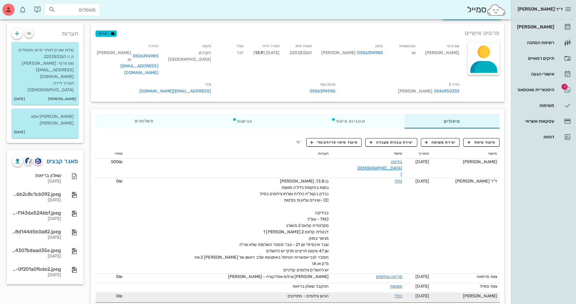
click at [327, 294] on span "הגיען צילומים - מתוייקים" at bounding box center [308, 296] width 41 height 5
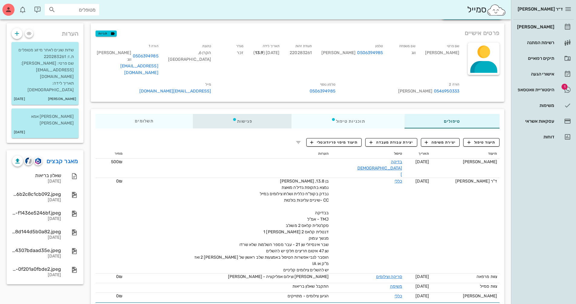
click at [240, 116] on div "פגישות" at bounding box center [242, 121] width 99 height 15
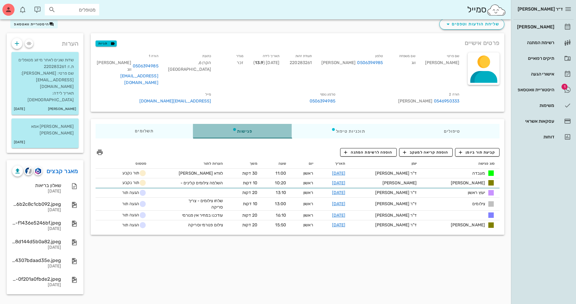
scroll to position [14, 0]
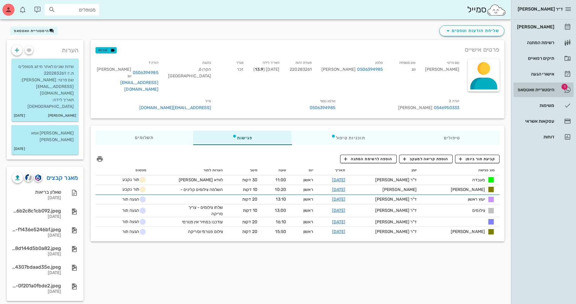
click at [534, 87] on div "היסטוריית וואטסאפ" at bounding box center [535, 89] width 38 height 5
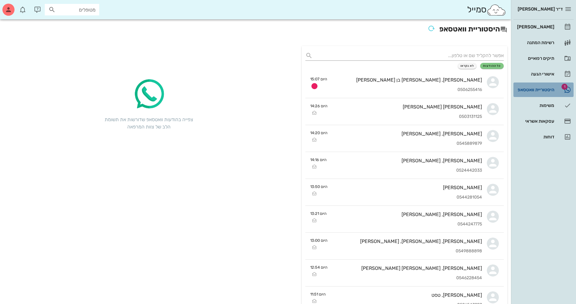
click at [534, 87] on div "היסטוריית וואטסאפ" at bounding box center [535, 89] width 38 height 5
click at [534, 90] on div "היסטוריית וואטסאפ" at bounding box center [535, 89] width 38 height 5
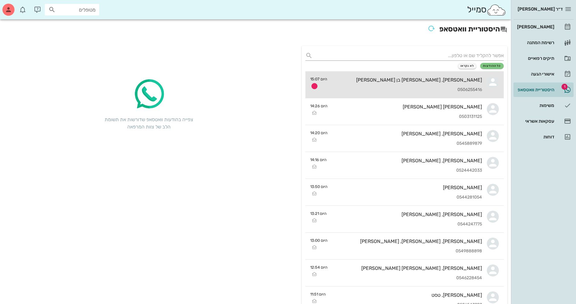
click at [437, 92] on div "0506255416" at bounding box center [407, 89] width 150 height 5
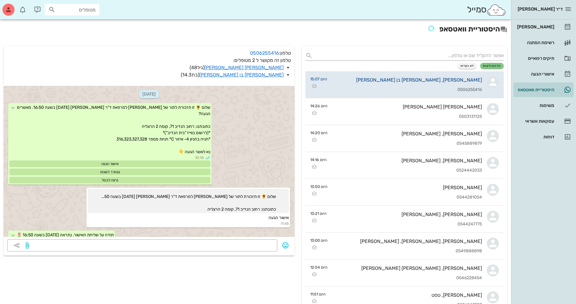
scroll to position [158, 0]
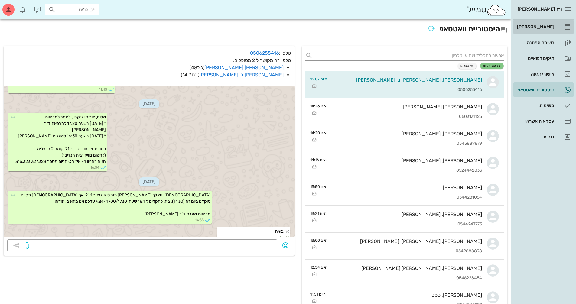
click at [535, 26] on div "[PERSON_NAME]" at bounding box center [535, 26] width 38 height 5
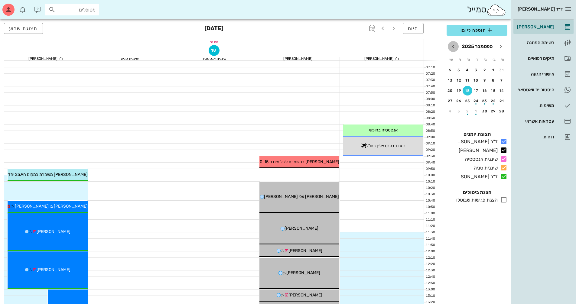
click at [453, 47] on icon "חודש הבא" at bounding box center [453, 46] width 7 height 7
click at [453, 46] on icon "חודש הבא" at bounding box center [453, 46] width 7 height 7
click at [476, 103] on div "21" at bounding box center [476, 101] width 10 height 4
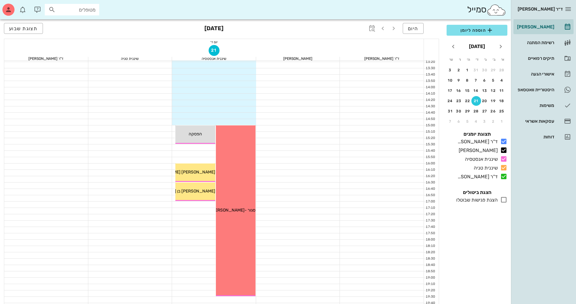
scroll to position [242, 0]
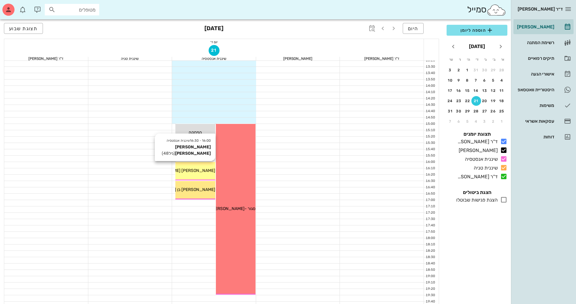
click at [200, 169] on span "[PERSON_NAME] [PERSON_NAME]" at bounding box center [181, 170] width 69 height 5
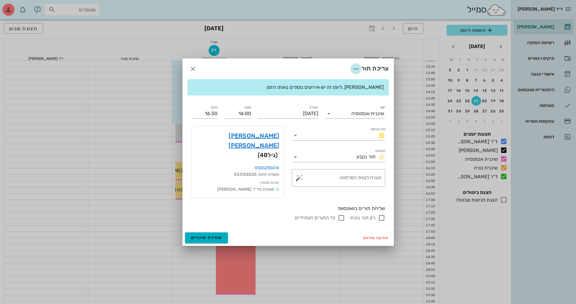
click at [354, 73] on icon "button" at bounding box center [355, 68] width 7 height 7
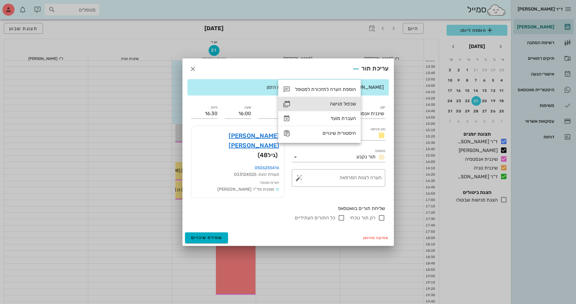
click at [349, 101] on div "שכפול פגישה" at bounding box center [325, 104] width 61 height 6
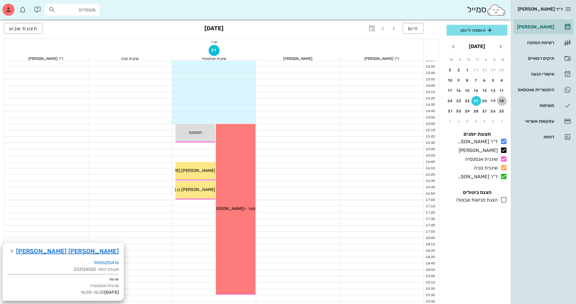
click at [504, 103] on button "18" at bounding box center [502, 101] width 10 height 10
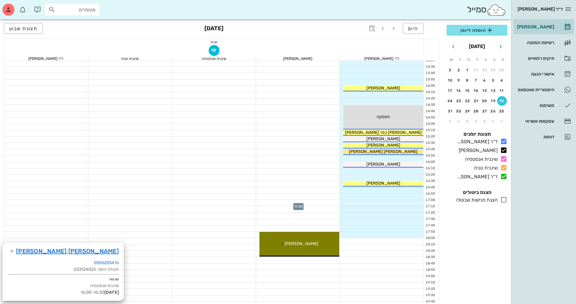
click at [333, 203] on div at bounding box center [298, 203] width 84 height 6
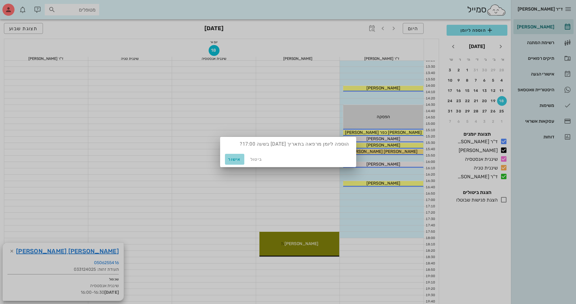
click at [237, 160] on span "אישור" at bounding box center [234, 159] width 15 height 5
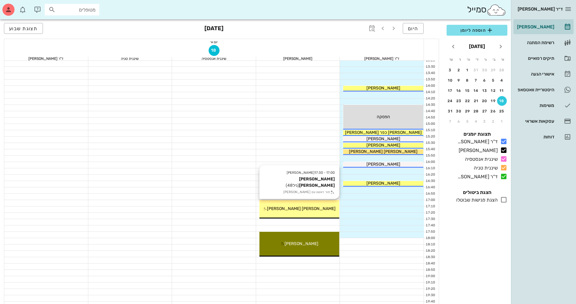
click at [324, 208] on div "[PERSON_NAME] [PERSON_NAME]" at bounding box center [299, 209] width 80 height 6
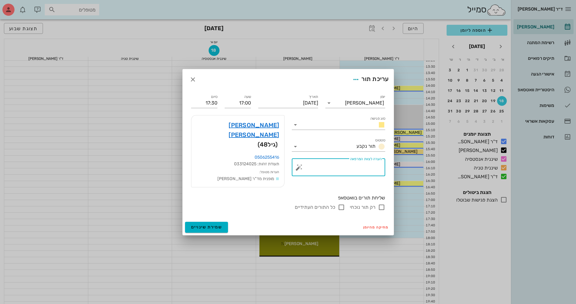
click at [332, 172] on textarea "הערה לצוות המרפאה" at bounding box center [340, 169] width 81 height 15
type textarea "שיננית"
click at [296, 129] on icon at bounding box center [295, 124] width 7 height 7
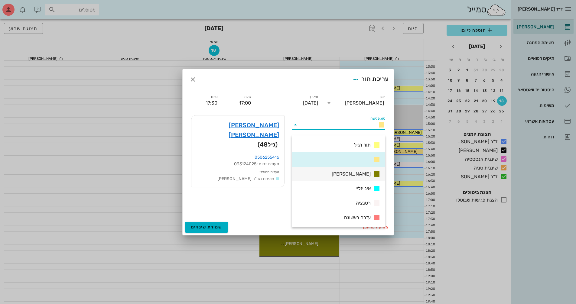
click at [328, 173] on div "[PERSON_NAME]" at bounding box center [338, 174] width 93 height 15
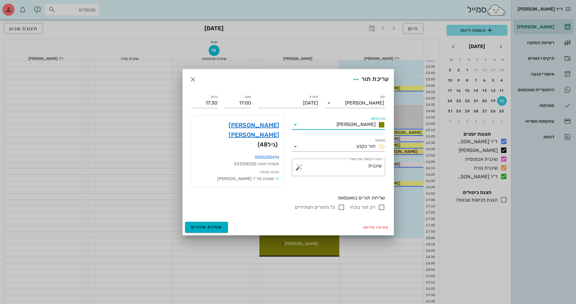
click at [383, 204] on input "רק תור נוכחי" at bounding box center [381, 207] width 7 height 7
checkbox input "false"
click at [218, 225] on span "שמירת שינויים" at bounding box center [206, 227] width 31 height 5
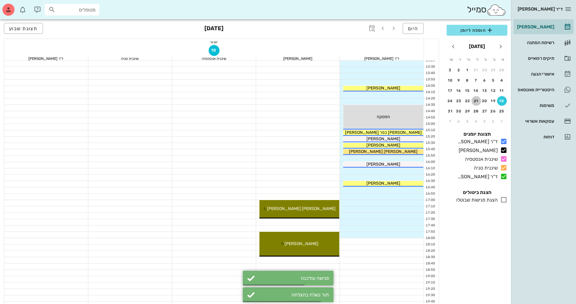
click at [480, 103] on div "21" at bounding box center [476, 101] width 10 height 4
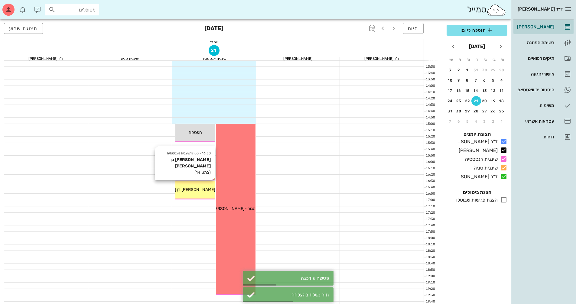
click at [188, 190] on span "[PERSON_NAME] בן [PERSON_NAME]" at bounding box center [178, 189] width 73 height 5
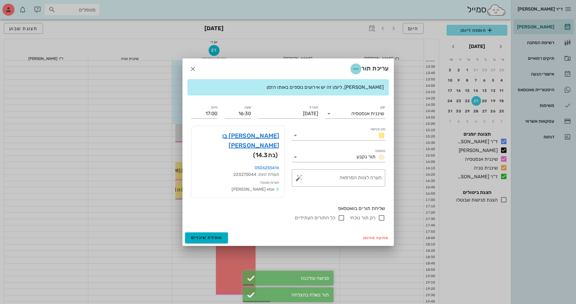
click at [357, 70] on button "button" at bounding box center [355, 69] width 11 height 11
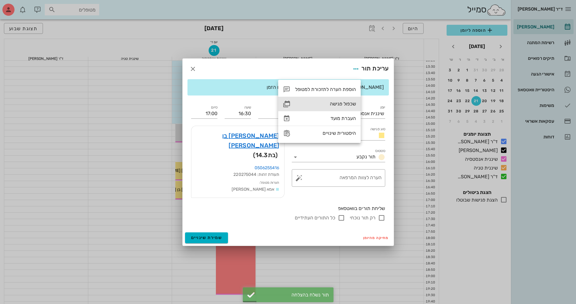
click at [349, 104] on div "שכפול פגישה" at bounding box center [325, 104] width 61 height 6
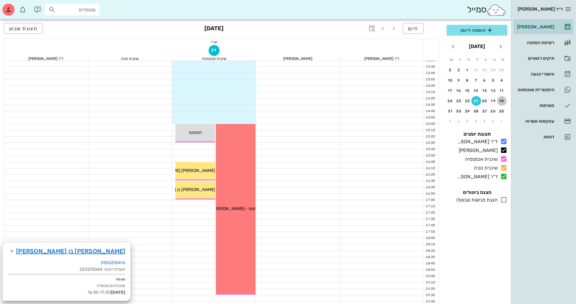
click at [500, 102] on div "18" at bounding box center [502, 101] width 10 height 4
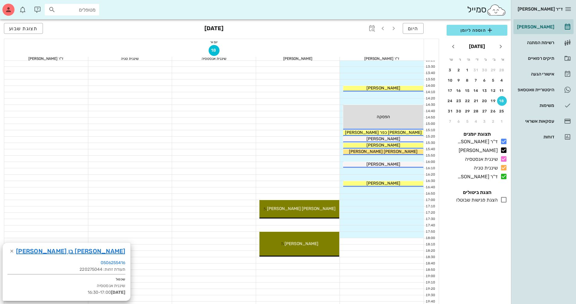
click at [324, 221] on div at bounding box center [298, 222] width 84 height 6
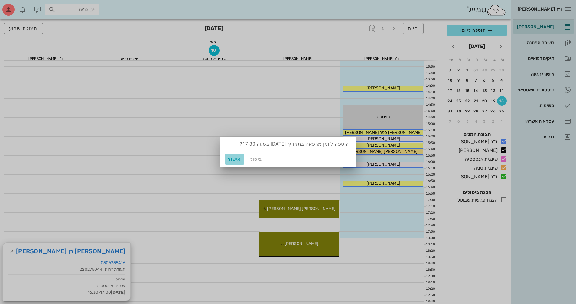
click at [235, 162] on button "אישור" at bounding box center [234, 159] width 19 height 11
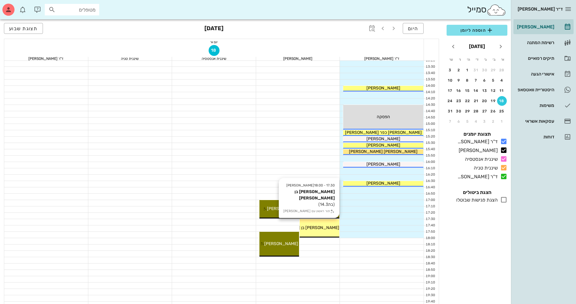
click at [324, 225] on span "[PERSON_NAME] בן [PERSON_NAME]" at bounding box center [302, 227] width 73 height 5
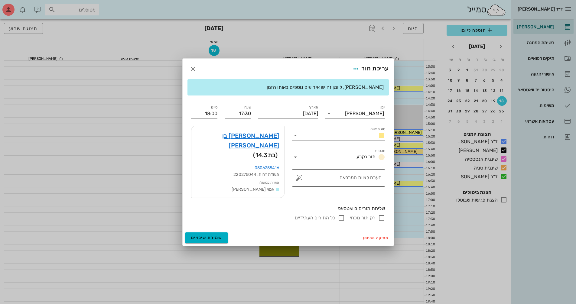
click at [329, 187] on textarea "הערה לצוות המרפאה" at bounding box center [340, 179] width 81 height 15
type textarea "שיננית"
click at [293, 138] on icon at bounding box center [295, 135] width 7 height 7
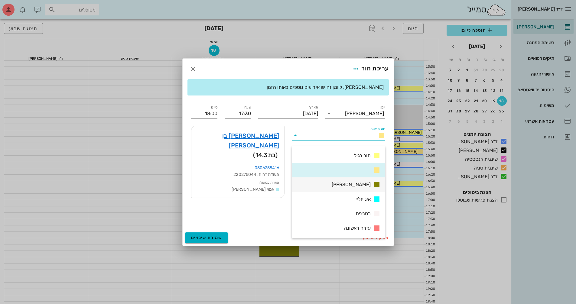
click at [320, 186] on div "[PERSON_NAME]" at bounding box center [338, 185] width 93 height 15
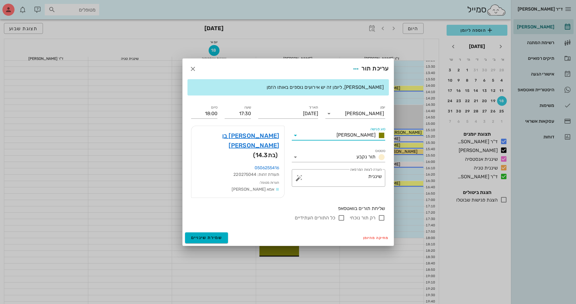
click at [382, 214] on input "רק תור נוכחי" at bounding box center [381, 217] width 7 height 7
checkbox input "false"
drag, startPoint x: 220, startPoint y: 233, endPoint x: 310, endPoint y: 190, distance: 99.7
click at [220, 235] on span "שמירת שינויים" at bounding box center [206, 237] width 31 height 5
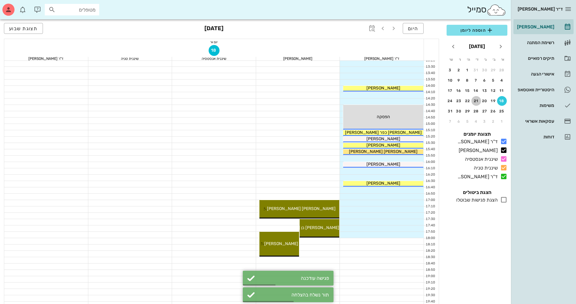
click at [480, 102] on div "21" at bounding box center [476, 101] width 10 height 4
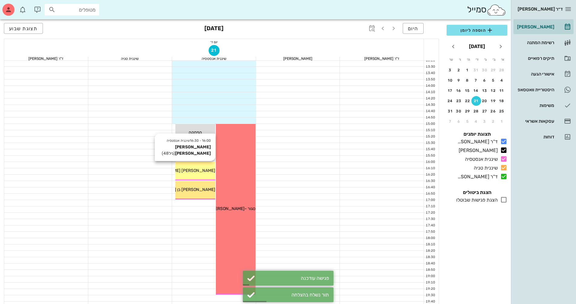
click at [202, 168] on span "[PERSON_NAME] [PERSON_NAME]" at bounding box center [181, 170] width 69 height 5
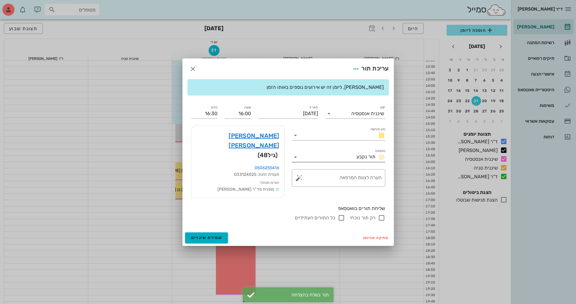
click at [294, 161] on icon at bounding box center [295, 157] width 7 height 7
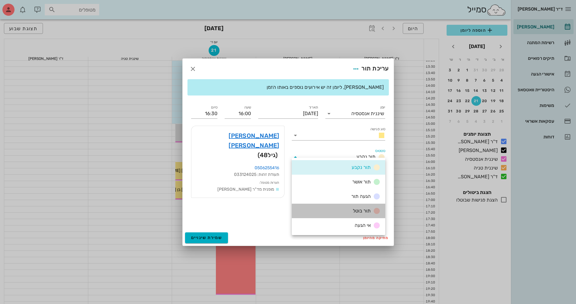
click at [316, 209] on div "תור בוטל" at bounding box center [338, 211] width 93 height 15
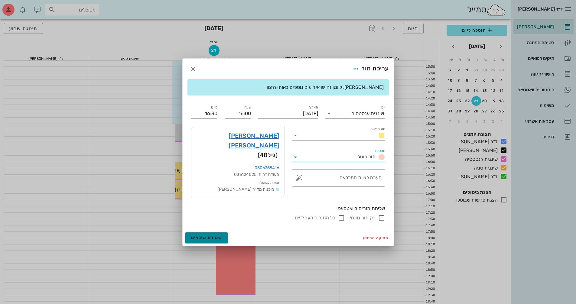
click at [218, 235] on span "שמירת שינויים" at bounding box center [206, 237] width 31 height 5
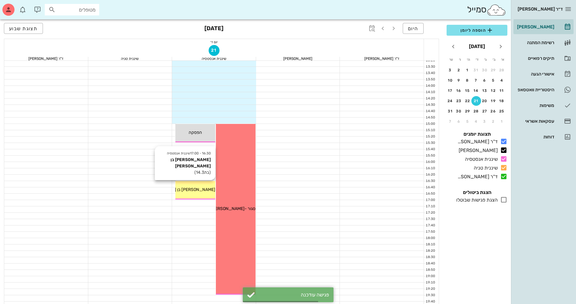
click at [204, 195] on div "16:30 - 17:00 שיננית אנסטסיה תמר בן אליעזר (בת 14.3 ) תמר בן אליעזר" at bounding box center [195, 190] width 40 height 18
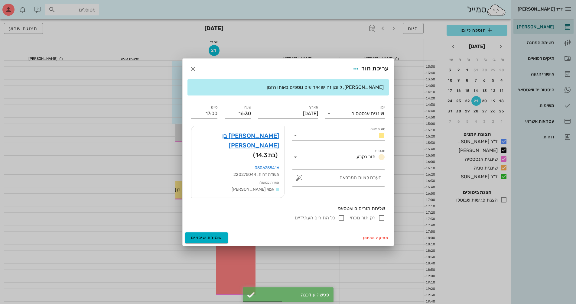
click at [293, 161] on icon at bounding box center [295, 157] width 7 height 7
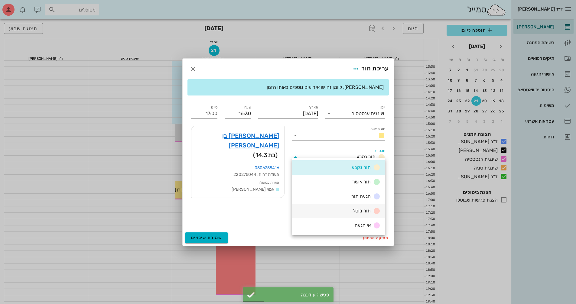
click at [338, 208] on div "תור בוטל" at bounding box center [338, 211] width 93 height 15
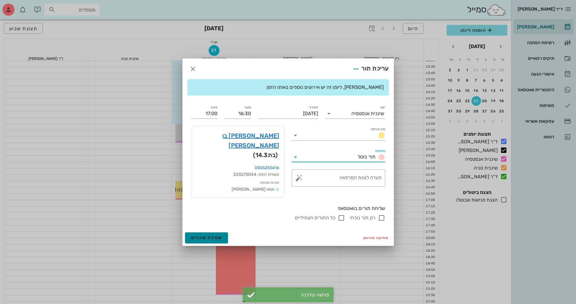
drag, startPoint x: 215, startPoint y: 228, endPoint x: 297, endPoint y: 229, distance: 81.3
click at [216, 233] on button "שמירת שינויים" at bounding box center [206, 238] width 43 height 11
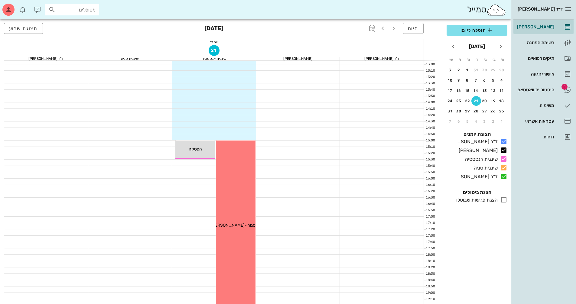
scroll to position [212, 0]
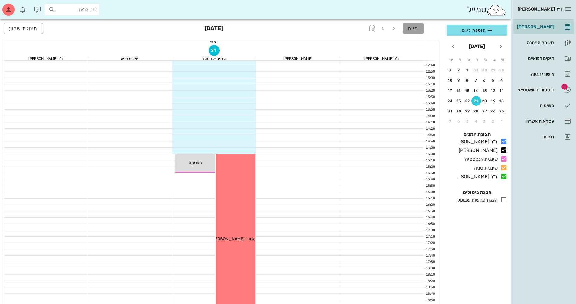
click at [416, 31] on span "היום" at bounding box center [413, 29] width 11 height 6
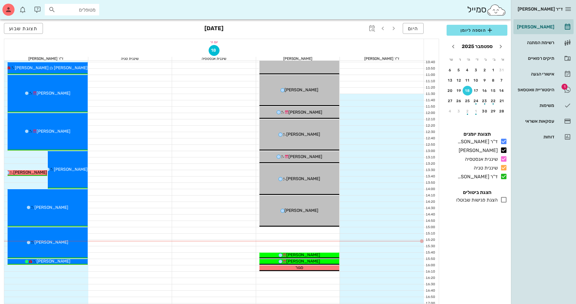
scroll to position [30, 0]
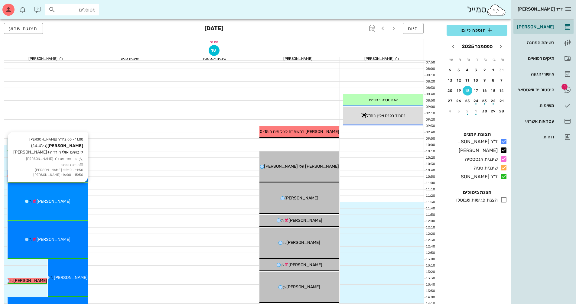
click at [70, 196] on div "11:00 - 12:00 ד"ר ולד שרון תומר קרמר (גיל 14.4 ) קיבועים ואולי הורדה+סריקה! תור…" at bounding box center [48, 201] width 80 height 37
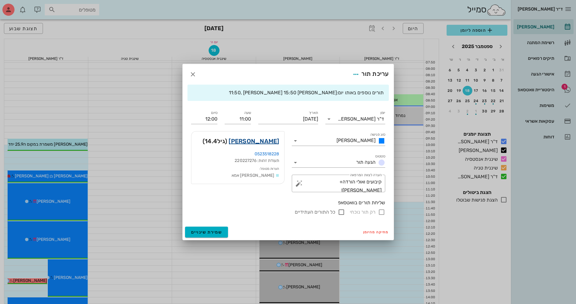
click at [272, 141] on link "תומר קרמר" at bounding box center [254, 141] width 51 height 10
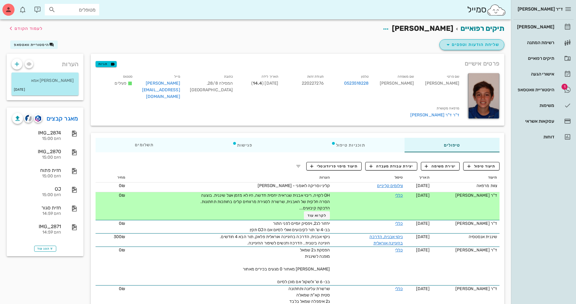
click at [482, 44] on span "שליחת הודעות וטפסים" at bounding box center [472, 44] width 55 height 7
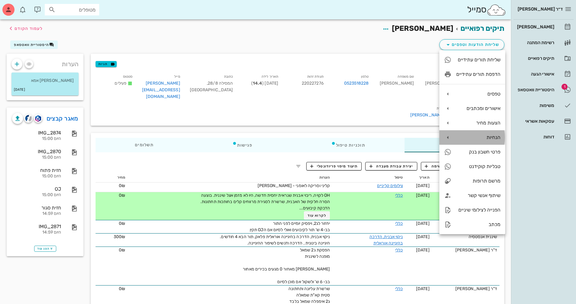
click at [476, 135] on div "הנחיות" at bounding box center [478, 138] width 44 height 6
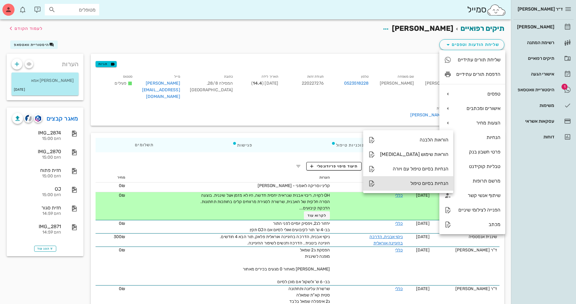
click at [417, 184] on div "הנחיות בסיום טיפול" at bounding box center [414, 184] width 68 height 6
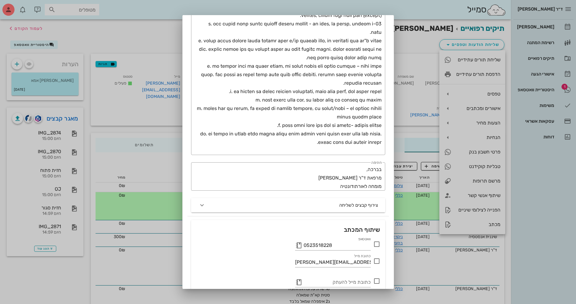
scroll to position [390, 0]
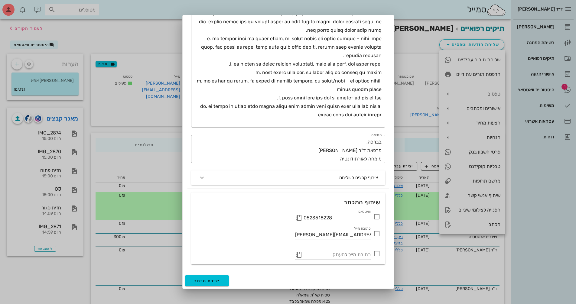
click at [378, 220] on icon at bounding box center [376, 216] width 7 height 7
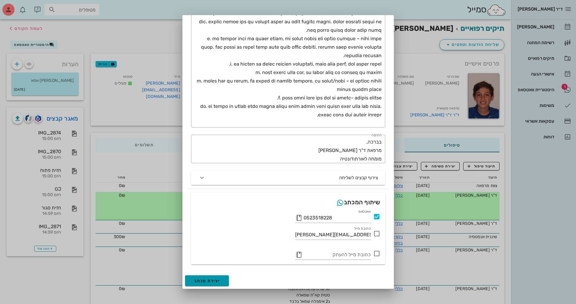
click at [220, 281] on span "יצירת מכתב" at bounding box center [207, 281] width 26 height 5
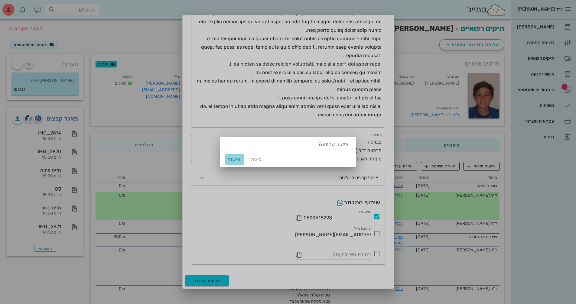
click at [238, 161] on span "אישור" at bounding box center [234, 159] width 15 height 5
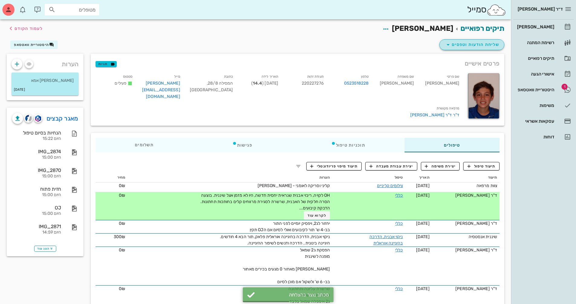
click at [469, 42] on span "שליחת הודעות וטפסים" at bounding box center [472, 44] width 55 height 7
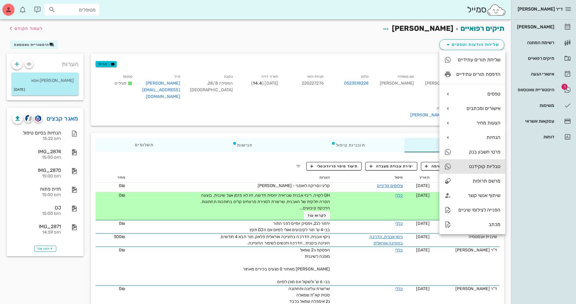
click at [484, 165] on div "טבליות קוקידנט" at bounding box center [478, 167] width 44 height 6
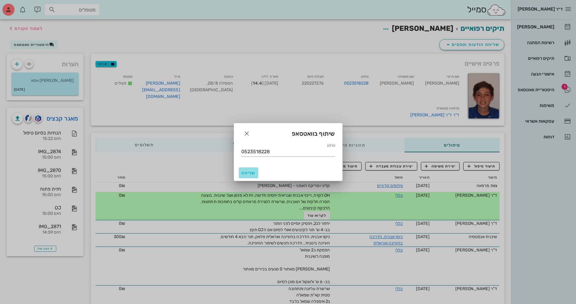
click at [251, 172] on span "שליחה" at bounding box center [248, 173] width 15 height 5
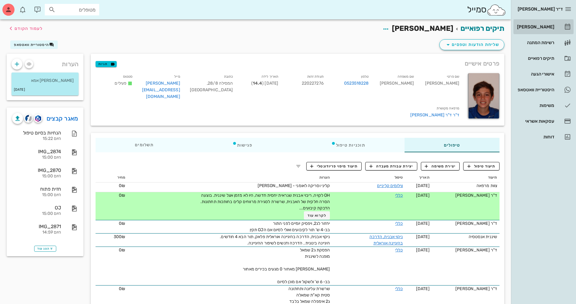
click at [540, 30] on div "[PERSON_NAME]" at bounding box center [535, 27] width 38 height 10
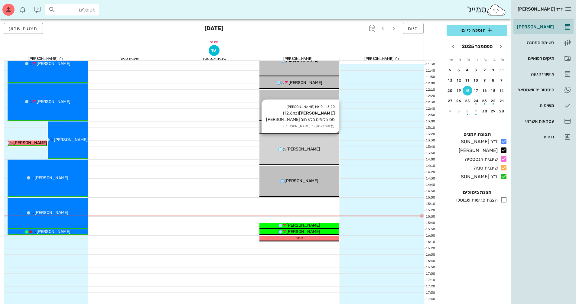
scroll to position [212, 0]
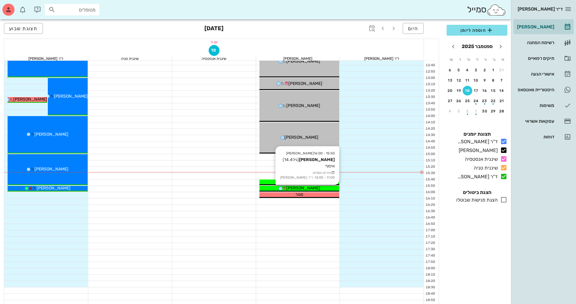
click at [324, 187] on div "[PERSON_NAME]" at bounding box center [299, 188] width 80 height 6
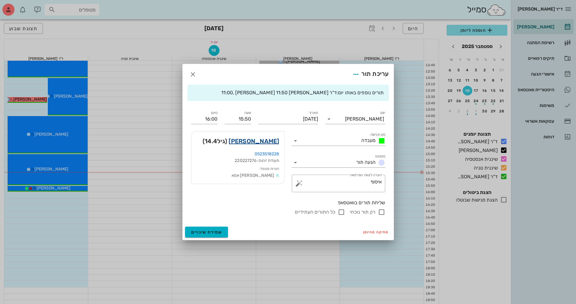
click at [275, 143] on link "תומר קרמר" at bounding box center [254, 141] width 51 height 10
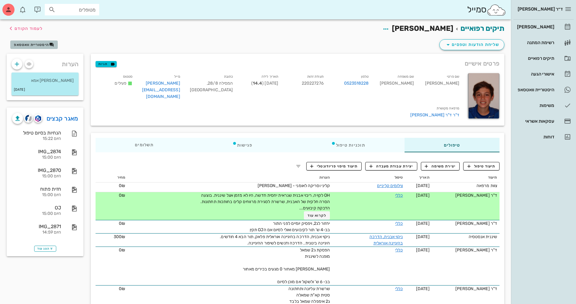
click at [44, 44] on span "היסטוריית וואטסאפ" at bounding box center [31, 45] width 35 height 4
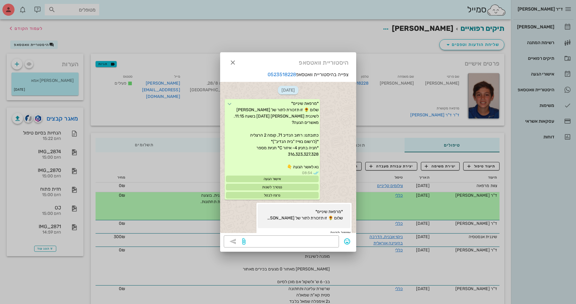
scroll to position [1545, 0]
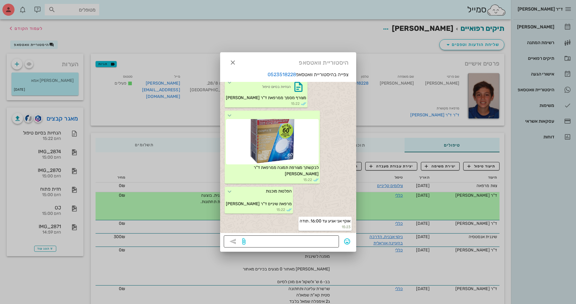
click at [312, 240] on textarea at bounding box center [291, 242] width 89 height 10
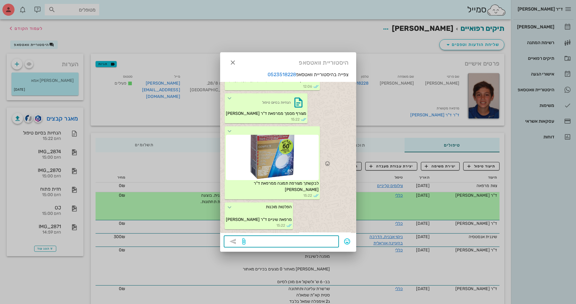
scroll to position [1485, 0]
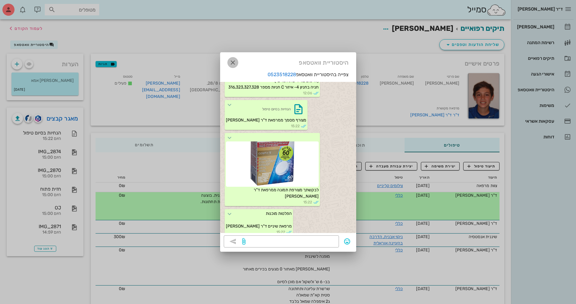
click at [232, 63] on icon "button" at bounding box center [232, 62] width 7 height 7
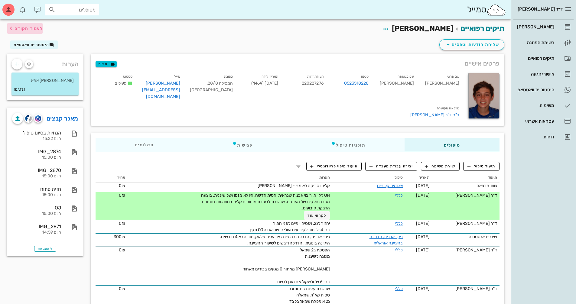
click at [42, 30] on span "לעמוד הקודם" at bounding box center [29, 28] width 28 height 5
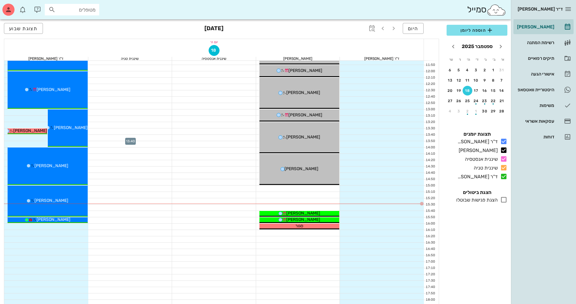
scroll to position [151, 0]
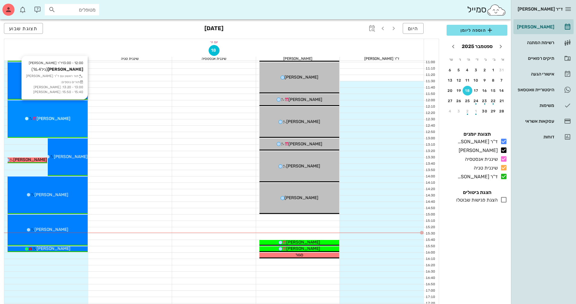
click at [85, 119] on div "[PERSON_NAME]" at bounding box center [48, 119] width 80 height 6
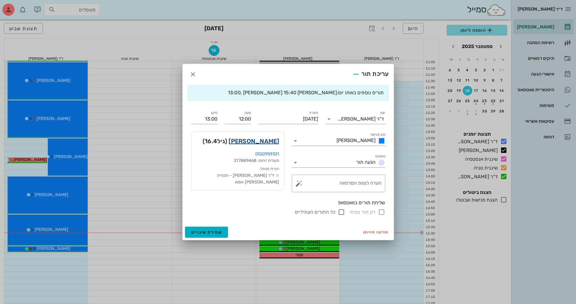
click at [256, 142] on link "נועה בן אברהם" at bounding box center [254, 141] width 51 height 10
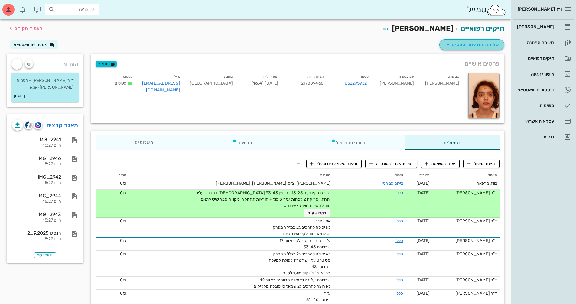
click at [473, 44] on span "שליחת הודעות וטפסים" at bounding box center [472, 44] width 55 height 7
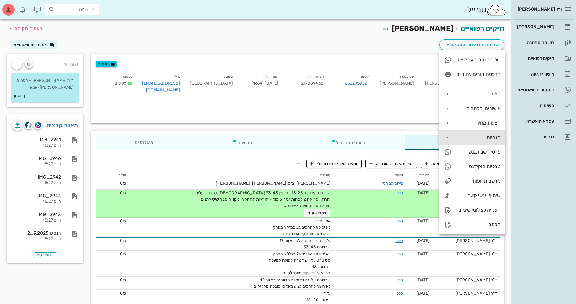
click at [494, 139] on div "הנחיות" at bounding box center [478, 138] width 44 height 6
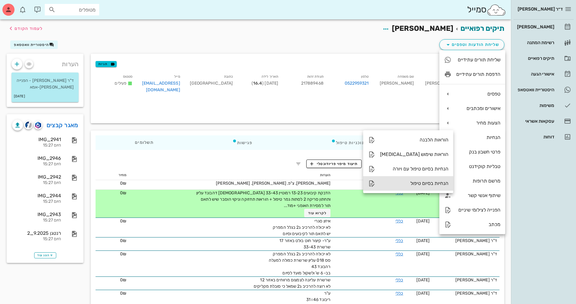
click at [417, 186] on div "הנחיות בסיום טיפול" at bounding box center [414, 184] width 68 height 6
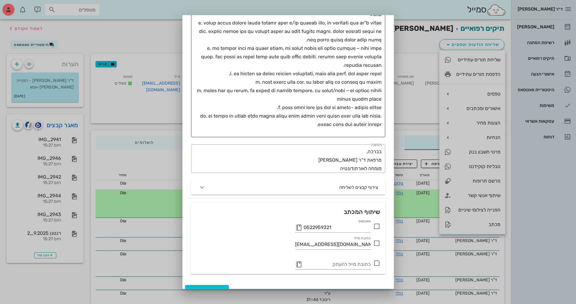
scroll to position [390, 0]
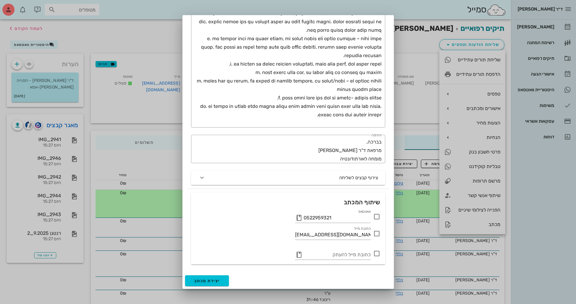
click at [375, 216] on icon at bounding box center [376, 216] width 7 height 7
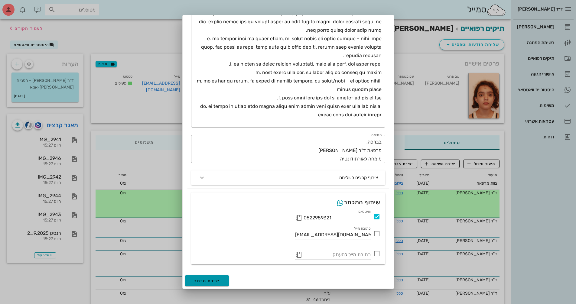
click at [217, 281] on span "יצירת מכתב" at bounding box center [207, 281] width 26 height 5
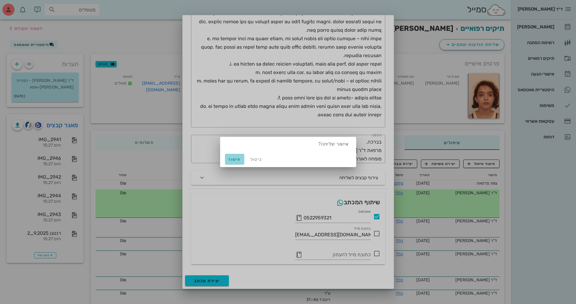
drag, startPoint x: 228, startPoint y: 161, endPoint x: 266, endPoint y: 148, distance: 40.4
click at [228, 160] on span "אישור" at bounding box center [234, 159] width 15 height 5
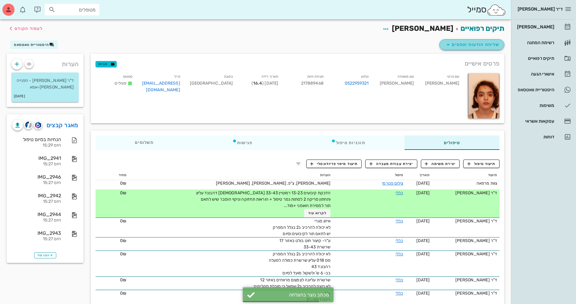
click at [461, 43] on span "שליחת הודעות וטפסים" at bounding box center [472, 44] width 55 height 7
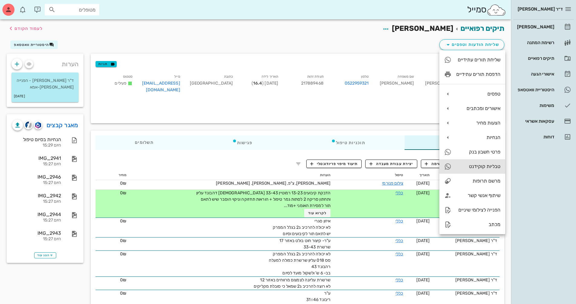
click at [489, 171] on div "טבליות קוקידנט" at bounding box center [472, 166] width 66 height 15
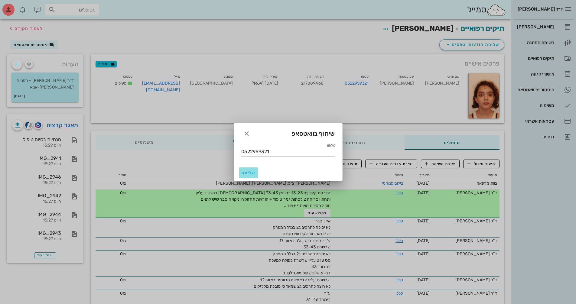
click at [249, 174] on span "שליחה" at bounding box center [248, 173] width 15 height 5
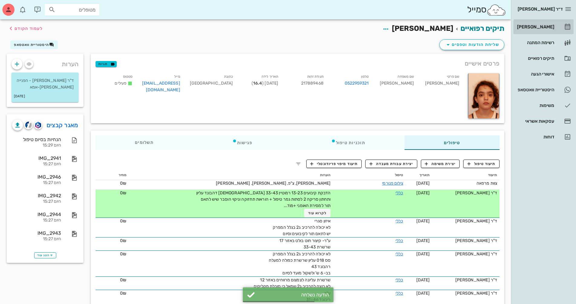
click at [551, 27] on div "[PERSON_NAME]" at bounding box center [535, 26] width 38 height 5
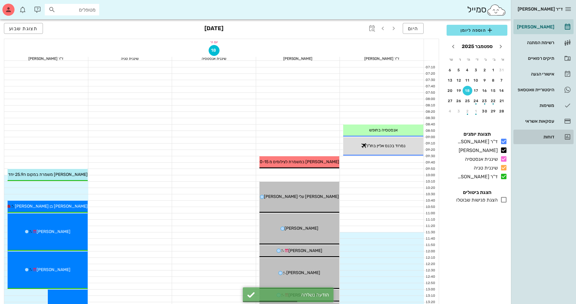
click at [545, 141] on div "דוחות" at bounding box center [535, 137] width 38 height 10
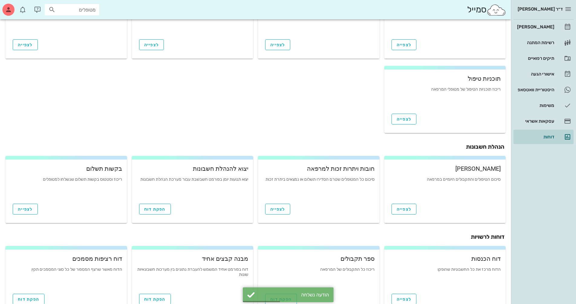
scroll to position [143, 0]
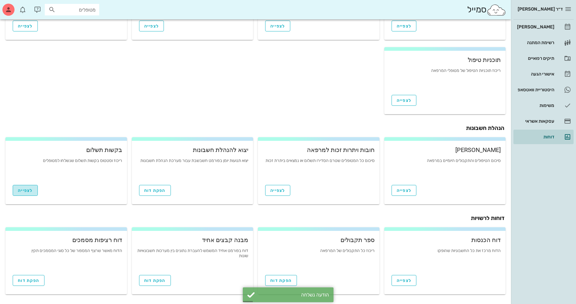
click at [28, 193] on span "לצפייה" at bounding box center [25, 190] width 15 height 5
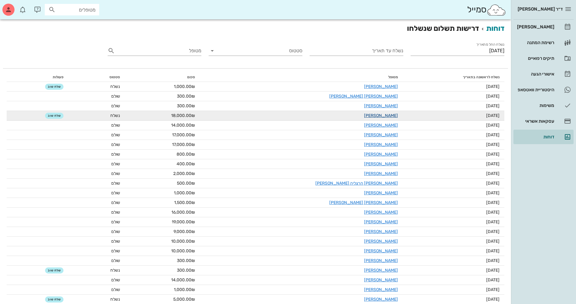
click at [364, 116] on link "[PERSON_NAME]" at bounding box center [381, 115] width 34 height 5
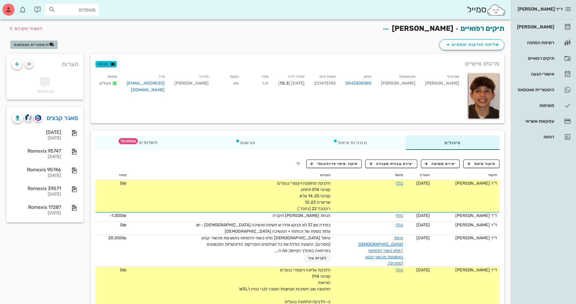
click at [43, 46] on span "היסטוריית וואטסאפ" at bounding box center [31, 45] width 35 height 4
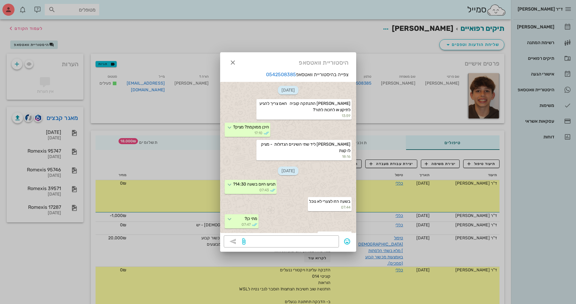
scroll to position [552, 0]
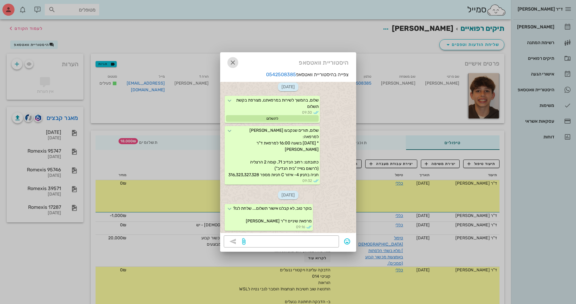
click at [233, 63] on icon "button" at bounding box center [232, 62] width 7 height 7
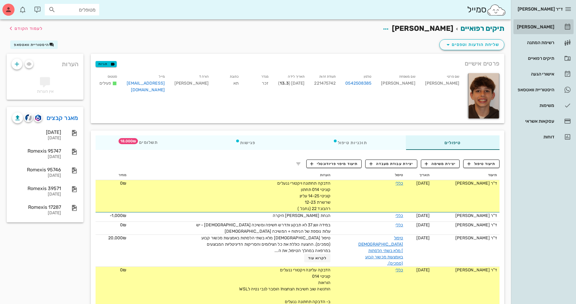
click at [543, 29] on div "[PERSON_NAME]" at bounding box center [535, 26] width 38 height 5
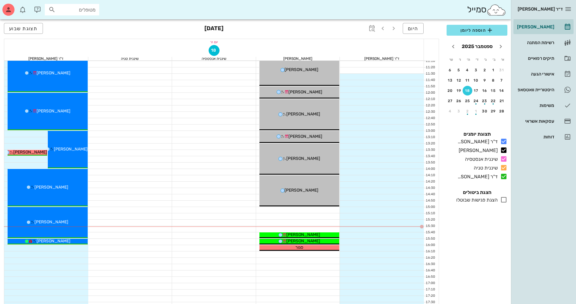
scroll to position [212, 0]
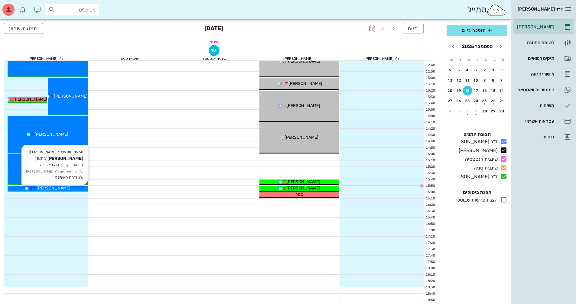
click at [69, 189] on div "[PERSON_NAME]" at bounding box center [48, 188] width 80 height 6
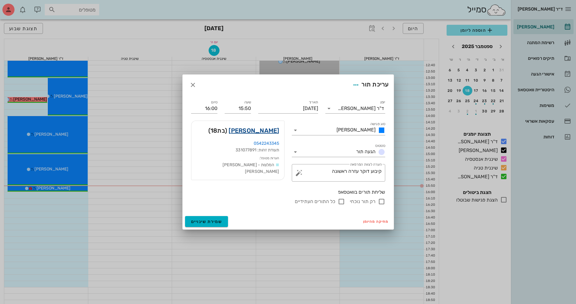
click at [258, 129] on link "שיר הירש-פלק" at bounding box center [254, 131] width 51 height 10
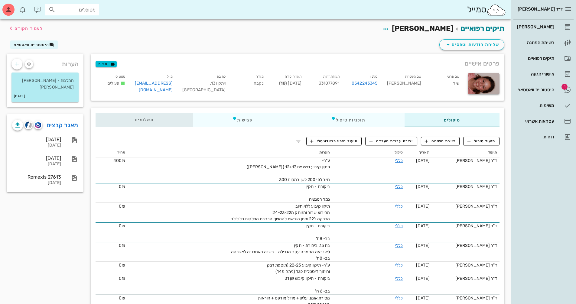
click at [150, 115] on div "תשלומים 0₪" at bounding box center [144, 120] width 97 height 15
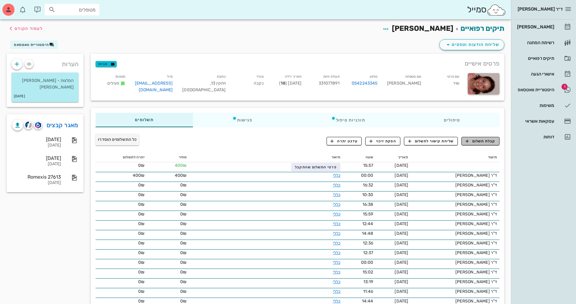
click at [474, 139] on span "קבלת תשלום" at bounding box center [481, 141] width 30 height 5
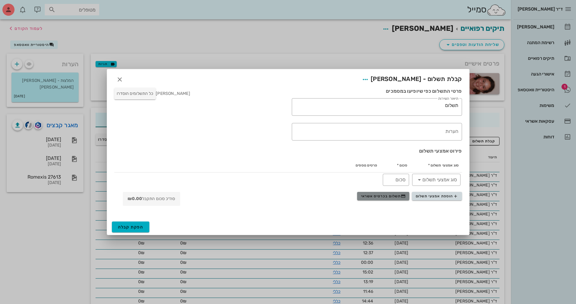
click at [373, 196] on span "תשלום בכרטיס אשראי" at bounding box center [383, 196] width 45 height 5
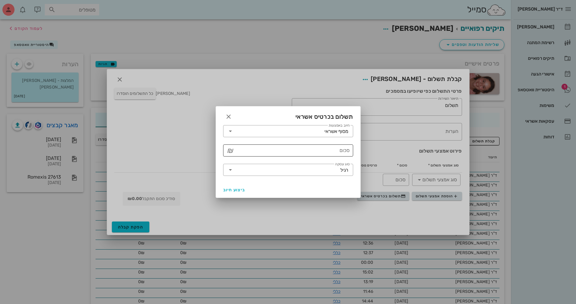
click at [330, 153] on input "סכום" at bounding box center [292, 151] width 114 height 10
type input "400"
click at [235, 195] on button "ביצוע חיוב" at bounding box center [234, 189] width 27 height 11
click at [227, 117] on icon "button" at bounding box center [228, 116] width 7 height 7
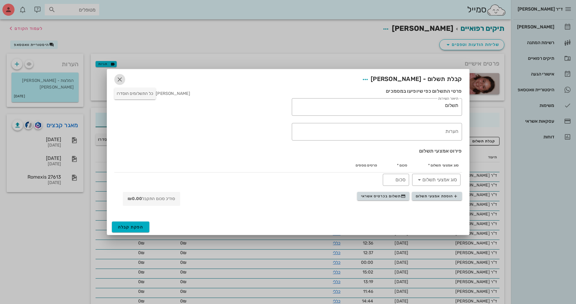
click at [123, 80] on icon "button" at bounding box center [119, 79] width 7 height 7
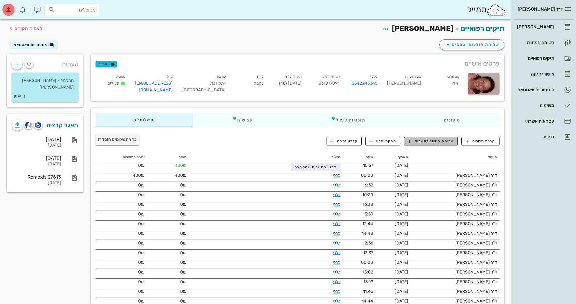
click at [437, 142] on span "שליחת קישור לתשלום" at bounding box center [431, 141] width 46 height 5
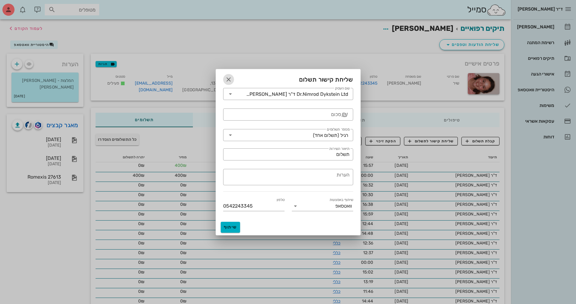
click at [230, 76] on icon "button" at bounding box center [228, 79] width 7 height 7
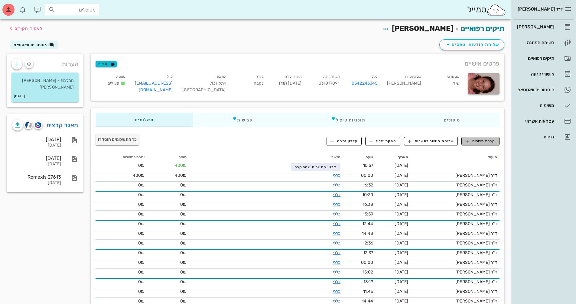
click at [479, 142] on span "קבלת תשלום" at bounding box center [481, 141] width 30 height 5
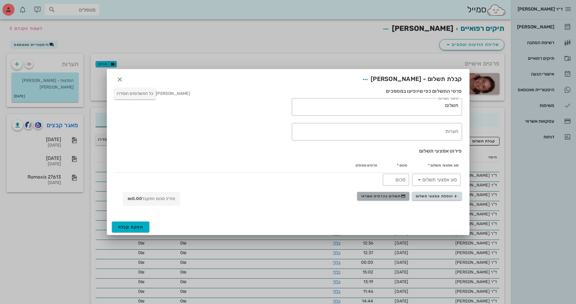
click at [368, 198] on span "תשלום בכרטיס אשראי" at bounding box center [383, 196] width 45 height 5
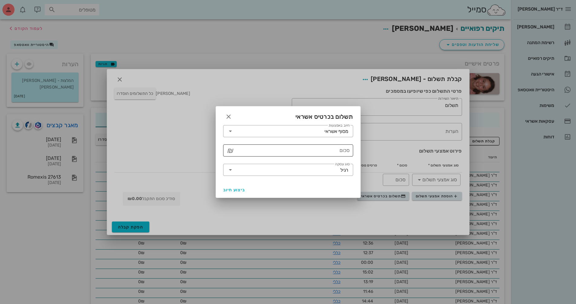
click at [332, 153] on input "סכום" at bounding box center [292, 151] width 114 height 10
type input "400"
click at [229, 192] on span "ביצוע חיוב" at bounding box center [234, 189] width 22 height 5
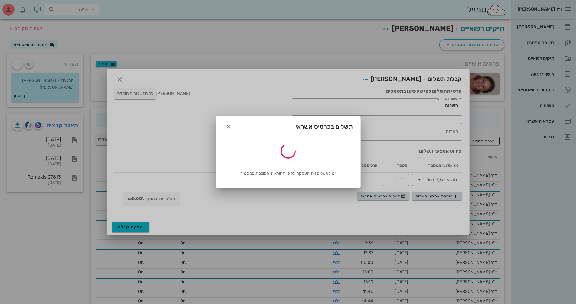
type input "400"
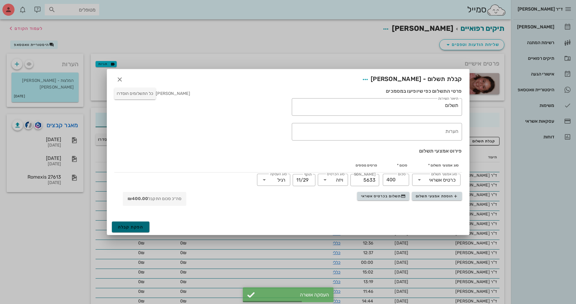
click at [145, 228] on button "הפקת קבלה" at bounding box center [131, 227] width 38 height 11
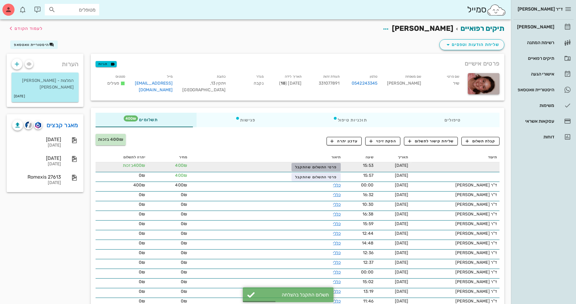
click at [318, 165] on span "פרטי התשלום שהתקבל" at bounding box center [316, 167] width 42 height 4
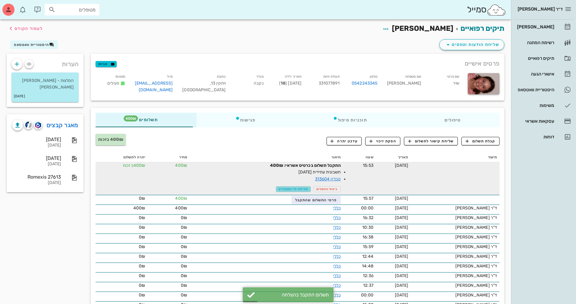
click at [294, 189] on span "שליחת כל המסמכים" at bounding box center [293, 189] width 29 height 4
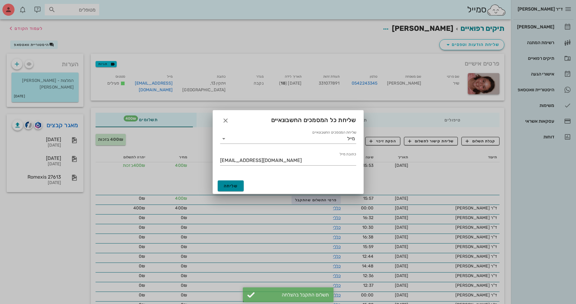
click at [231, 187] on span "שליחה" at bounding box center [231, 186] width 14 height 5
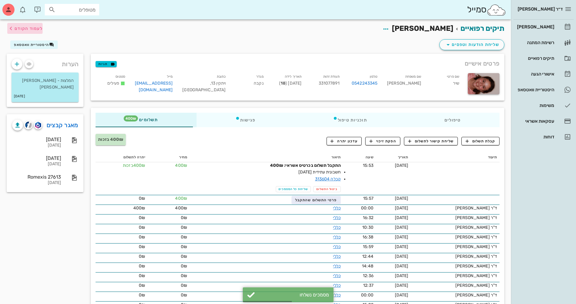
click at [33, 31] on span "לעמוד הקודם" at bounding box center [24, 28] width 35 height 7
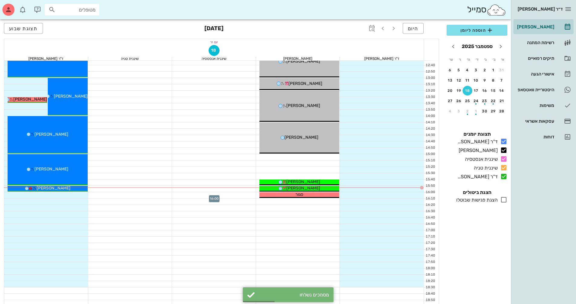
scroll to position [290, 0]
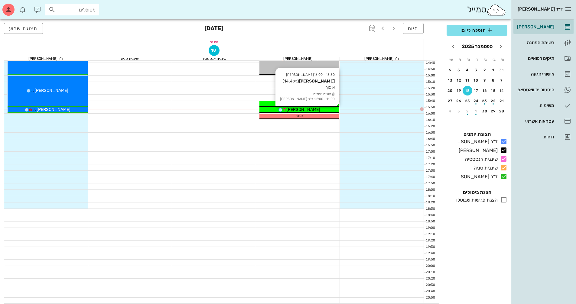
click at [317, 109] on div "[PERSON_NAME]" at bounding box center [299, 109] width 80 height 6
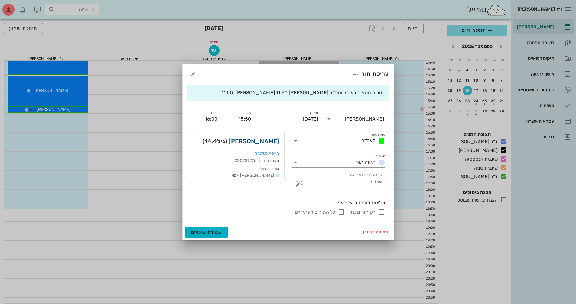
click at [269, 142] on link "תומר קרמר" at bounding box center [254, 141] width 51 height 10
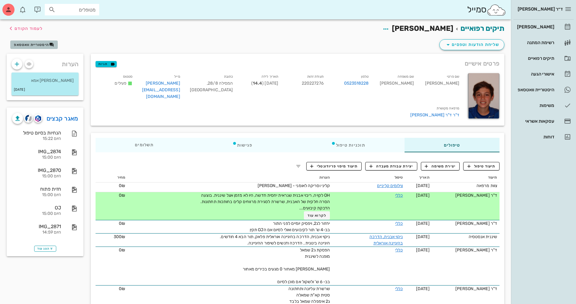
click at [36, 46] on span "היסטוריית וואטסאפ" at bounding box center [31, 45] width 35 height 4
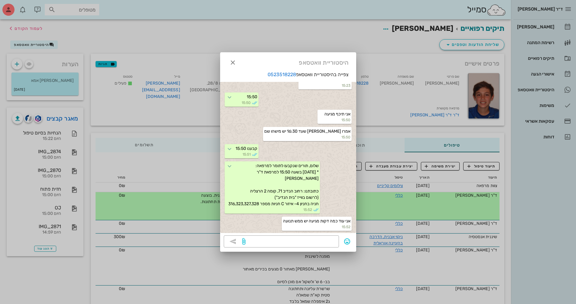
scroll to position [1663, 0]
click at [234, 64] on icon "button" at bounding box center [232, 62] width 7 height 7
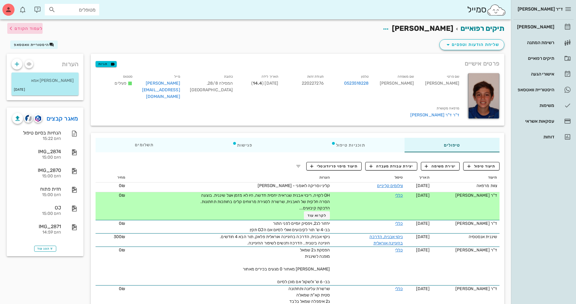
click at [31, 30] on span "לעמוד הקודם" at bounding box center [29, 28] width 28 height 5
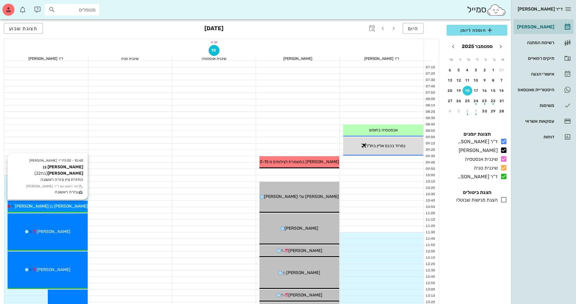
click at [81, 205] on div "[PERSON_NAME] בן [PERSON_NAME]" at bounding box center [48, 206] width 80 height 6
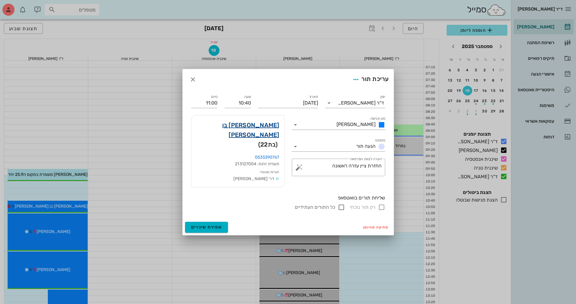
click at [253, 131] on link "שחר בן מאיר" at bounding box center [237, 129] width 83 height 19
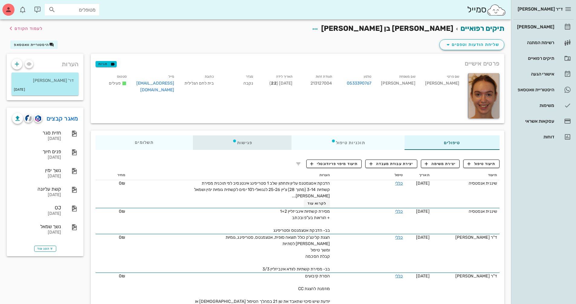
click at [258, 141] on div "פגישות" at bounding box center [242, 142] width 99 height 15
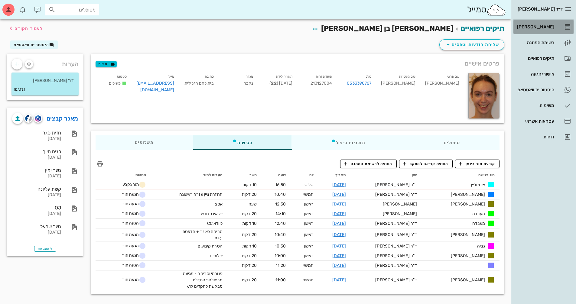
click at [543, 31] on div "[PERSON_NAME]" at bounding box center [535, 27] width 38 height 10
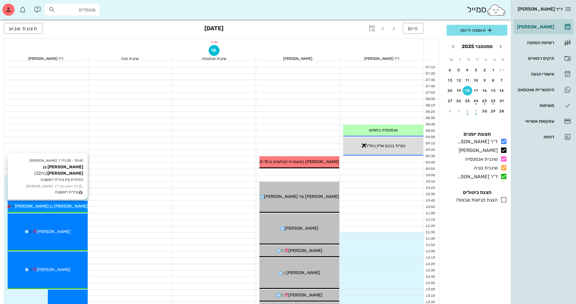
click at [64, 206] on span "[PERSON_NAME] בן [PERSON_NAME]" at bounding box center [51, 206] width 73 height 5
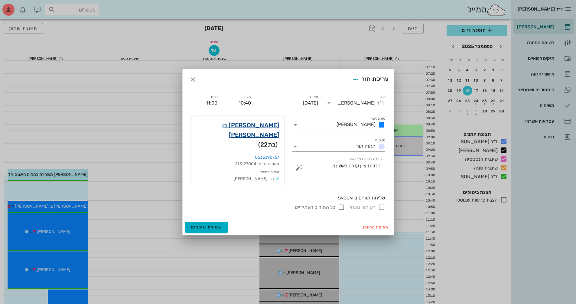
click at [252, 129] on link "שחר בן מאיר" at bounding box center [237, 129] width 83 height 19
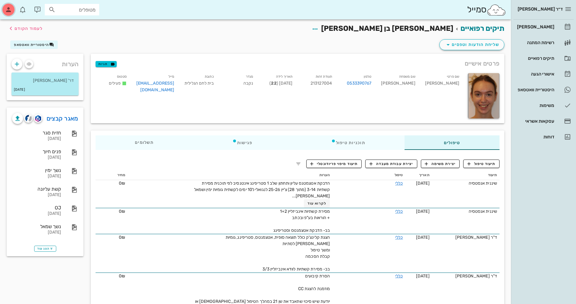
click at [11, 15] on div "button" at bounding box center [8, 10] width 12 height 12
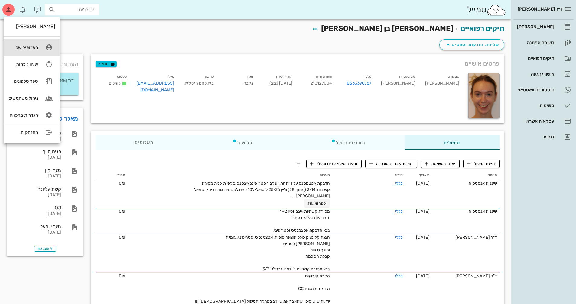
click at [37, 46] on div "הפרופיל שלי" at bounding box center [23, 47] width 30 height 5
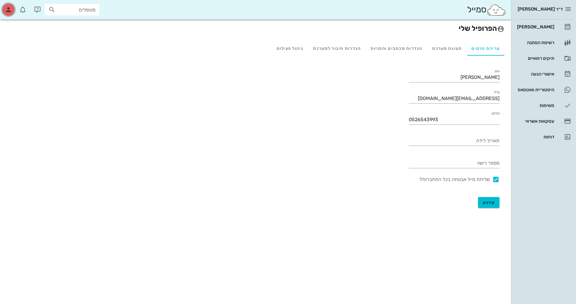
click at [8, 16] on button "button" at bounding box center [8, 9] width 15 height 15
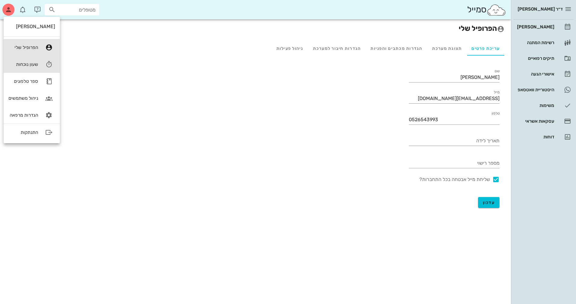
click at [36, 66] on div "שעון נוכחות" at bounding box center [23, 64] width 30 height 5
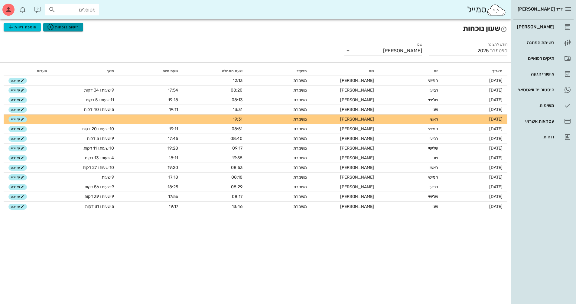
click at [64, 31] on button "רישום נוכחות" at bounding box center [63, 27] width 40 height 8
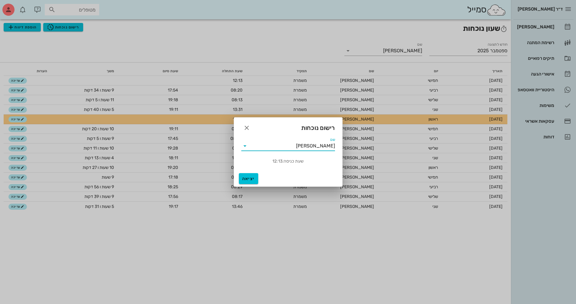
click at [294, 149] on input "[PERSON_NAME]" at bounding box center [292, 146] width 85 height 10
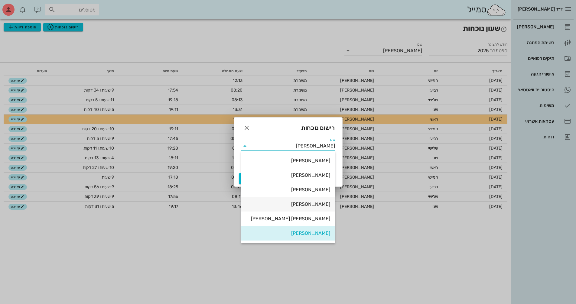
click at [313, 205] on div "[PERSON_NAME]" at bounding box center [288, 204] width 84 height 6
type input "[PERSON_NAME]"
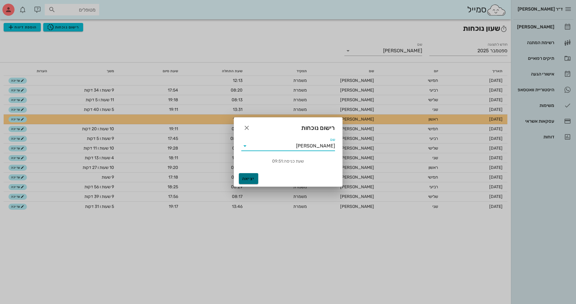
click at [253, 176] on button "יציאה" at bounding box center [248, 178] width 19 height 11
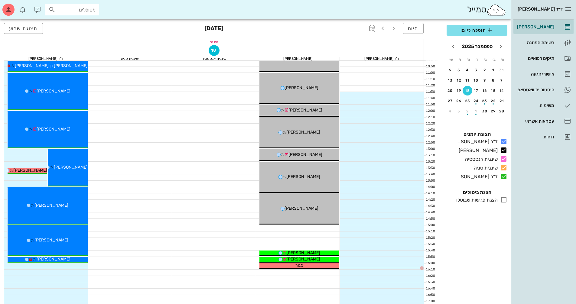
scroll to position [181, 0]
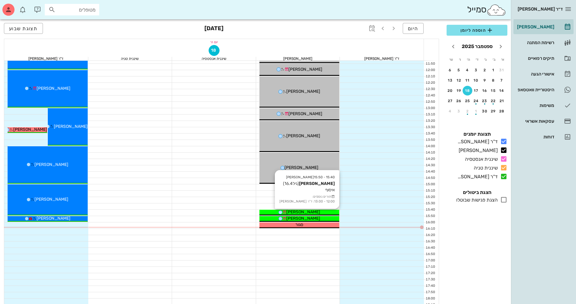
click at [313, 212] on span "[PERSON_NAME]" at bounding box center [303, 212] width 34 height 5
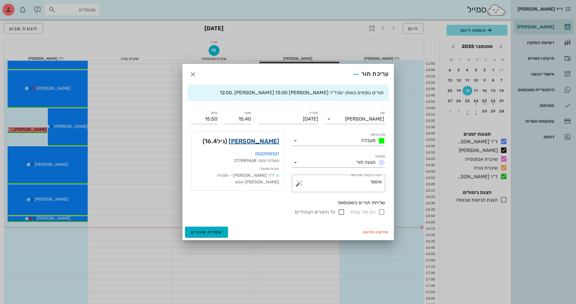
click at [271, 142] on link "[PERSON_NAME]" at bounding box center [254, 141] width 51 height 10
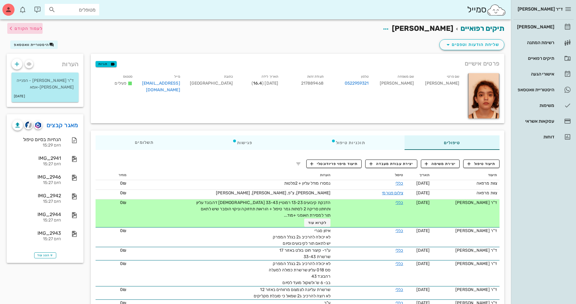
click at [22, 30] on span "לעמוד הקודם" at bounding box center [29, 28] width 28 height 5
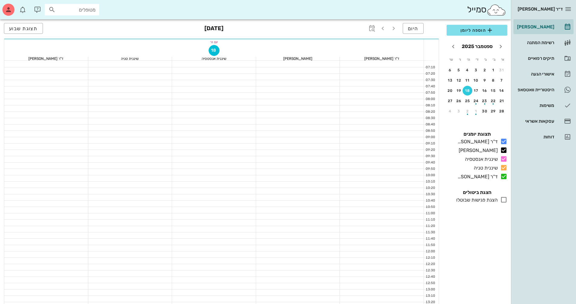
scroll to position [181, 0]
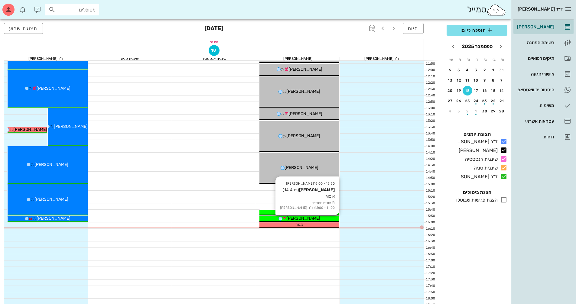
click at [273, 216] on div "[PERSON_NAME]" at bounding box center [299, 218] width 80 height 6
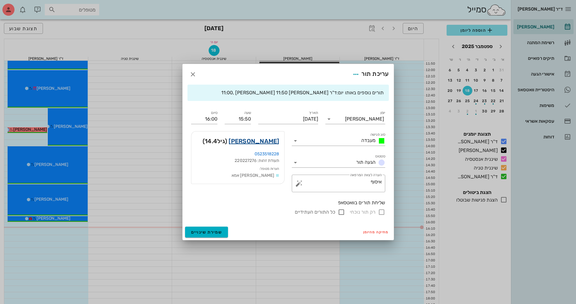
click at [274, 140] on link "תומר קרמר" at bounding box center [254, 141] width 51 height 10
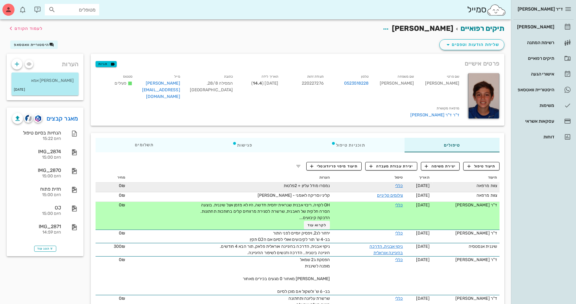
click at [288, 185] on span "נמסרו מודל עליון + 2פלטות" at bounding box center [307, 185] width 47 height 5
click at [395, 184] on link "כללי" at bounding box center [399, 185] width 8 height 5
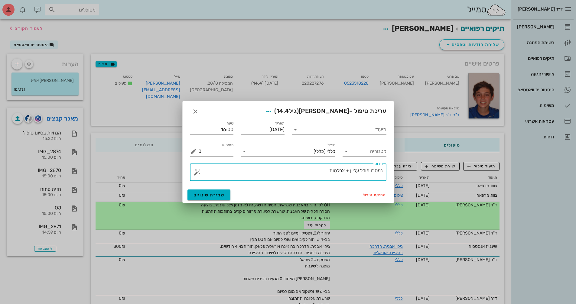
click at [368, 173] on textarea "נמסרו מודל עליון + 2פלטות" at bounding box center [290, 174] width 184 height 15
click at [369, 173] on textarea "נמסרו מודל עליון + 2פלטות" at bounding box center [290, 174] width 184 height 15
click at [370, 173] on textarea "נמסרו מודל עליון + 2פלטות" at bounding box center [290, 174] width 184 height 15
type textarea "נמסרו לאם מודל עליון + 2פלטות"
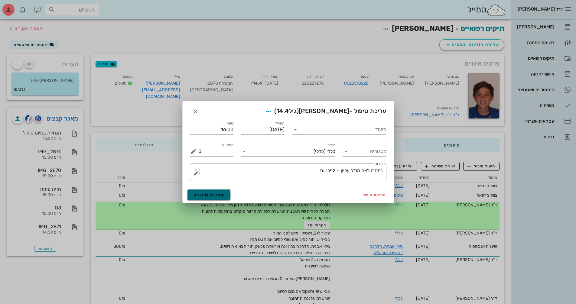
click at [221, 195] on span "שמירת שינויים" at bounding box center [209, 195] width 31 height 5
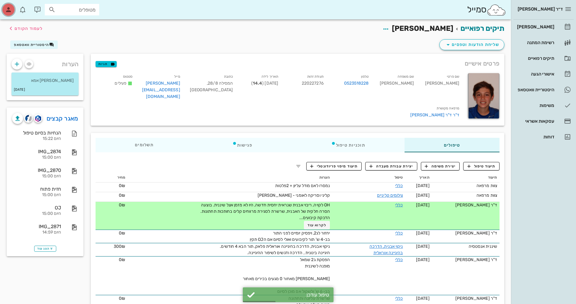
click at [13, 9] on div "button" at bounding box center [8, 10] width 12 height 12
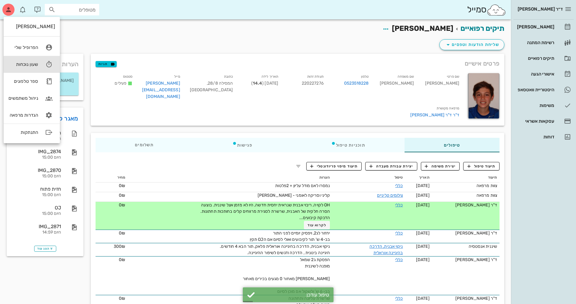
click at [32, 69] on link "שעון נוכחות" at bounding box center [32, 64] width 56 height 17
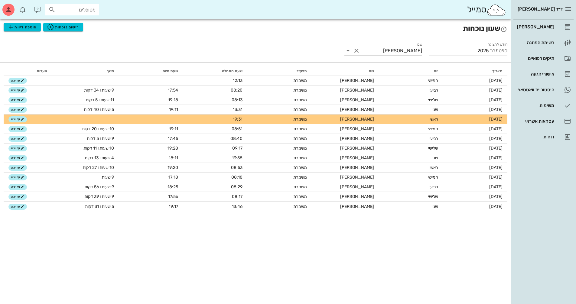
click at [365, 53] on input "[PERSON_NAME]" at bounding box center [391, 51] width 61 height 10
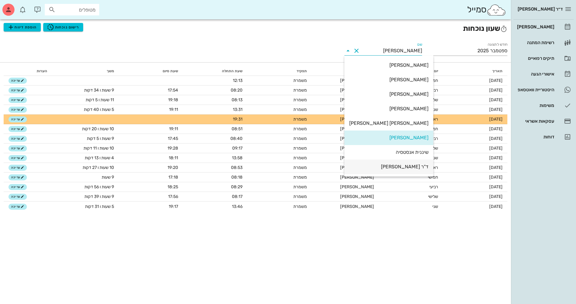
click at [375, 165] on div "ד"ר [PERSON_NAME]" at bounding box center [388, 167] width 79 height 6
type input "ד"ר [PERSON_NAME]"
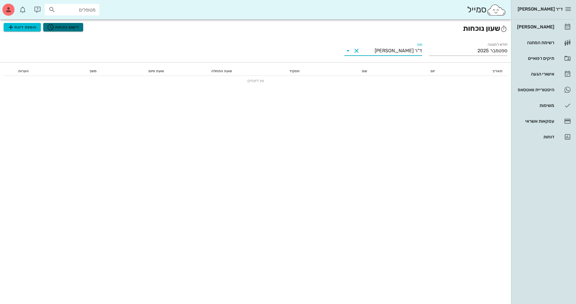
click at [62, 30] on span "רישום נוכחות" at bounding box center [63, 27] width 32 height 7
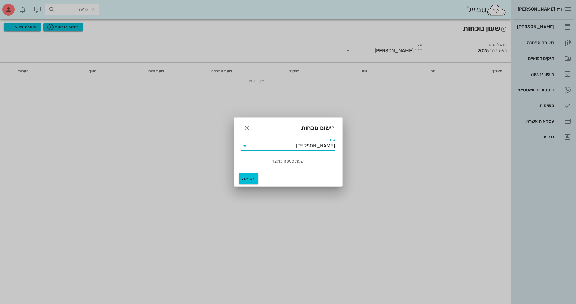
click at [294, 145] on input "[PERSON_NAME]" at bounding box center [292, 146] width 85 height 10
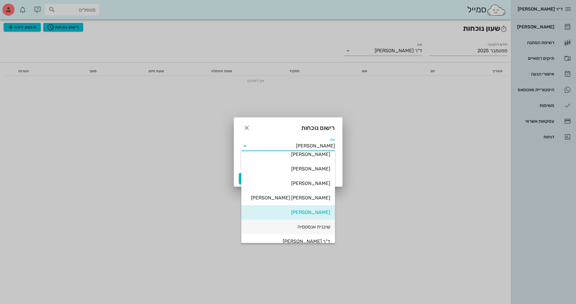
scroll to position [29, 0]
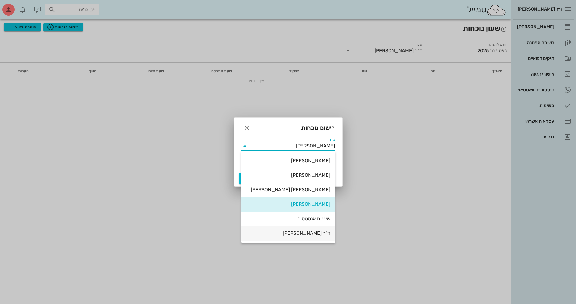
click at [303, 233] on div "ד"ר [PERSON_NAME]" at bounding box center [288, 233] width 84 height 6
type input "ד"ר [PERSON_NAME]"
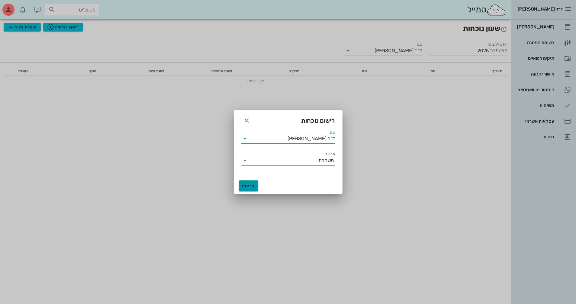
click at [251, 185] on span "כניסה" at bounding box center [248, 186] width 15 height 5
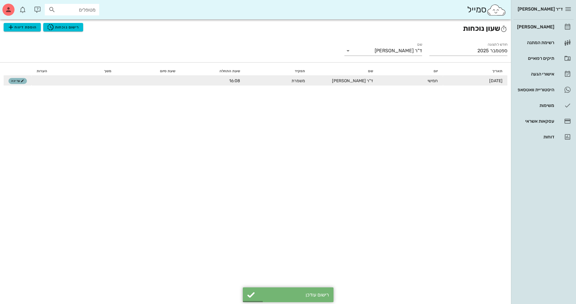
click at [19, 81] on span "עריכה" at bounding box center [17, 81] width 13 height 4
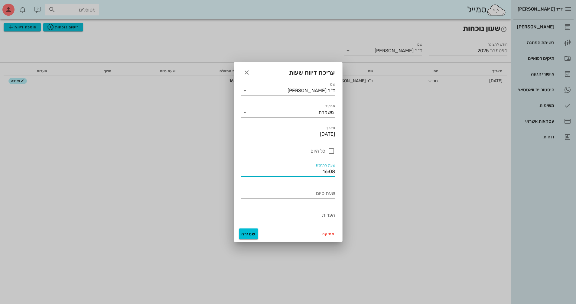
drag, startPoint x: 309, startPoint y: 171, endPoint x: 357, endPoint y: 176, distance: 48.3
click at [357, 176] on div "ד״ר נמרוד דיקשטיין יומן מרפאה רשימת המתנה תיקים רפואיים אישורי הגעה היסטוריית ו…" at bounding box center [288, 152] width 576 height 304
type input "10:00"
click at [312, 193] on input "שעת סיום" at bounding box center [288, 194] width 94 height 10
type input "6"
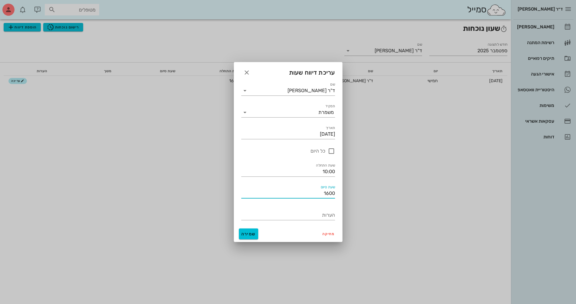
click at [312, 194] on input "1600" at bounding box center [288, 194] width 94 height 10
type input "16:00"
click at [286, 215] on input "הערות" at bounding box center [288, 215] width 94 height 10
click at [244, 231] on button "שמירה" at bounding box center [248, 234] width 19 height 11
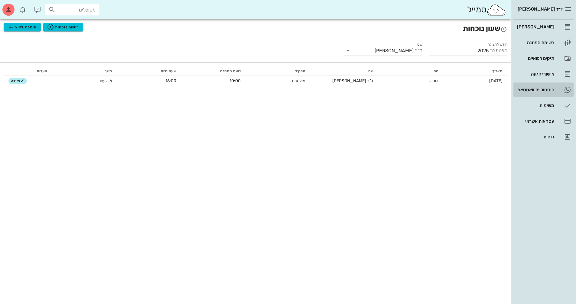
click at [534, 91] on div "היסטוריית וואטסאפ" at bounding box center [535, 89] width 38 height 5
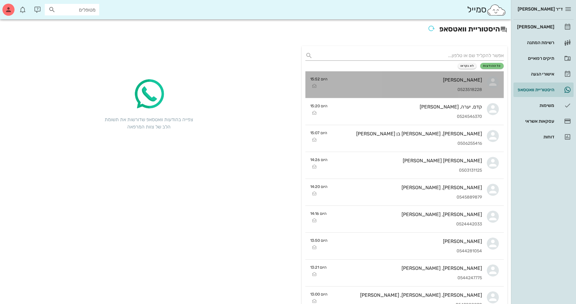
click at [447, 81] on div "[PERSON_NAME]" at bounding box center [407, 80] width 150 height 6
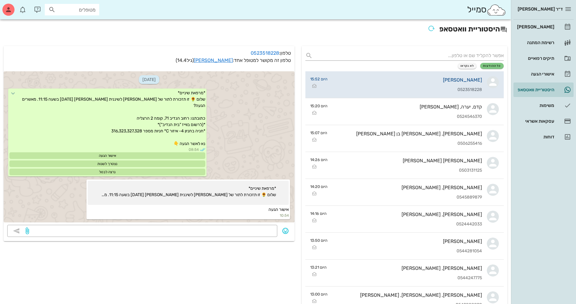
scroll to position [1528, 0]
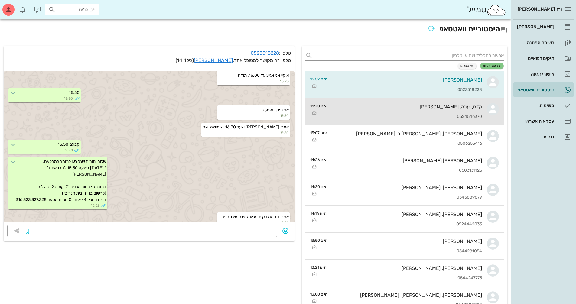
click at [456, 109] on div "קדם, יערה, תהל בן אהרון" at bounding box center [407, 107] width 150 height 6
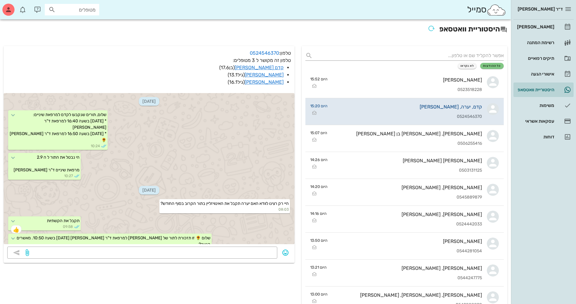
scroll to position [976, 0]
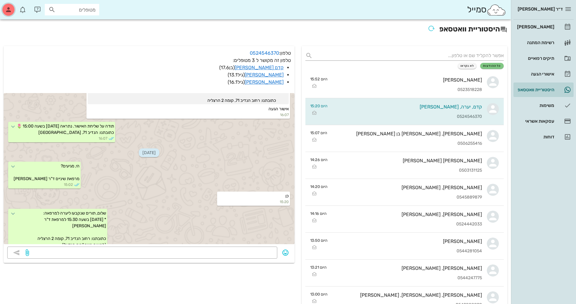
click at [7, 10] on icon "button" at bounding box center [8, 9] width 7 height 7
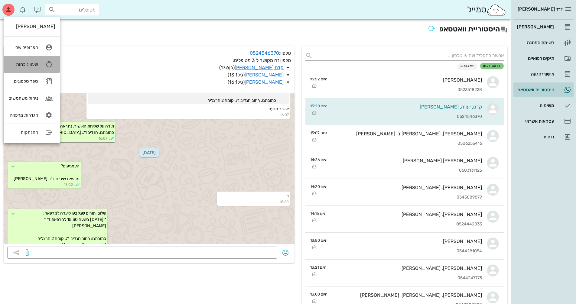
click at [36, 64] on div "שעון נוכחות" at bounding box center [23, 64] width 30 height 5
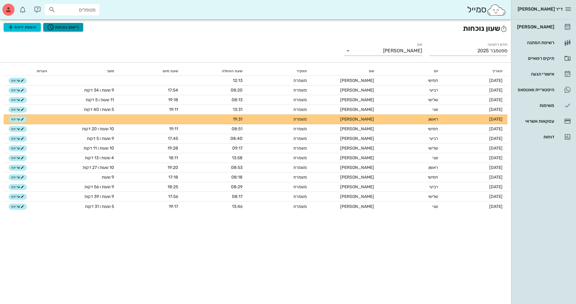
click at [77, 27] on span "רישום נוכחות" at bounding box center [63, 27] width 32 height 7
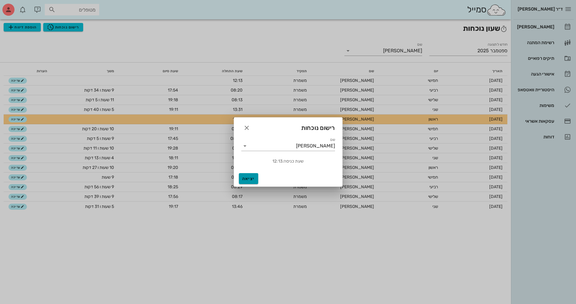
click at [255, 178] on span "יציאה" at bounding box center [248, 178] width 15 height 5
